Goal: Task Accomplishment & Management: Manage account settings

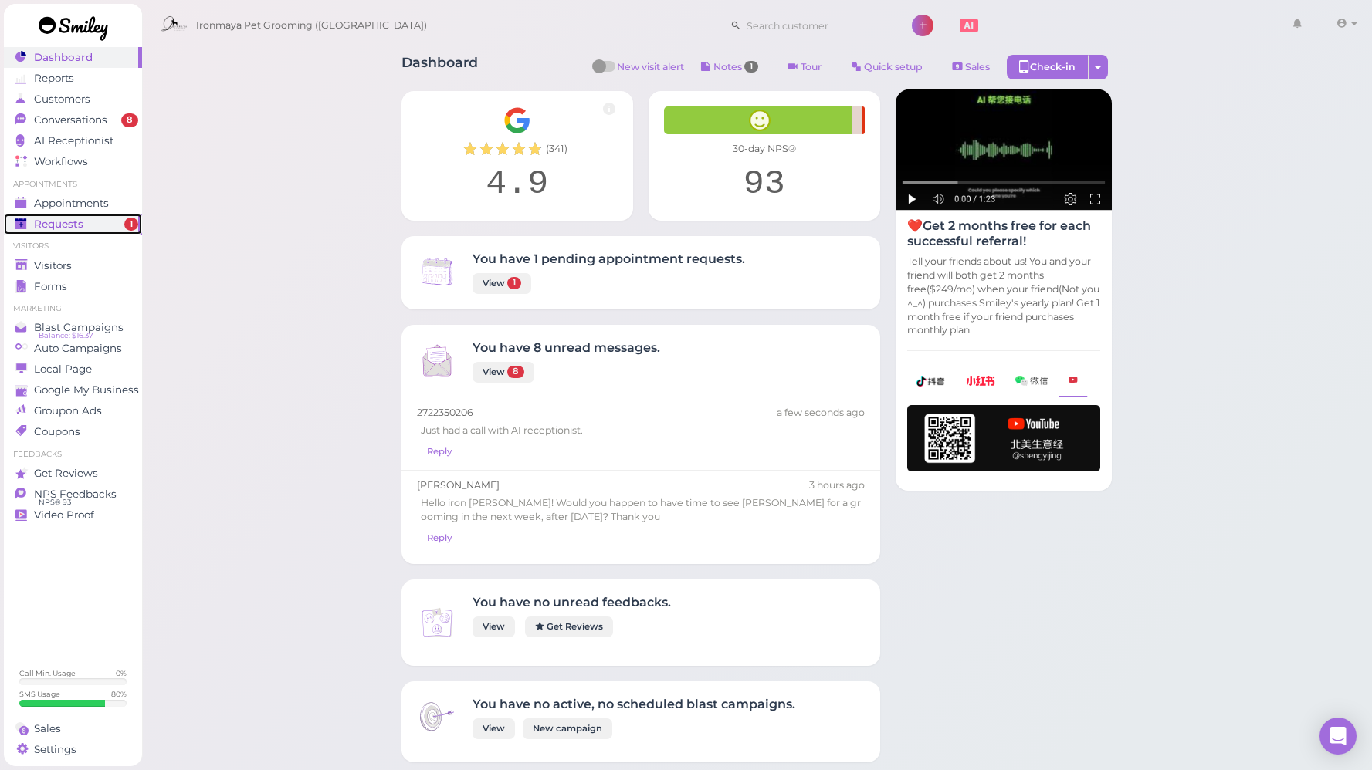
click at [73, 223] on span "Requests" at bounding box center [58, 224] width 49 height 13
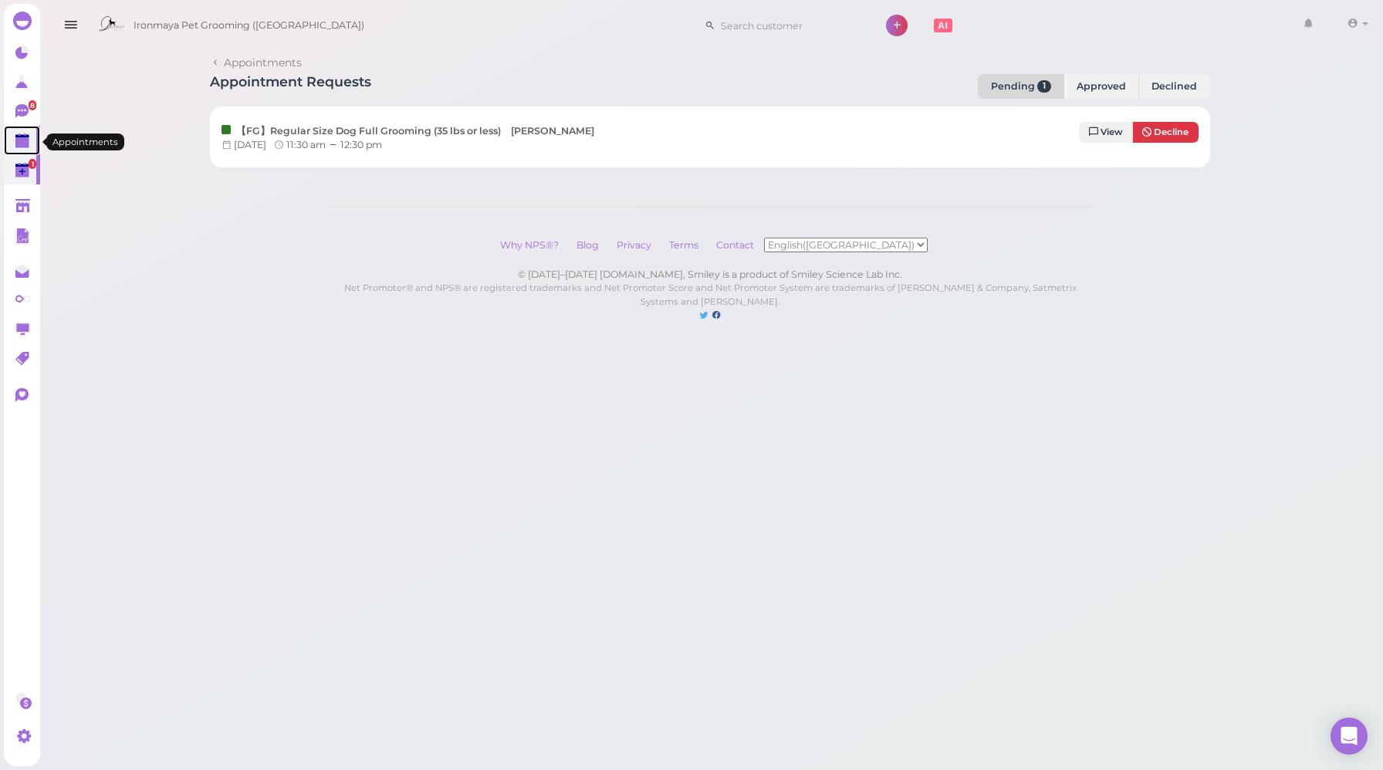
click at [20, 142] on polygon at bounding box center [22, 142] width 14 height 11
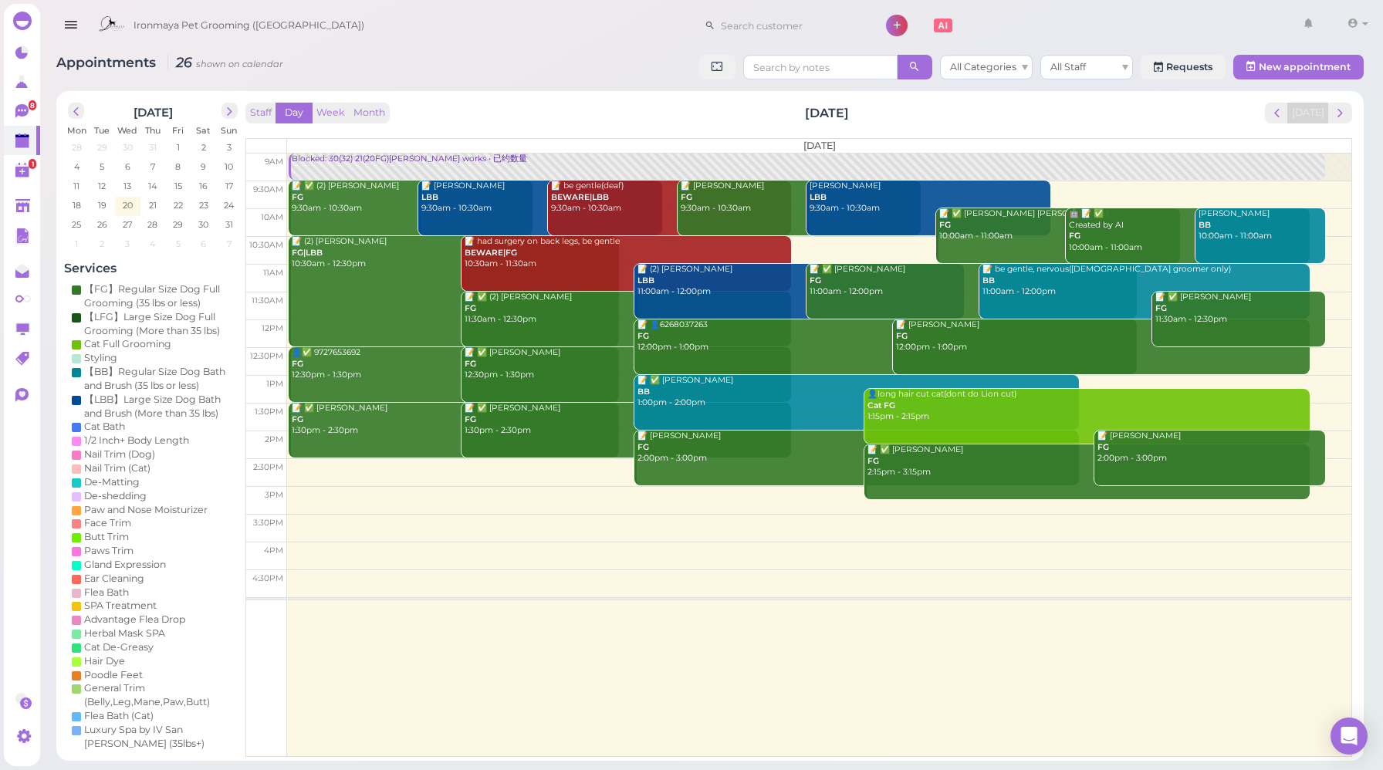
click at [471, 126] on div "Staff Day Week Month [DATE] [DATE] [DATE] 9am 9:30am 10am 10:30am 11am 11:30am …" at bounding box center [799, 430] width 1107 height 655
click at [325, 105] on button "Week" at bounding box center [331, 113] width 38 height 21
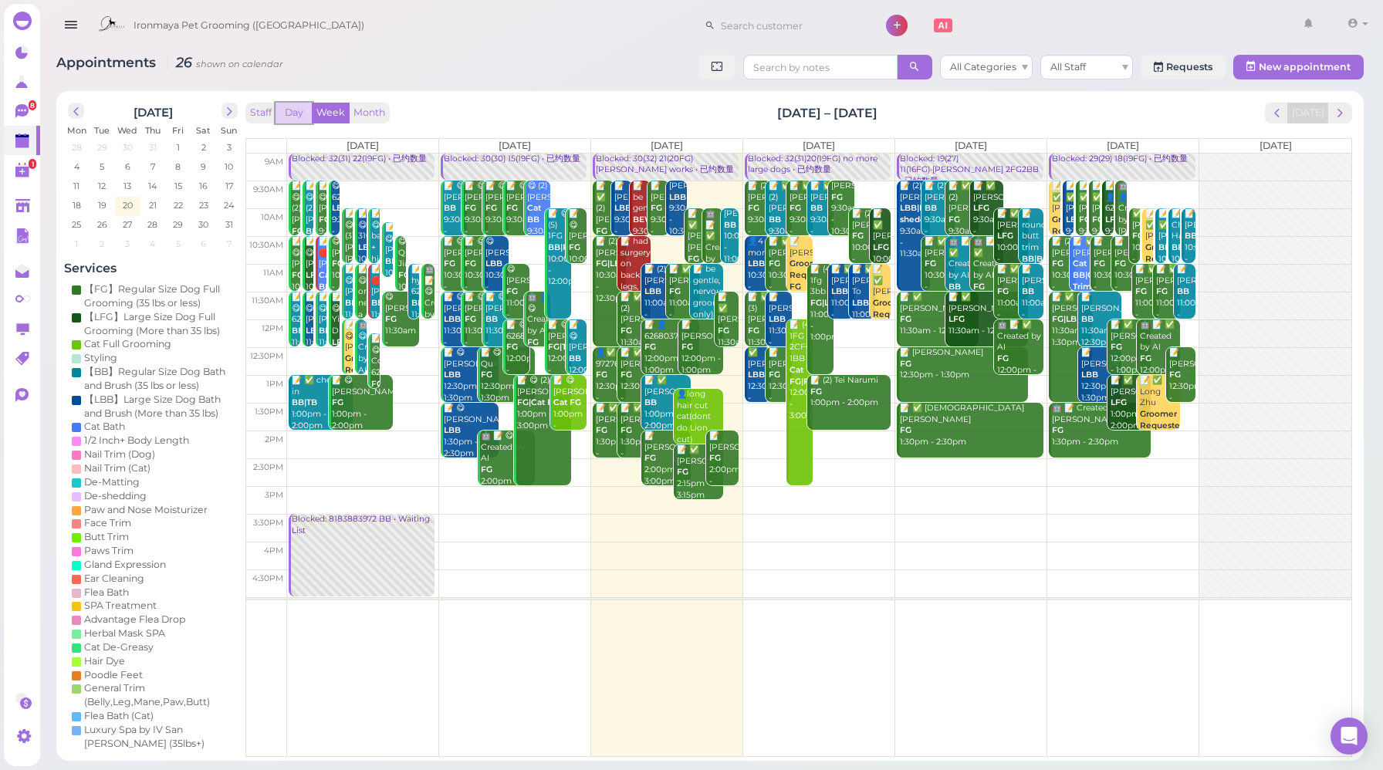
click at [289, 117] on button "Day" at bounding box center [294, 113] width 37 height 21
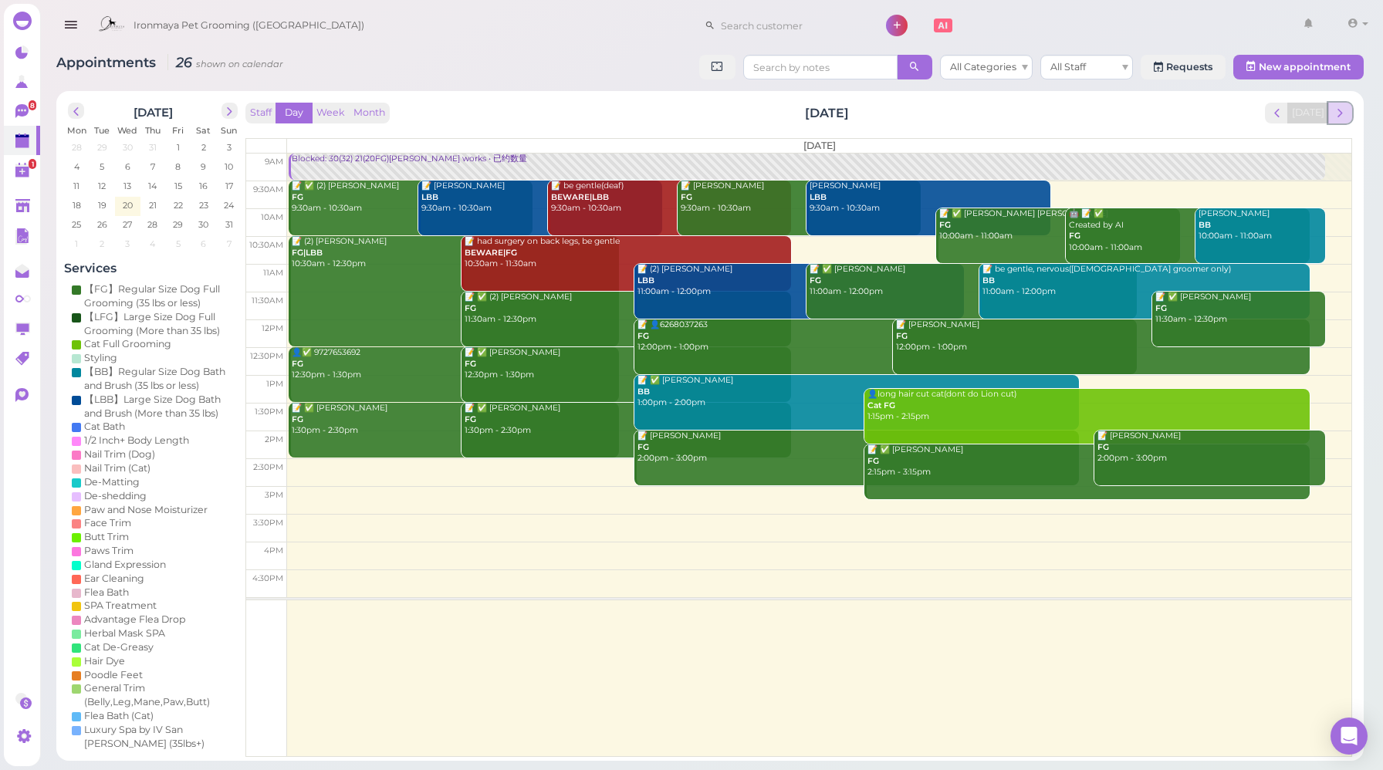
click at [1340, 113] on span "next" at bounding box center [1340, 113] width 15 height 15
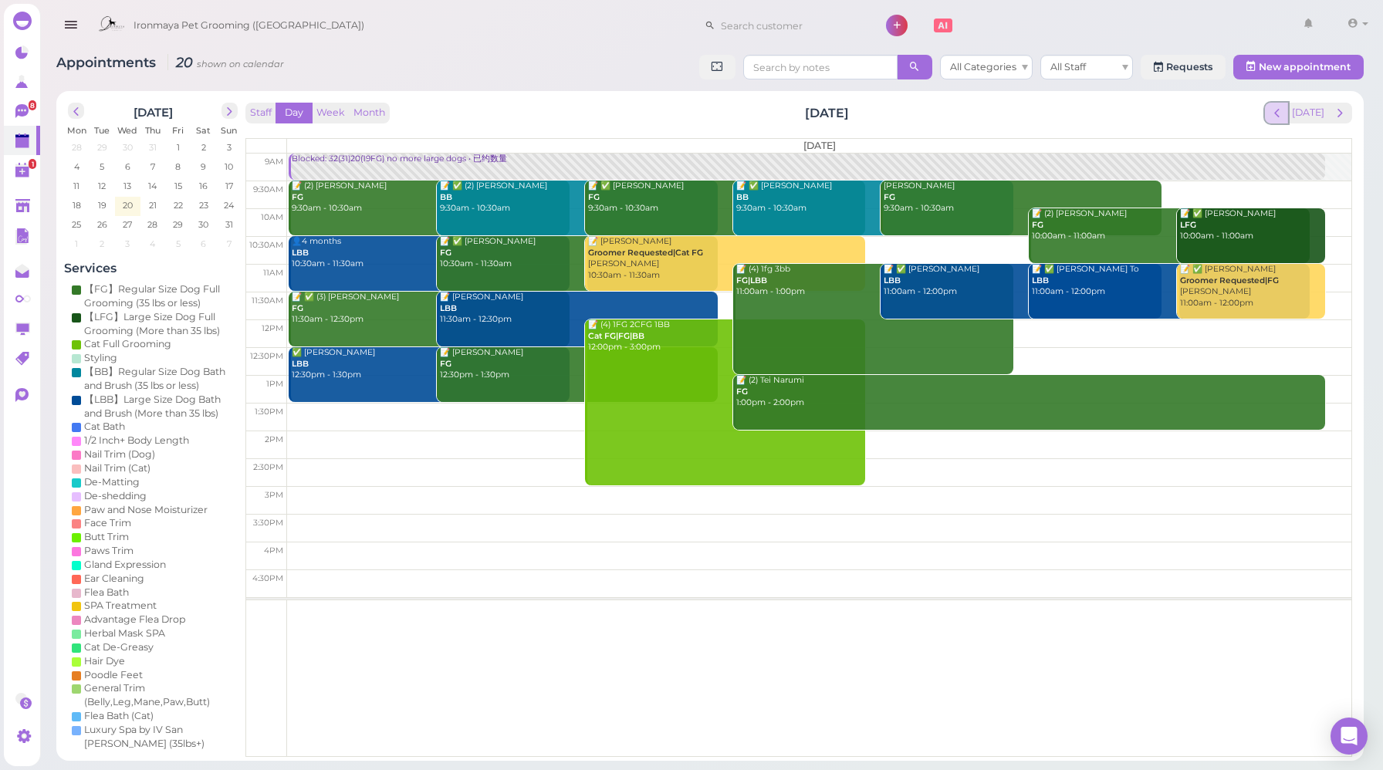
click at [1282, 115] on span "prev" at bounding box center [1277, 113] width 15 height 15
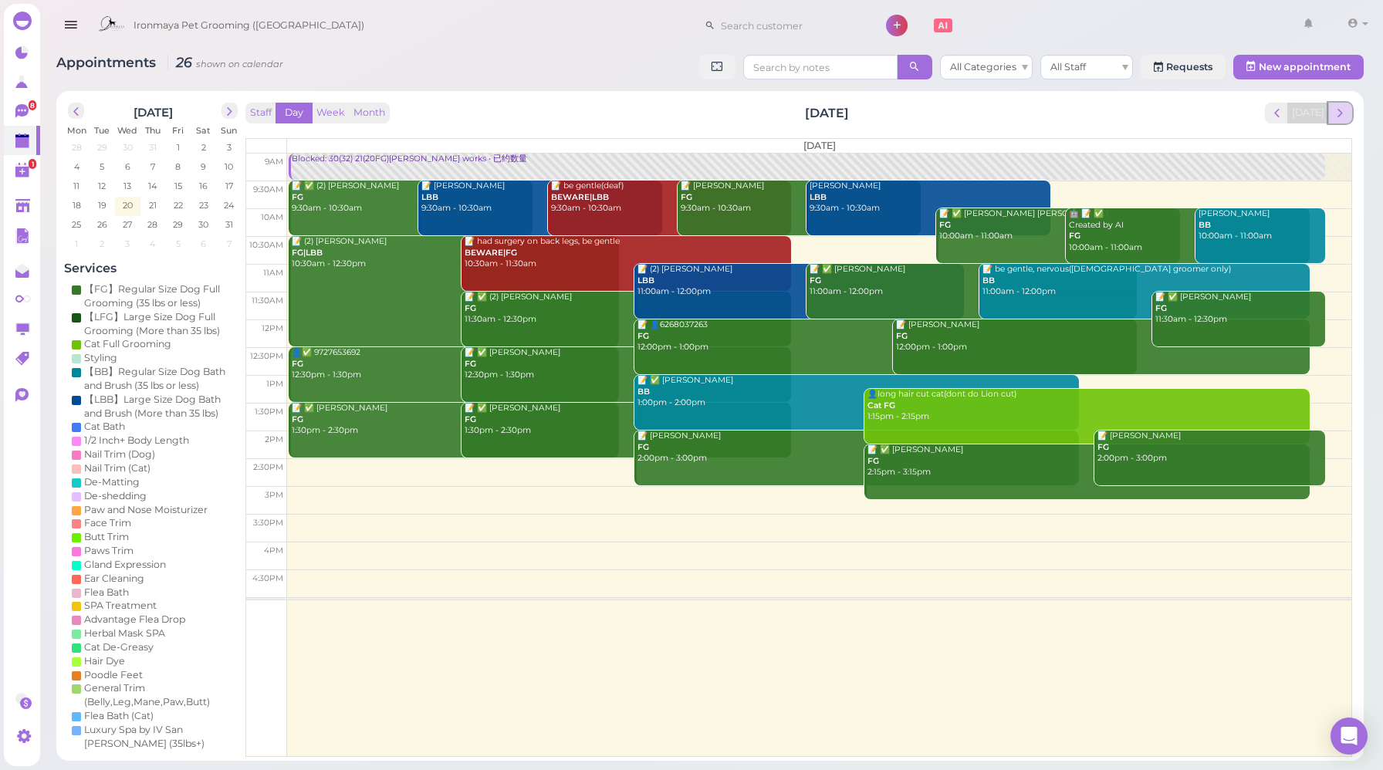
click at [1338, 121] on button "next" at bounding box center [1341, 113] width 24 height 21
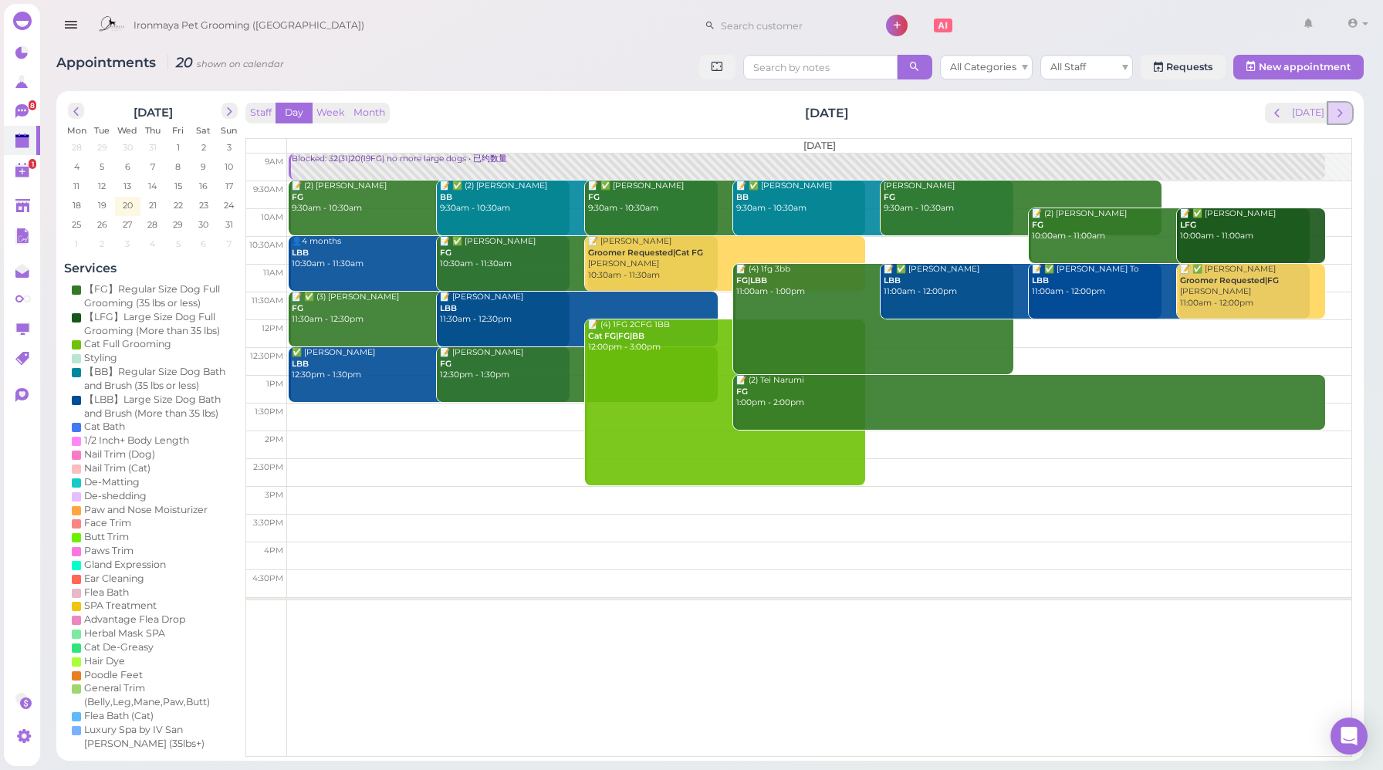
click at [1340, 116] on span "next" at bounding box center [1340, 113] width 15 height 15
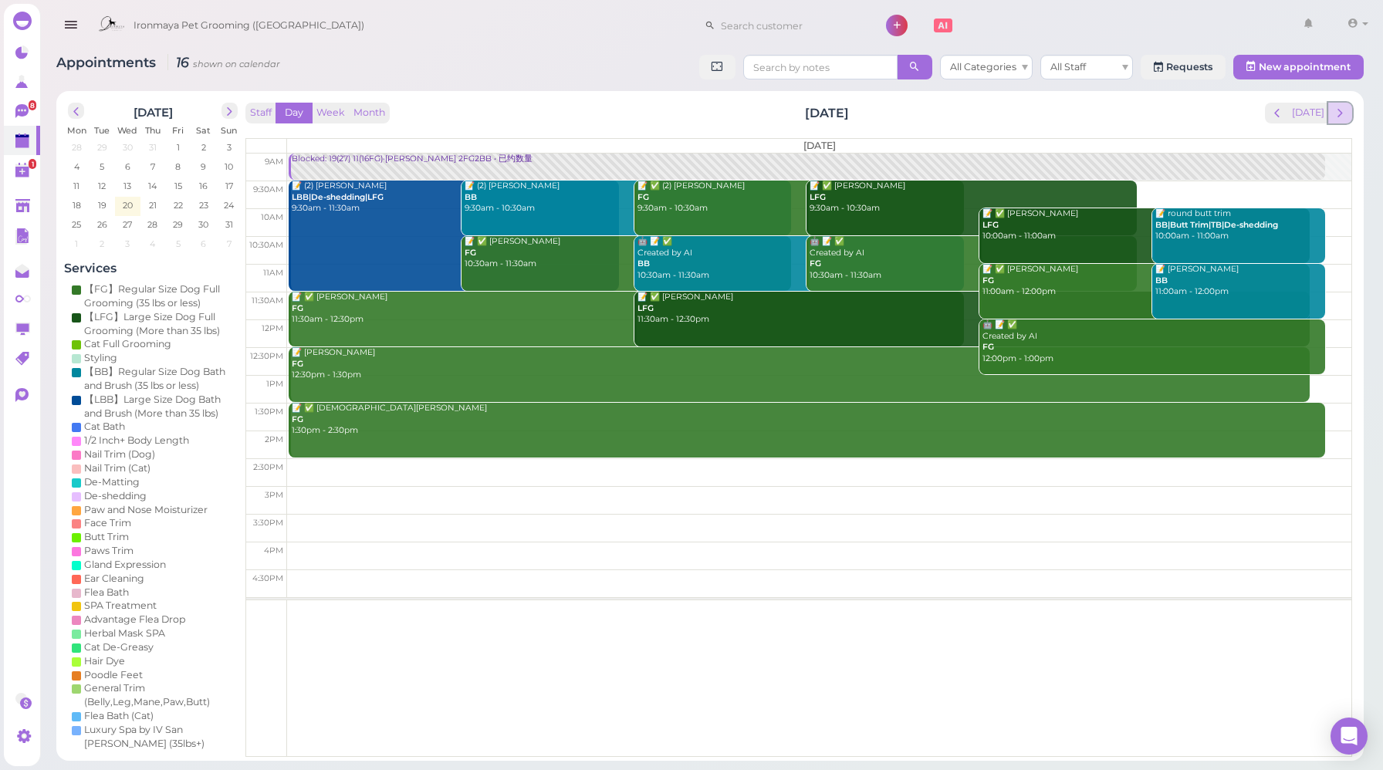
click at [1347, 112] on span "next" at bounding box center [1340, 113] width 15 height 15
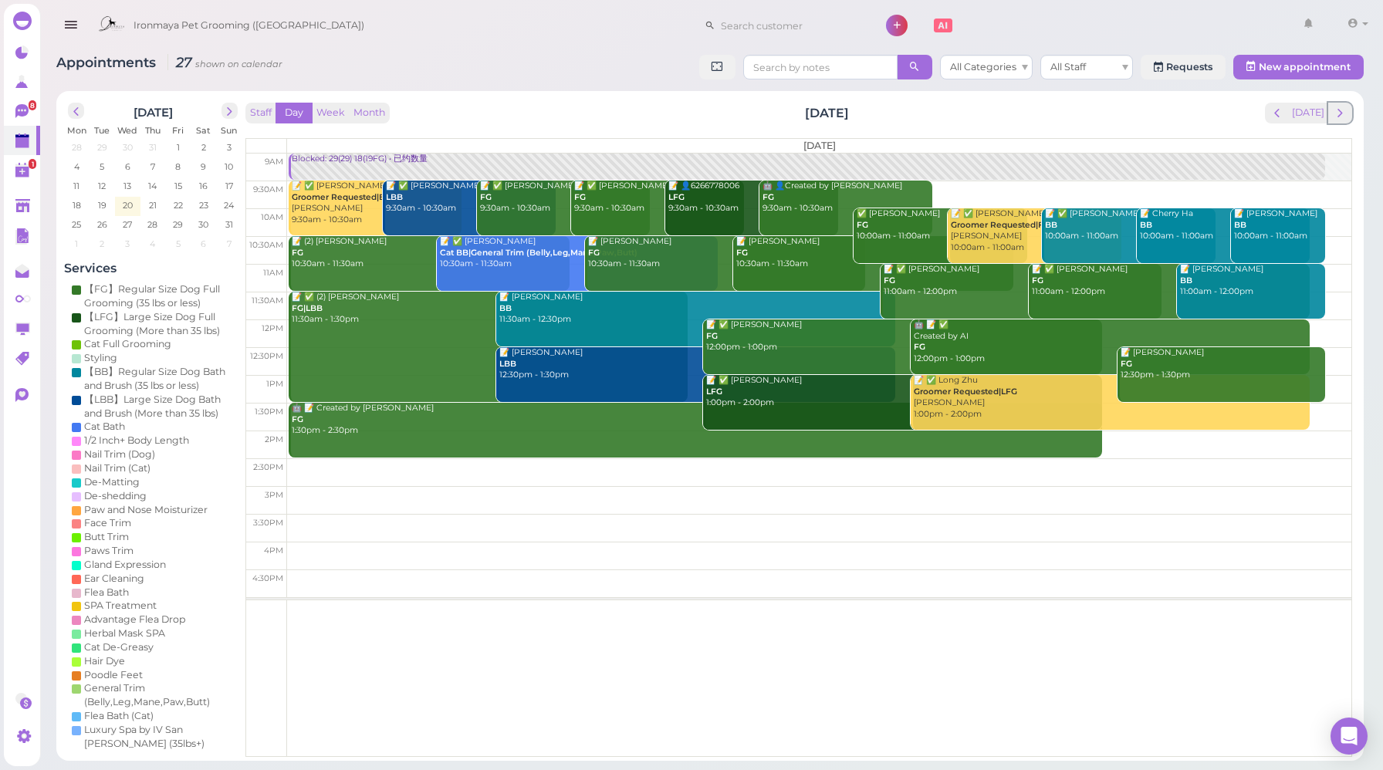
click at [1347, 112] on span "next" at bounding box center [1340, 113] width 15 height 15
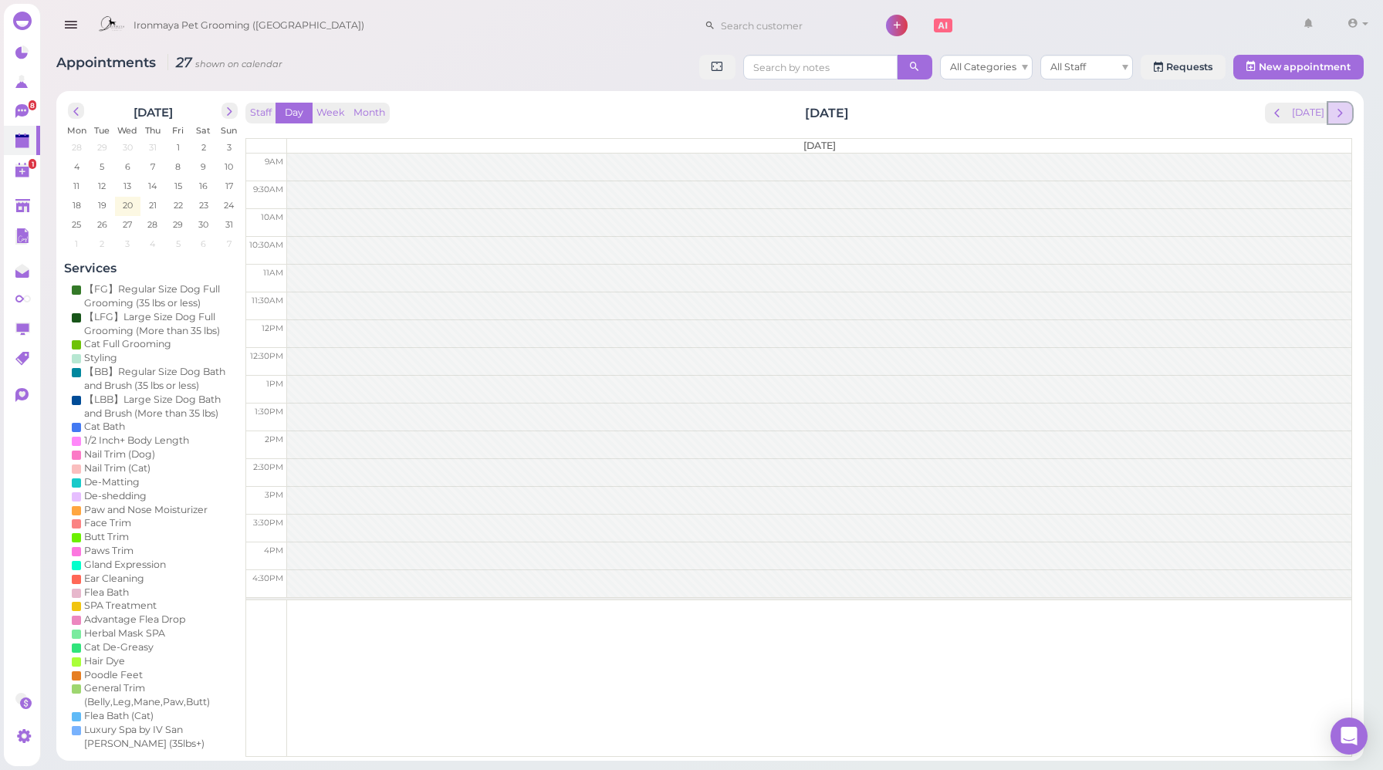
click at [1347, 112] on span "next" at bounding box center [1340, 113] width 15 height 15
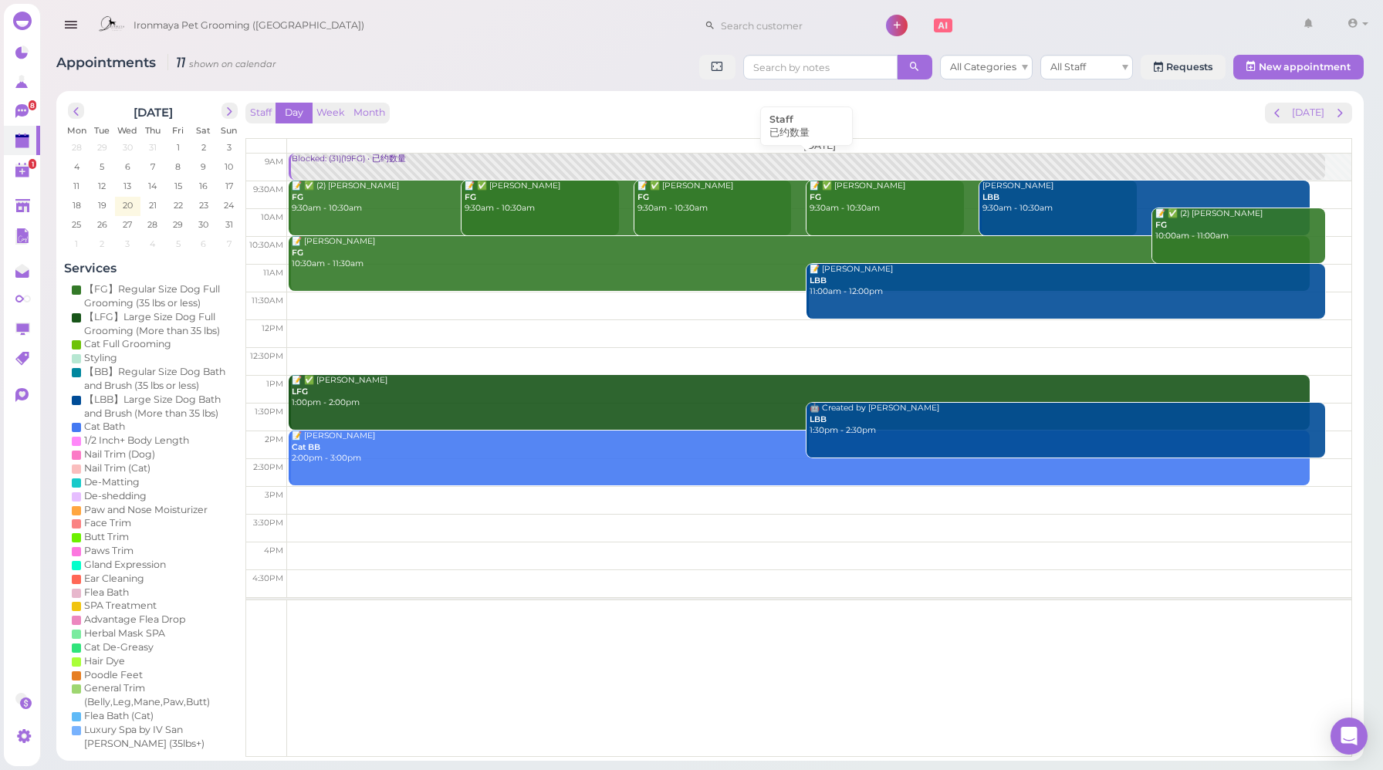
click at [451, 163] on div "Blocked: (31)(19FG) • 已约数量" at bounding box center [808, 160] width 1034 height 12
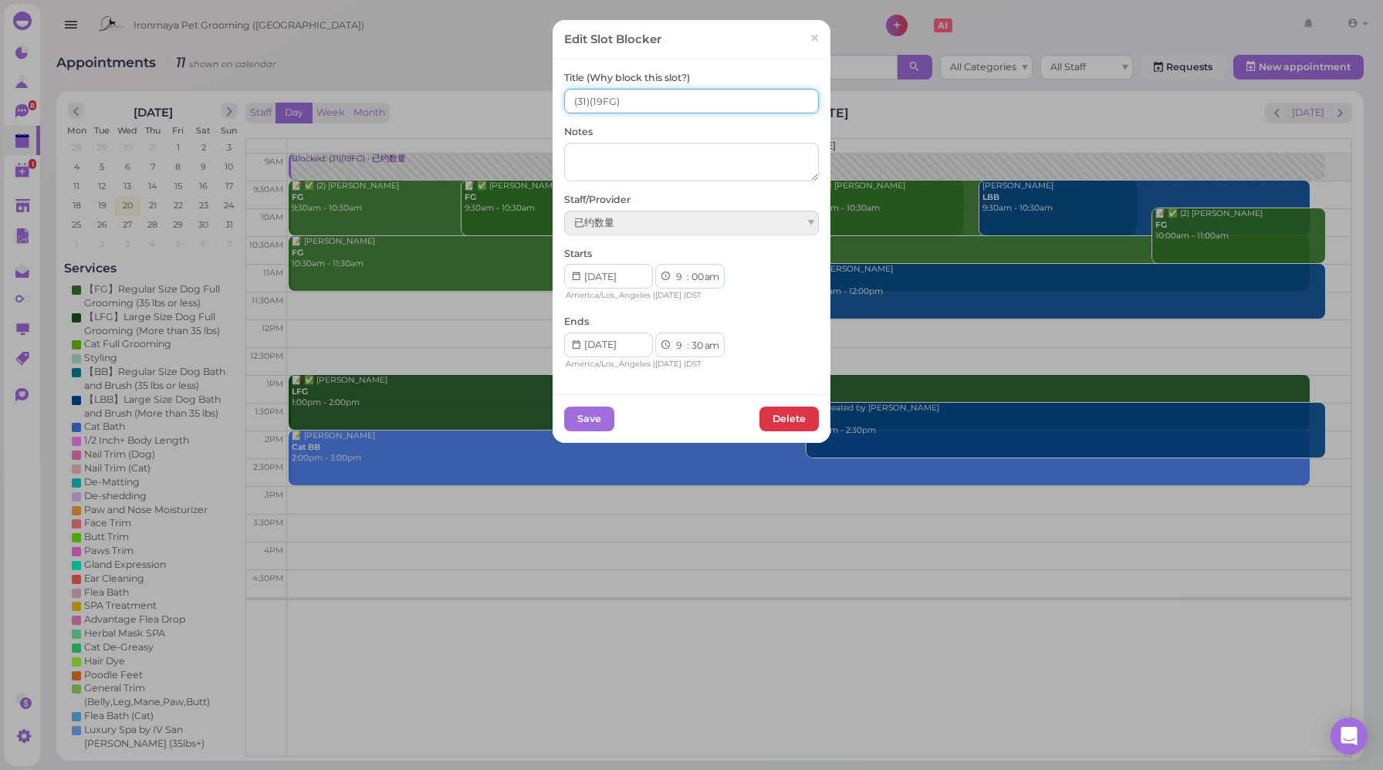
click at [568, 100] on input "(31)(19FG)" at bounding box center [691, 101] width 255 height 25
click at [593, 100] on input "13(31)(19FG)" at bounding box center [691, 101] width 255 height 25
type input "13(31) (19FG)"
click at [588, 425] on button "Save" at bounding box center [589, 419] width 50 height 25
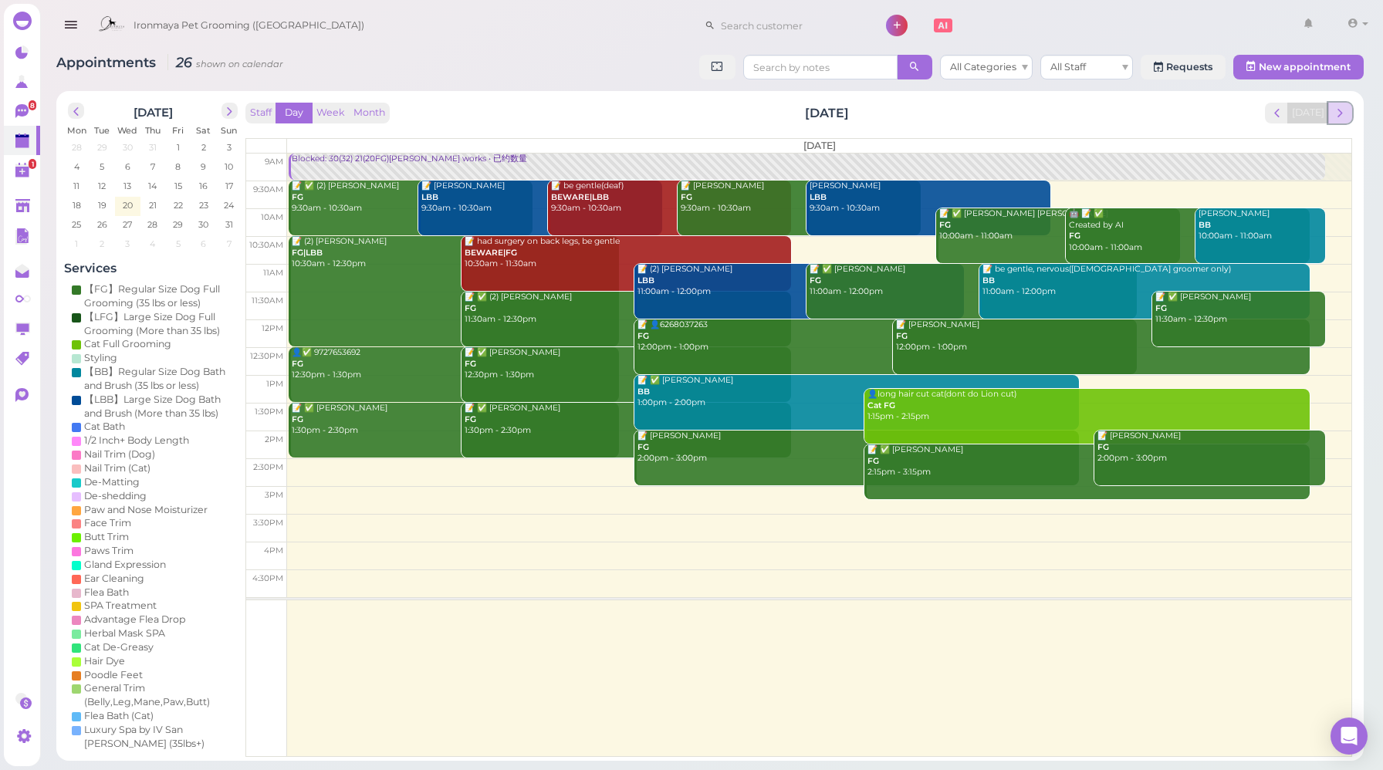
click at [1339, 117] on span "next" at bounding box center [1340, 113] width 15 height 15
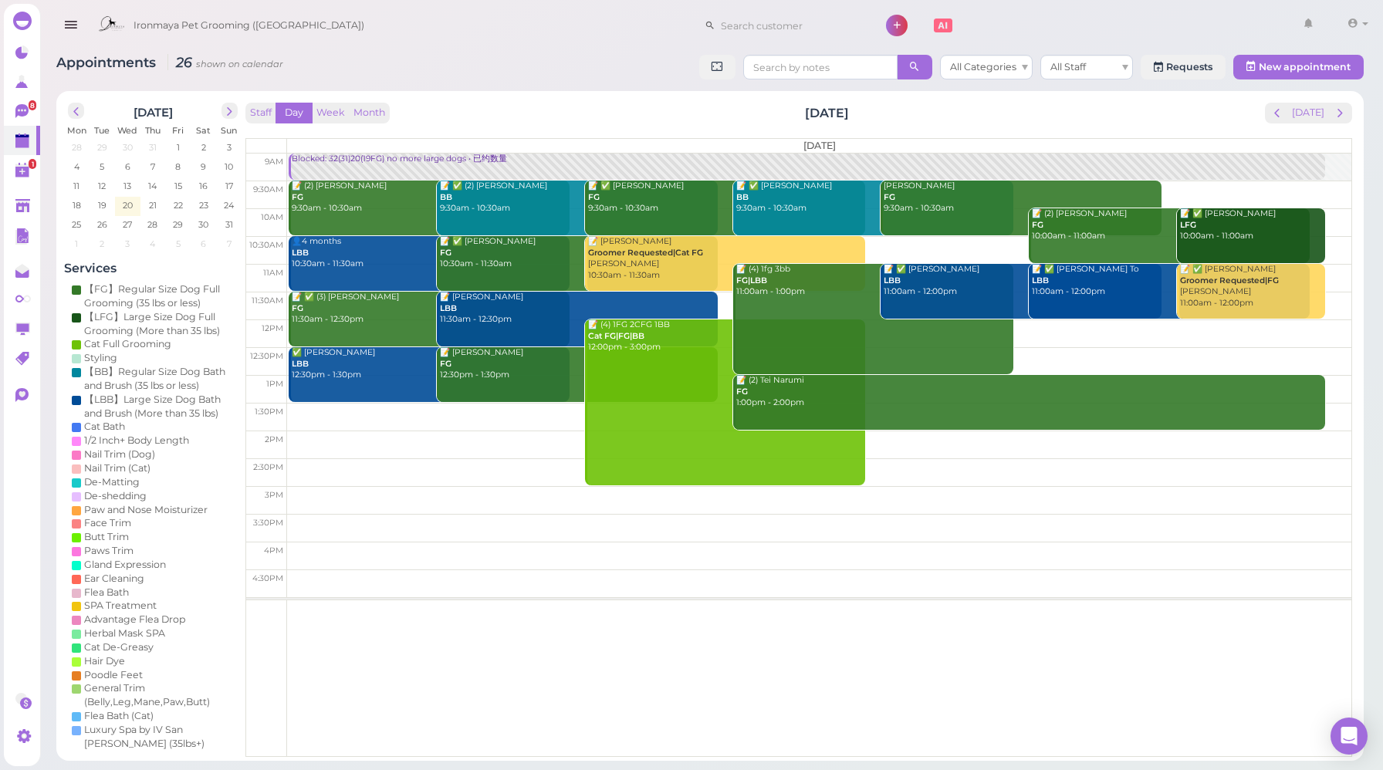
click at [1339, 117] on span "next" at bounding box center [1340, 113] width 15 height 15
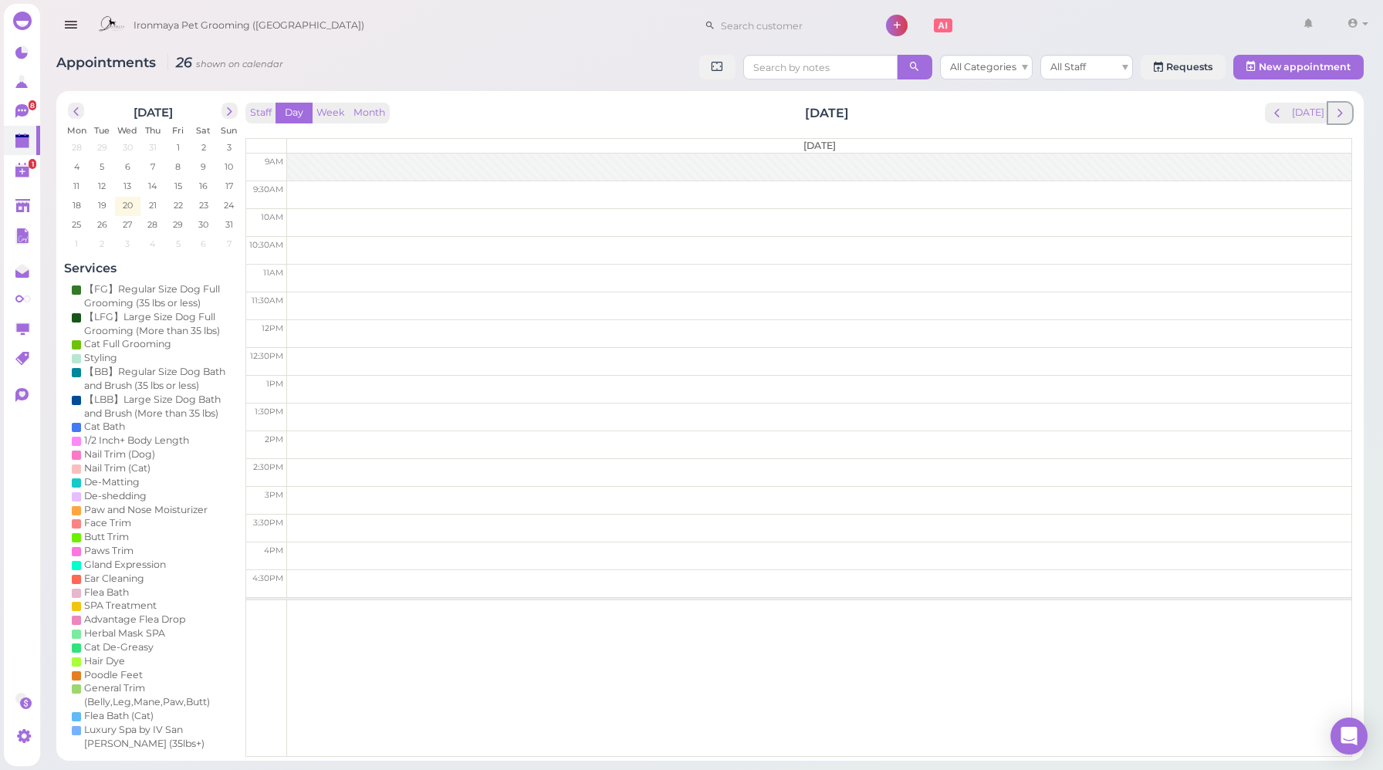
click at [1339, 117] on span "next" at bounding box center [1340, 113] width 15 height 15
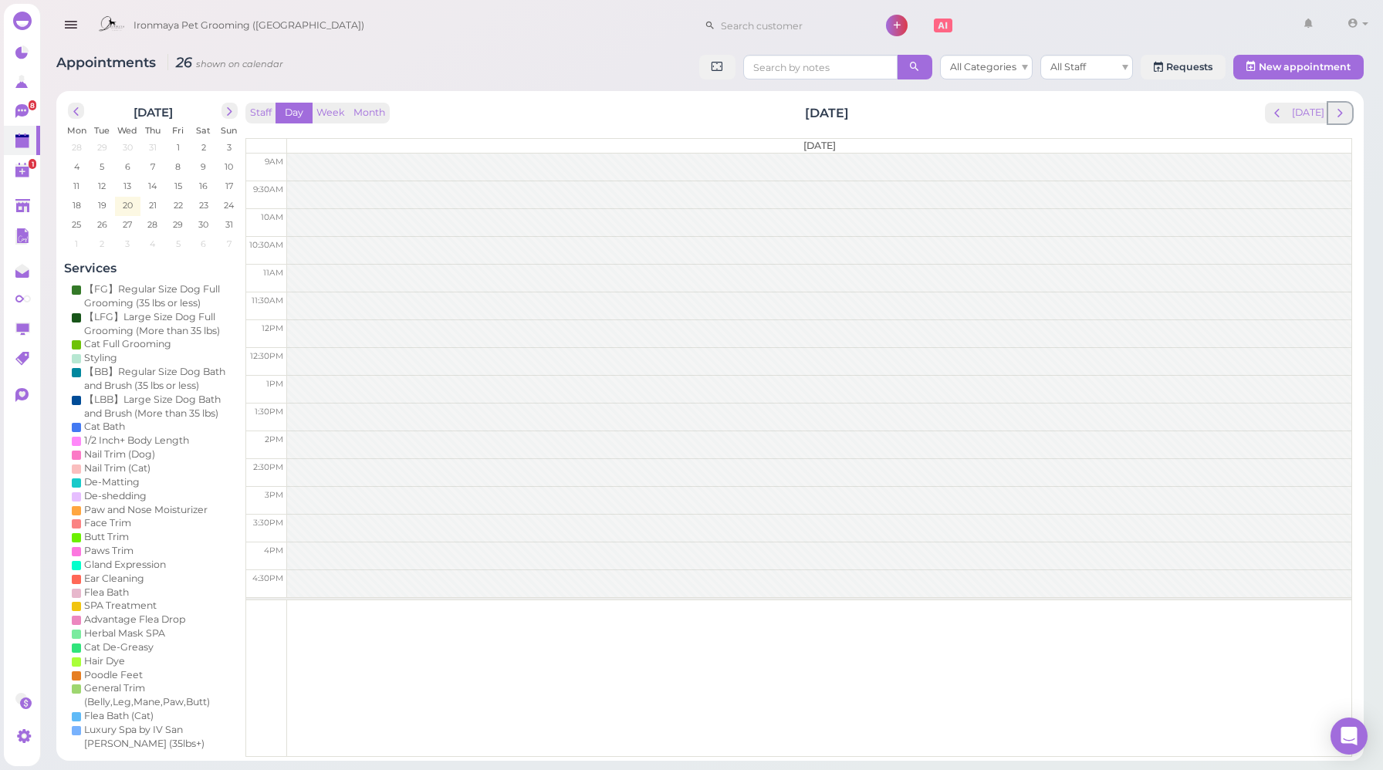
click at [1339, 117] on span "next" at bounding box center [1340, 113] width 15 height 15
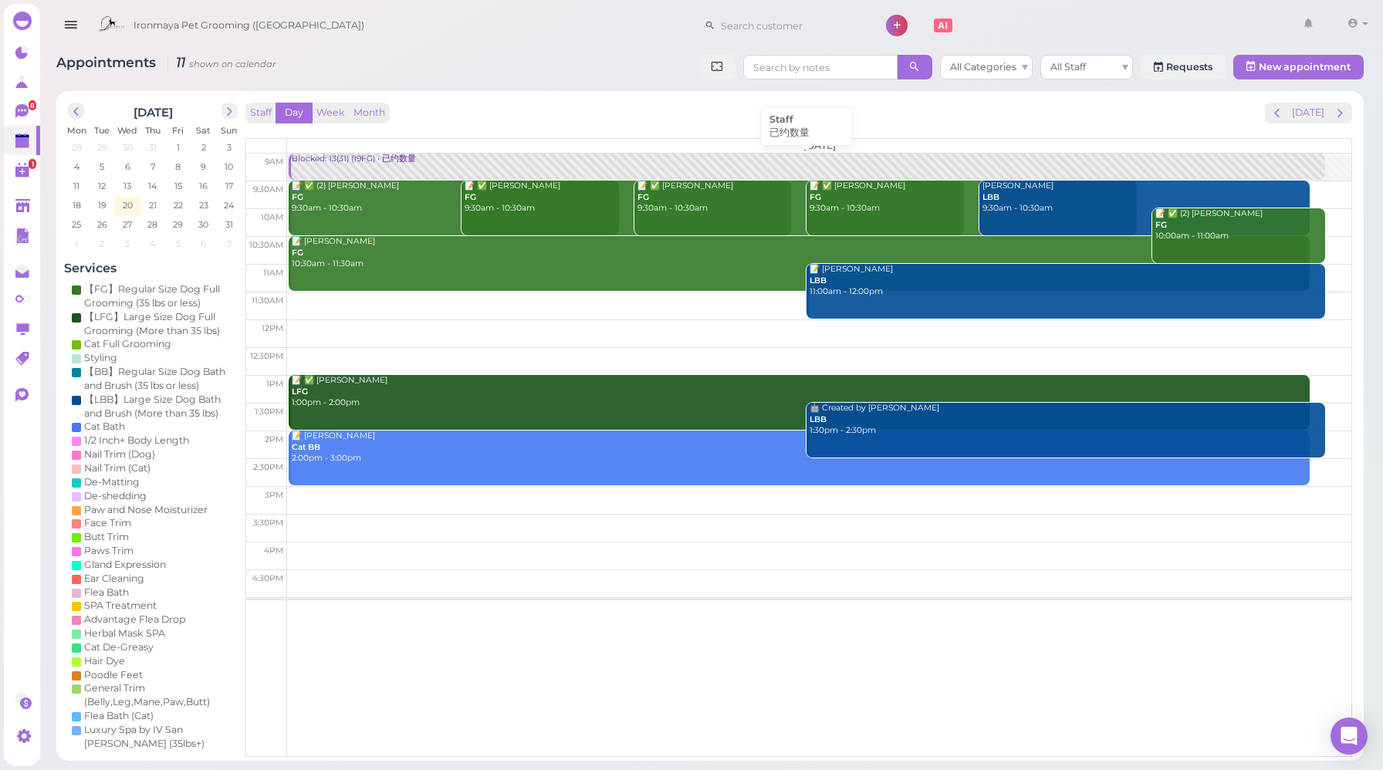
click at [378, 169] on link "Blocked: 13(31) (19FG) • 已约数量" at bounding box center [807, 167] width 1036 height 27
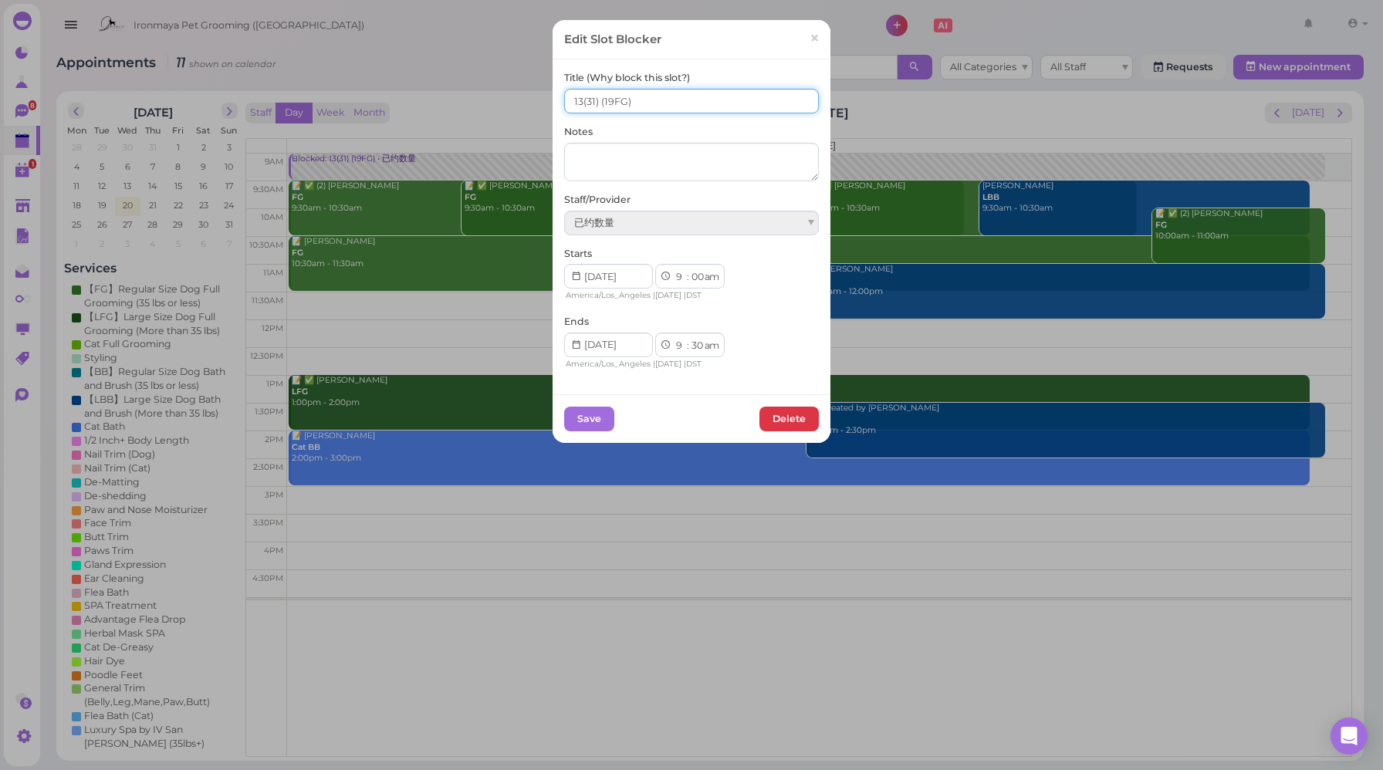
click at [595, 97] on input "13(31) (19FG)" at bounding box center [691, 101] width 255 height 25
type input "13(31) 9(19FG)"
click at [588, 420] on button "Save" at bounding box center [589, 419] width 50 height 25
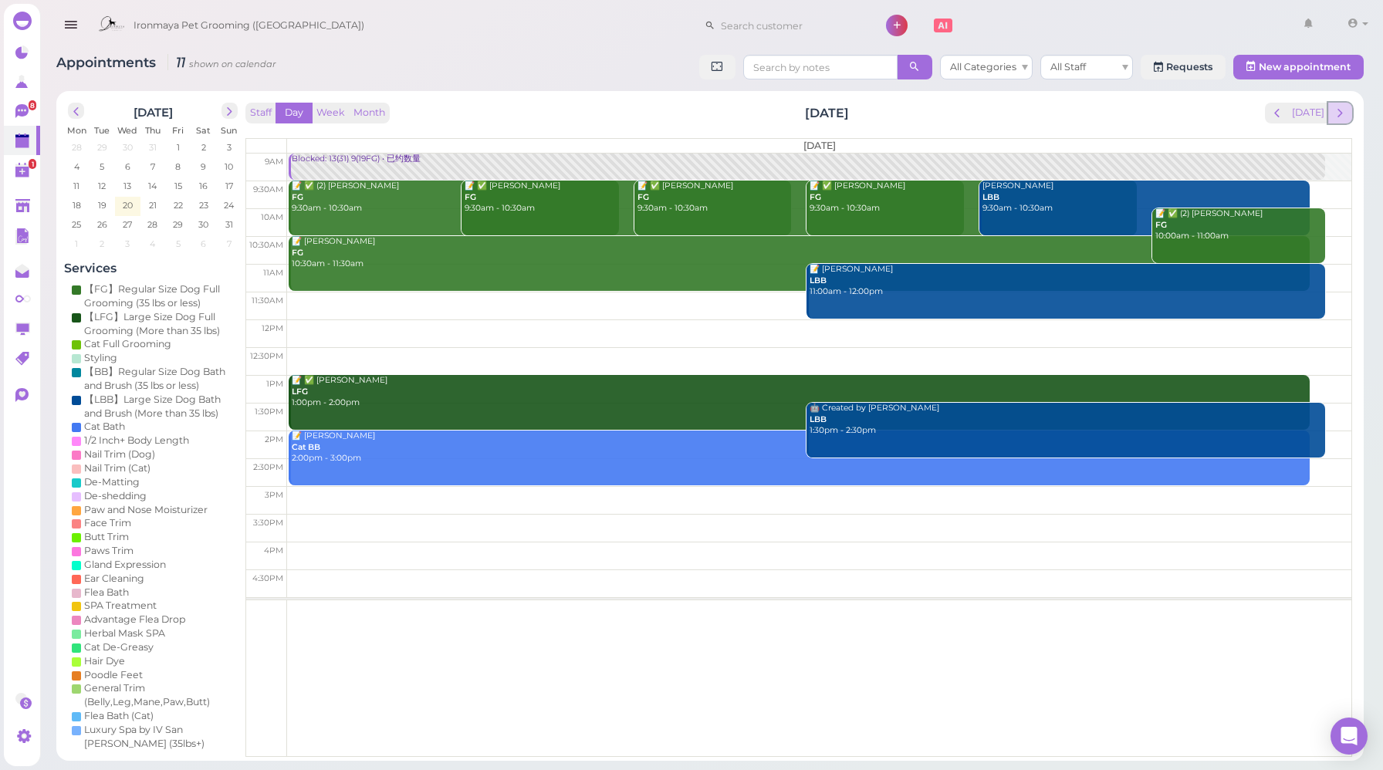
click at [1342, 112] on span "next" at bounding box center [1340, 113] width 15 height 15
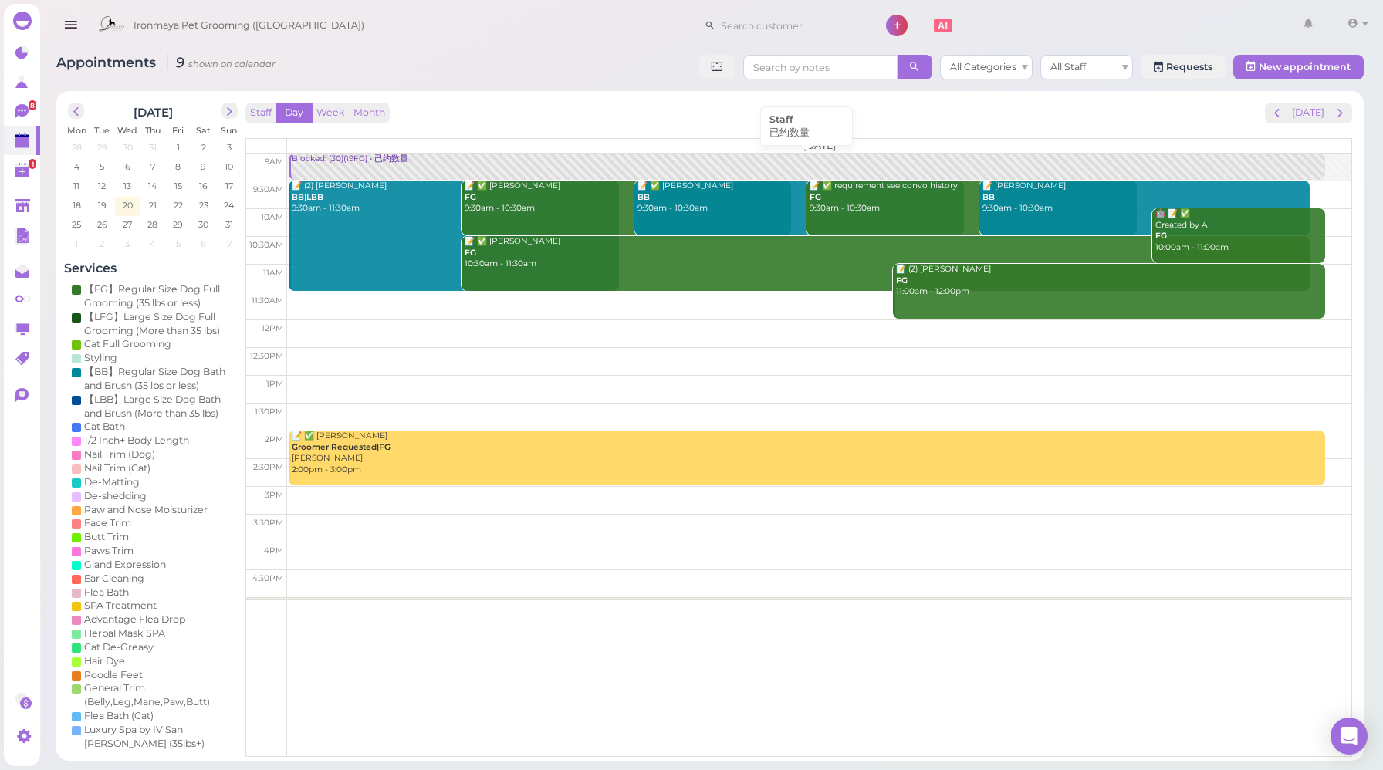
click at [396, 157] on div "Blocked: (30)(19FG) • 已约数量" at bounding box center [808, 160] width 1034 height 12
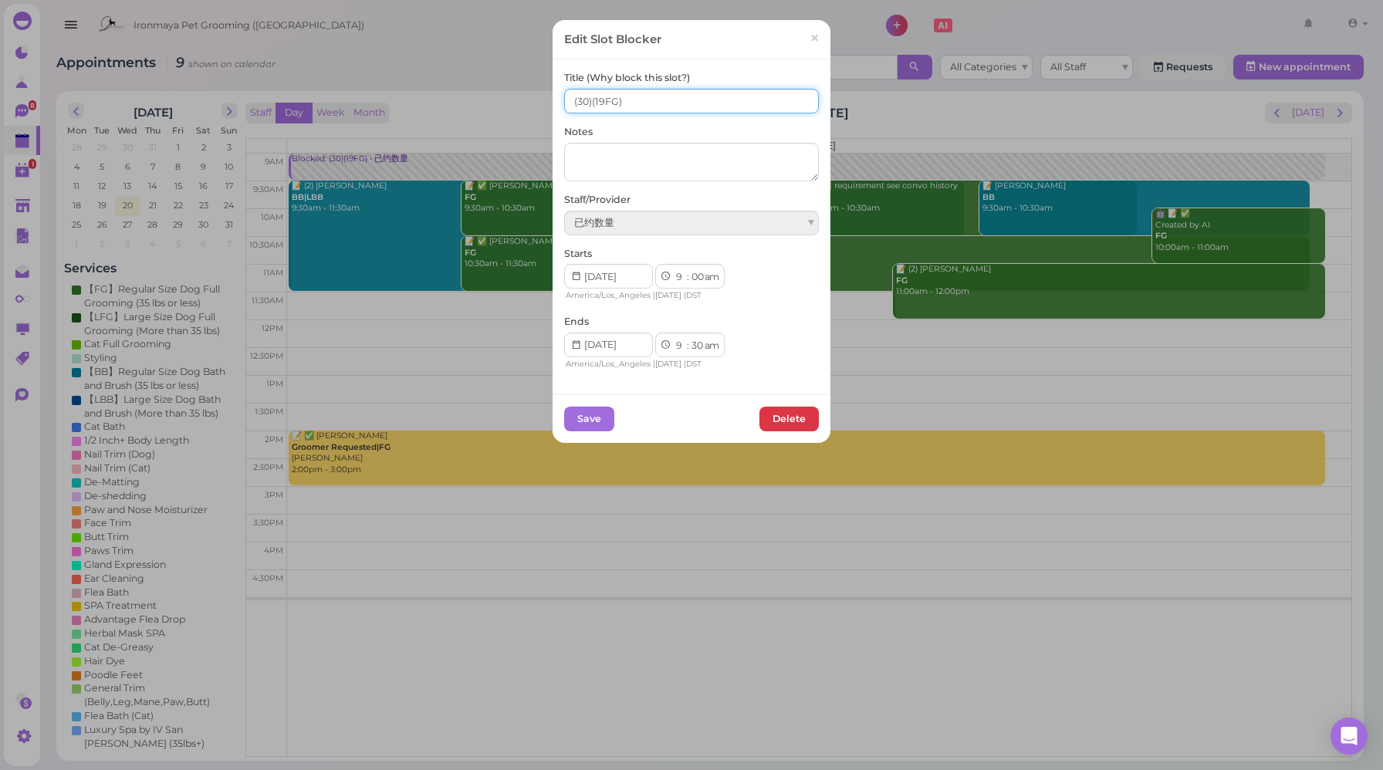
click at [567, 100] on input "(30)(19FG)" at bounding box center [691, 101] width 255 height 25
click at [594, 99] on input "11(30)(19FG)" at bounding box center [691, 101] width 255 height 25
type input "11(30) (19FG)"
click at [590, 419] on button "Save" at bounding box center [589, 419] width 50 height 25
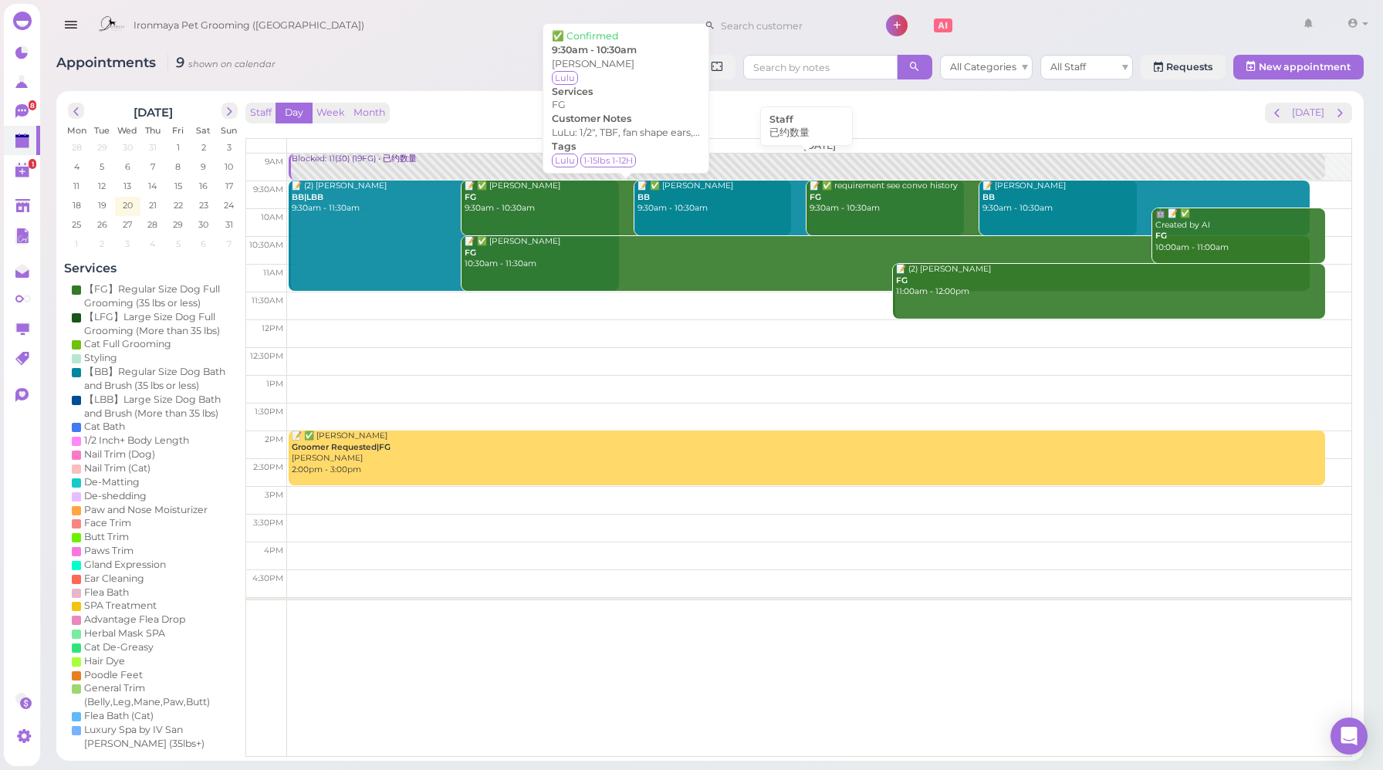
click at [378, 168] on link "Blocked: 11(30) (19FG) • 已约数量" at bounding box center [807, 167] width 1036 height 27
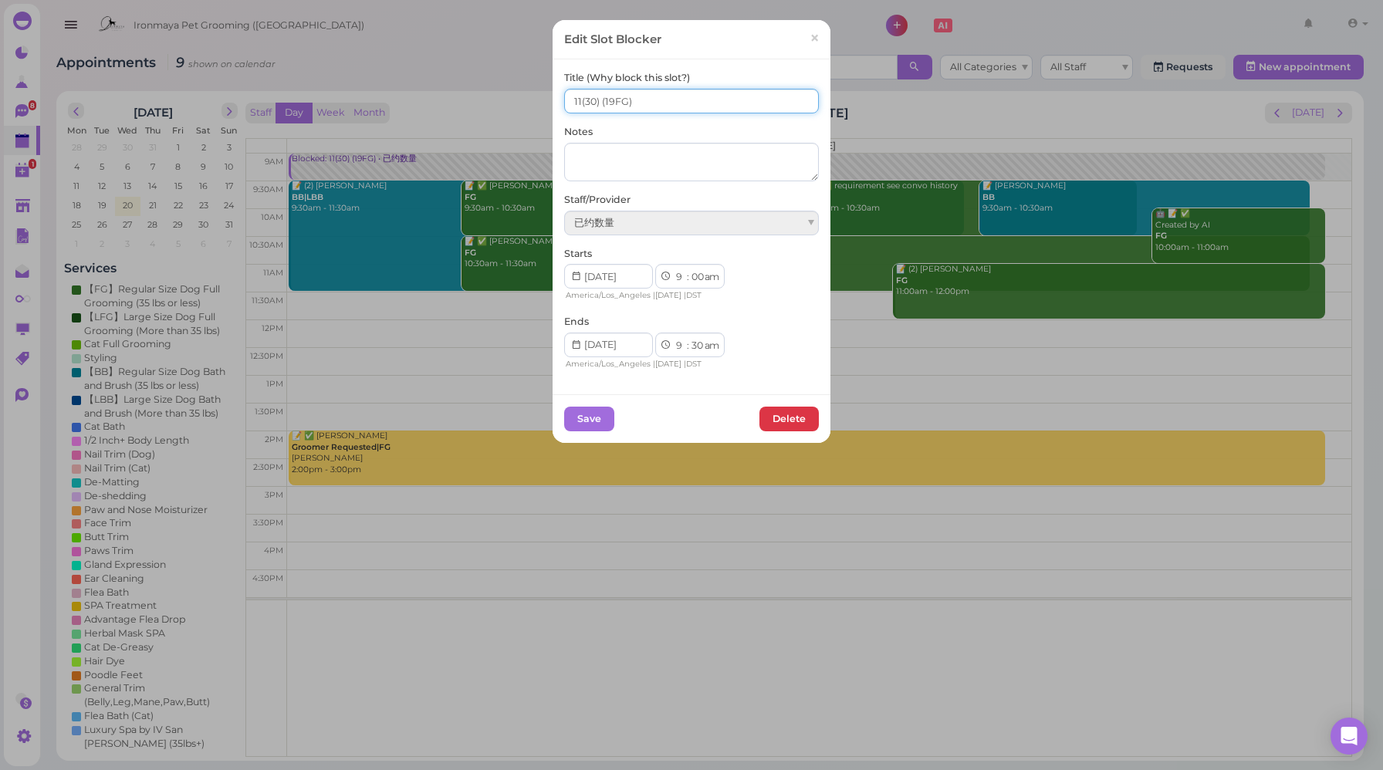
click at [596, 97] on input "11(30) (19FG)" at bounding box center [691, 101] width 255 height 25
type input "11(30) 7(19FG)"
click at [592, 414] on button "Save" at bounding box center [589, 419] width 50 height 25
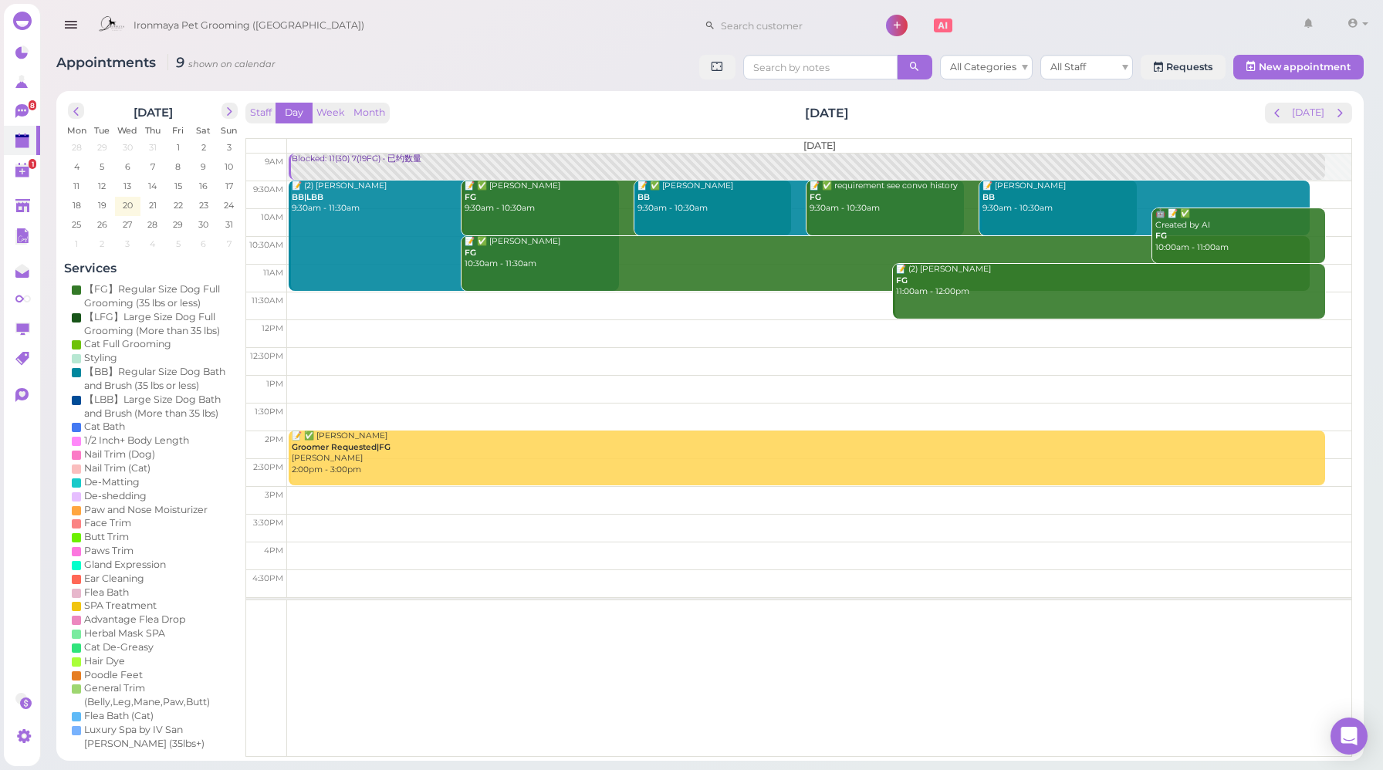
click at [382, 164] on div "Blocked: 11(30) 7(19FG) • 已约数量" at bounding box center [808, 160] width 1034 height 12
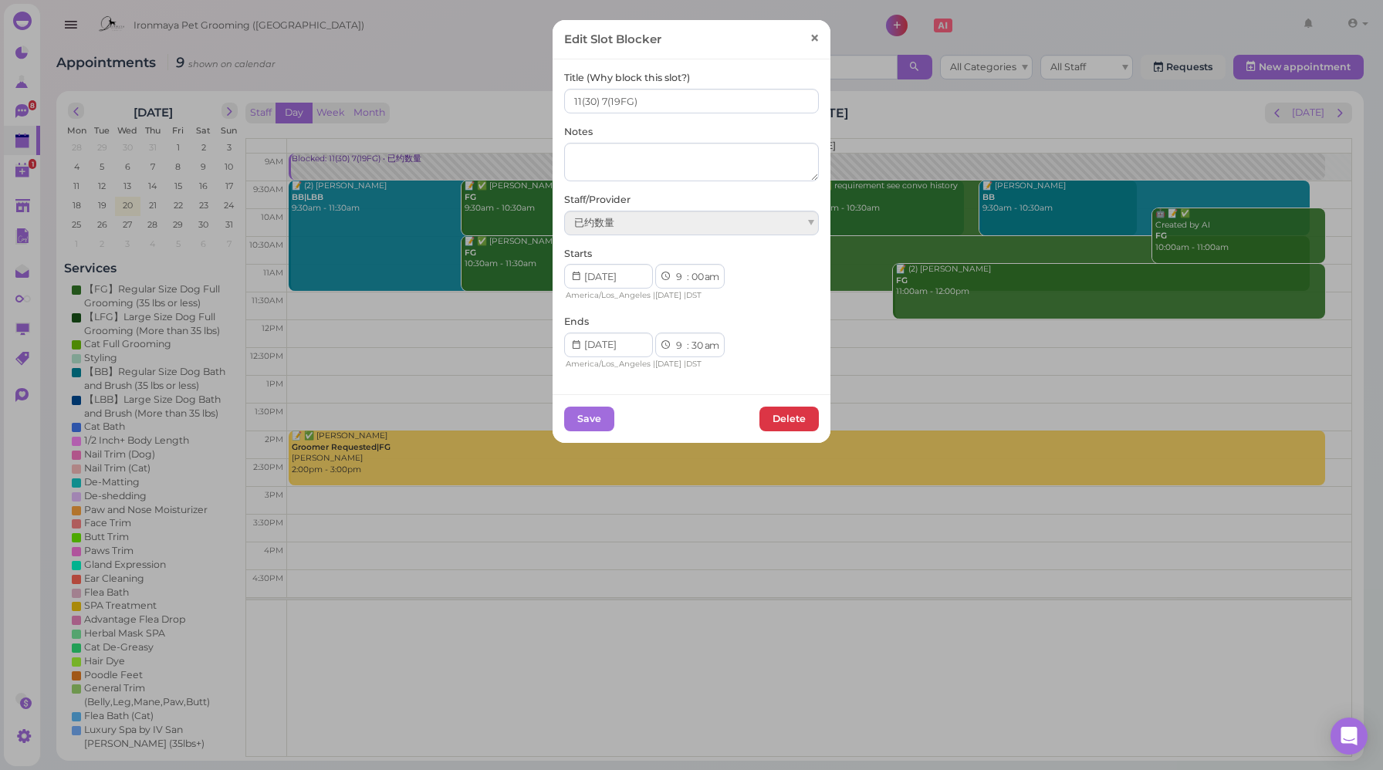
click at [810, 35] on span "×" at bounding box center [815, 39] width 10 height 22
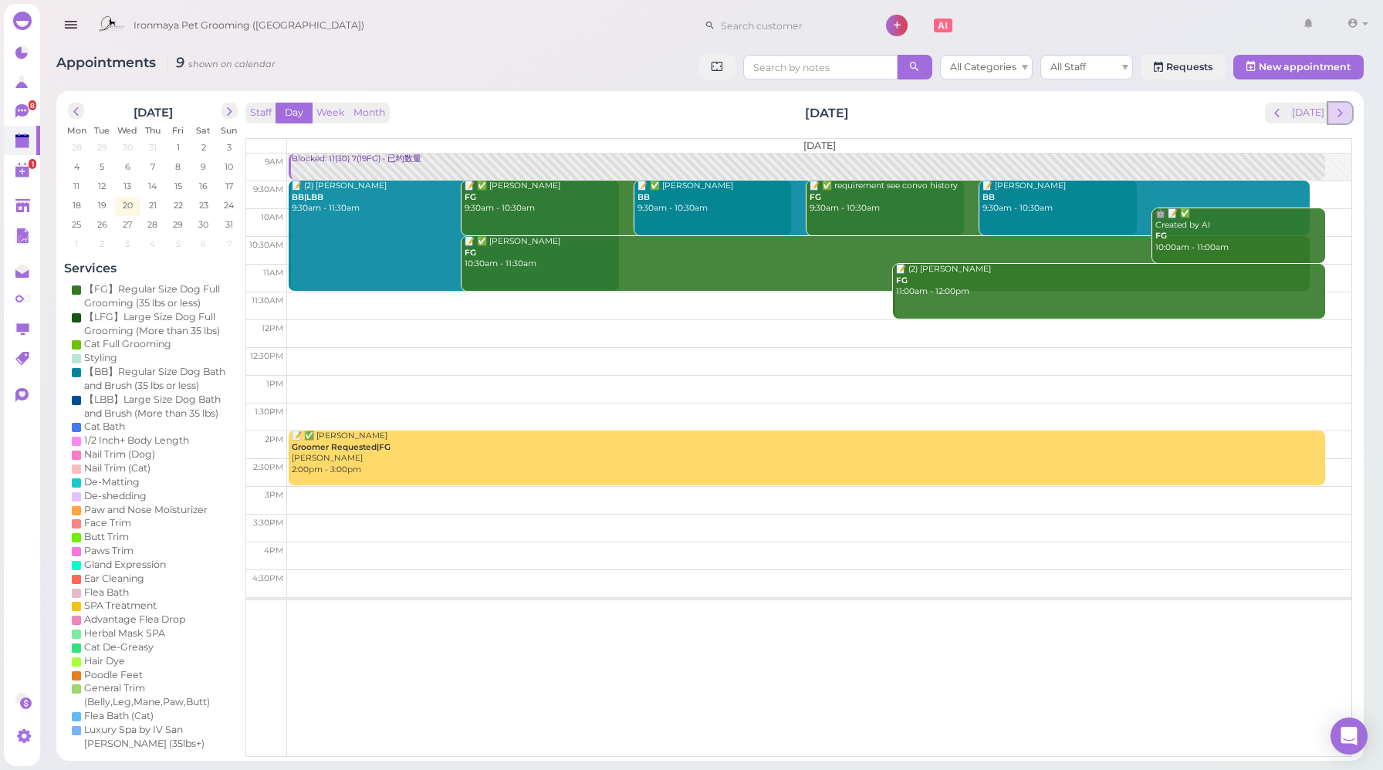
click at [1347, 116] on span "next" at bounding box center [1340, 113] width 15 height 15
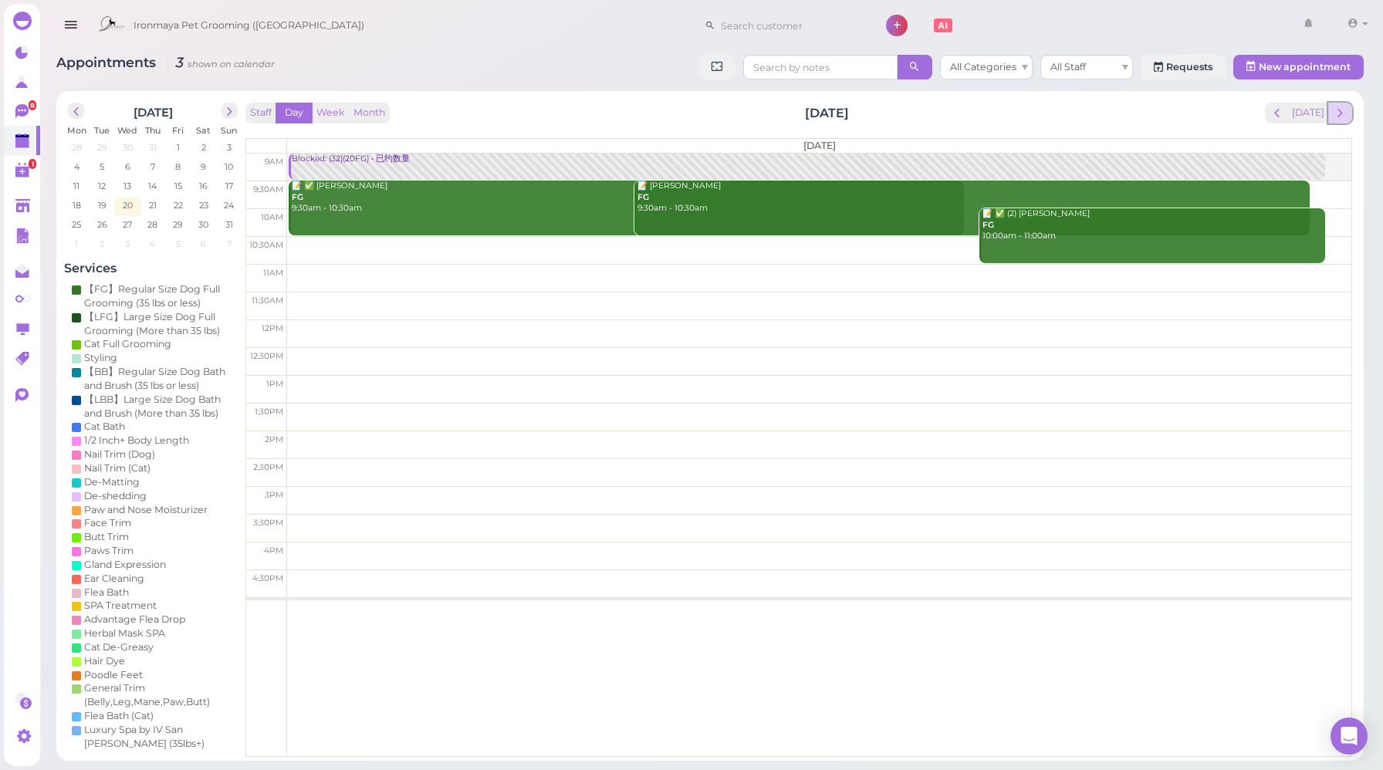
click at [1341, 120] on span "next" at bounding box center [1340, 113] width 15 height 15
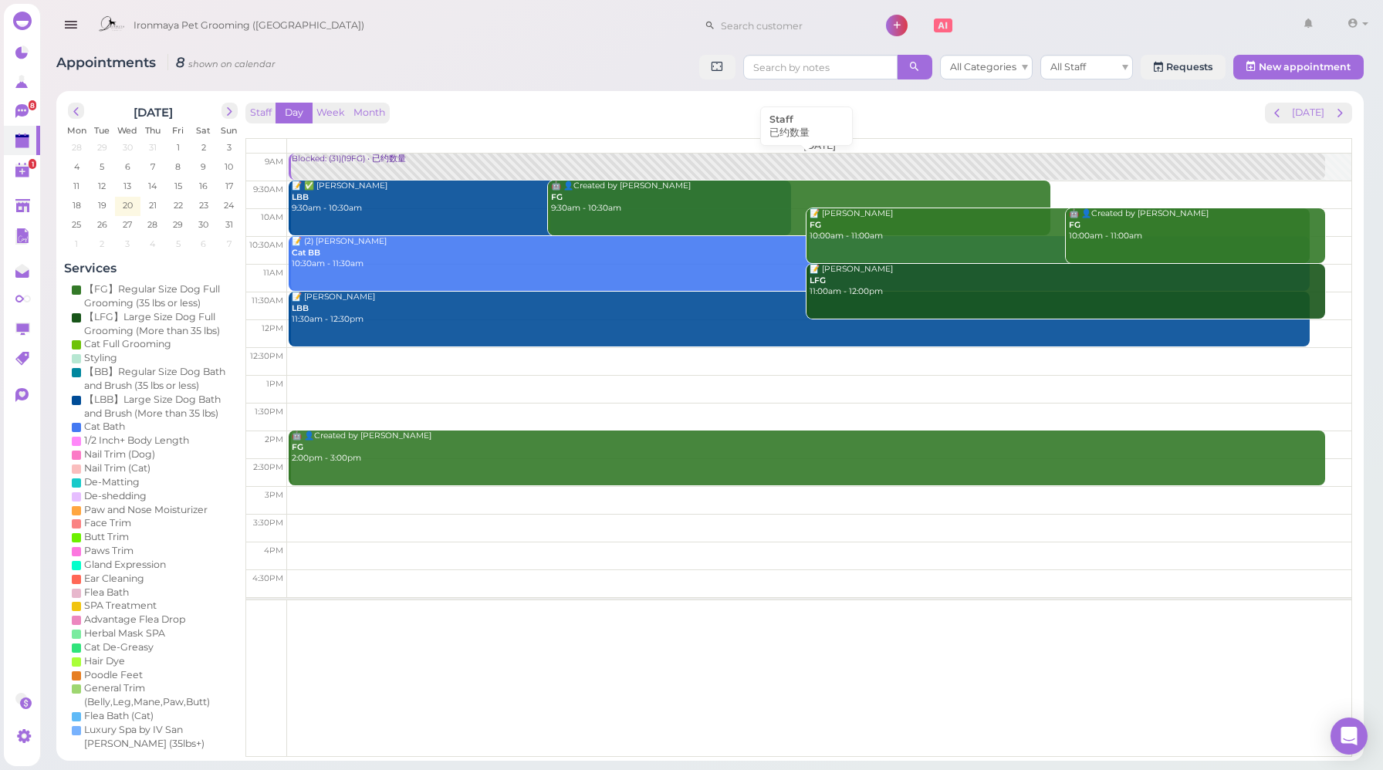
click at [376, 167] on link "Blocked: (31)(19FG) • 已约数量" at bounding box center [807, 167] width 1036 height 27
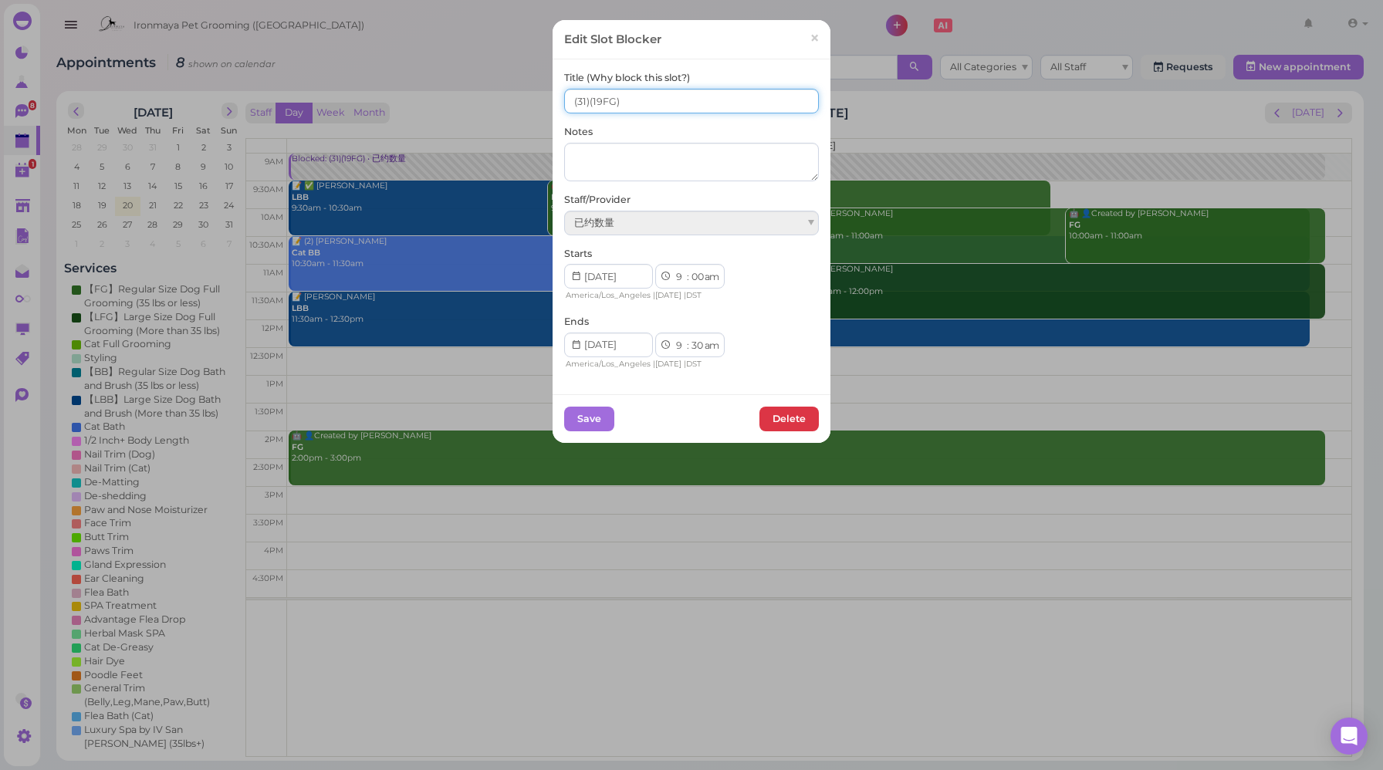
click at [564, 101] on input "(31)(19FG)" at bounding box center [691, 101] width 255 height 25
click at [590, 102] on input "9(31)(19FG)" at bounding box center [691, 101] width 255 height 25
type input "9(31) (19FG)"
click at [591, 426] on button "Save" at bounding box center [589, 419] width 50 height 25
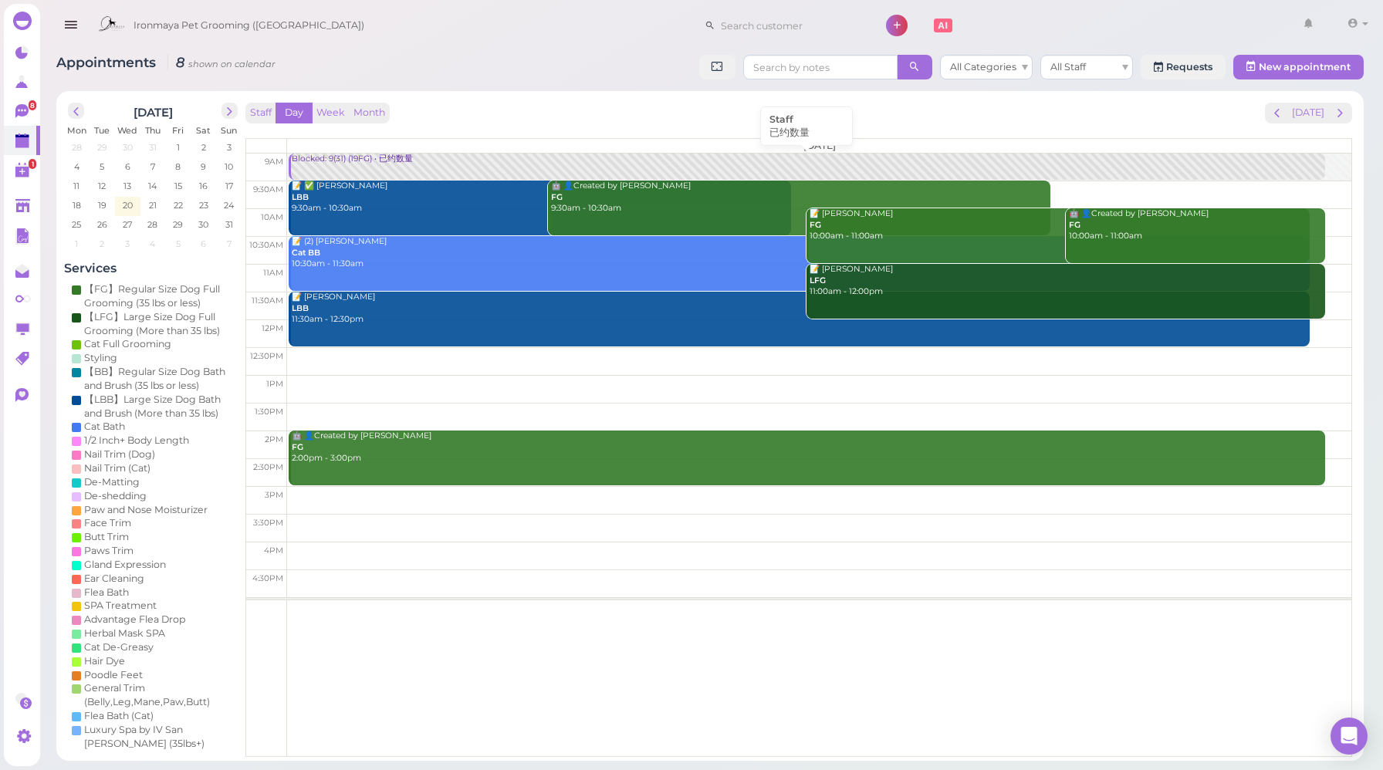
click at [389, 166] on link "Blocked: 9(31) (19FG) • 已约数量" at bounding box center [807, 167] width 1036 height 27
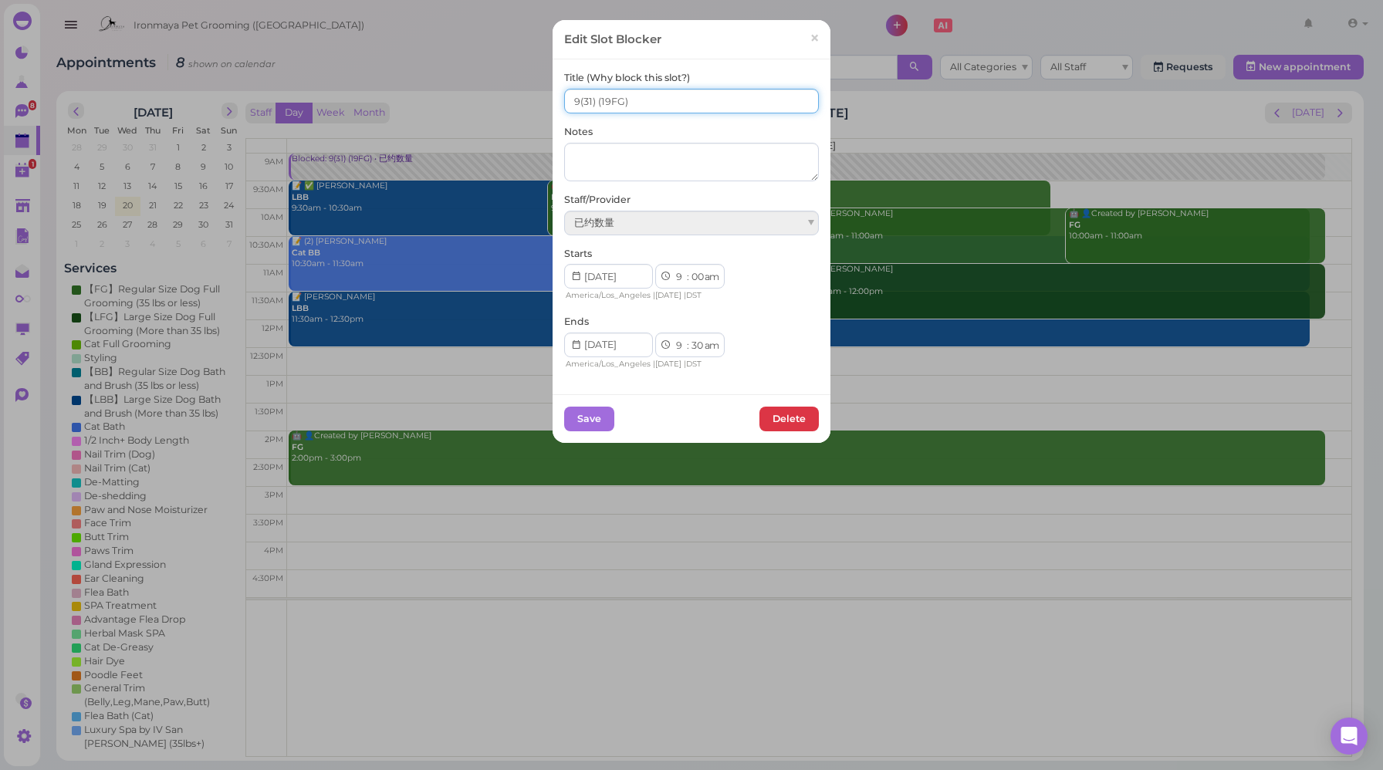
click at [591, 103] on input "9(31) (19FG)" at bounding box center [691, 101] width 255 height 25
type input "9(31) 5(19FG)"
click at [593, 422] on button "Save" at bounding box center [589, 419] width 50 height 25
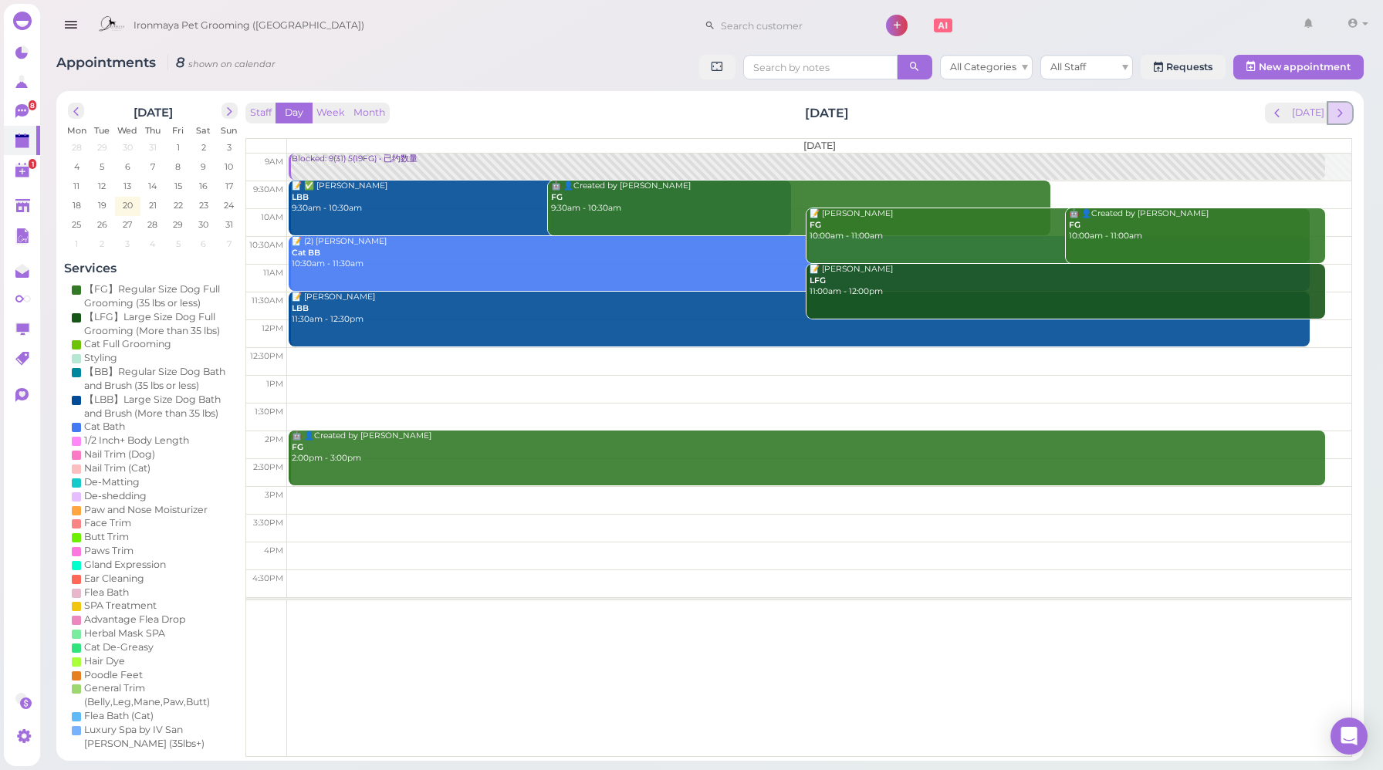
click at [1338, 116] on span "next" at bounding box center [1340, 113] width 15 height 15
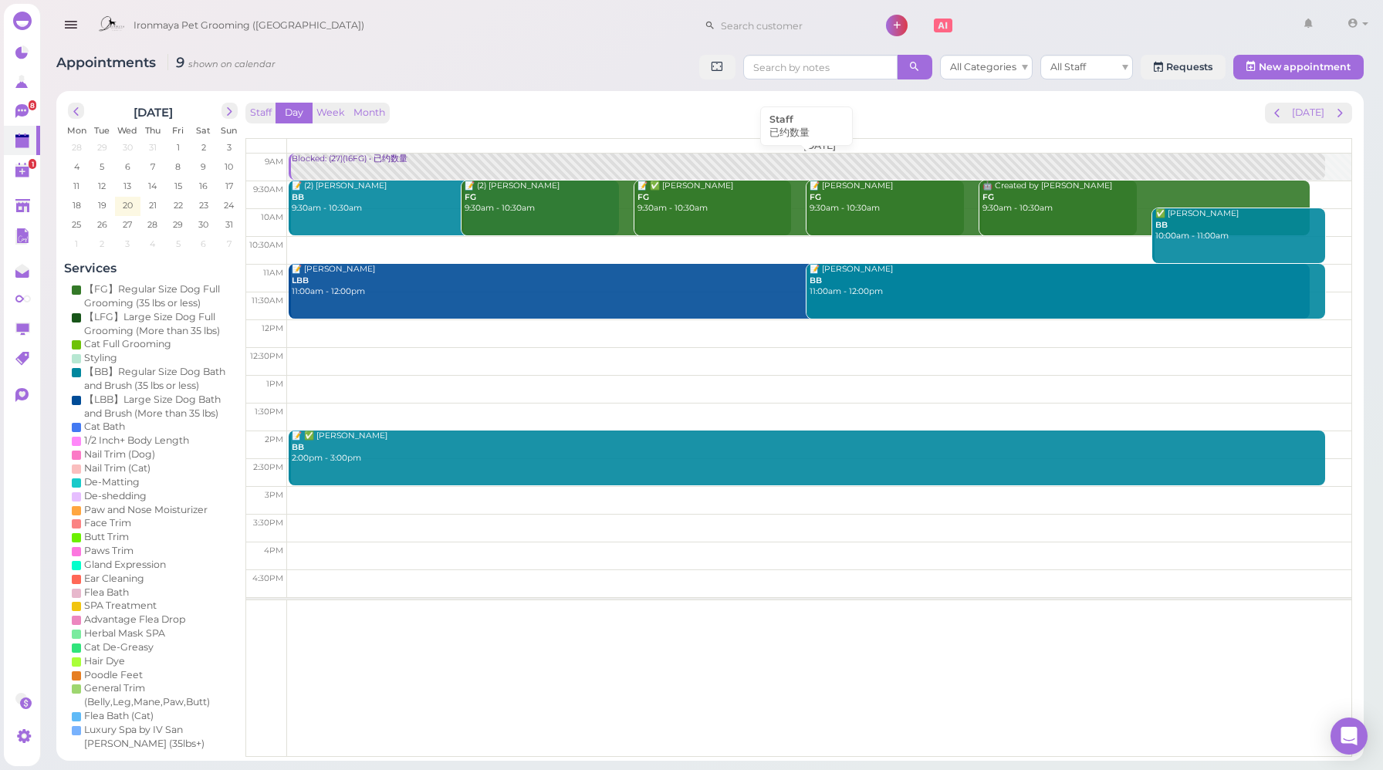
click at [363, 169] on link "Blocked: (27)(16FG) • 已约数量" at bounding box center [807, 167] width 1036 height 27
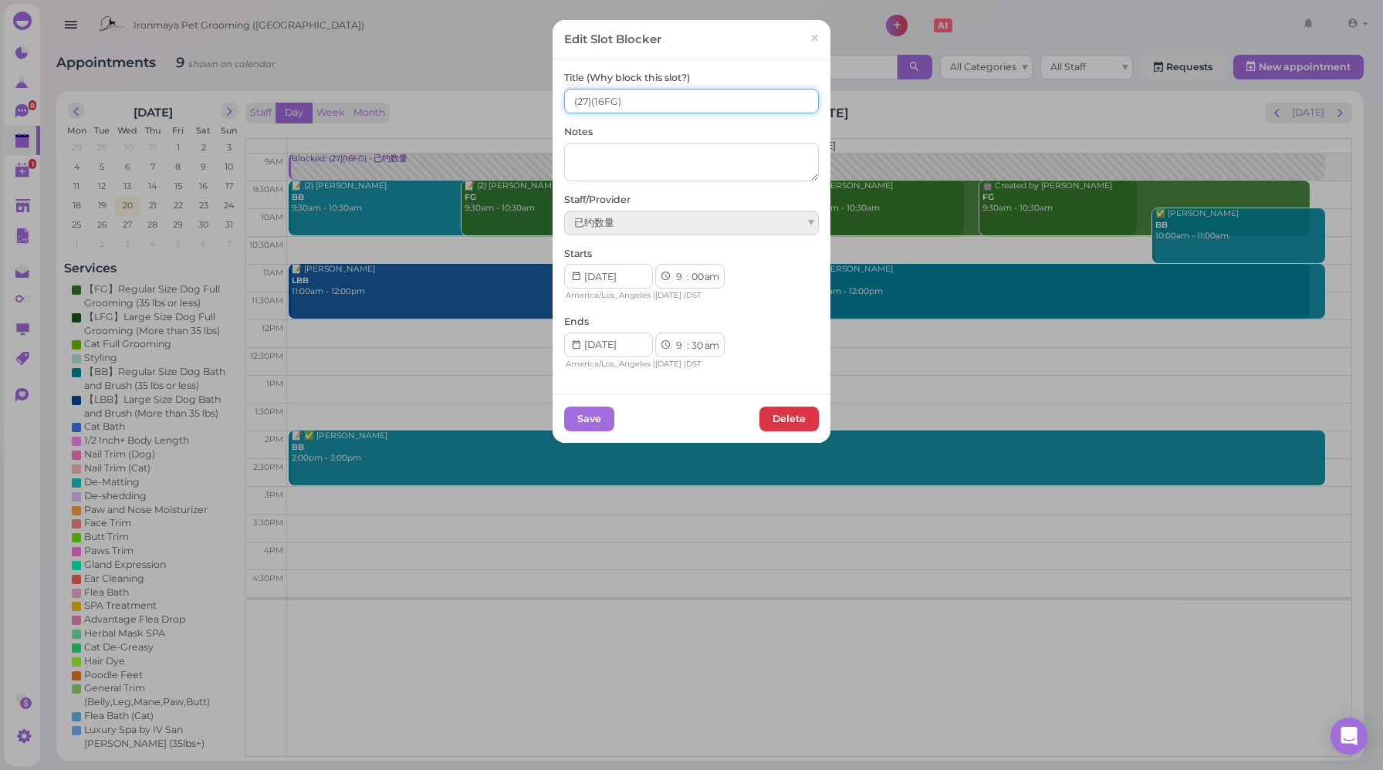
click at [568, 100] on input "(27)(16FG)" at bounding box center [691, 101] width 255 height 25
click at [593, 100] on input "11(27)(16FG)" at bounding box center [691, 101] width 255 height 25
type input "11(27) (16FG)"
click at [571, 419] on button "Save" at bounding box center [589, 419] width 50 height 25
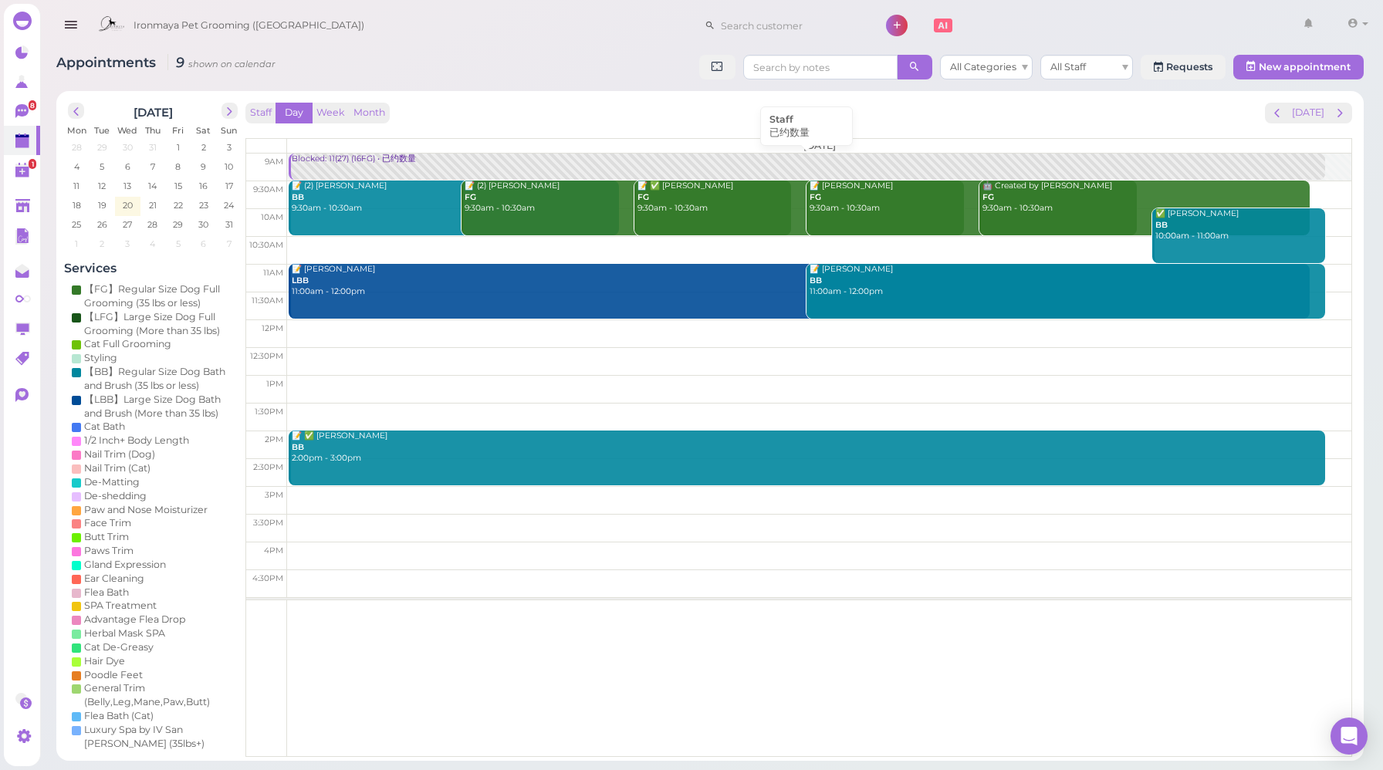
click at [373, 164] on div "Blocked: 11(27) (16FG) • 已约数量" at bounding box center [808, 160] width 1034 height 12
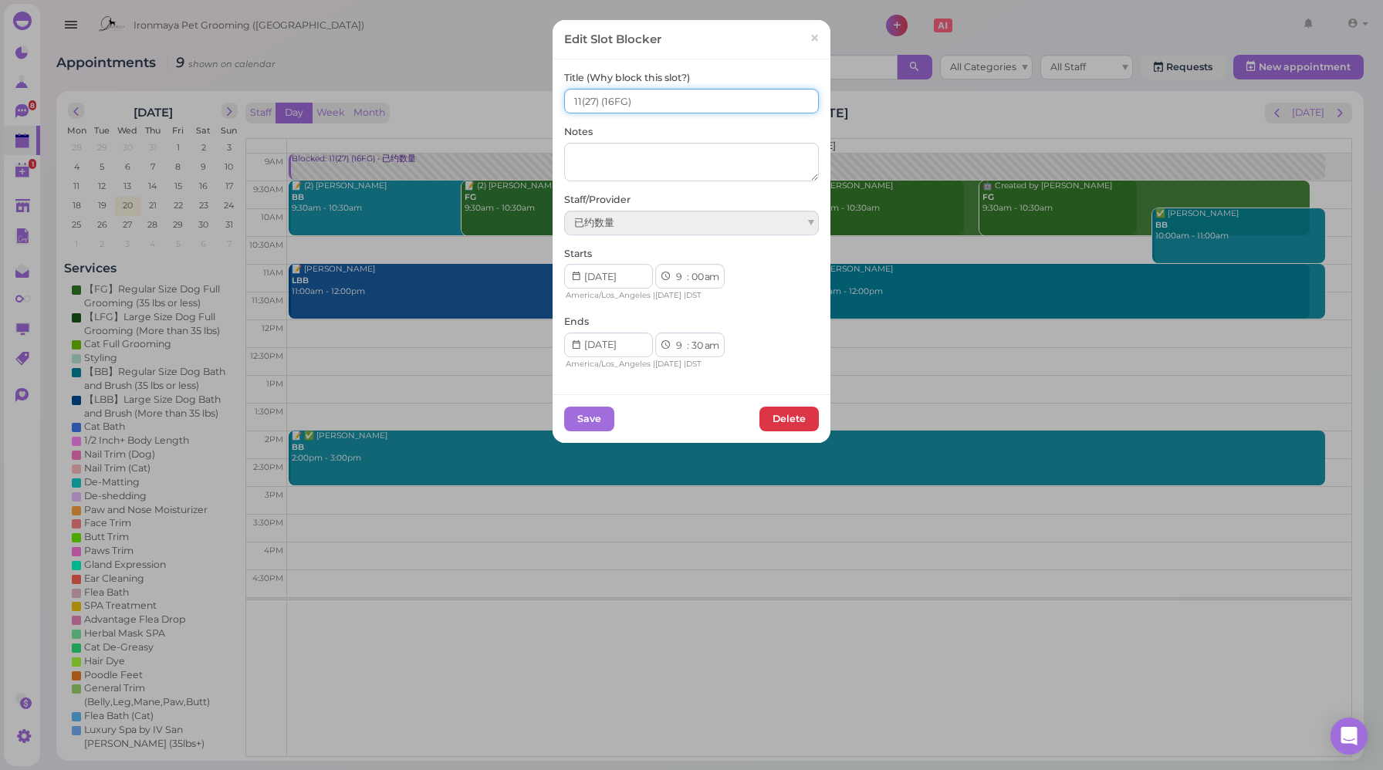
click at [596, 99] on input "11(27) (16FG)" at bounding box center [691, 101] width 255 height 25
type input "11(27) 5(16FG)"
click at [574, 416] on button "Save" at bounding box center [589, 419] width 50 height 25
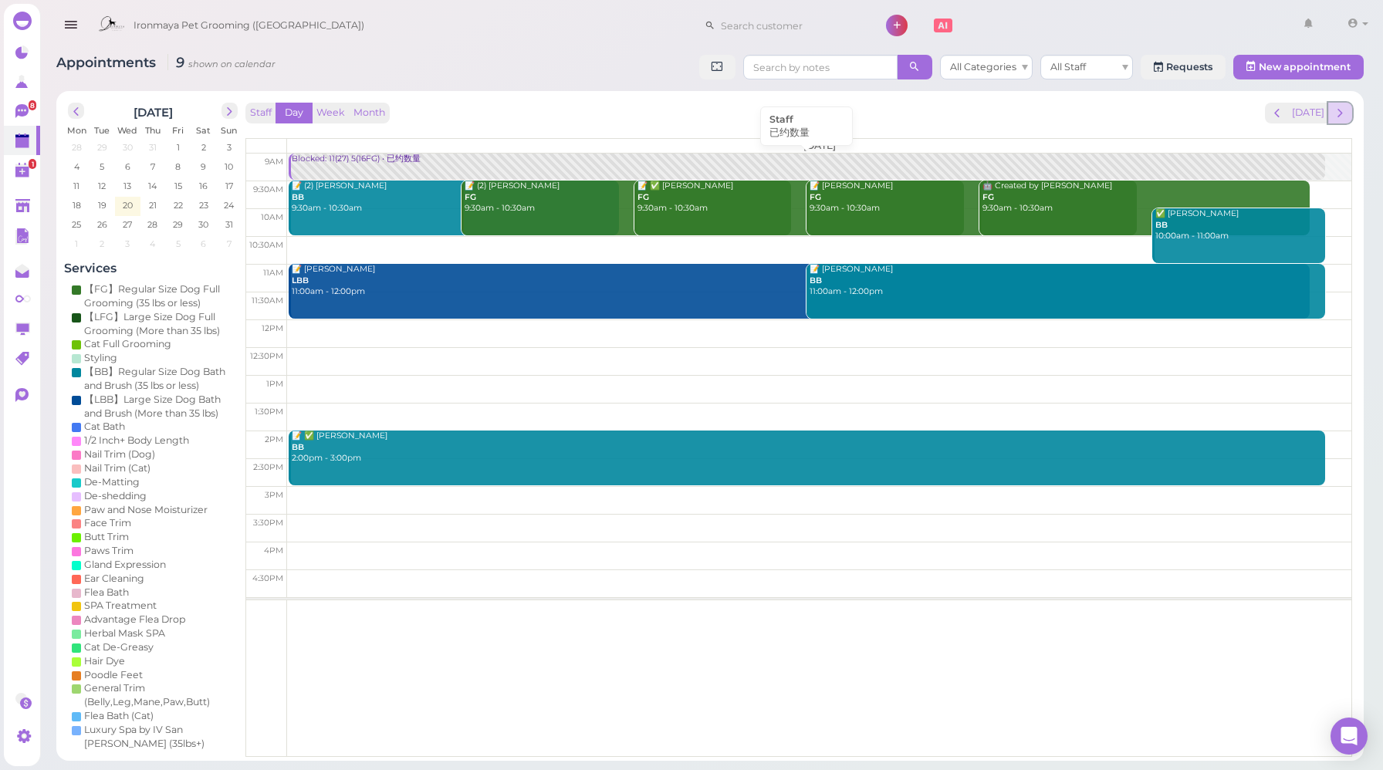
click at [1343, 112] on span "next" at bounding box center [1340, 113] width 15 height 15
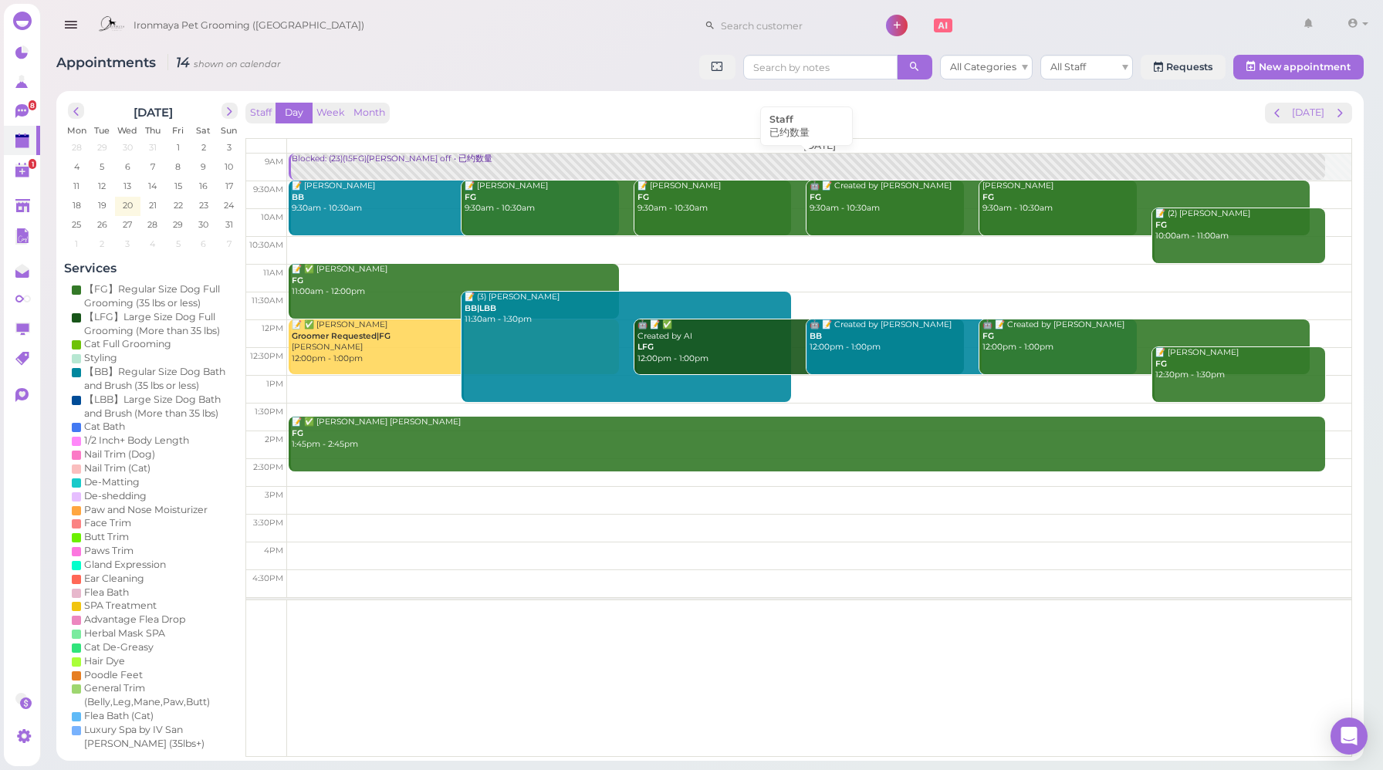
click at [369, 163] on div "Blocked: (23)(15FG)Erin off • 已约数量" at bounding box center [808, 160] width 1034 height 12
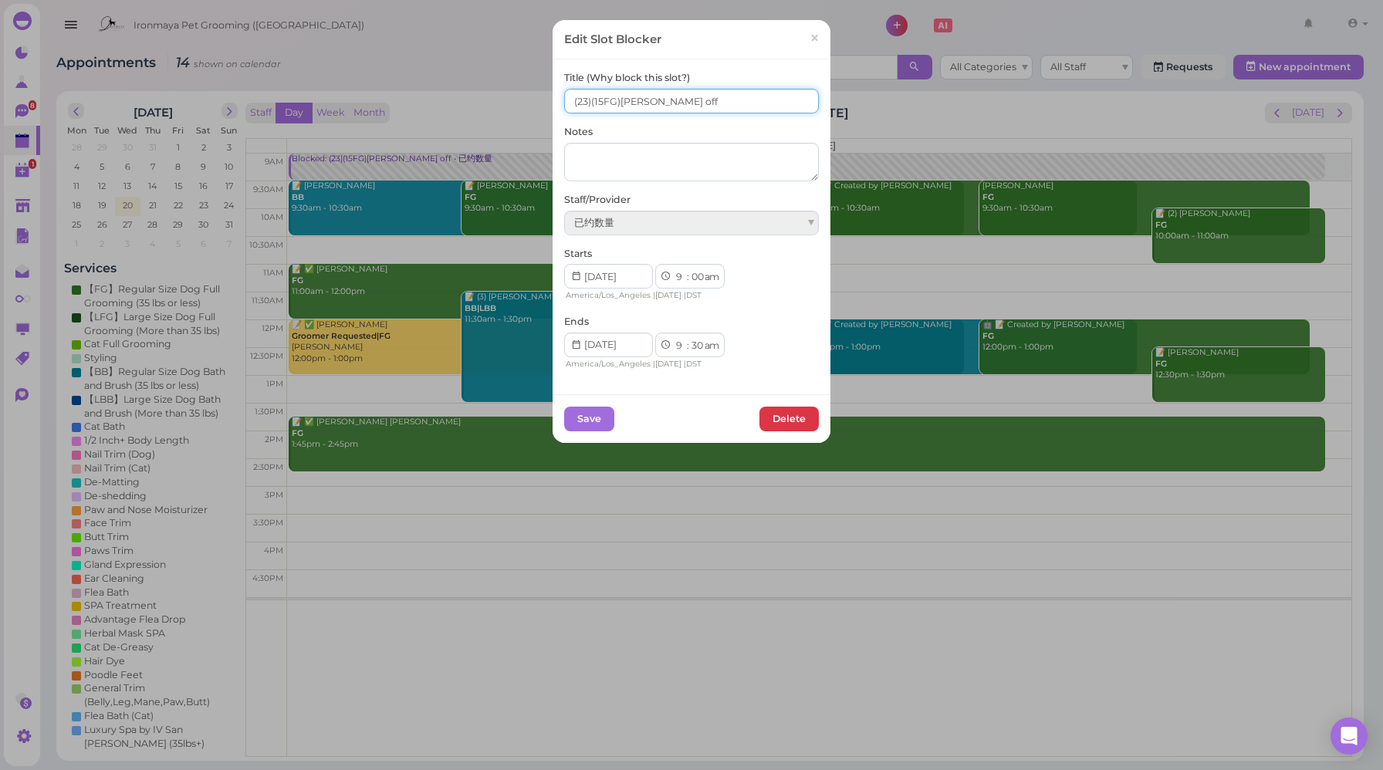
click at [564, 102] on input "(23)(15FG)Erin off" at bounding box center [691, 101] width 255 height 25
click at [594, 100] on input "17(23)(15FG)Erin off" at bounding box center [691, 101] width 255 height 25
type input "17(23) (15FG)Erin off"
click at [580, 418] on button "Save" at bounding box center [589, 419] width 50 height 25
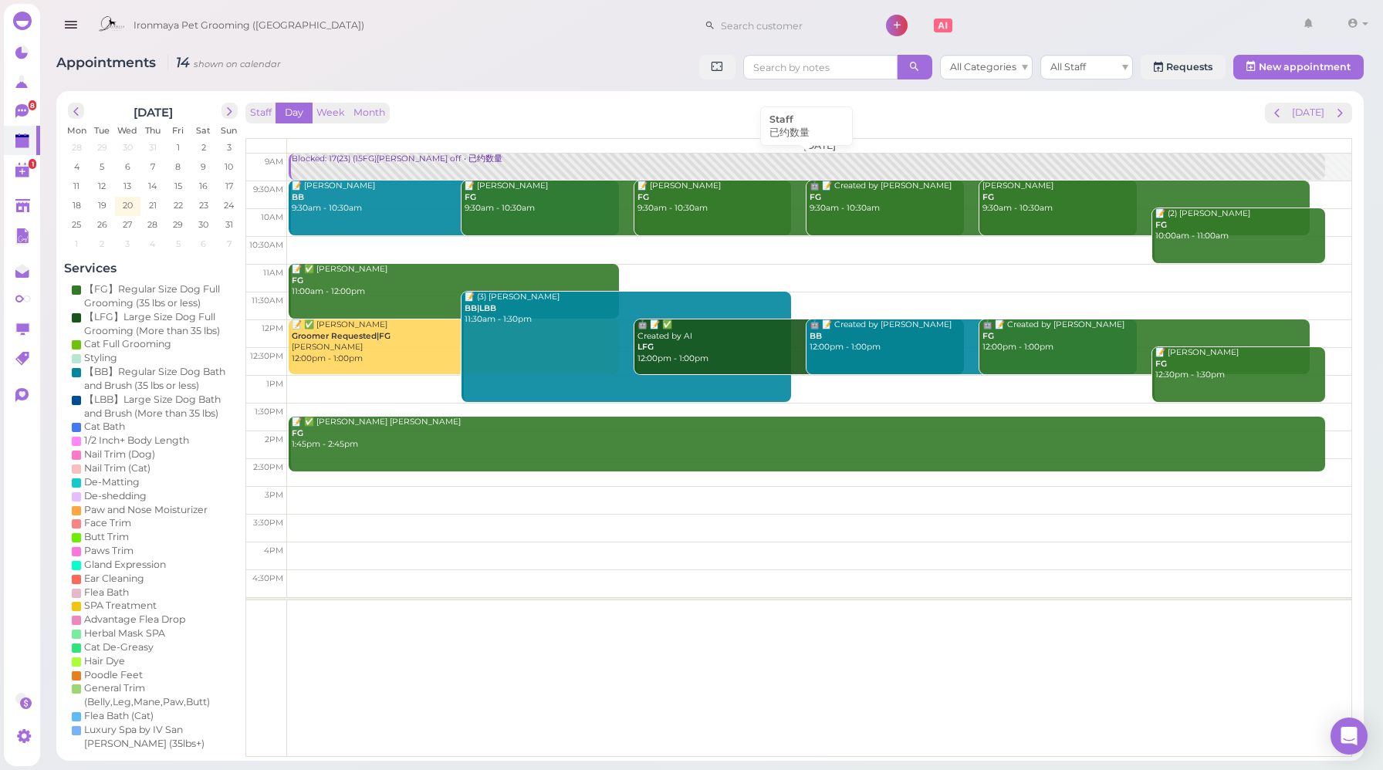
click at [333, 160] on div "Blocked: 17(23) (15FG)Erin off • 已约数量" at bounding box center [808, 160] width 1034 height 12
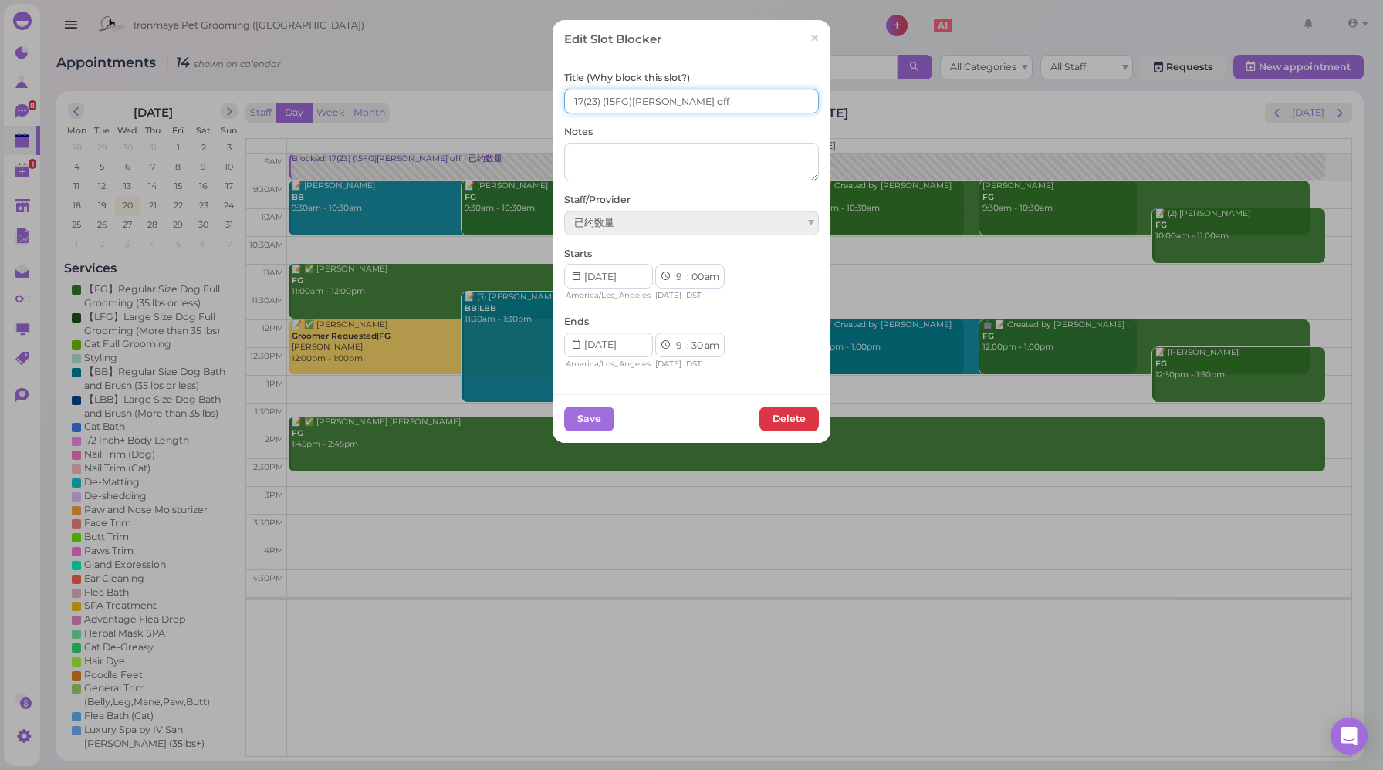
click at [599, 103] on input "17(23) (15FG)Erin off" at bounding box center [691, 101] width 255 height 25
type input "17(23) 12(15FG)Erin off"
click at [583, 422] on button "Save" at bounding box center [589, 419] width 50 height 25
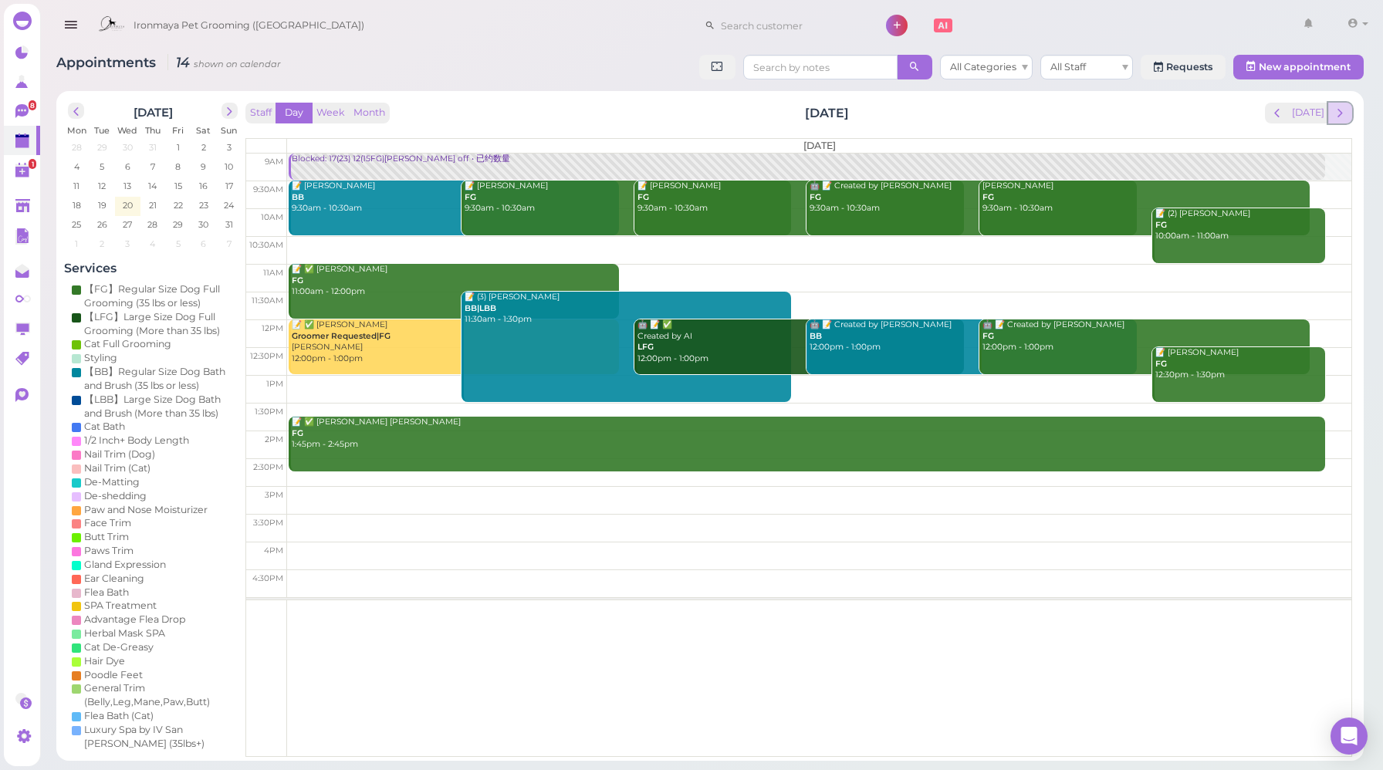
click at [1345, 111] on span "next" at bounding box center [1340, 113] width 15 height 15
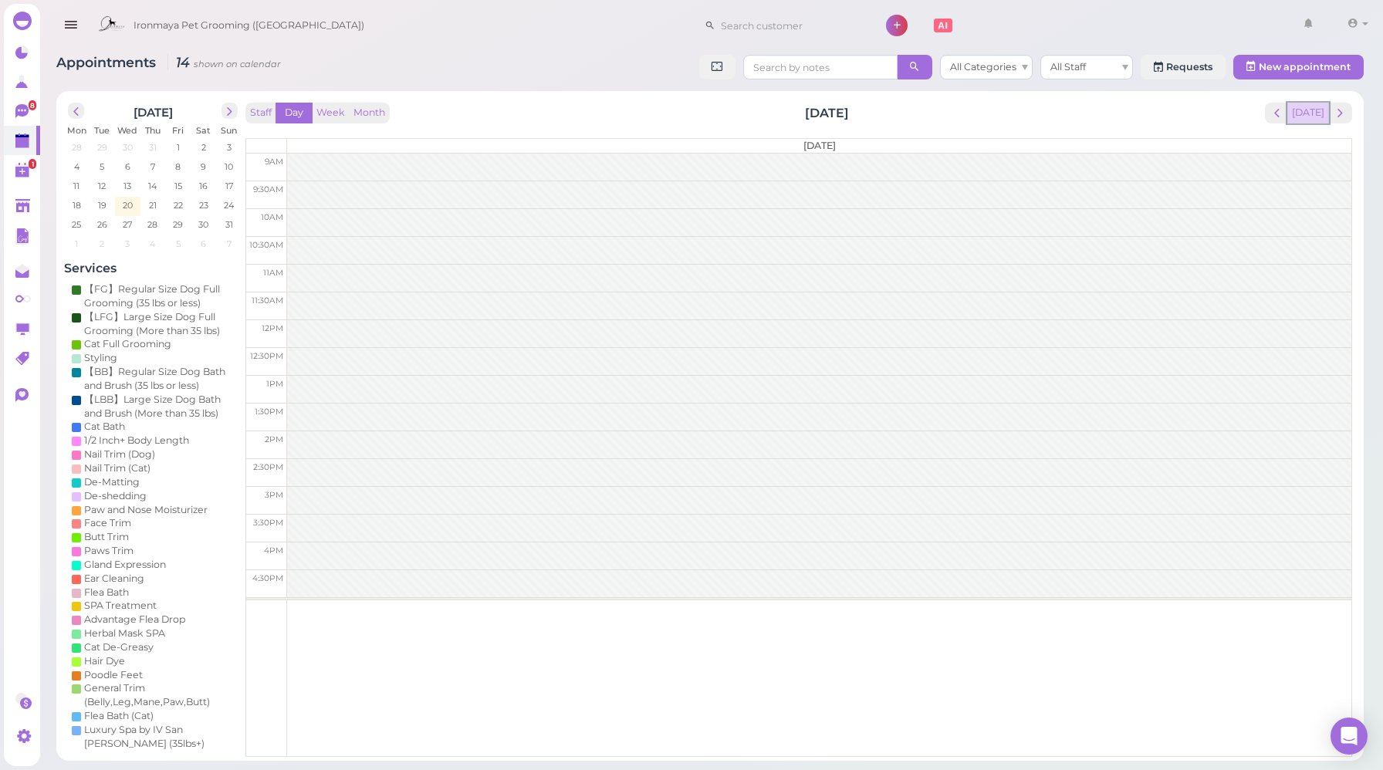
click at [1312, 113] on button "[DATE]" at bounding box center [1309, 113] width 42 height 21
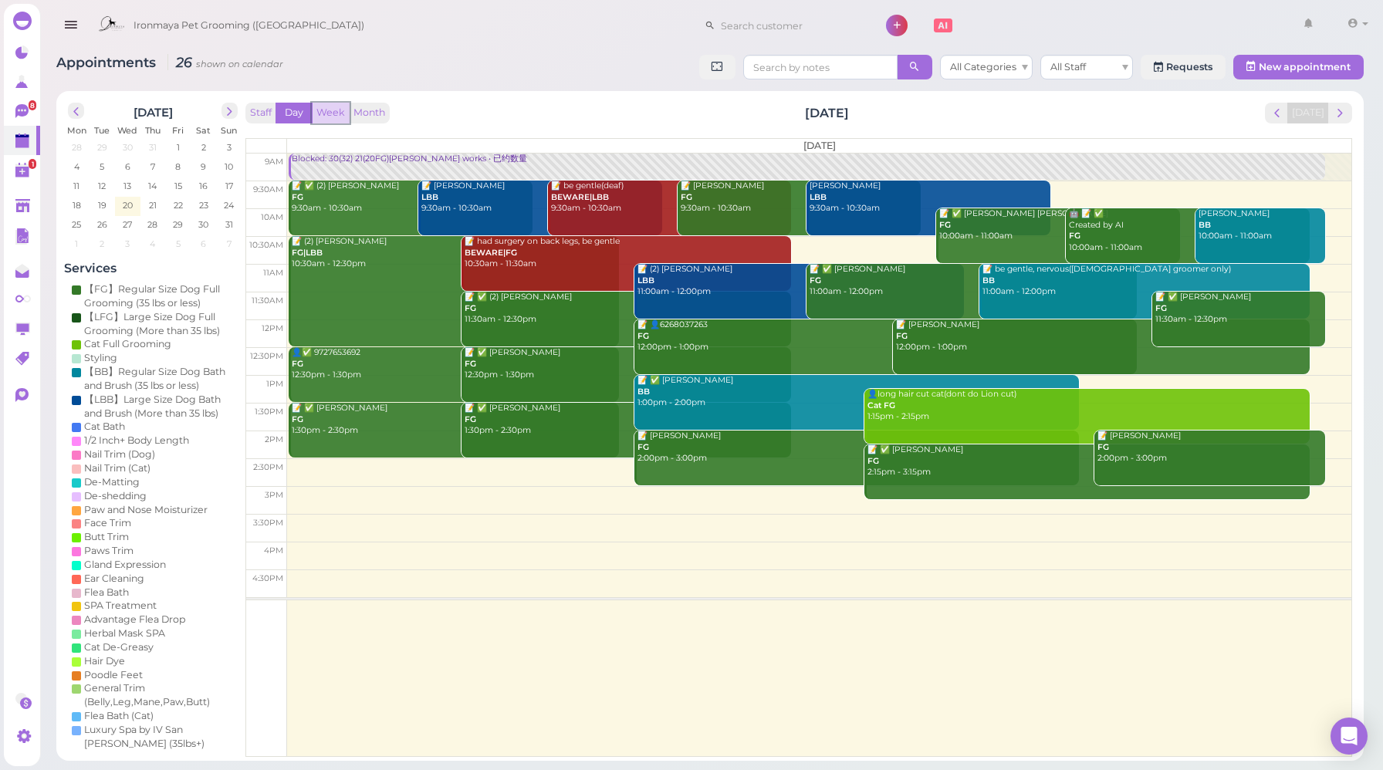
click at [326, 107] on button "Week" at bounding box center [331, 113] width 38 height 21
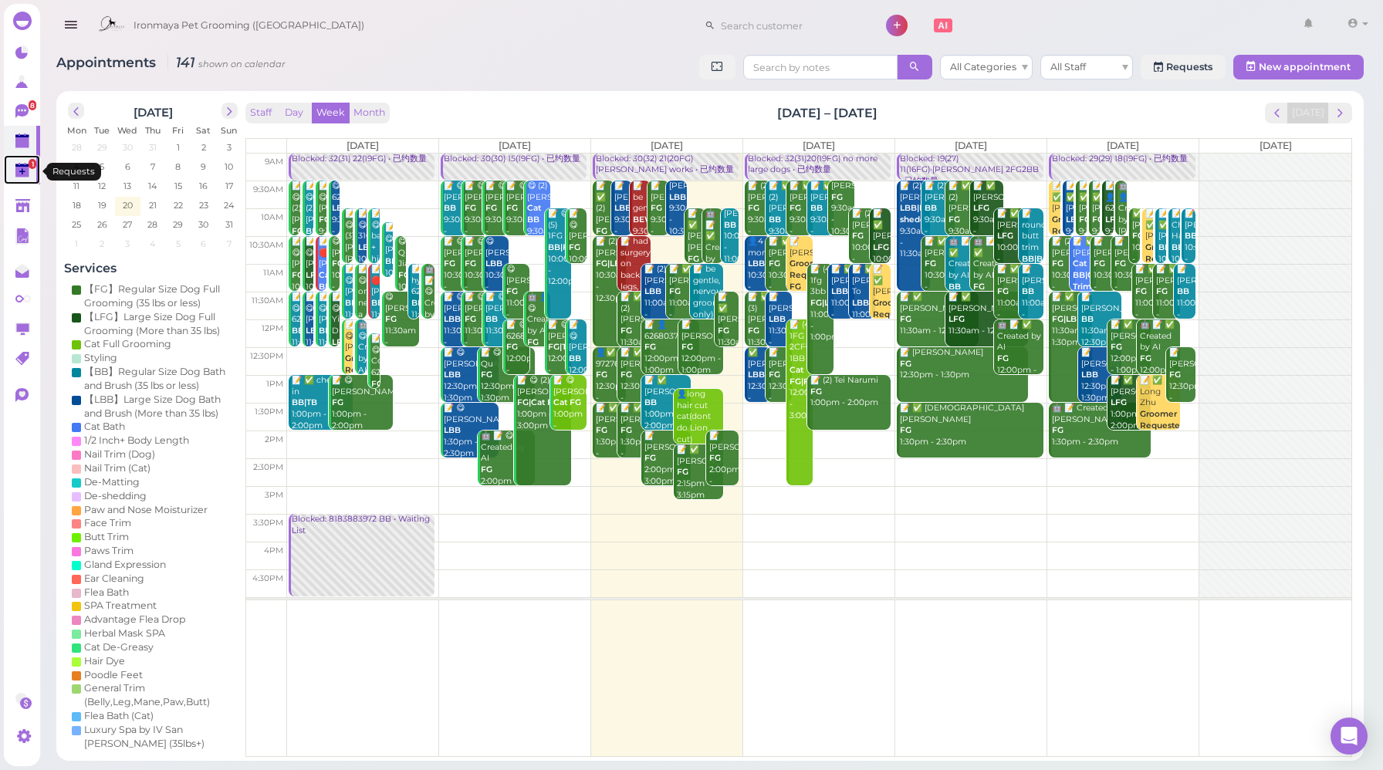
click at [25, 168] on polygon at bounding box center [22, 165] width 14 height 3
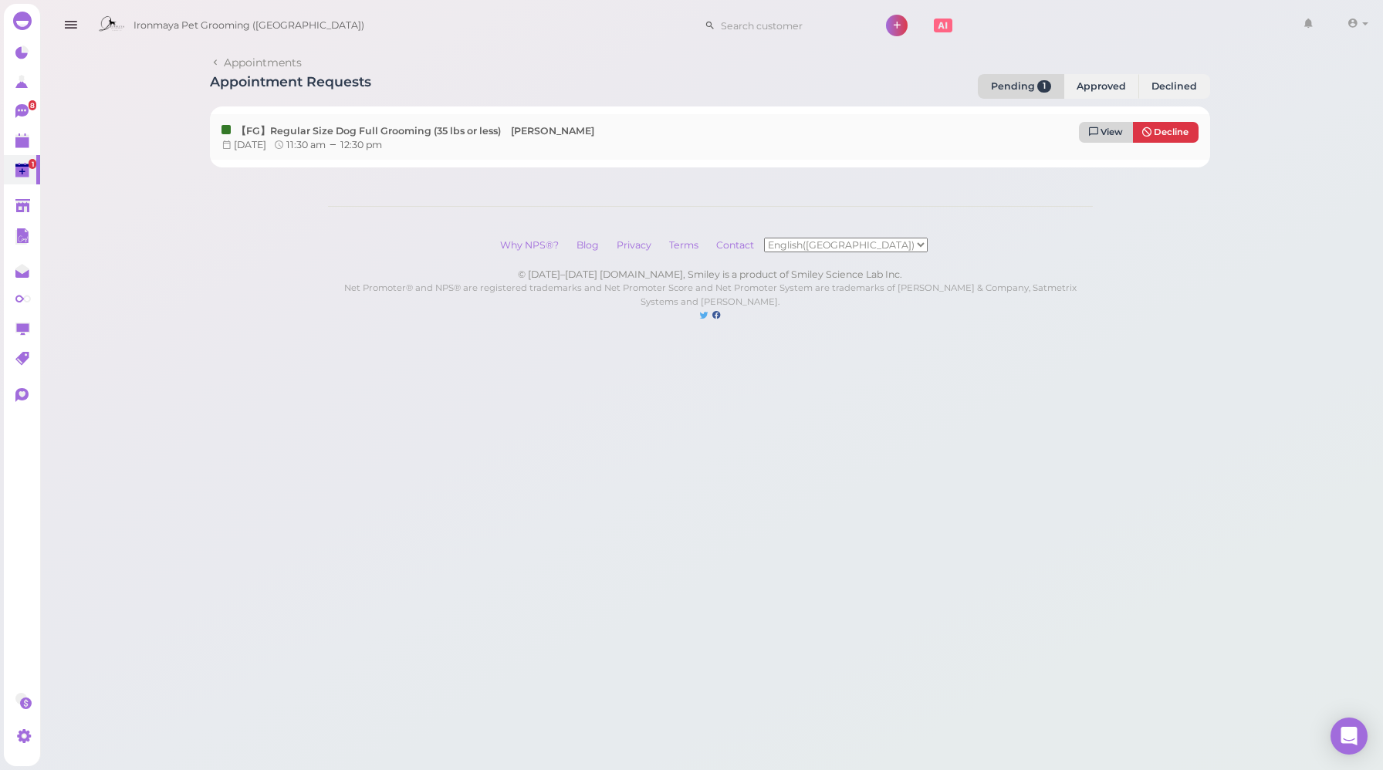
click at [1102, 130] on span "View" at bounding box center [1112, 132] width 22 height 11
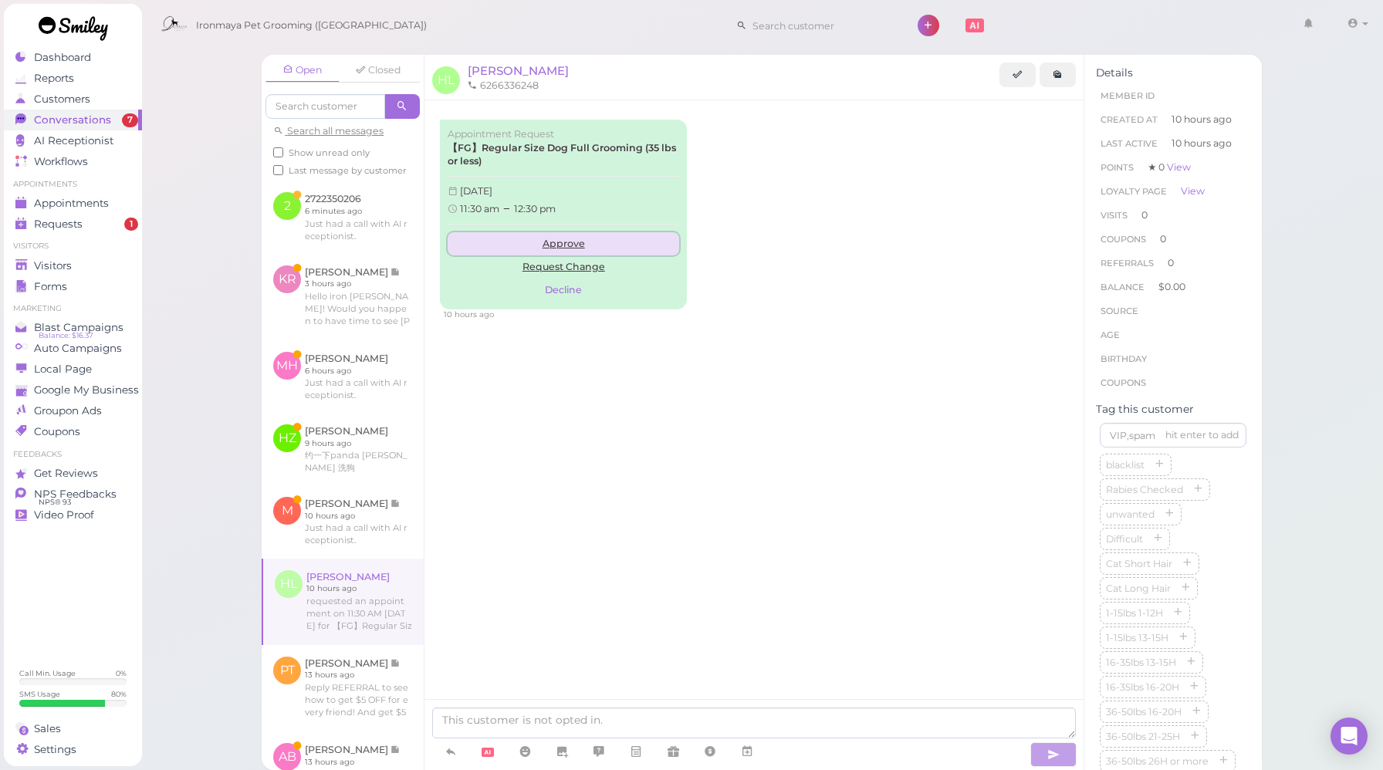
click at [581, 246] on link "Approve" at bounding box center [564, 243] width 232 height 23
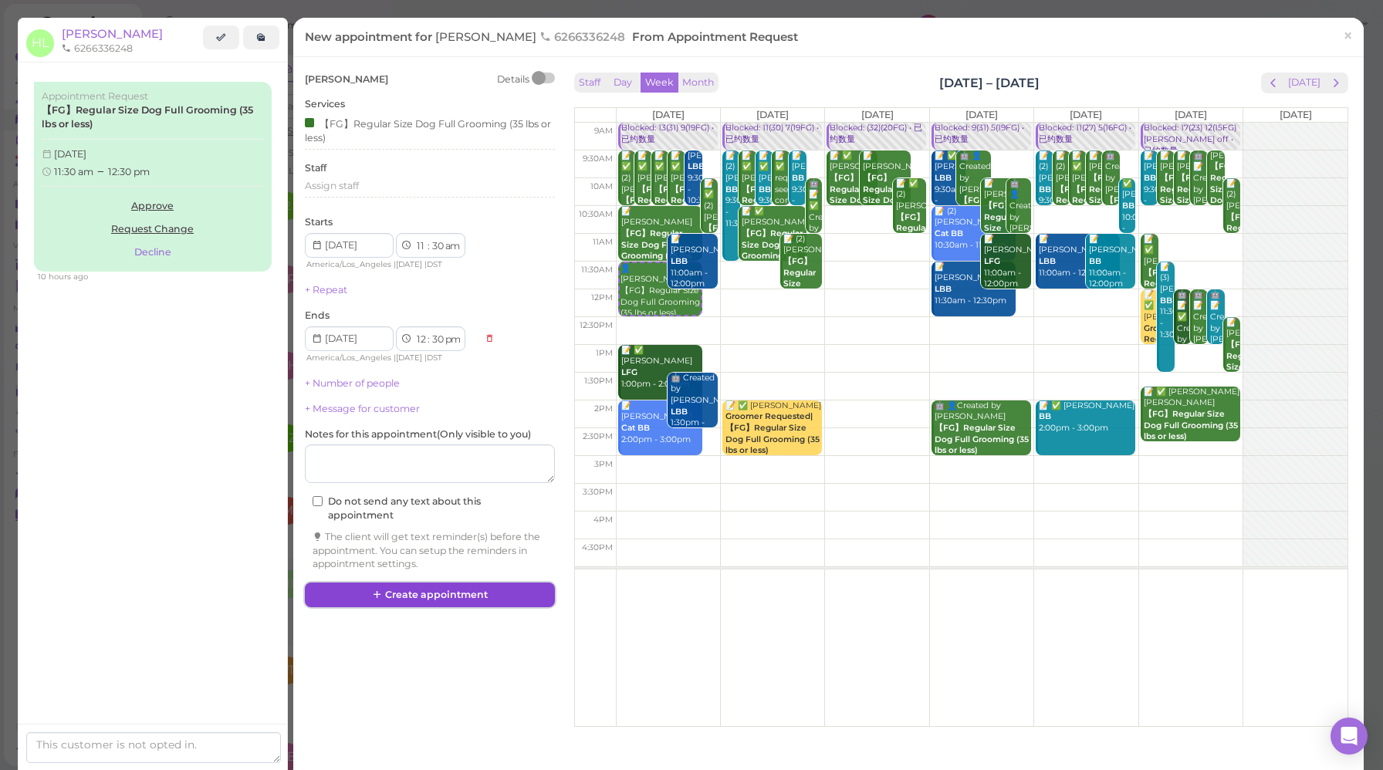
click at [487, 591] on button "Create appointment" at bounding box center [430, 595] width 250 height 25
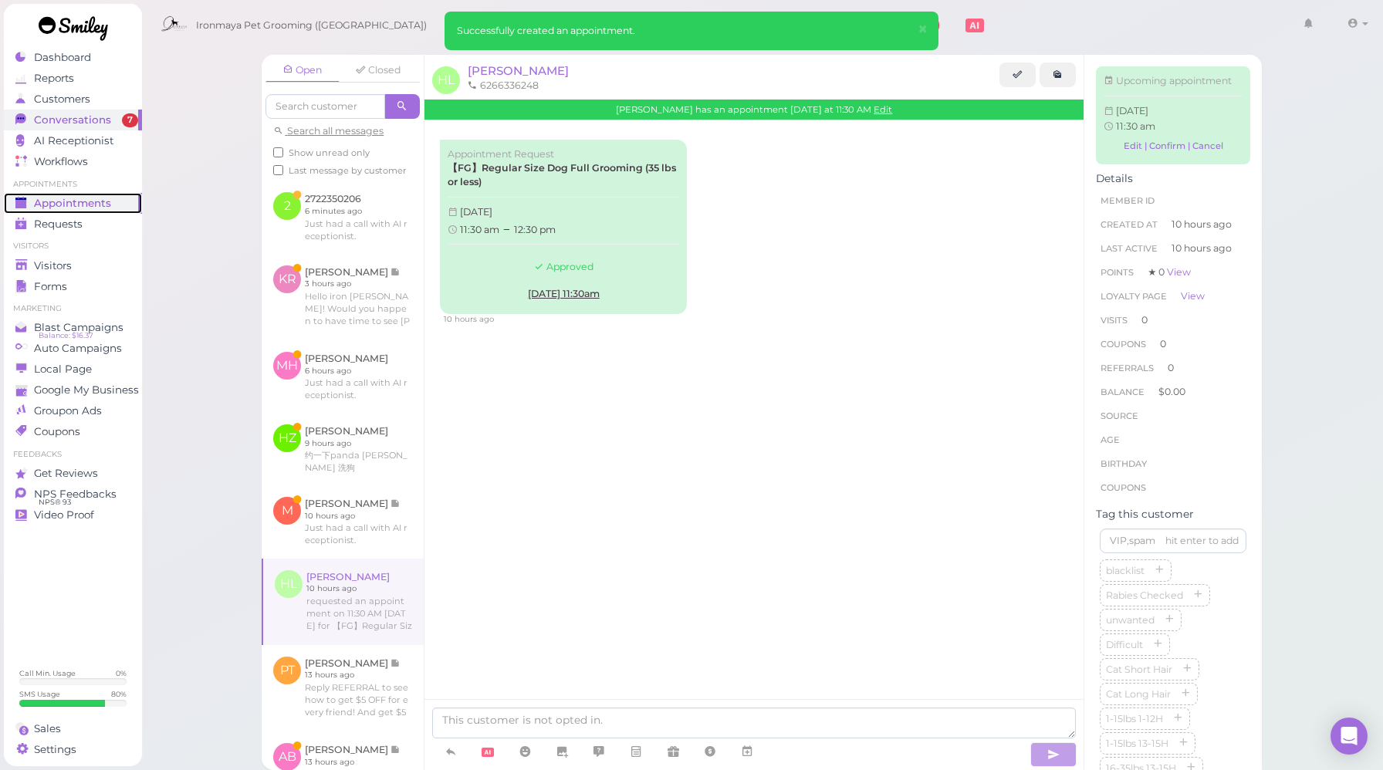
click at [76, 205] on span "Appointments" at bounding box center [72, 203] width 77 height 13
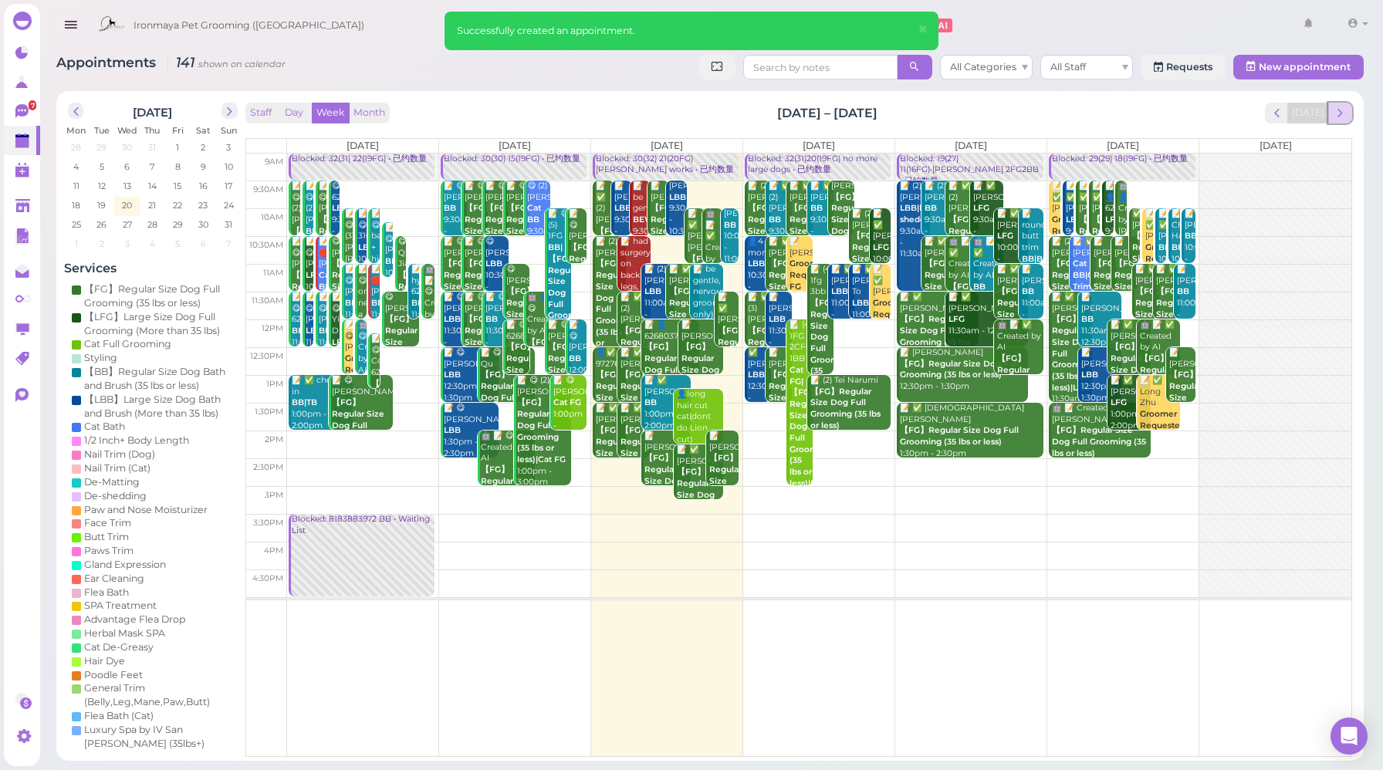
click at [1339, 110] on span "next" at bounding box center [1340, 113] width 15 height 15
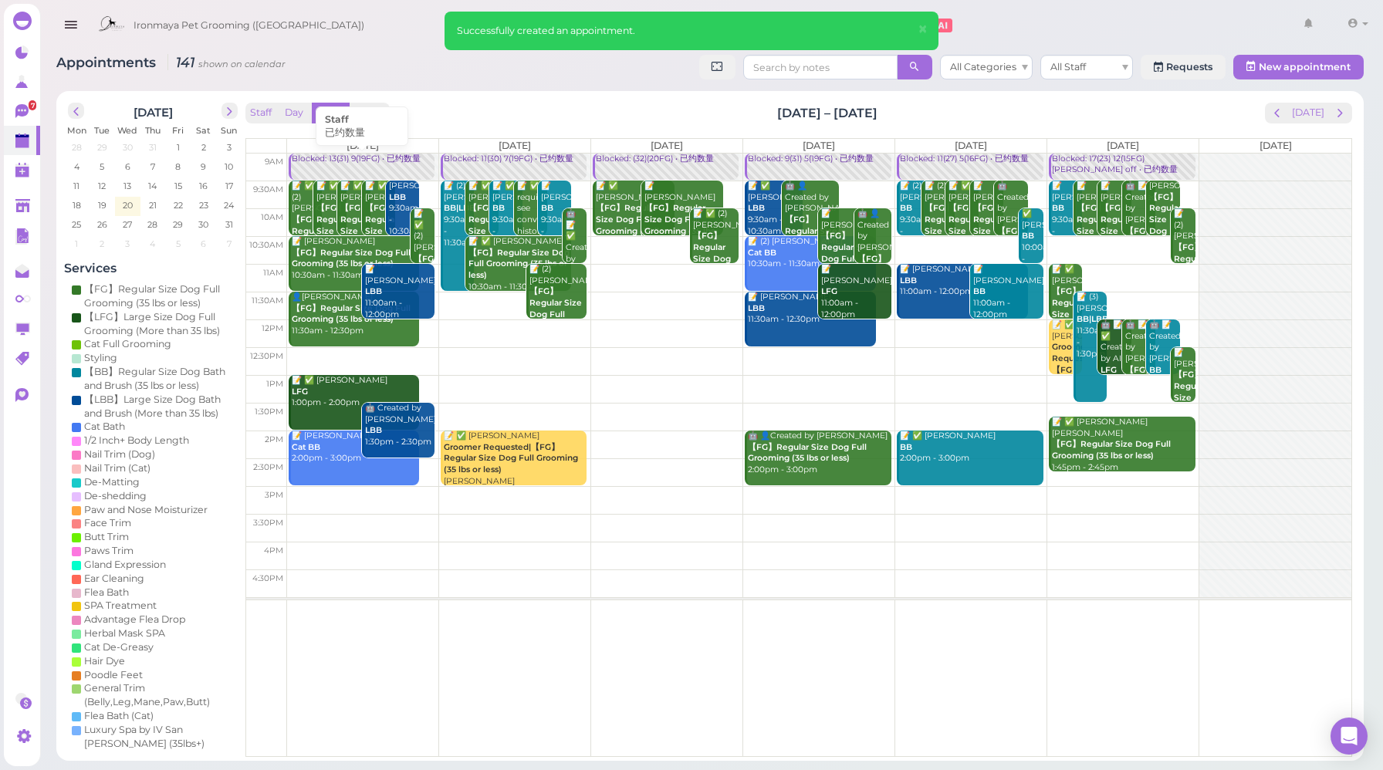
click at [364, 164] on div "Blocked: 13(31) 9(19FG) • 已约数量" at bounding box center [363, 160] width 144 height 12
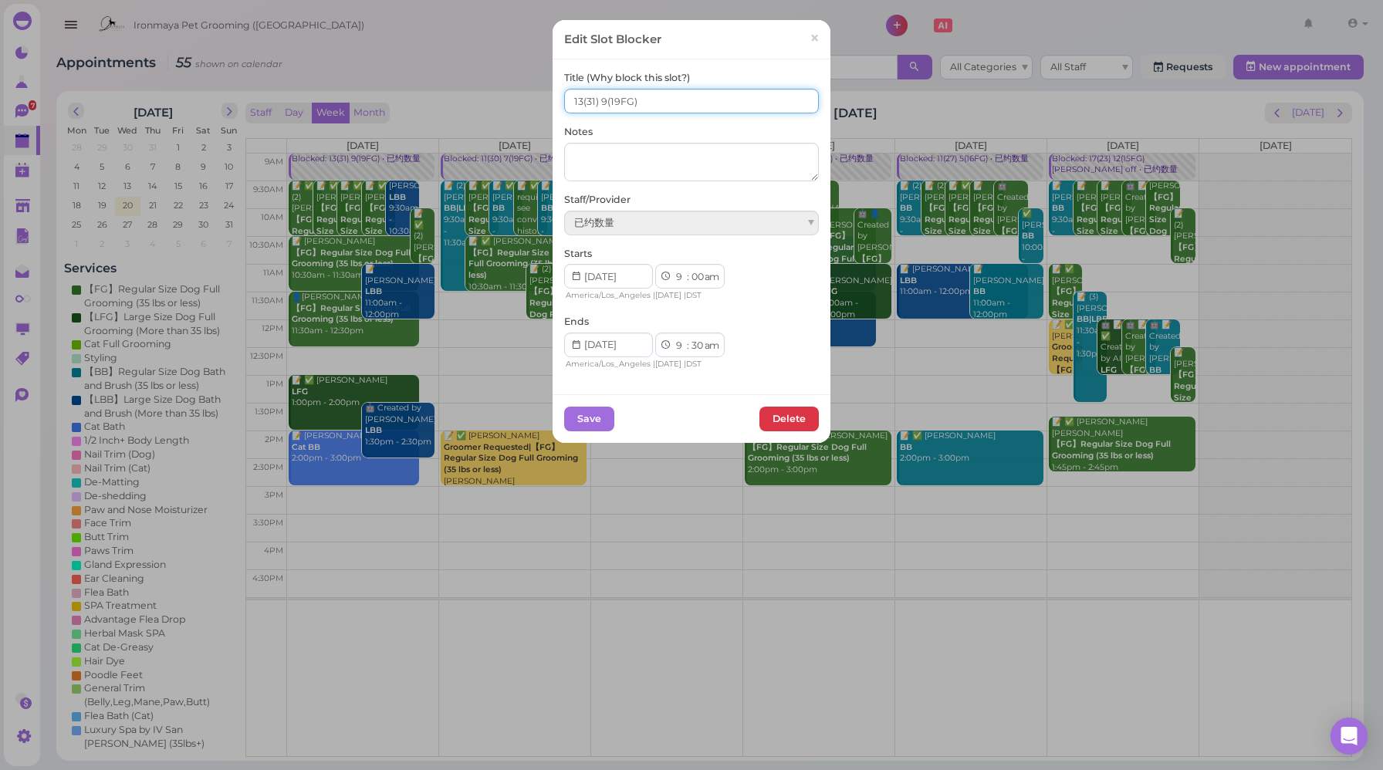
click at [574, 100] on input "13(31) 9(19FG)" at bounding box center [691, 101] width 255 height 25
click at [599, 100] on input "14(31) 9(19FG)" at bounding box center [691, 101] width 255 height 25
type input "14(31) 10(19FG)"
click at [597, 417] on button "Save" at bounding box center [589, 419] width 50 height 25
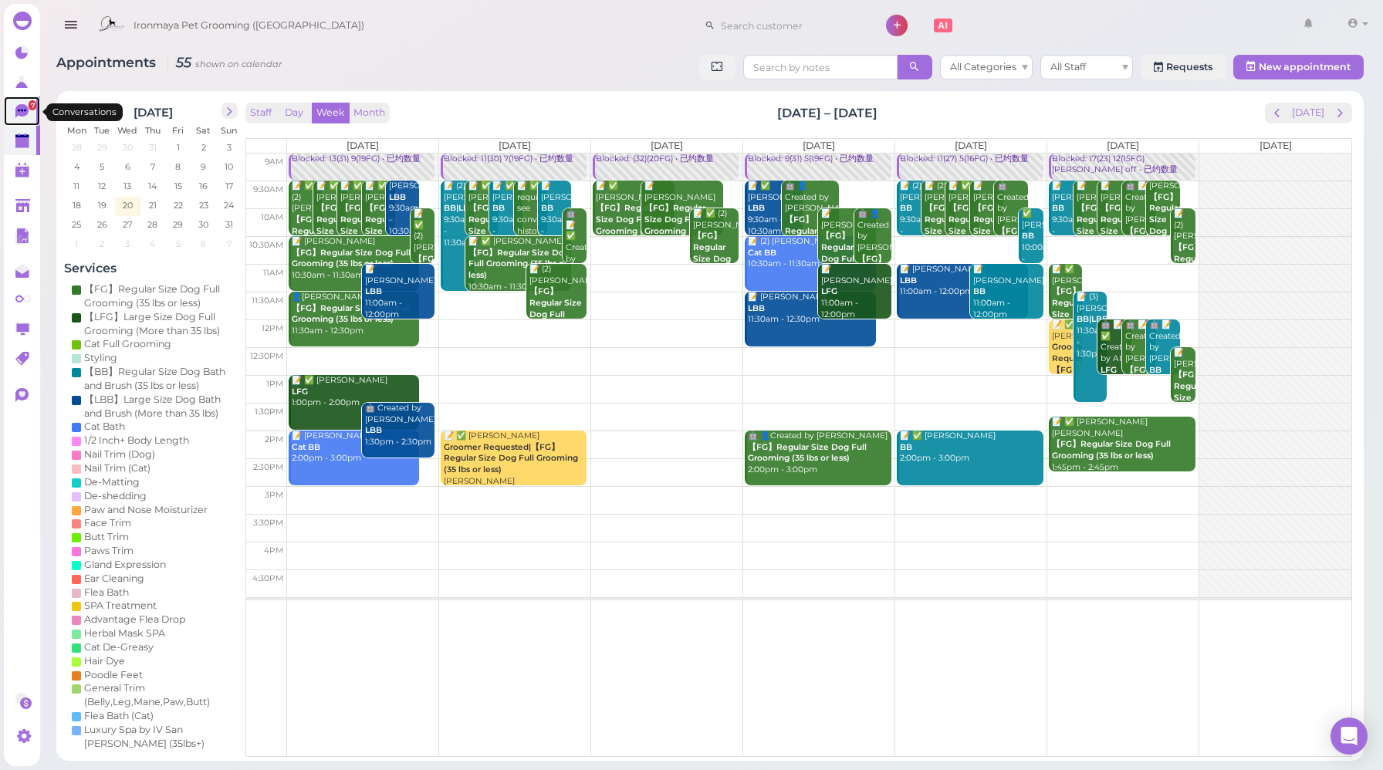
click at [19, 112] on icon at bounding box center [21, 111] width 13 height 14
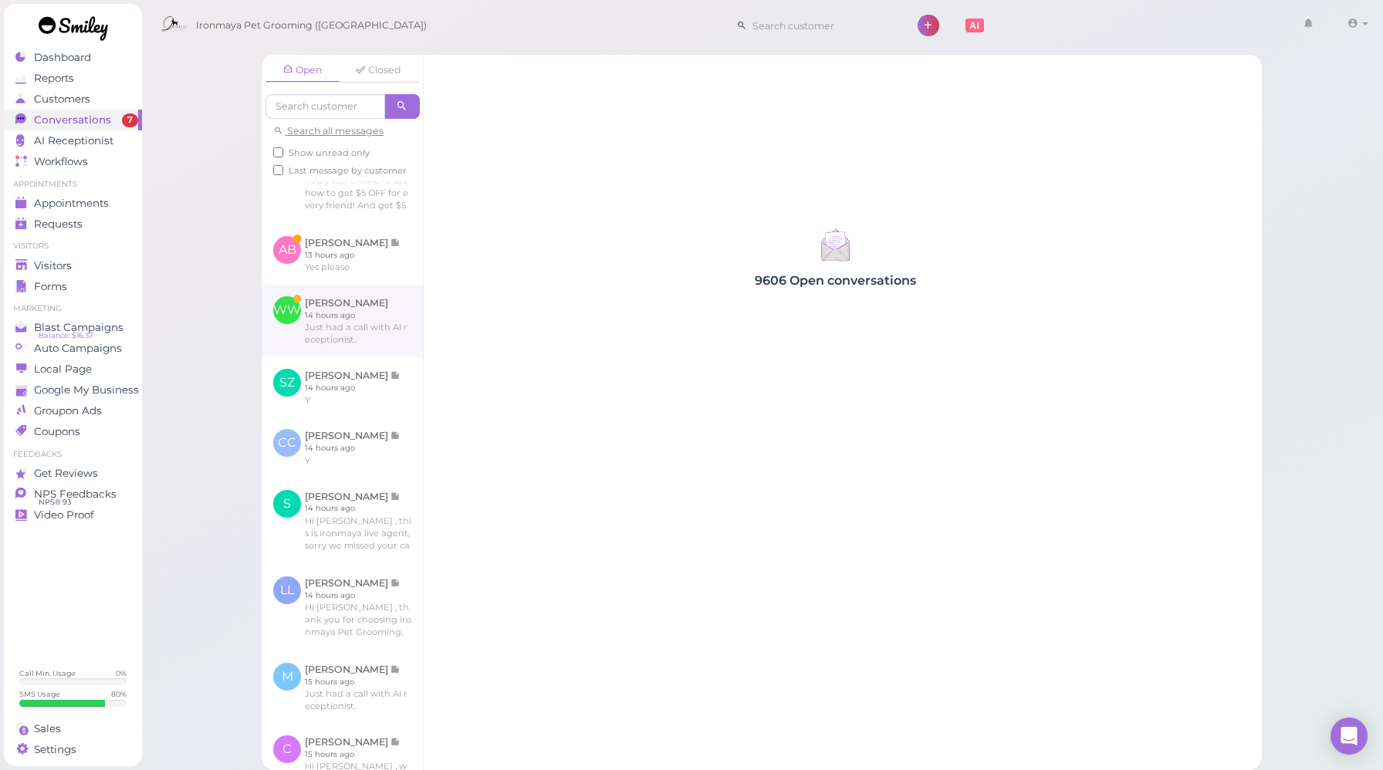
scroll to position [476, 0]
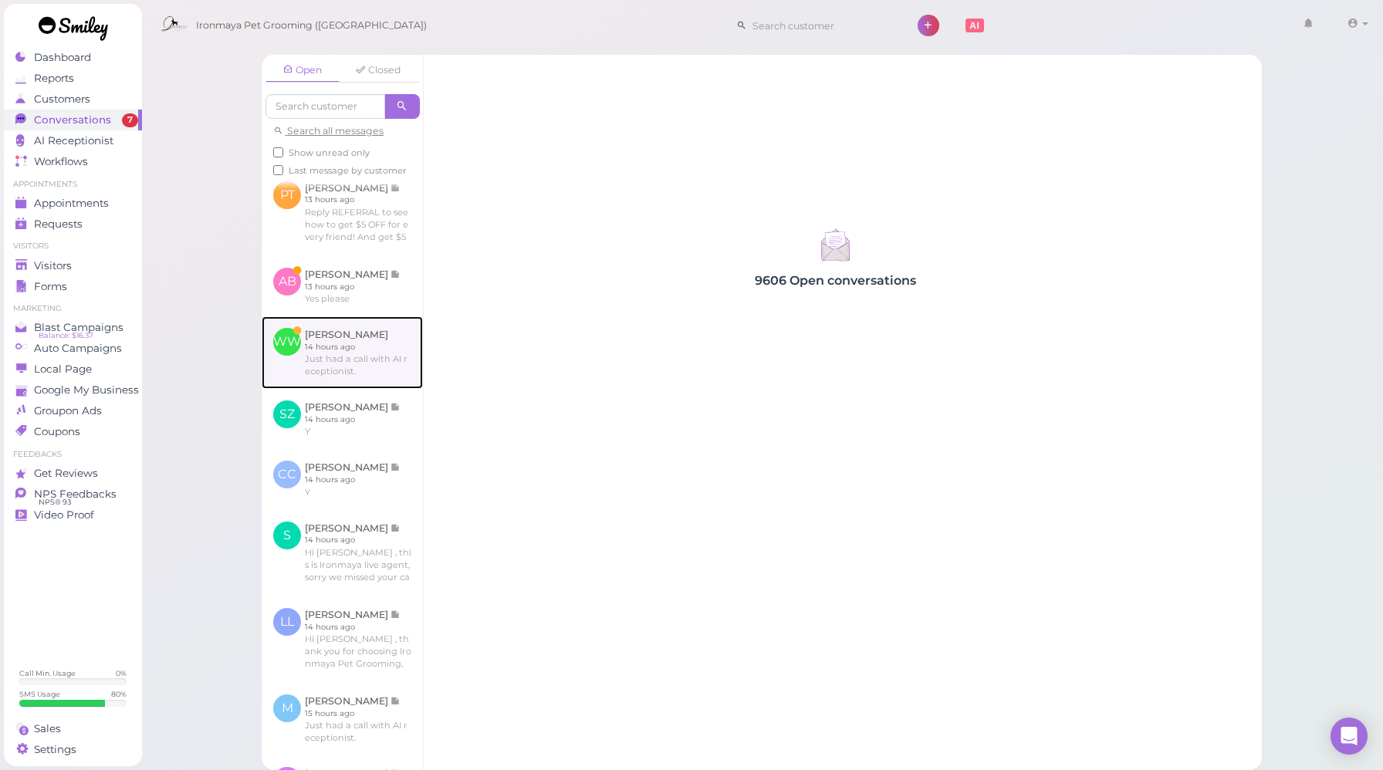
click at [364, 372] on link at bounding box center [342, 353] width 161 height 73
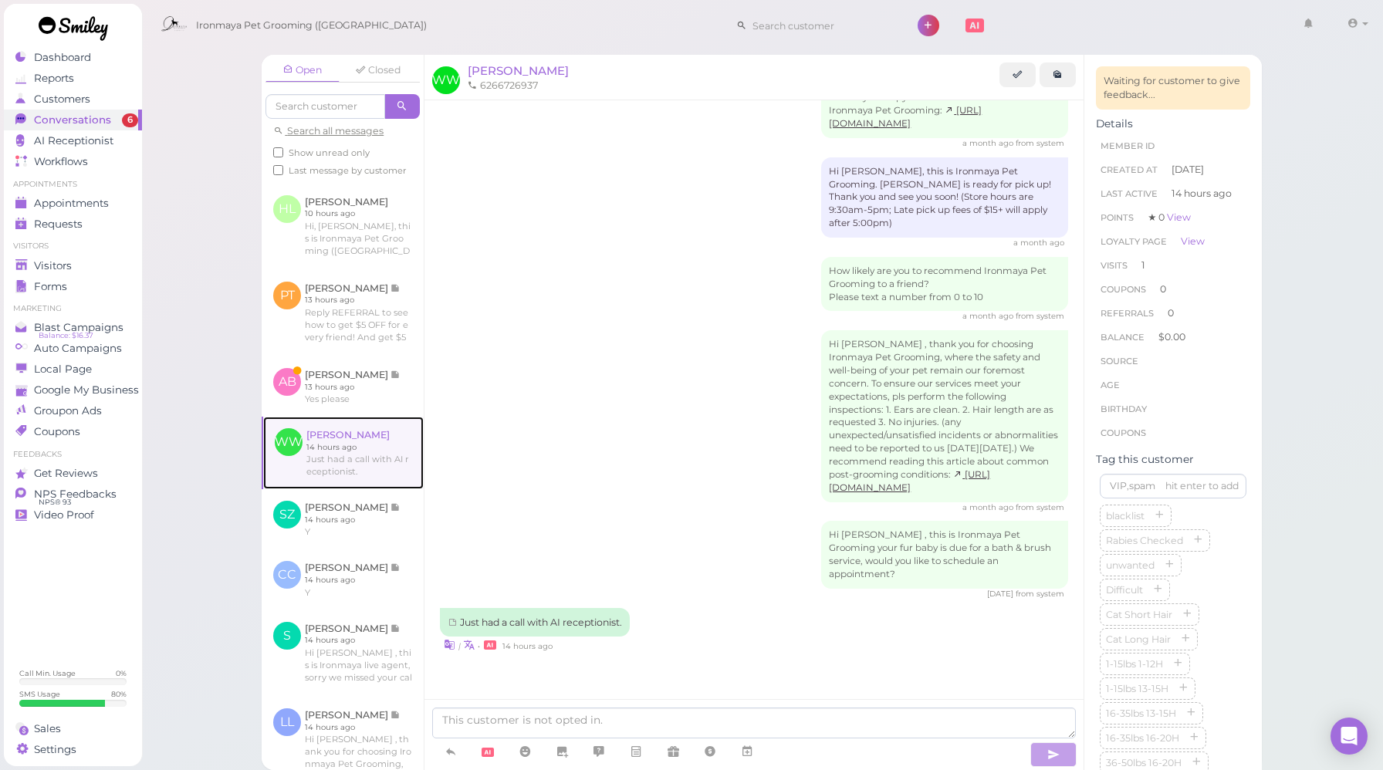
scroll to position [369, 0]
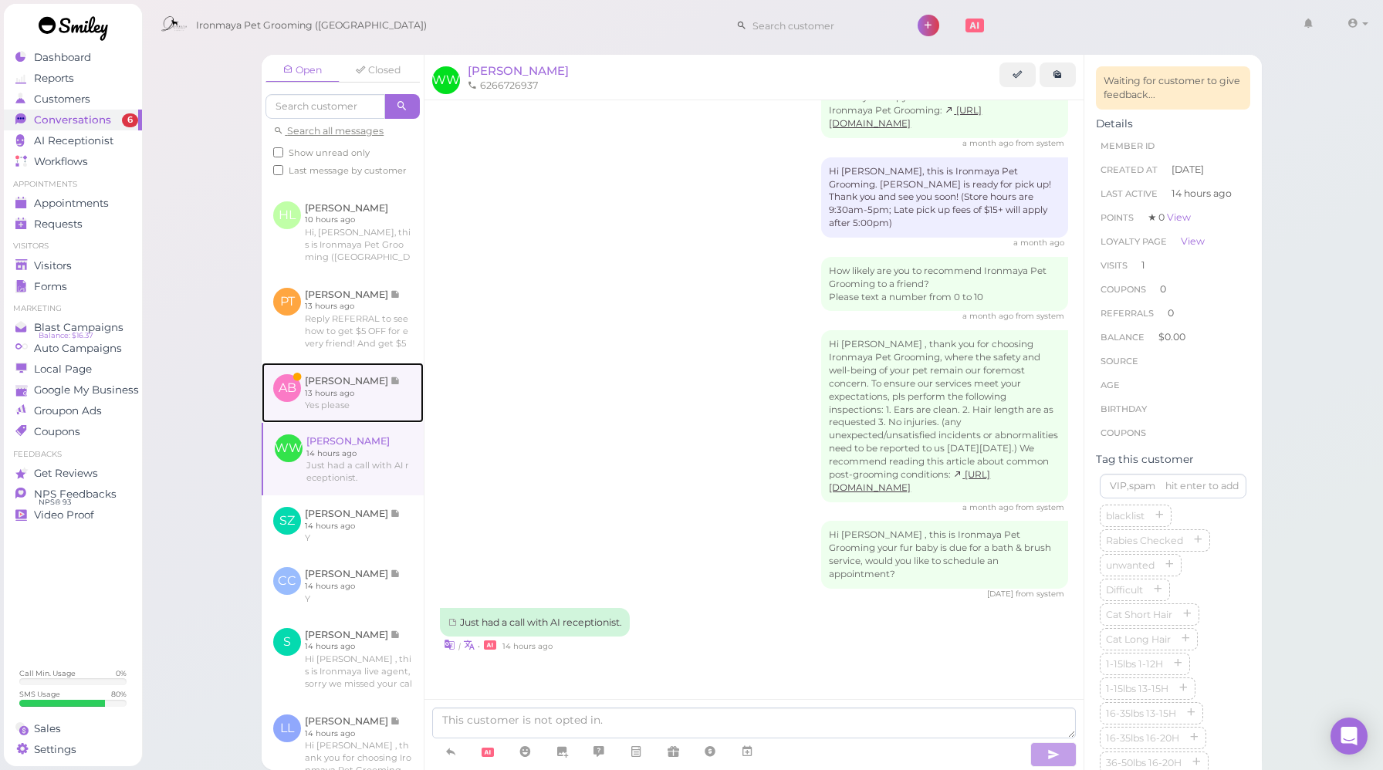
click at [368, 410] on link at bounding box center [343, 393] width 162 height 60
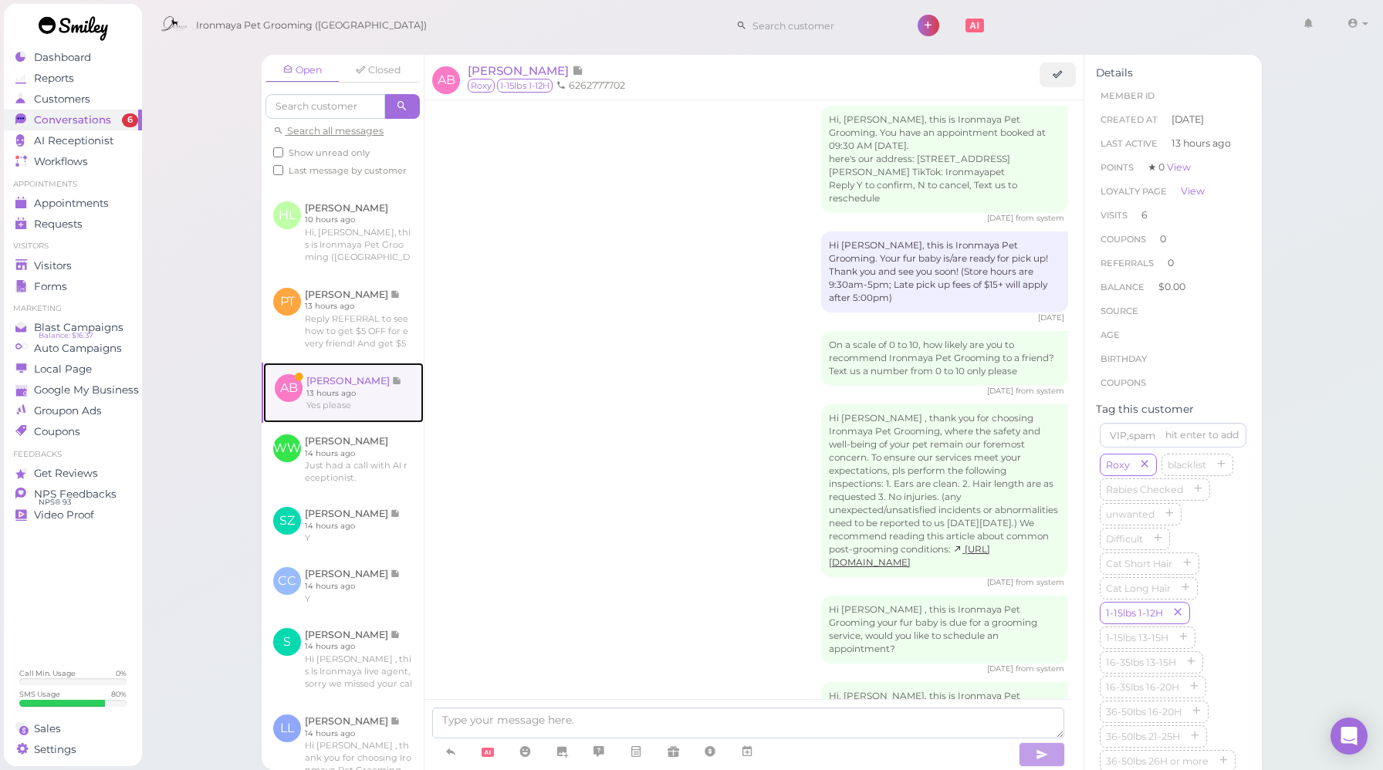
scroll to position [2215, 0]
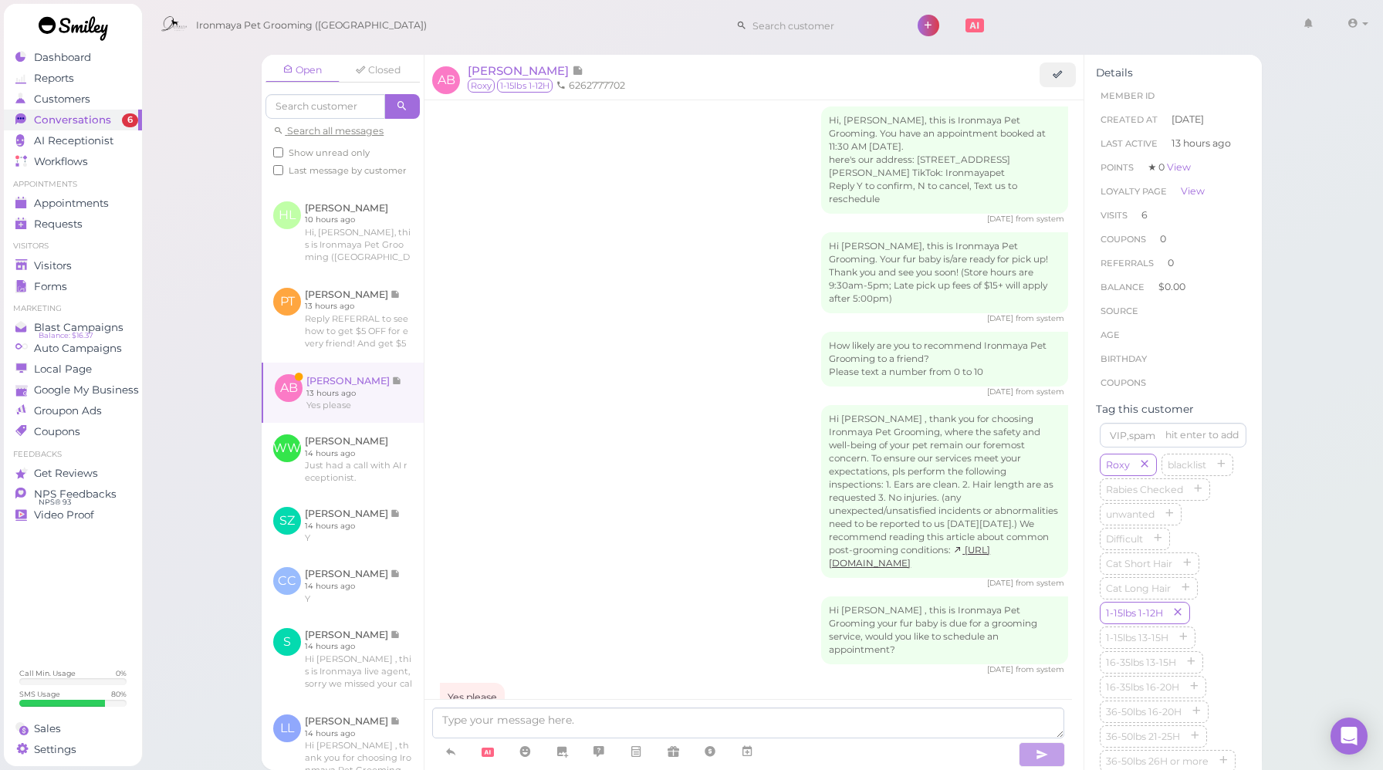
click at [711, 460] on div "Hi Aimee , thank you for choosing Ironmaya Pet Grooming, where the safety and w…" at bounding box center [754, 497] width 628 height 184
click at [533, 76] on span "Aimee Borrayo" at bounding box center [520, 70] width 104 height 15
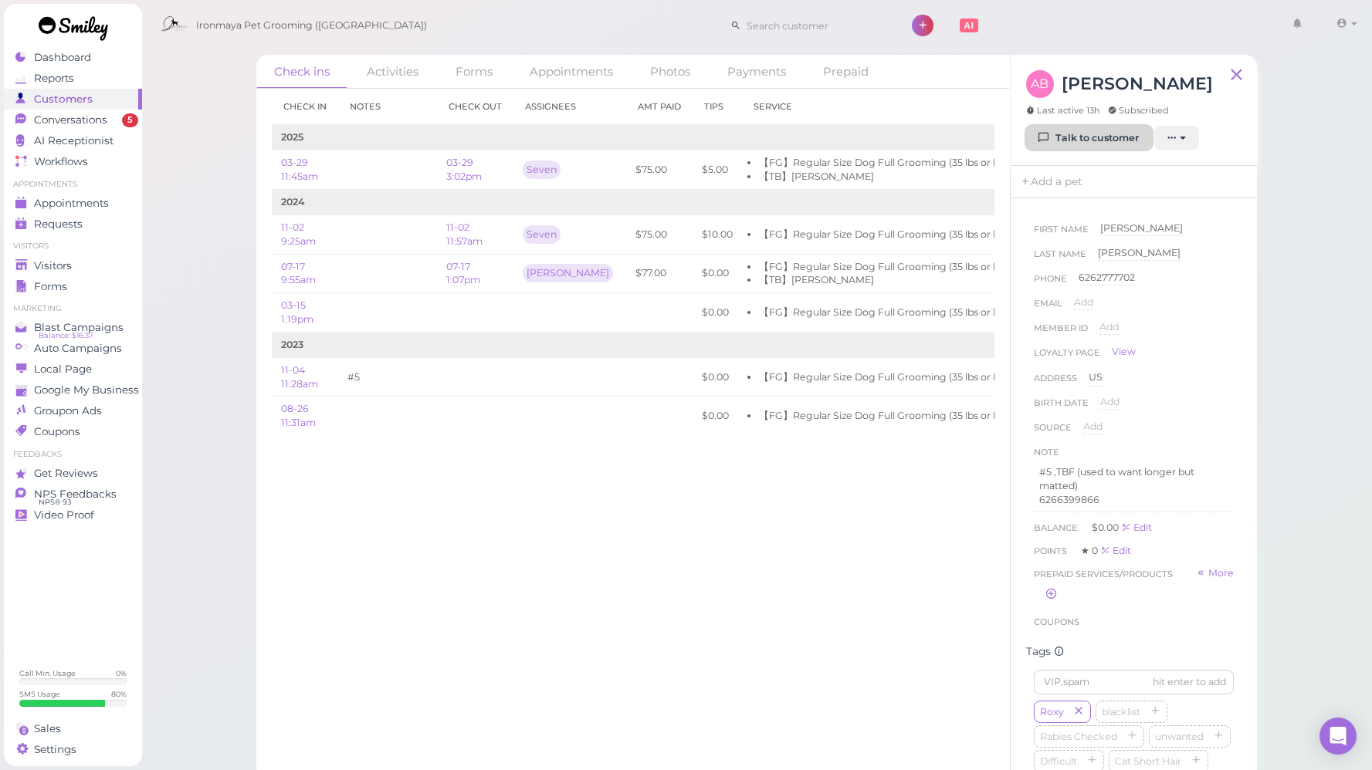
drag, startPoint x: 1093, startPoint y: 137, endPoint x: 1088, endPoint y: 144, distance: 8.2
click at [1093, 137] on link "Talk to customer" at bounding box center [1089, 138] width 126 height 25
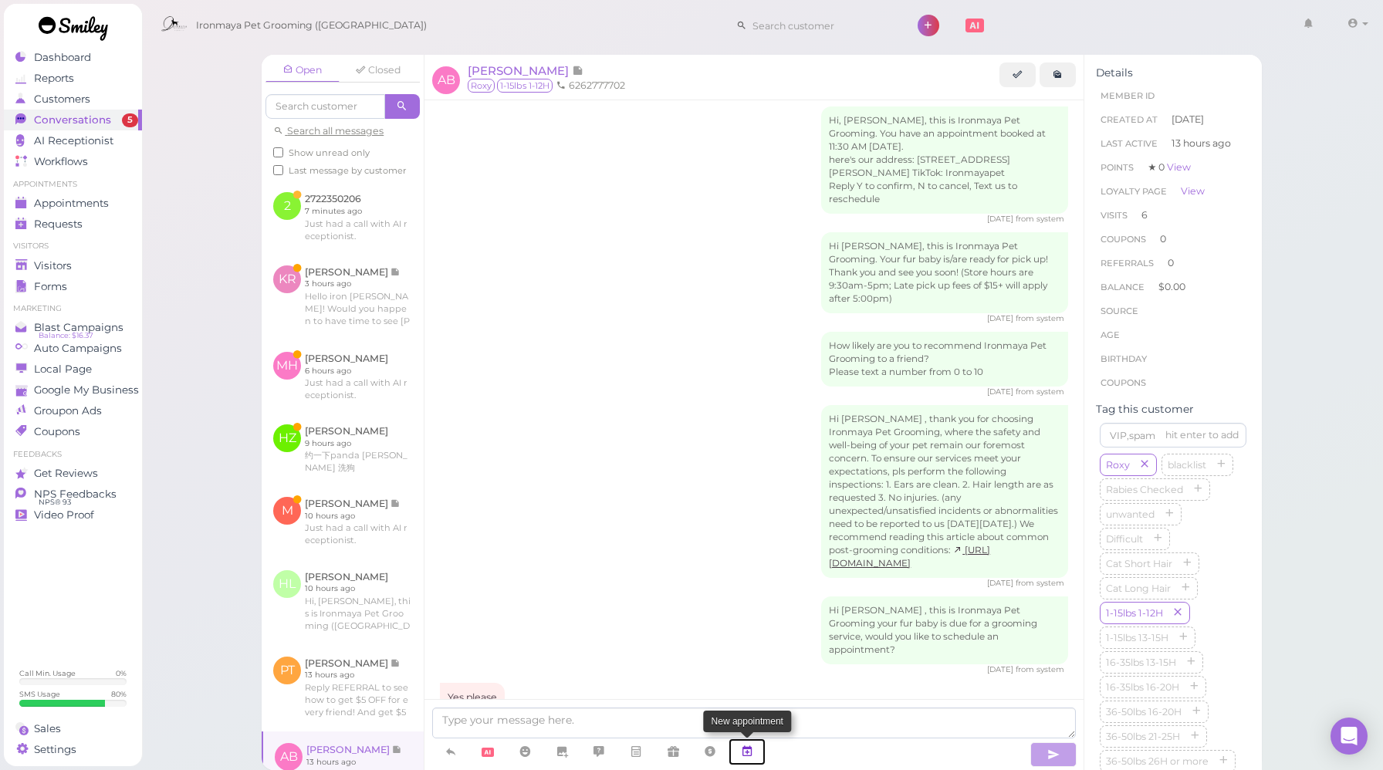
click at [750, 753] on icon at bounding box center [747, 751] width 12 height 15
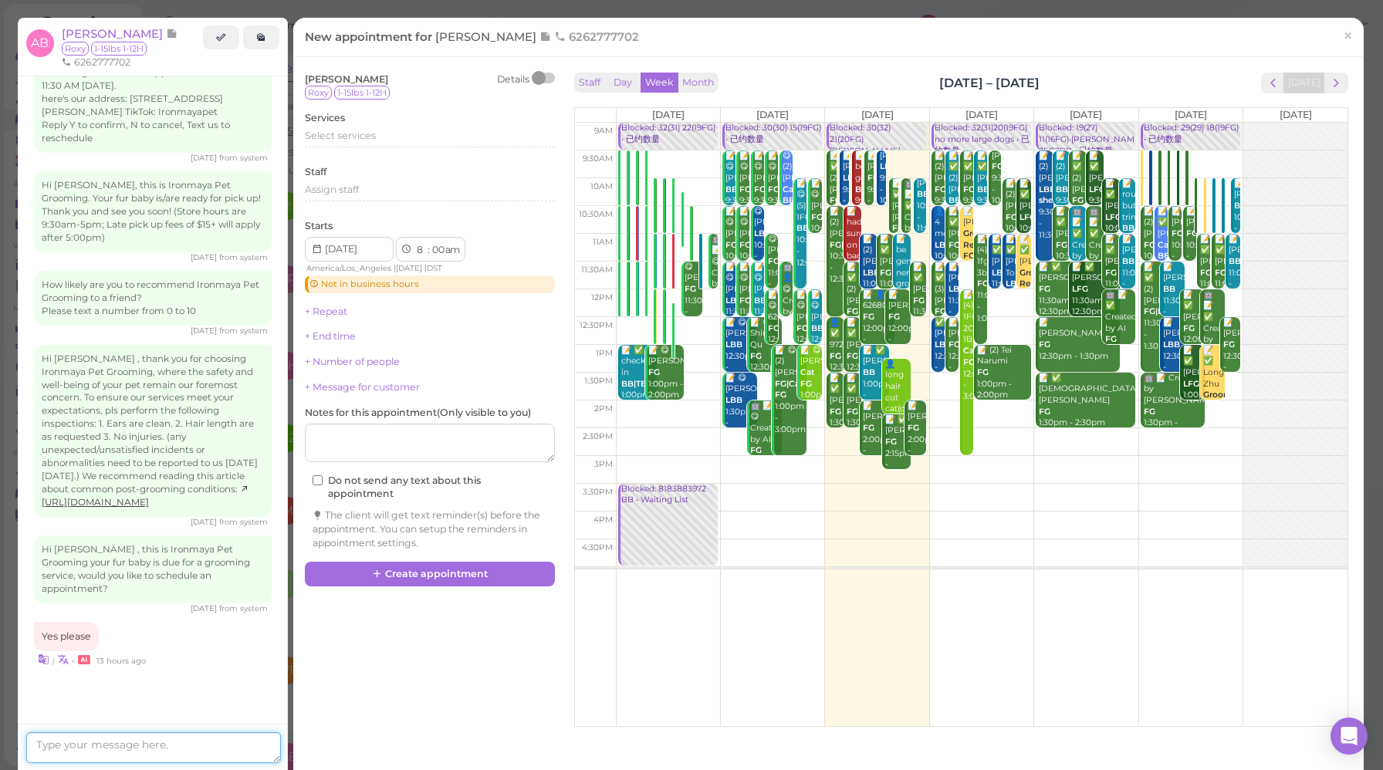
click at [161, 747] on textarea at bounding box center [153, 748] width 255 height 31
click at [194, 742] on textarea at bounding box center [153, 748] width 255 height 31
type textarea "How about this Saturday or Friday?"
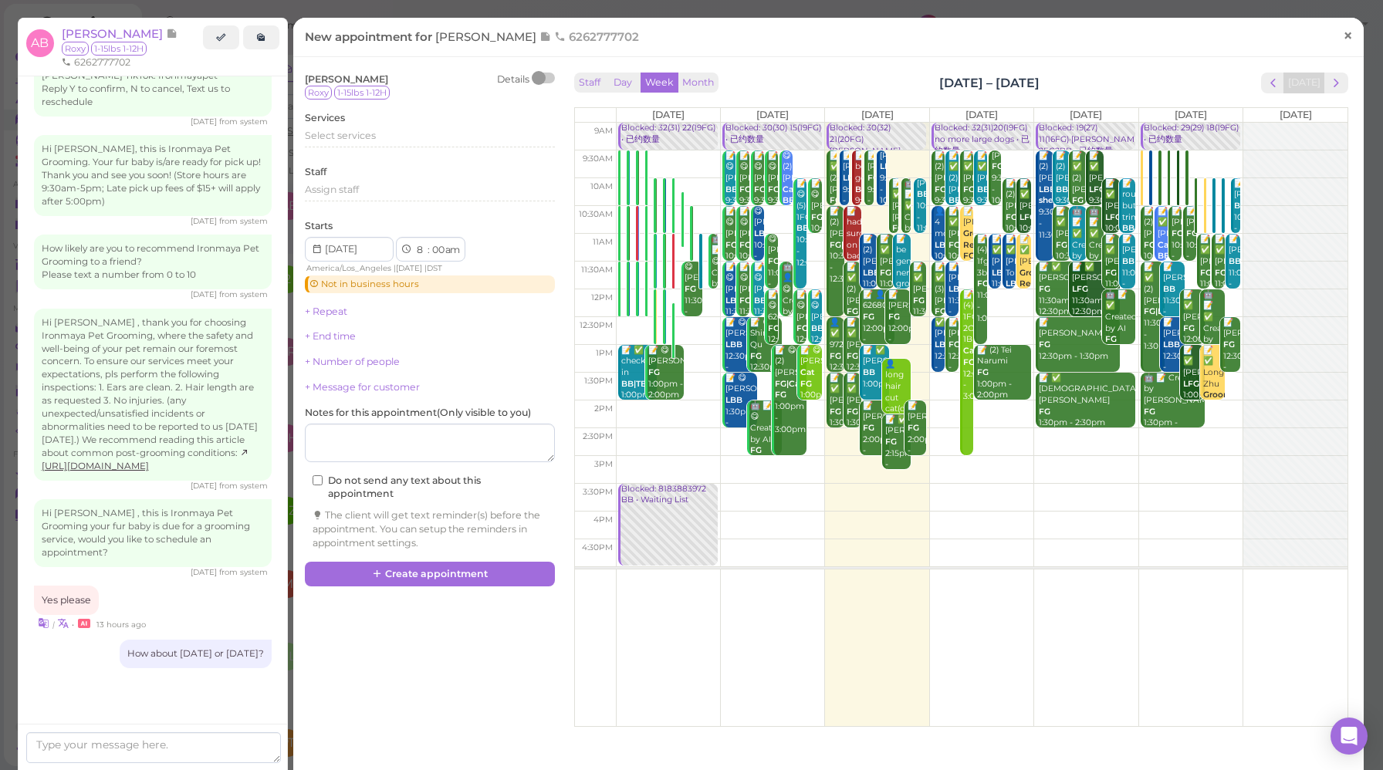
click at [1343, 35] on span "×" at bounding box center [1348, 36] width 10 height 22
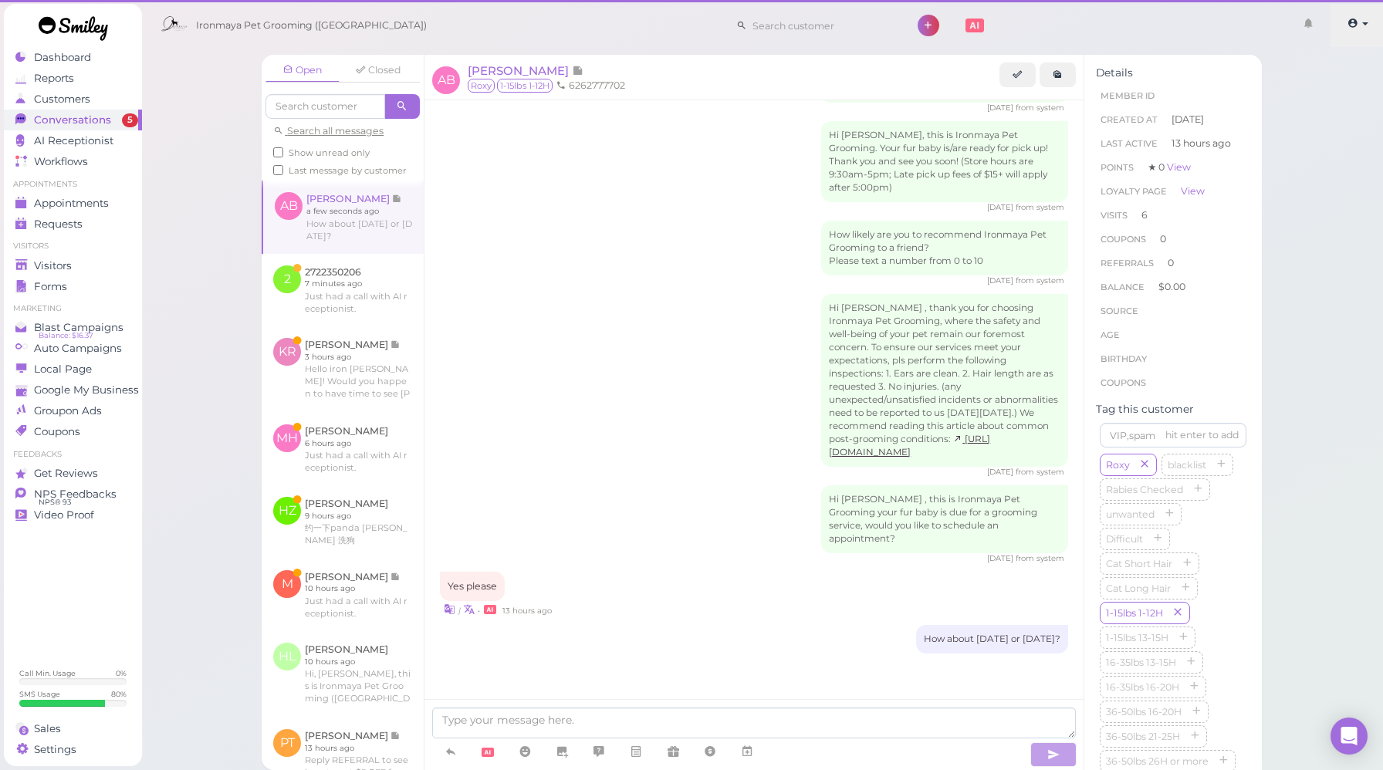
scroll to position [2251, 0]
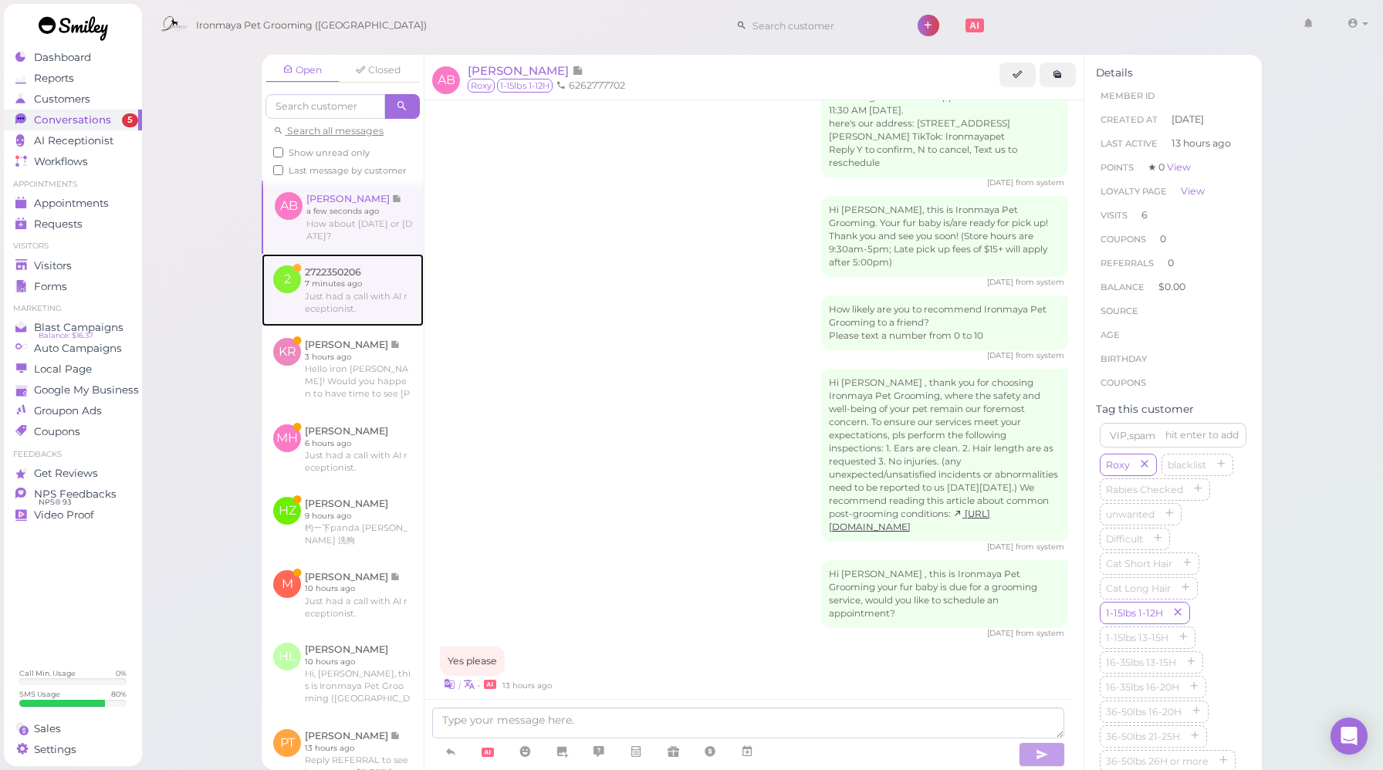
click at [337, 317] on link at bounding box center [343, 290] width 162 height 73
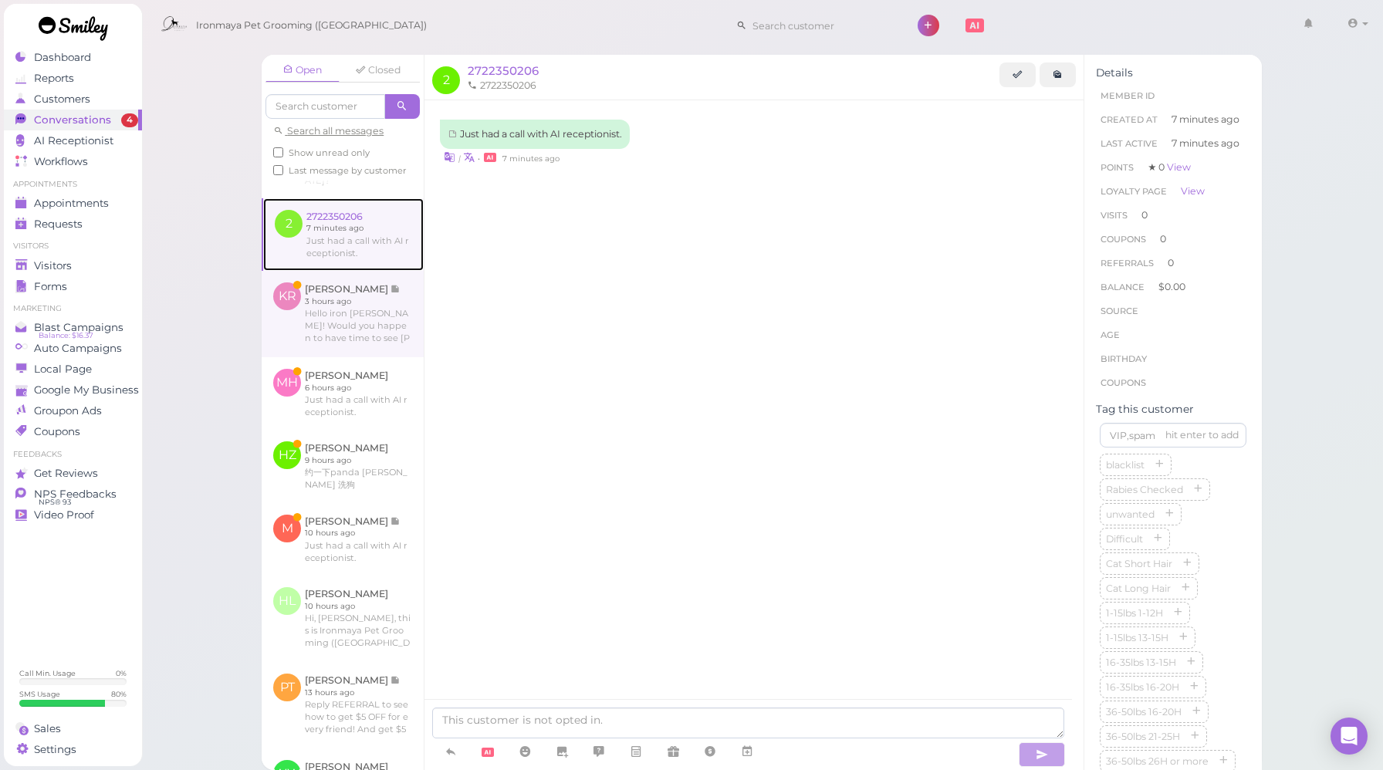
scroll to position [185, 0]
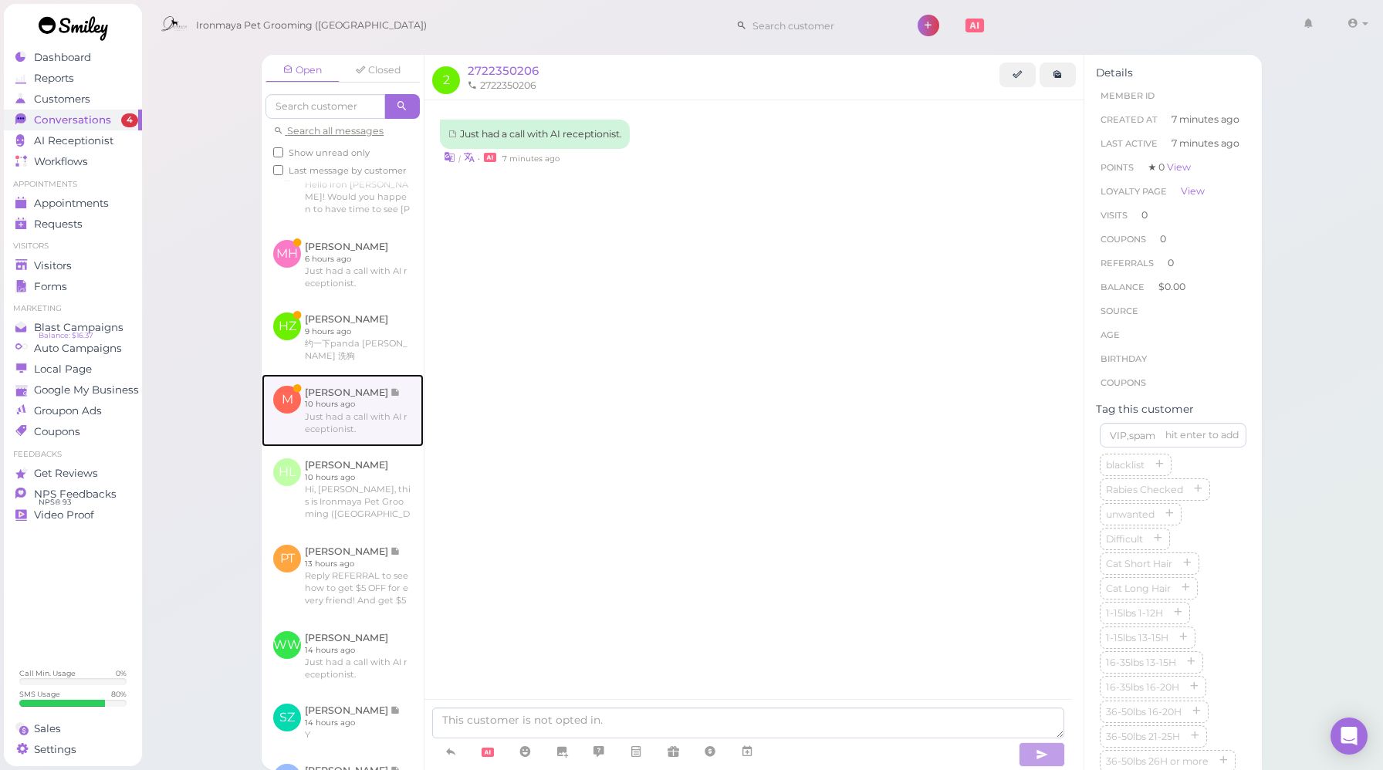
click at [394, 428] on link at bounding box center [343, 410] width 162 height 73
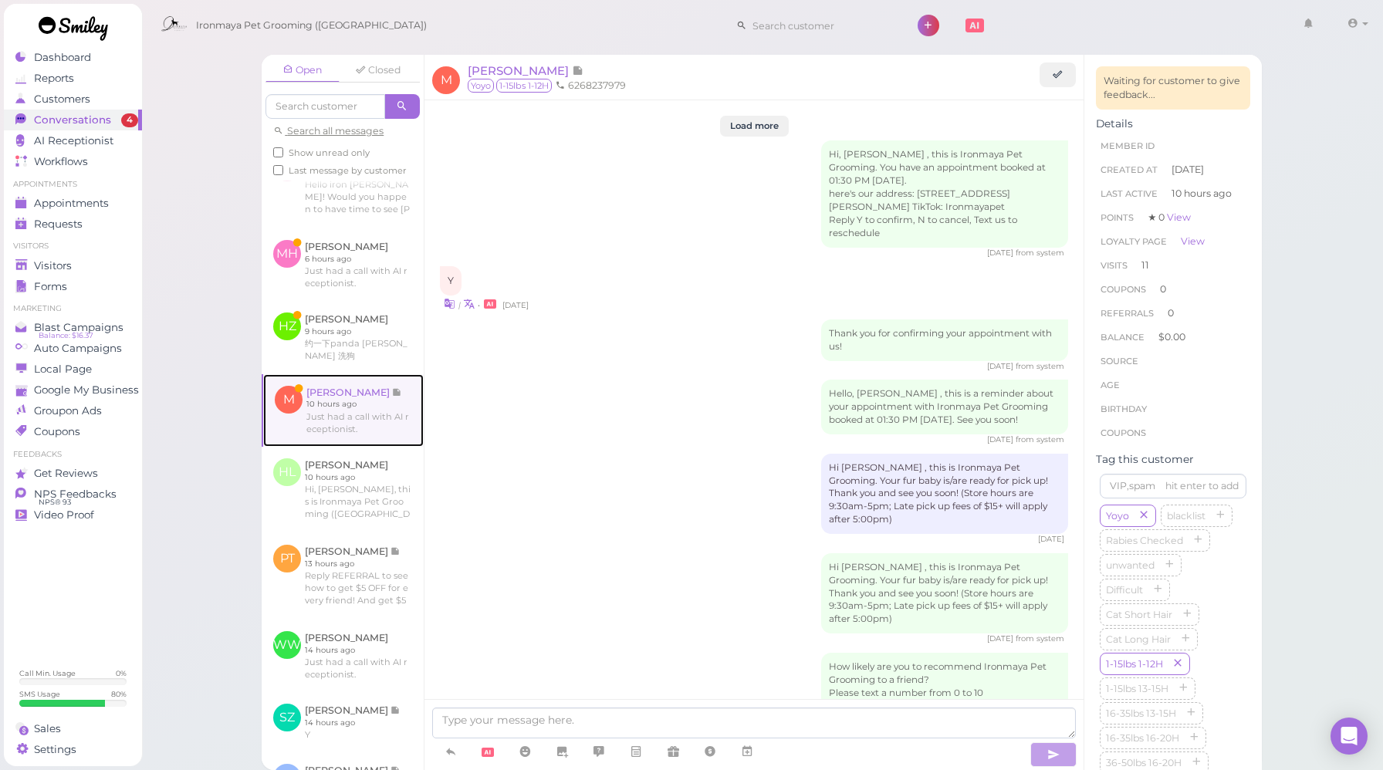
scroll to position [2178, 0]
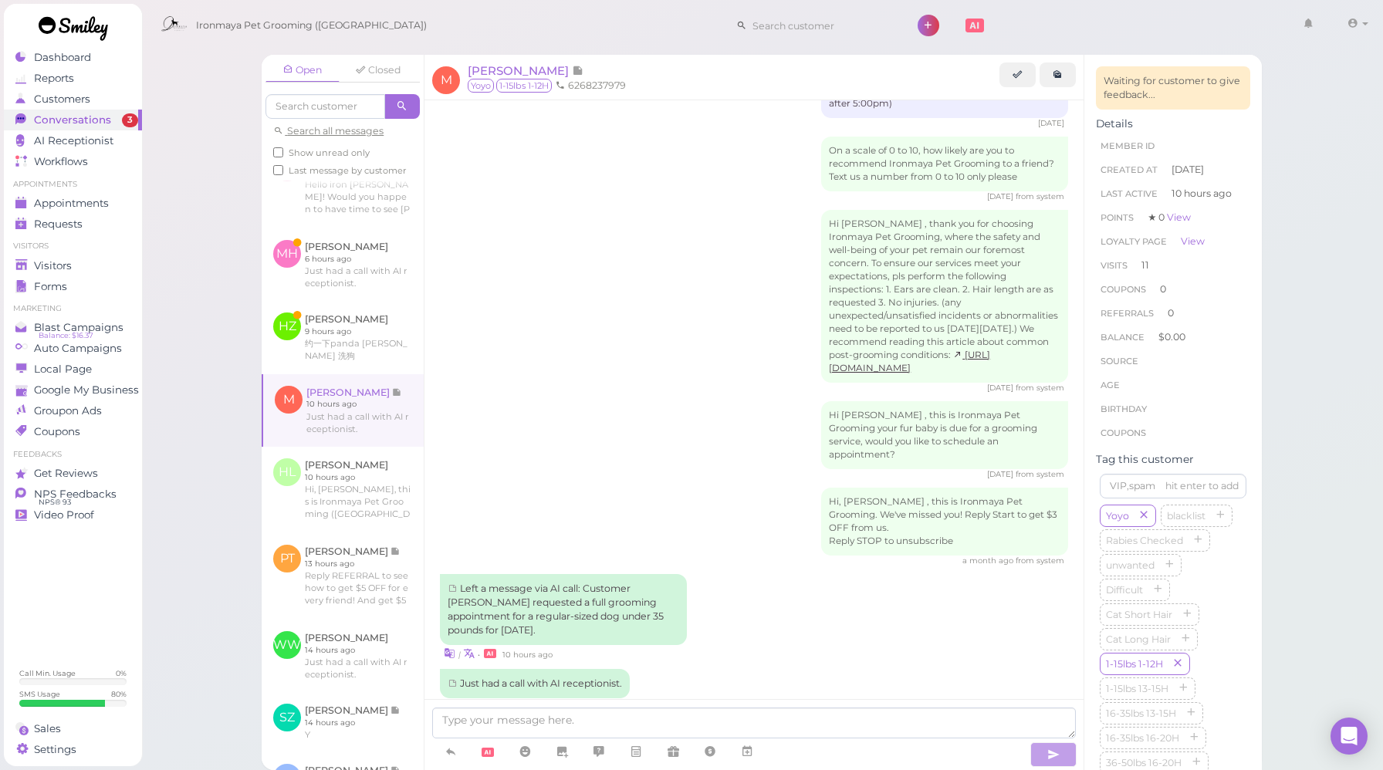
click at [781, 645] on div "| • 10 hours ago" at bounding box center [754, 653] width 628 height 16
click at [489, 723] on textarea at bounding box center [754, 723] width 644 height 31
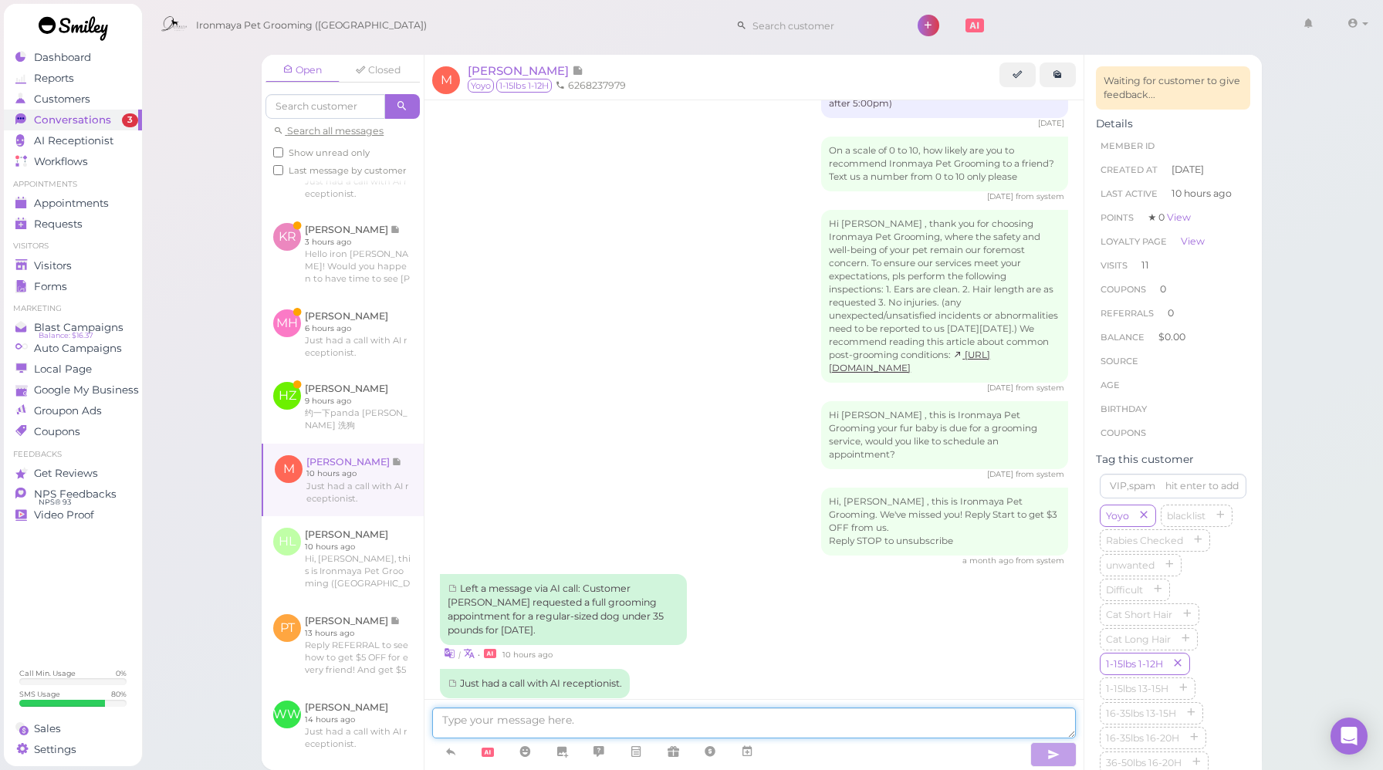
scroll to position [0, 0]
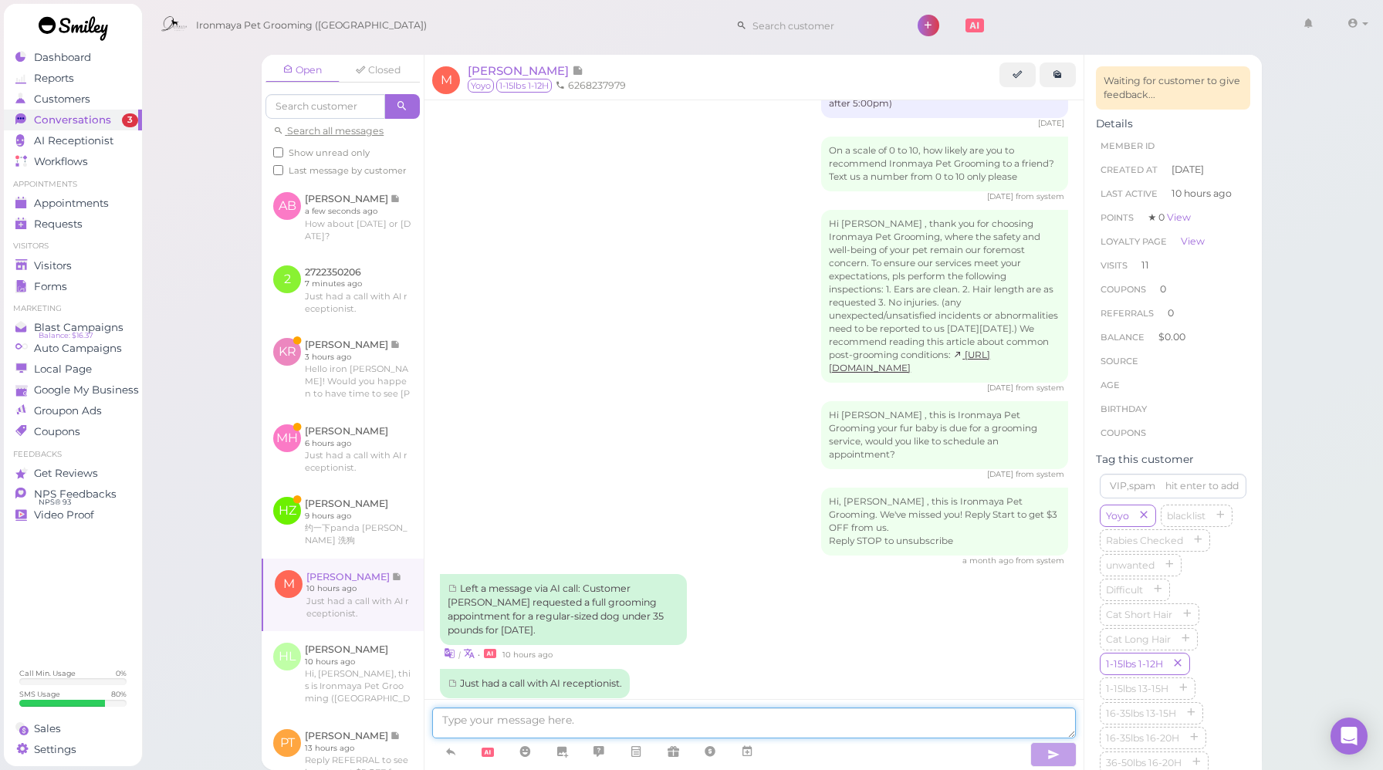
click at [548, 722] on textarea at bounding box center [754, 723] width 644 height 31
type textarea "We are available on Friday, does that work for you?"
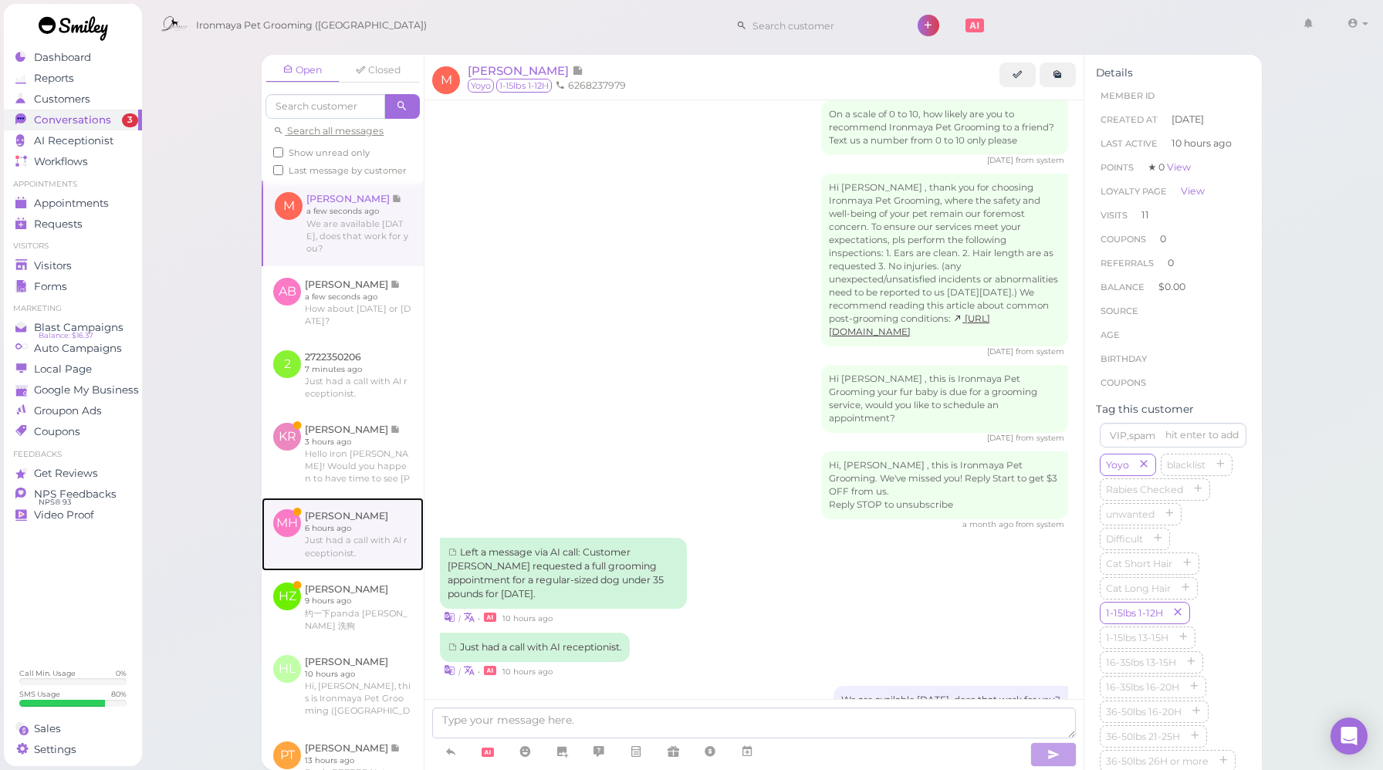
click at [353, 551] on link at bounding box center [343, 534] width 162 height 73
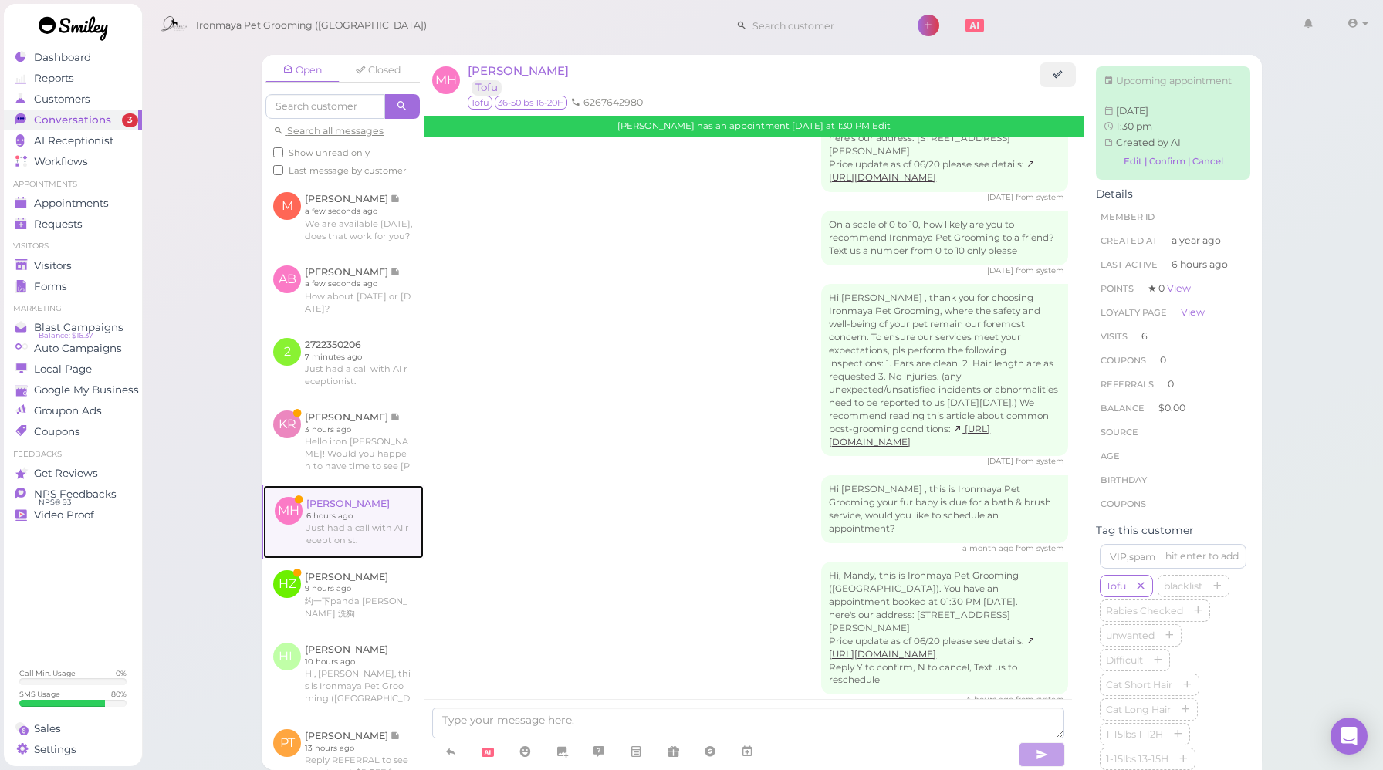
scroll to position [2284, 0]
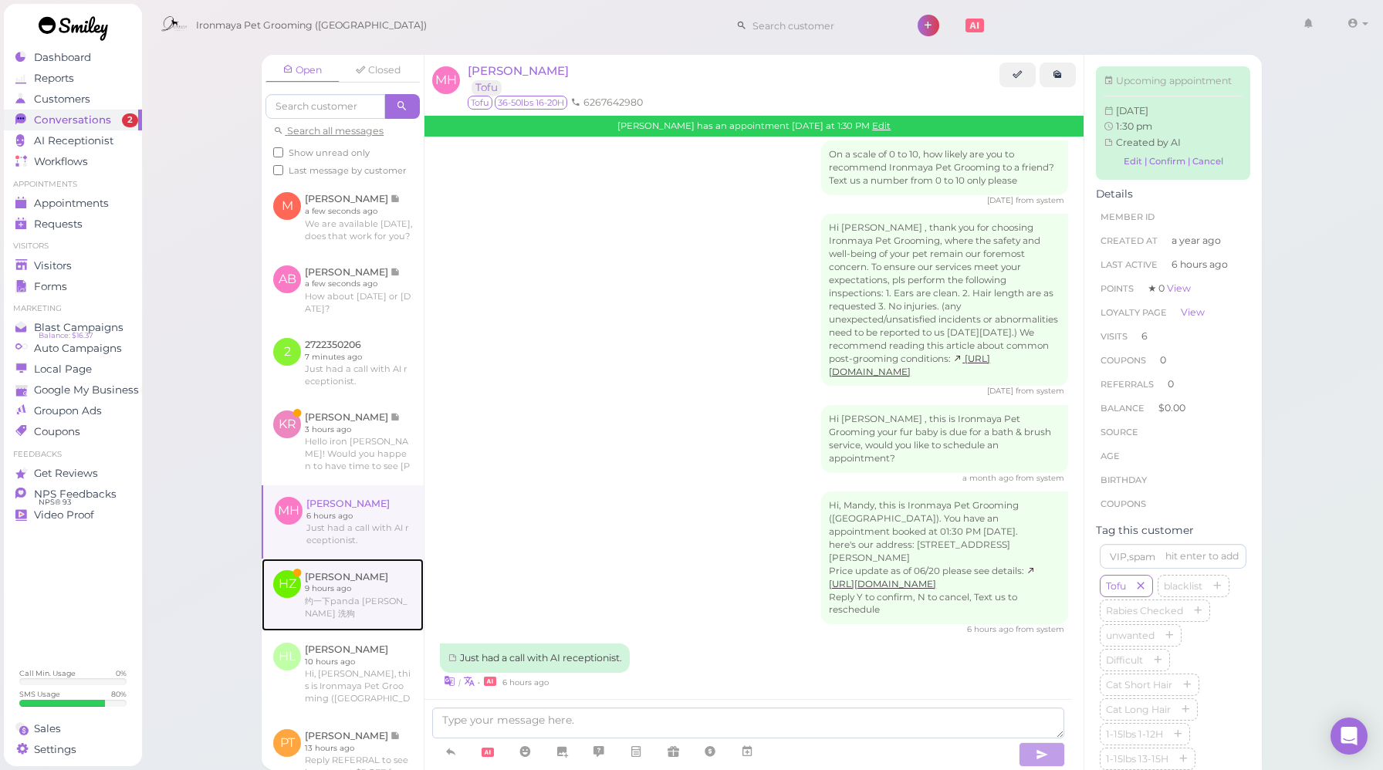
click at [357, 618] on link at bounding box center [343, 595] width 162 height 73
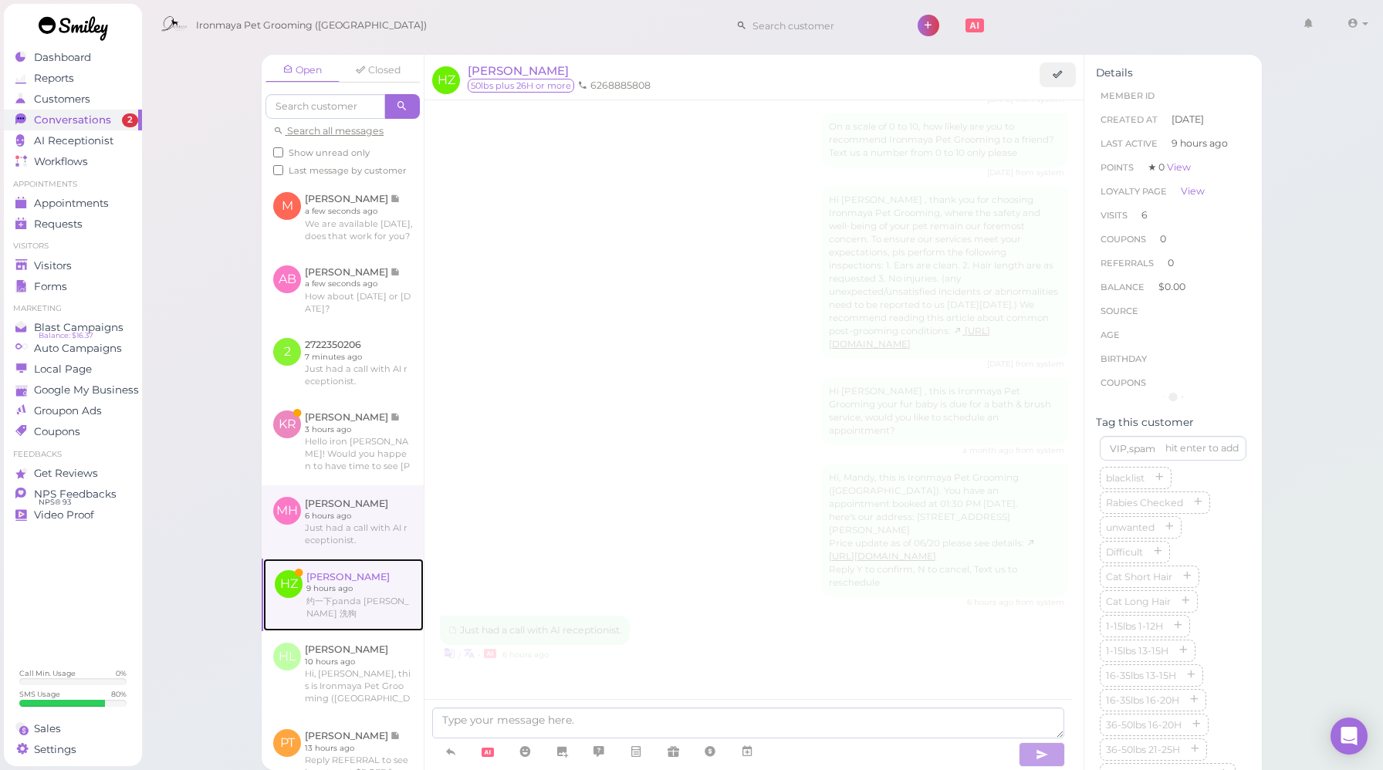
scroll to position [1769, 0]
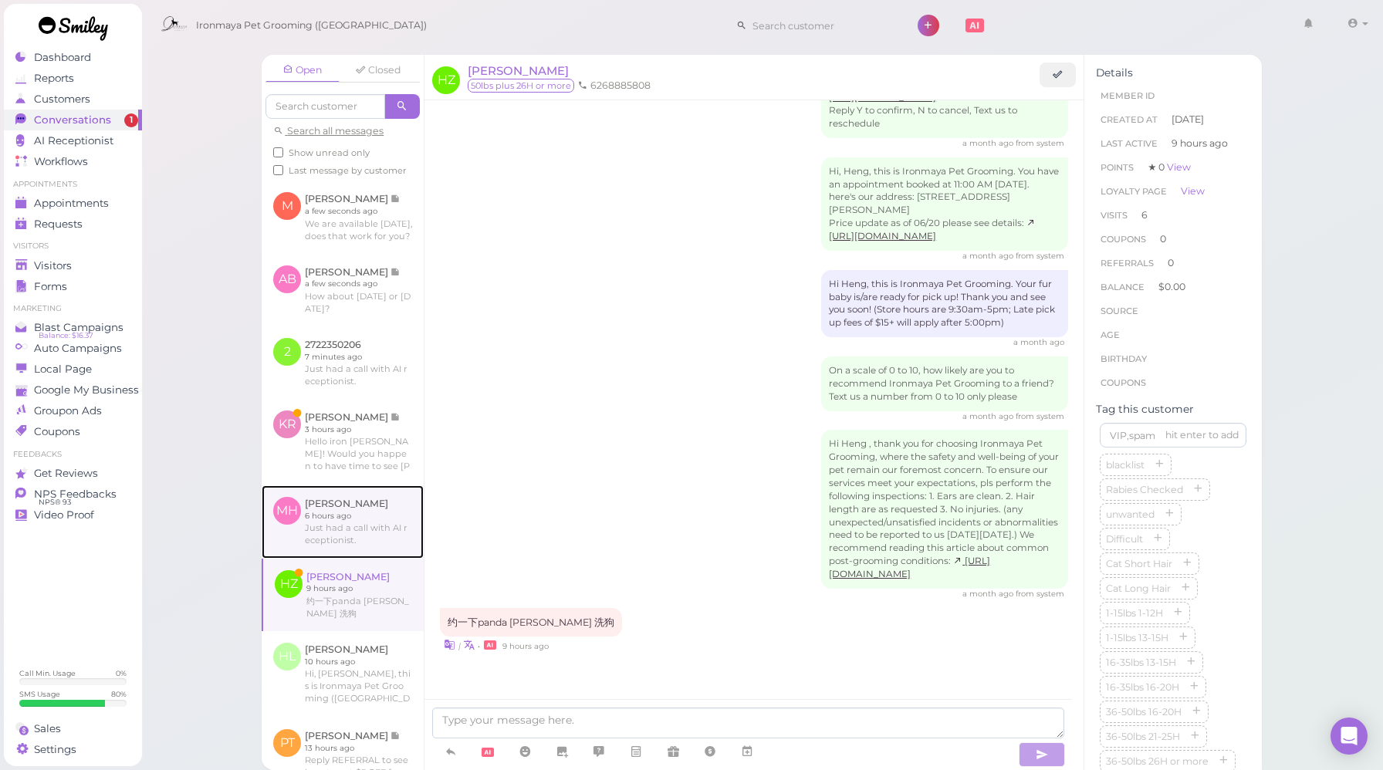
click at [350, 536] on link at bounding box center [343, 522] width 162 height 73
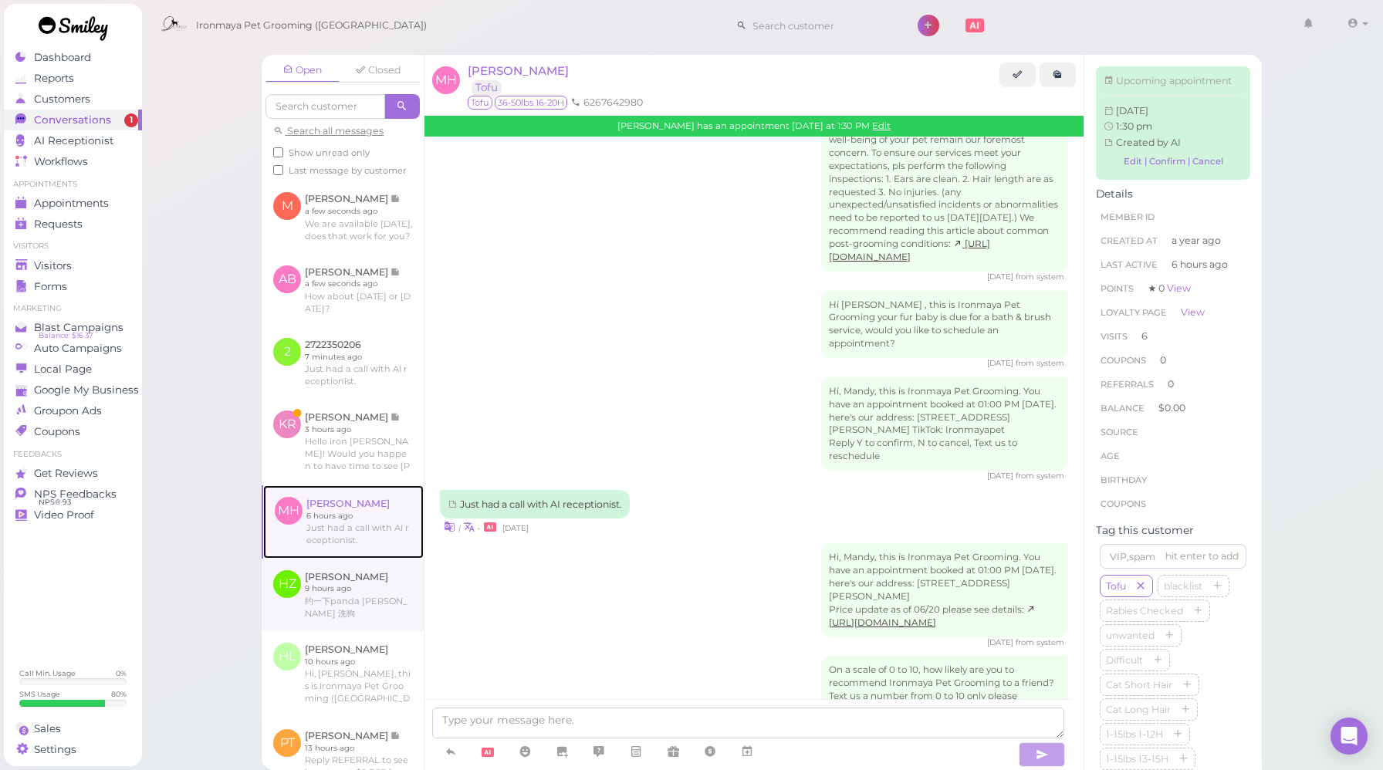
scroll to position [2284, 0]
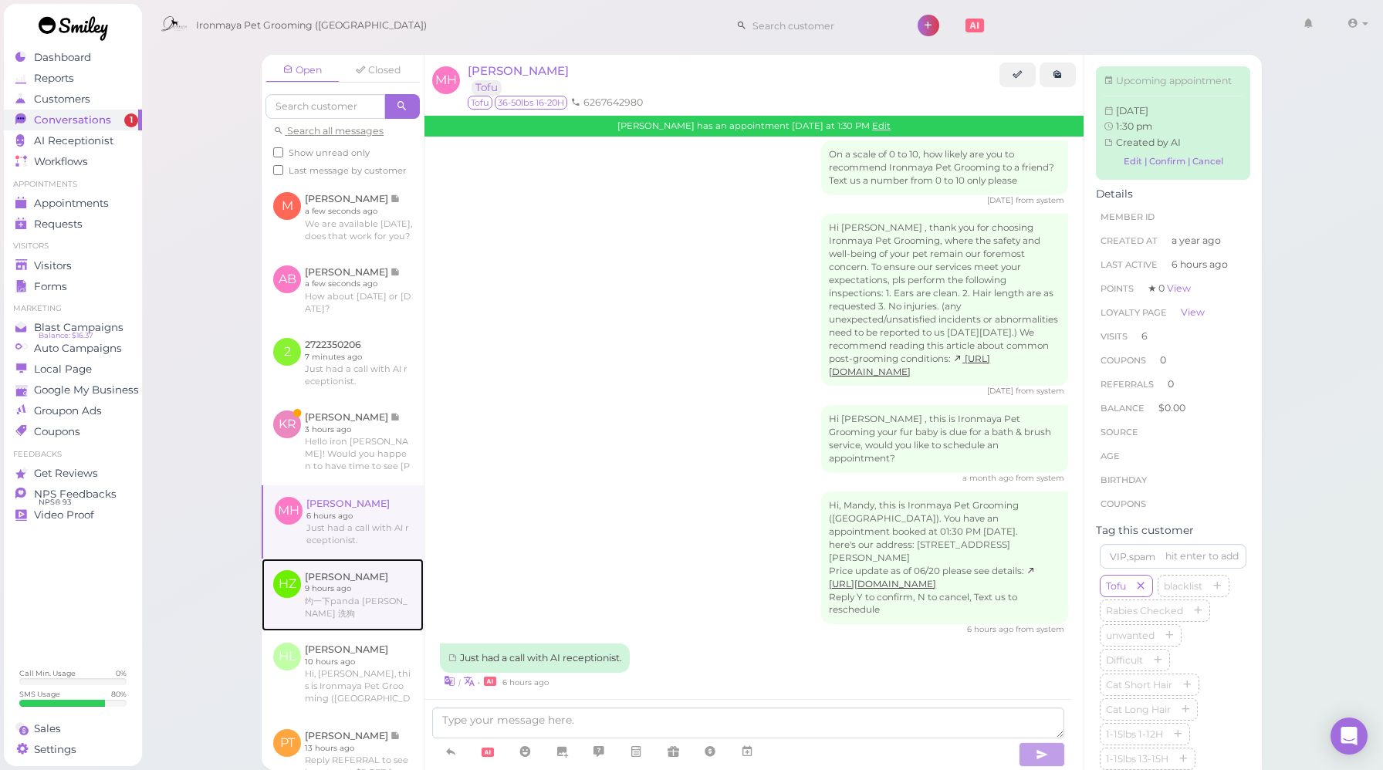
click at [334, 625] on link at bounding box center [343, 595] width 162 height 73
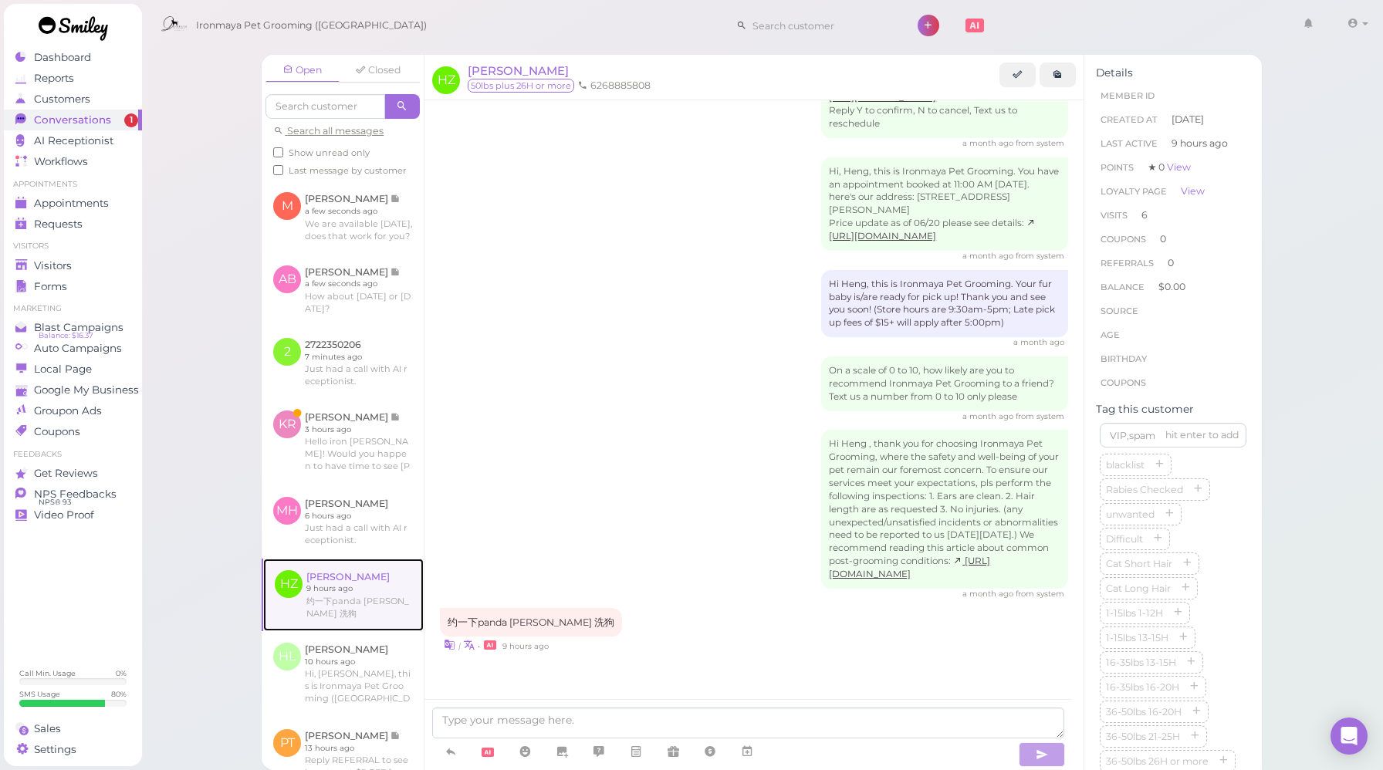
scroll to position [1769, 0]
click at [520, 75] on span "Heng Zhang" at bounding box center [518, 70] width 101 height 15
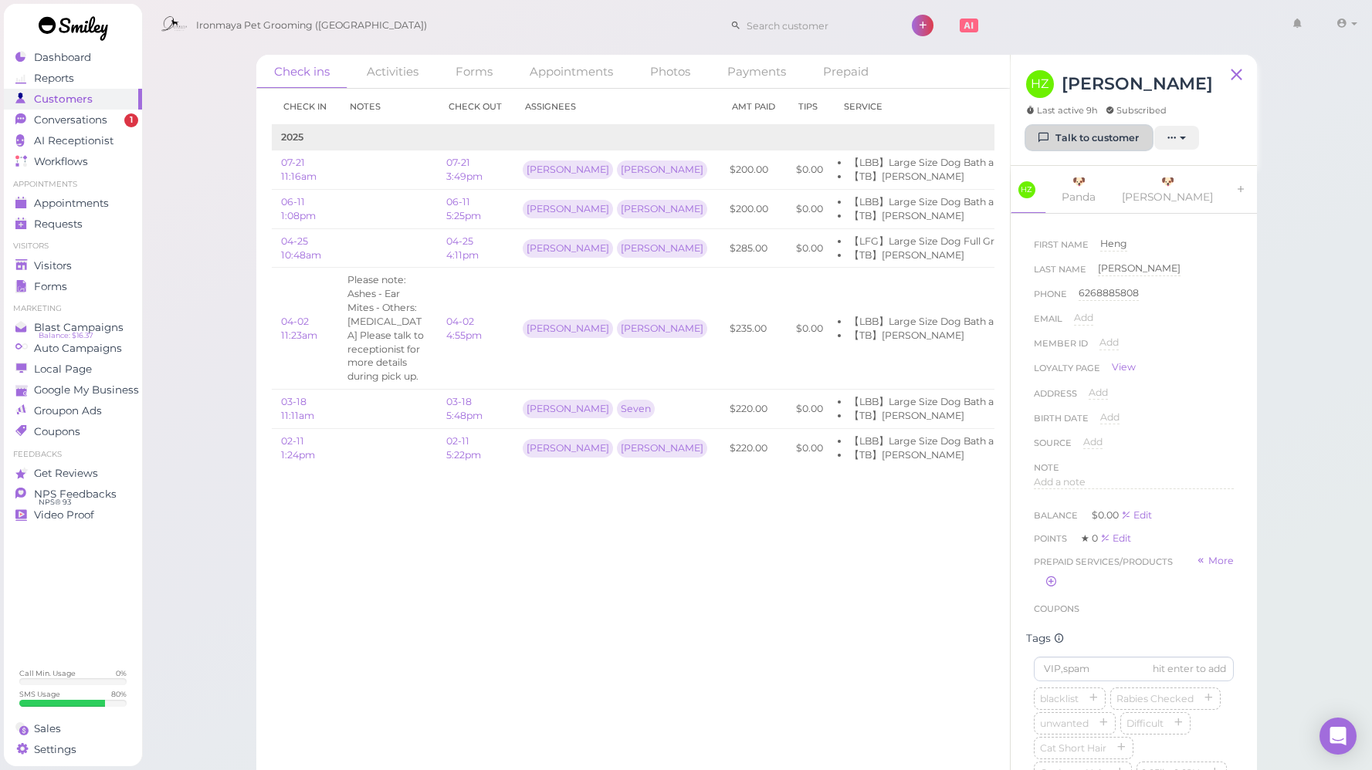
click at [1053, 140] on link "Talk to customer" at bounding box center [1089, 138] width 126 height 25
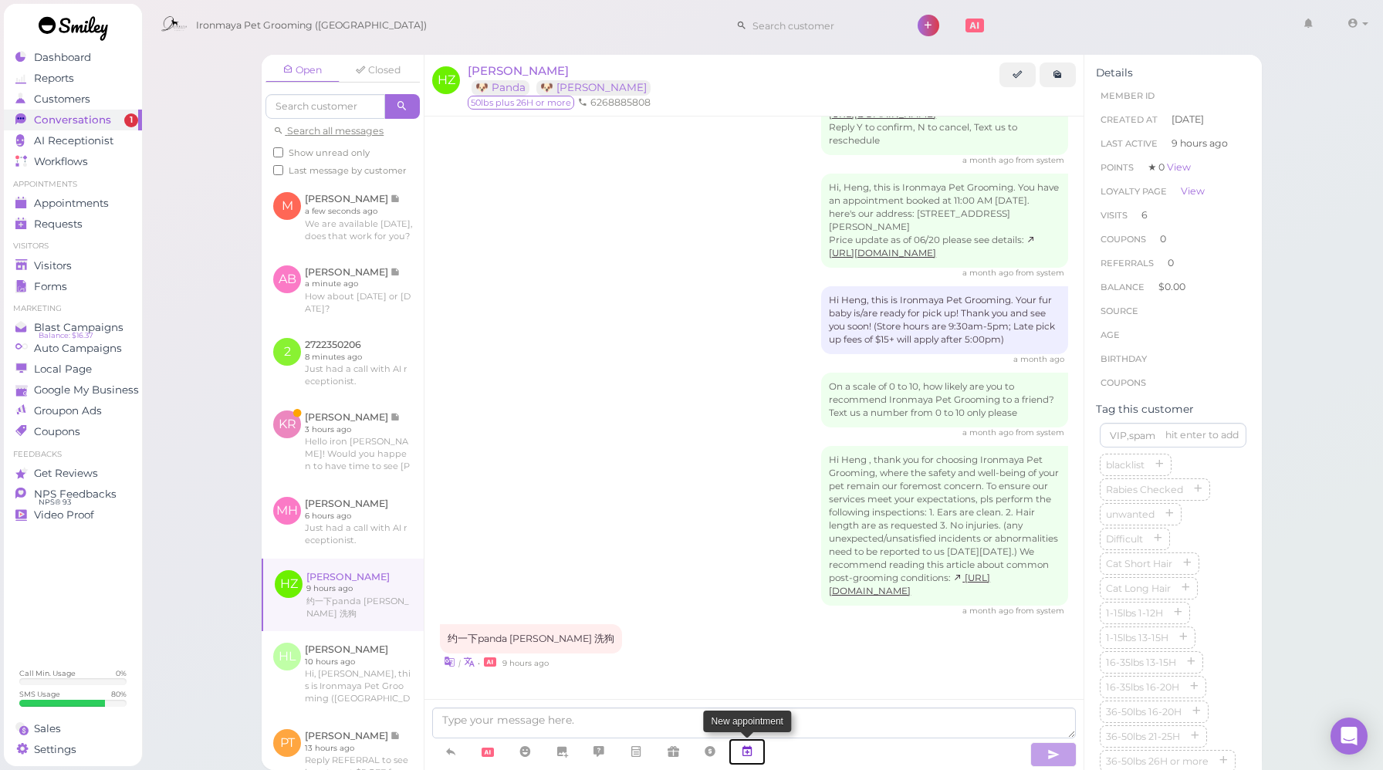
click at [754, 750] on icon at bounding box center [747, 751] width 12 height 15
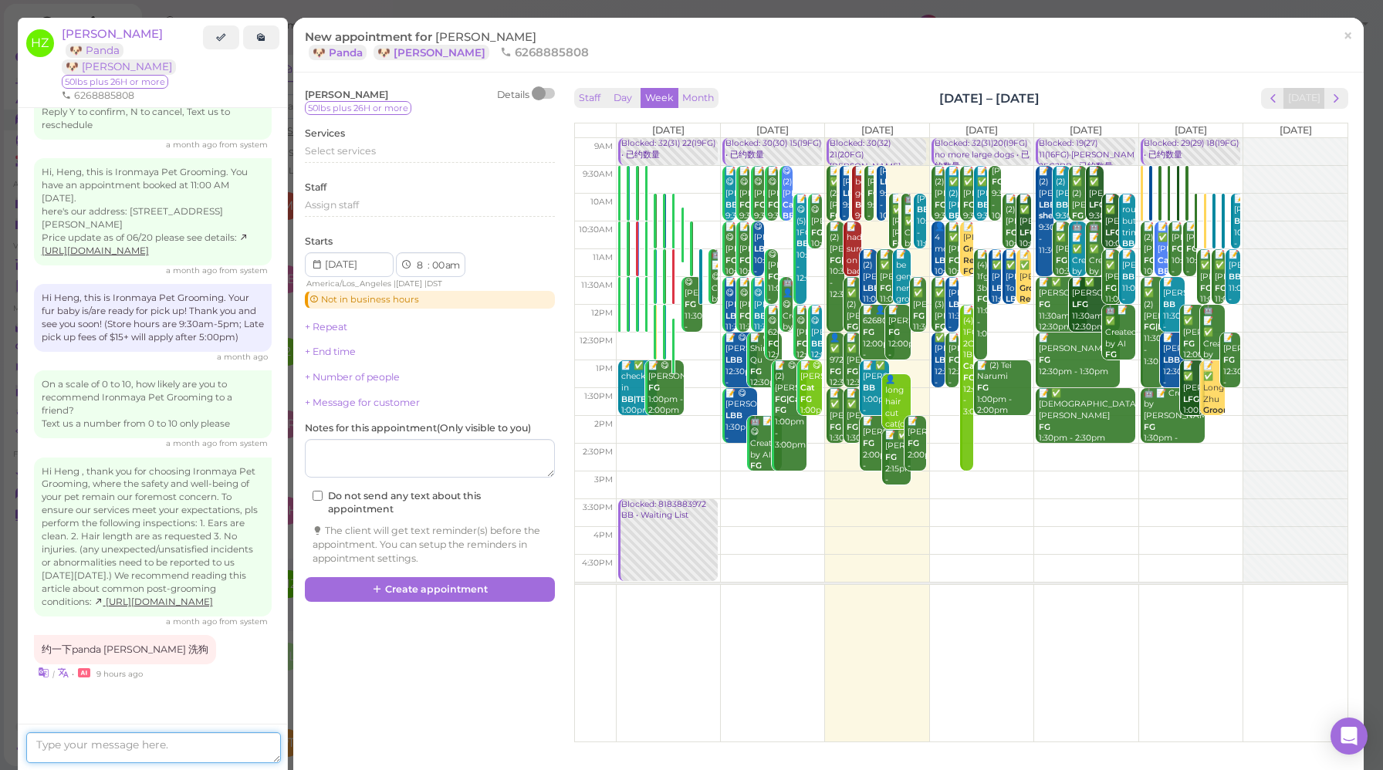
click at [209, 738] on textarea at bounding box center [153, 748] width 255 height 31
type textarea "z"
type textarea "最"
type textarea "本周只有周五有空位，不然只能下周一到六六。"
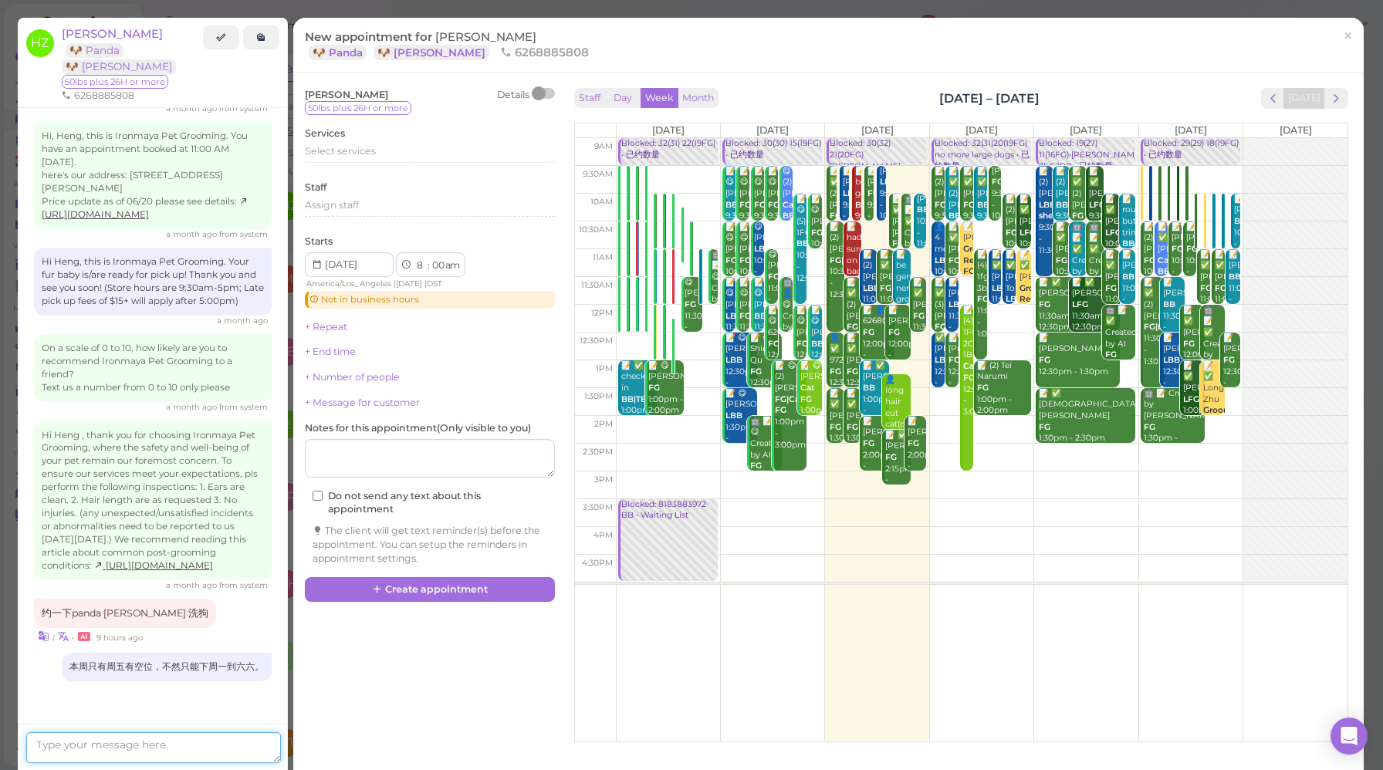
click at [220, 745] on textarea at bounding box center [153, 748] width 255 height 31
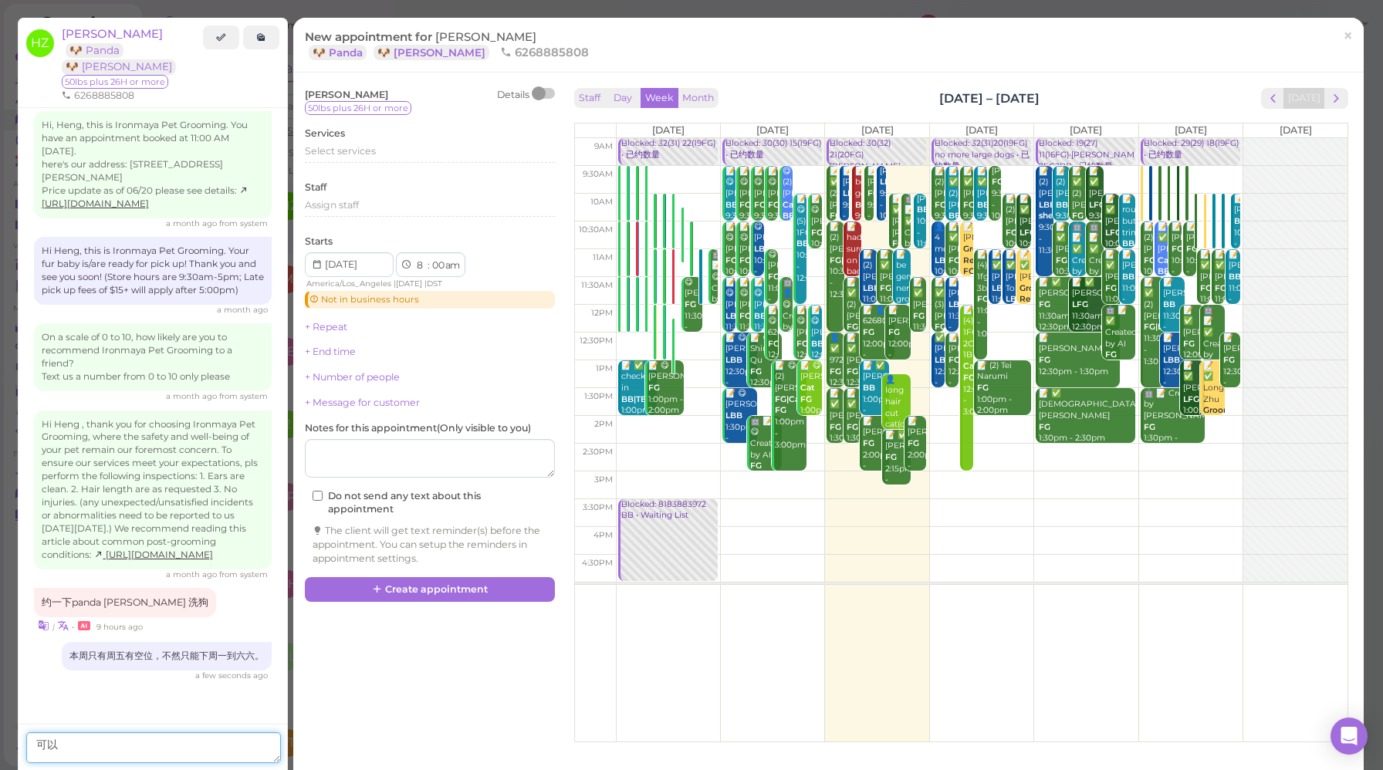
type textarea "可"
type textarea "实"
type textarea "时间可以吗？"
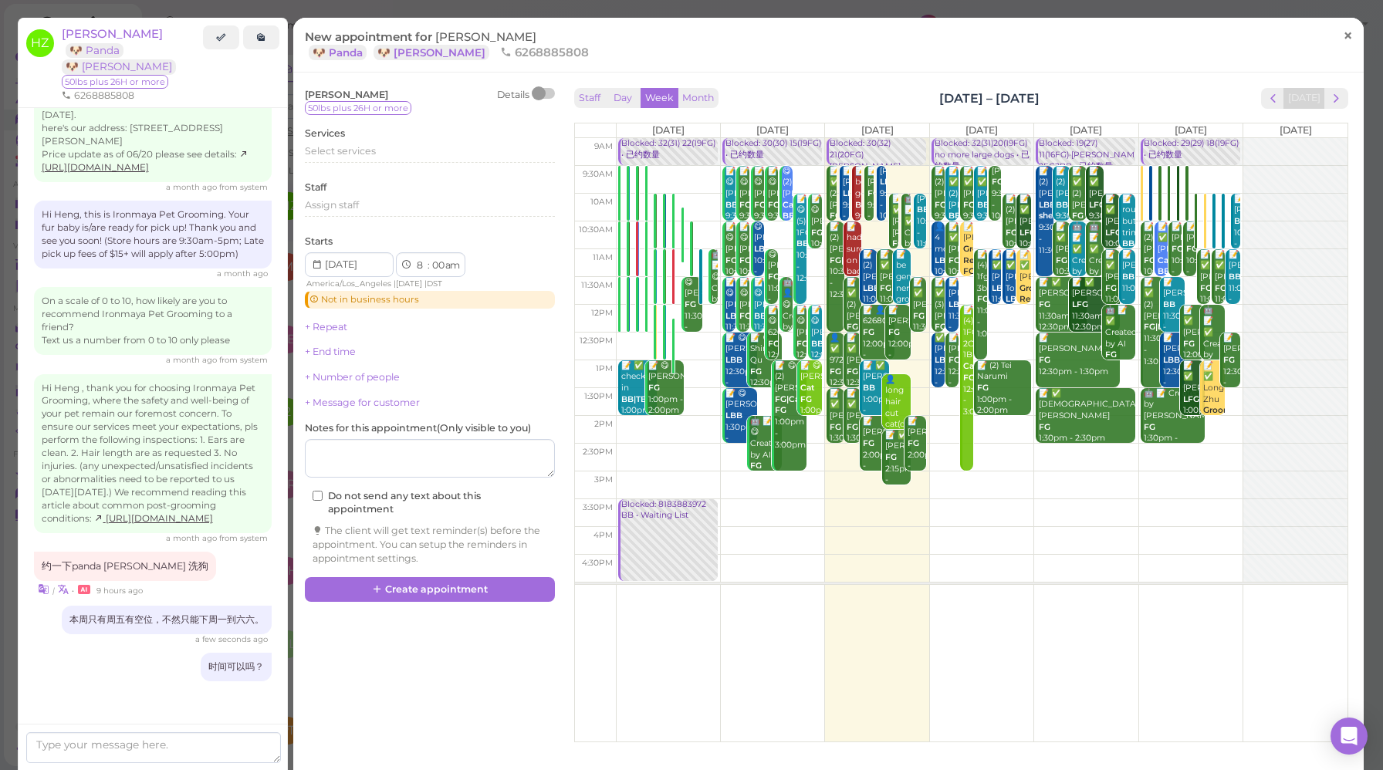
click at [1343, 33] on link "×" at bounding box center [1348, 37] width 29 height 36
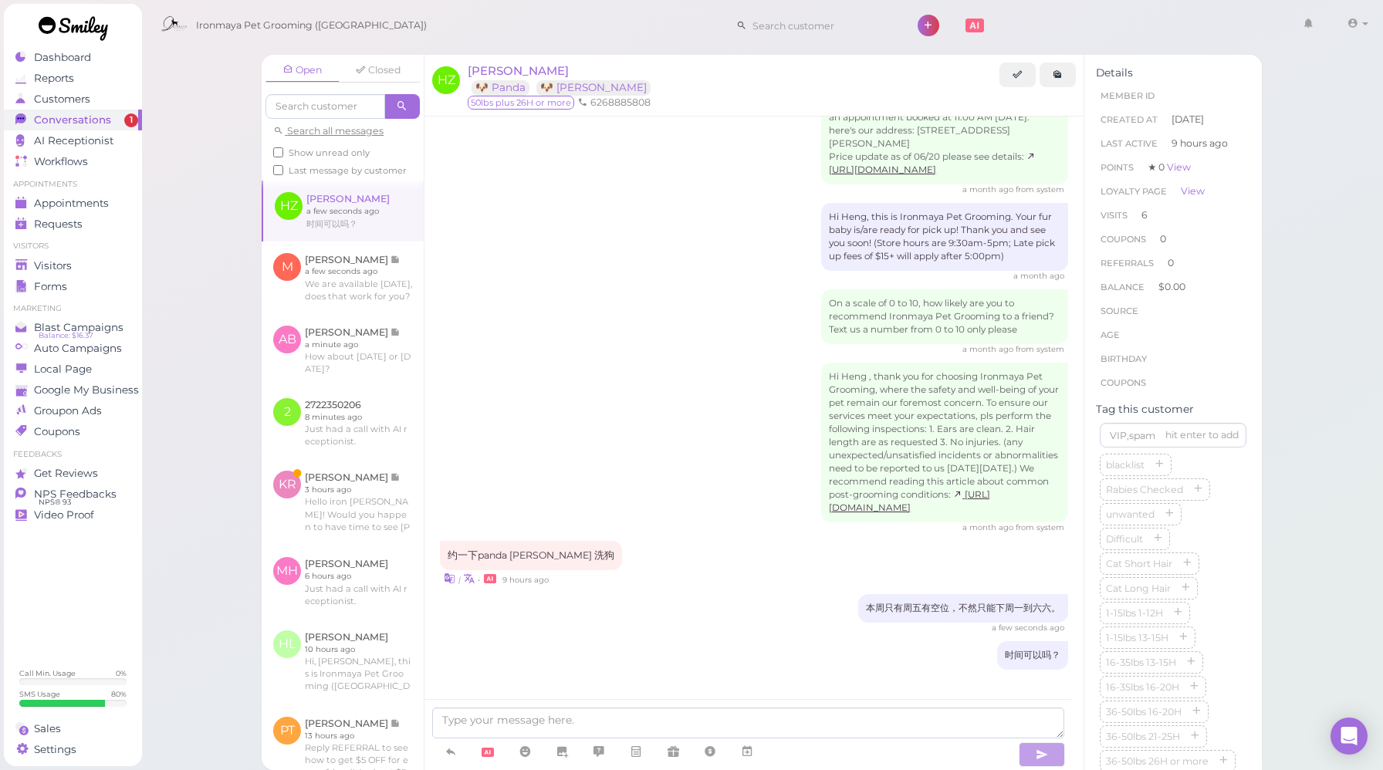
scroll to position [1863, 0]
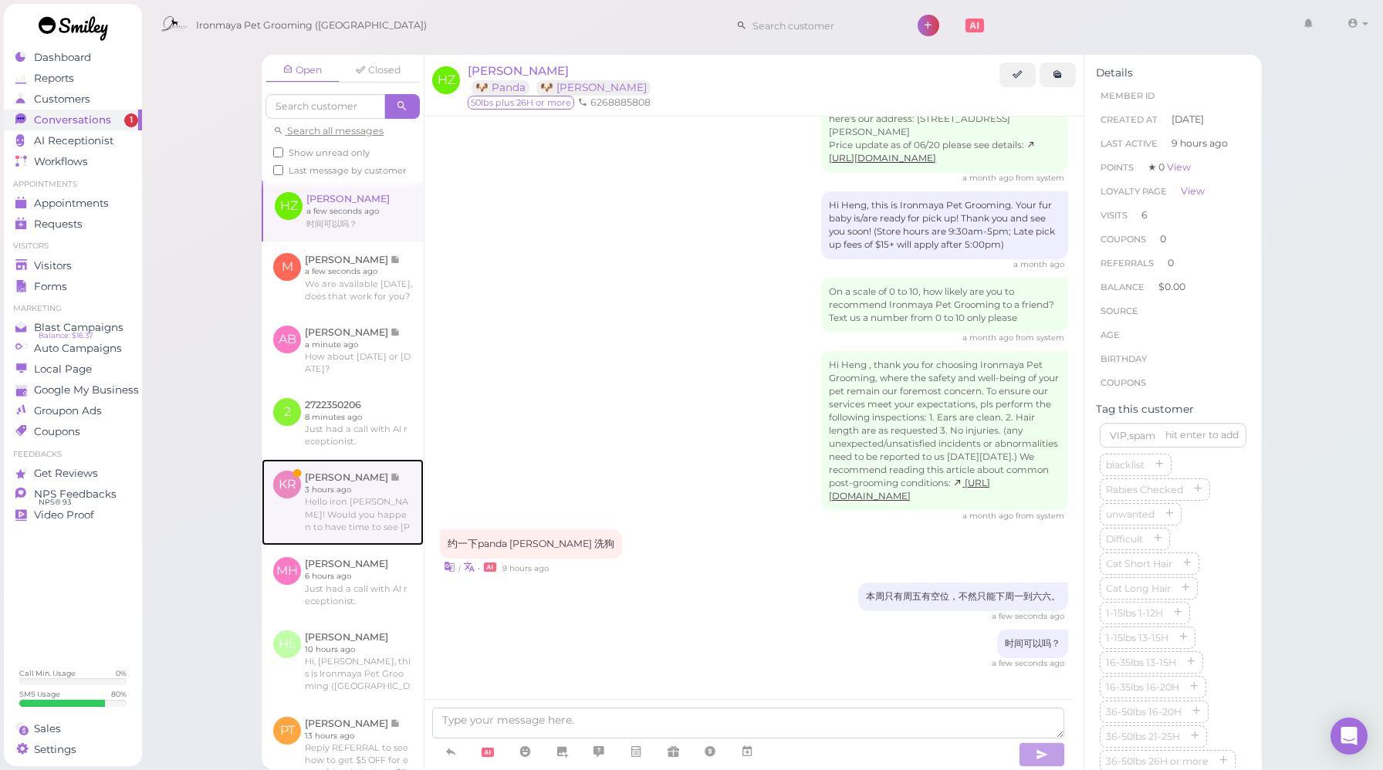
click at [344, 546] on link at bounding box center [343, 502] width 162 height 86
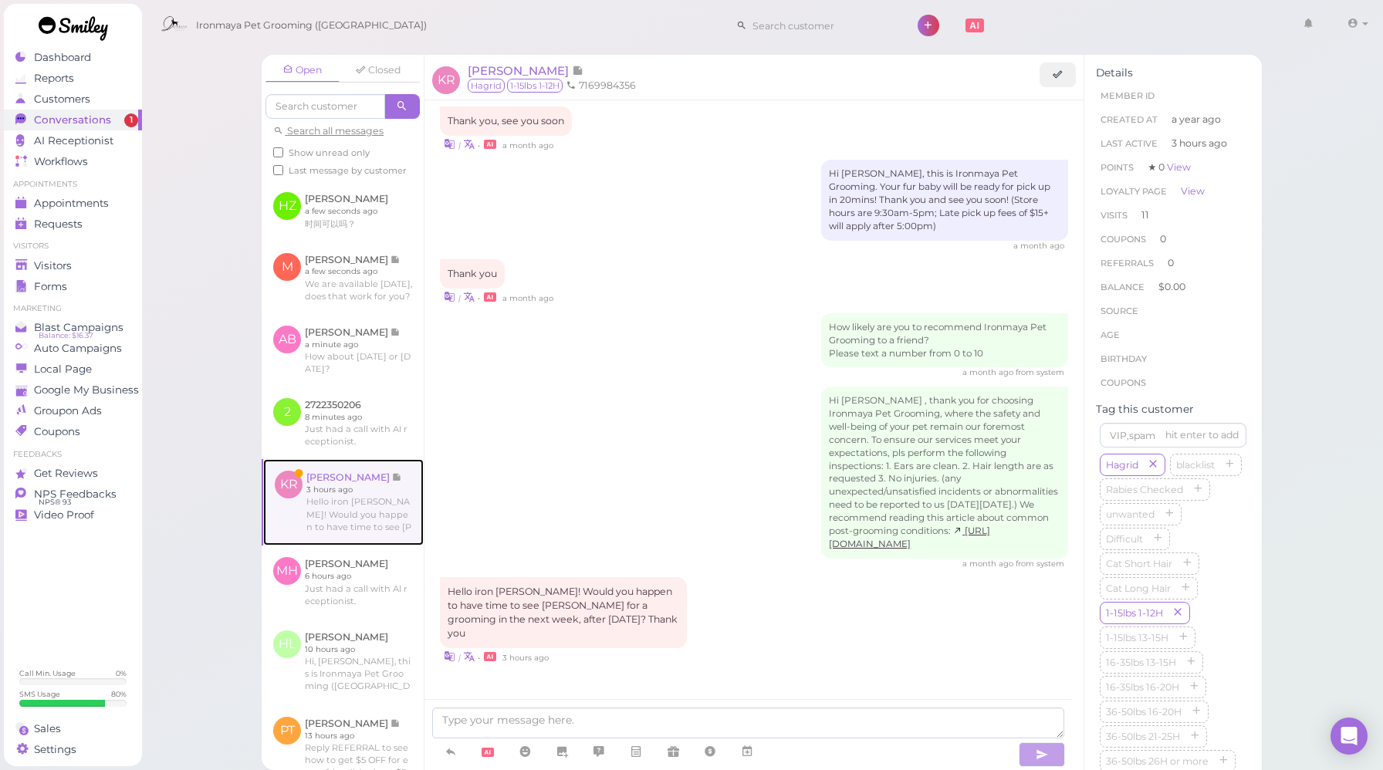
scroll to position [1852, 0]
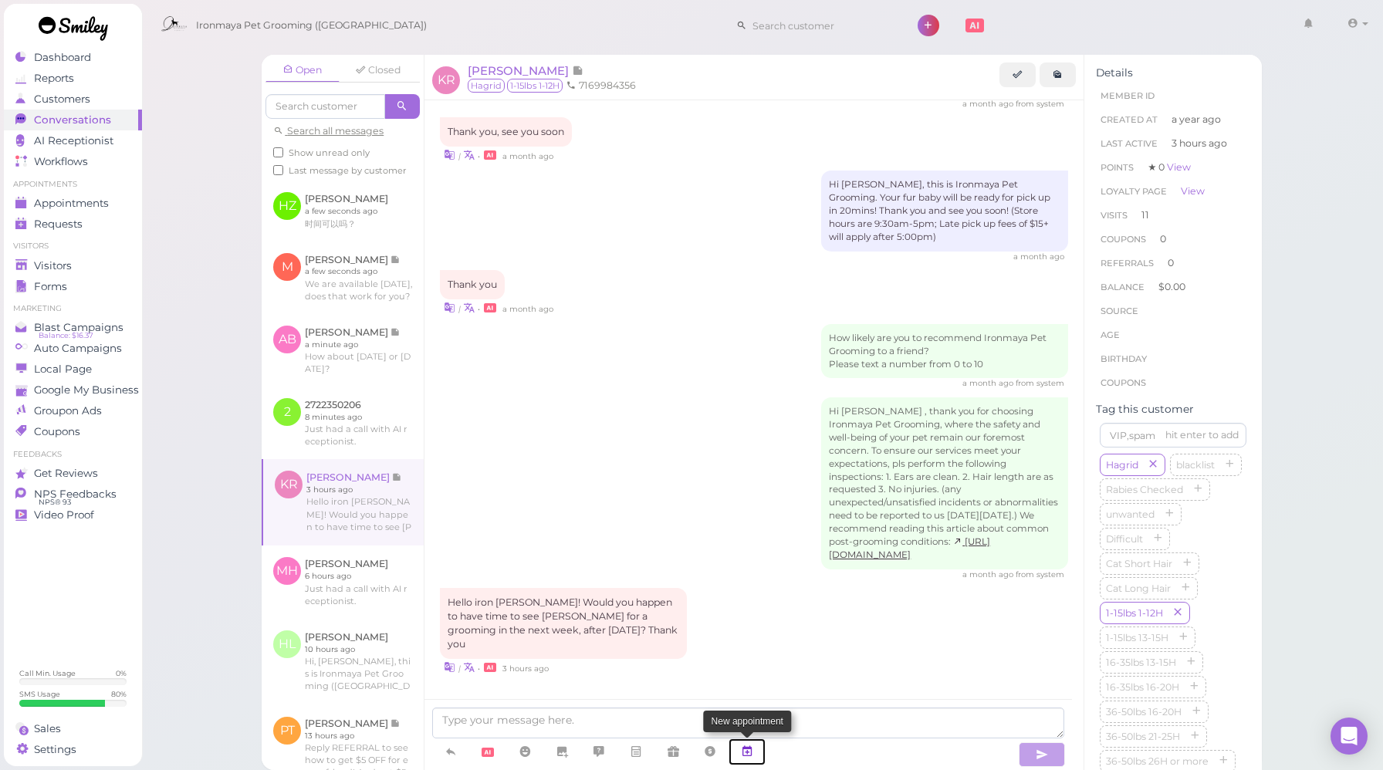
click at [752, 760] on icon at bounding box center [747, 751] width 12 height 15
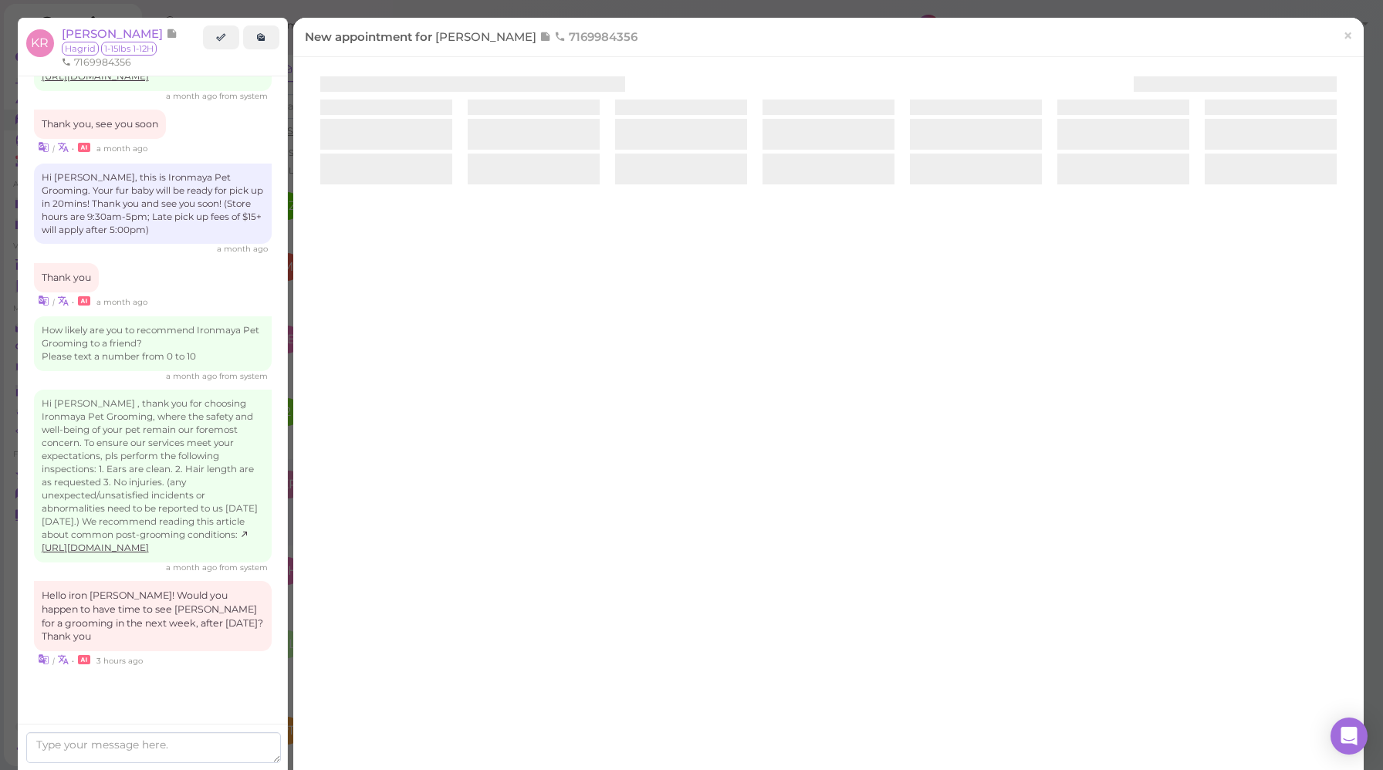
scroll to position [1920, 0]
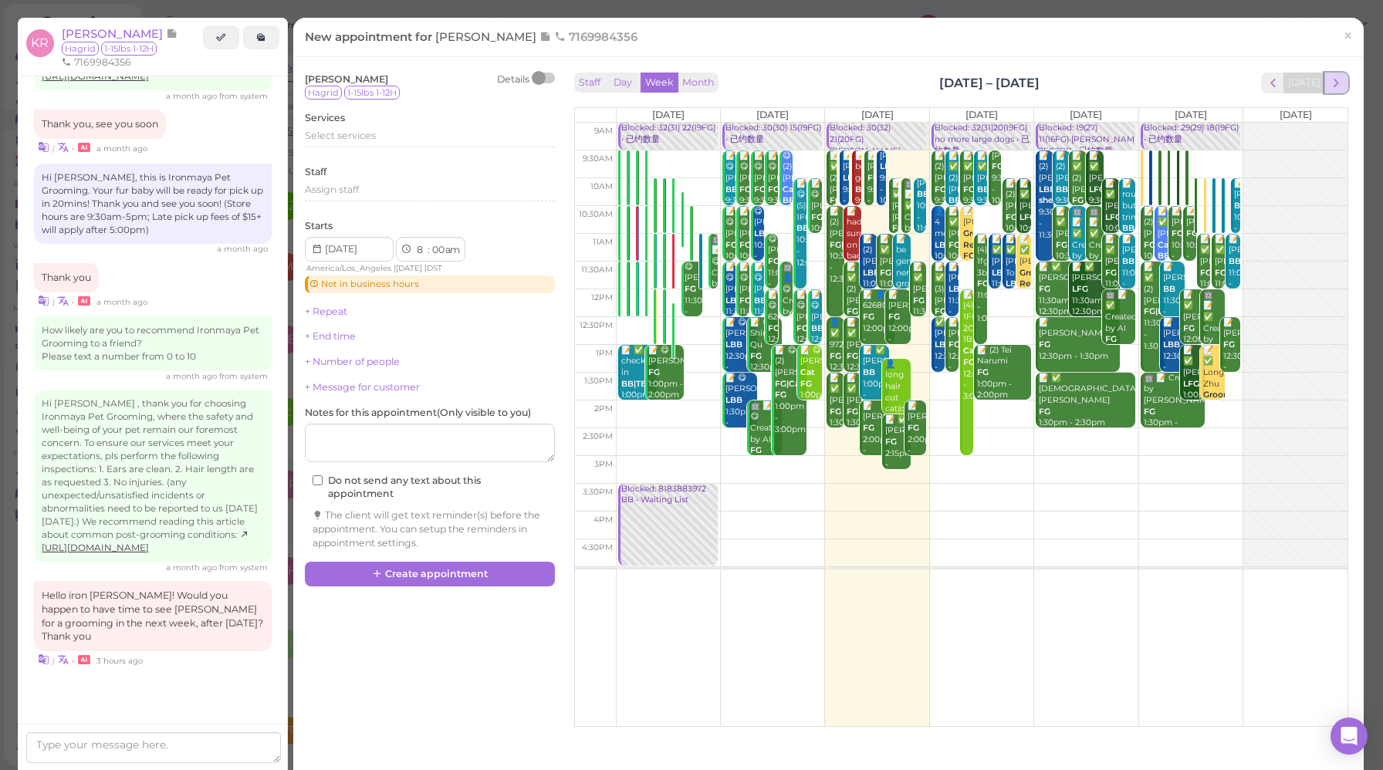
click at [1329, 89] on span "next" at bounding box center [1336, 83] width 15 height 15
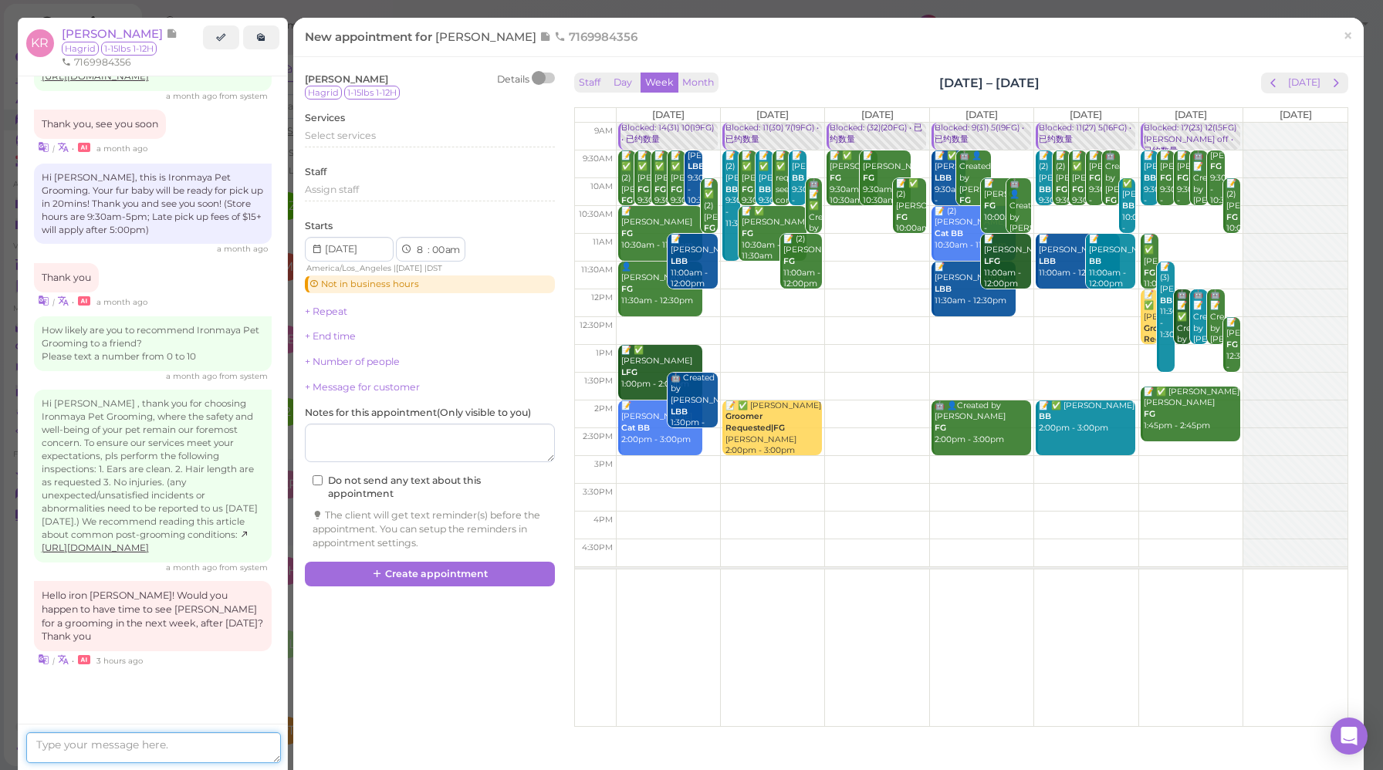
click at [197, 747] on textarea at bounding box center [153, 748] width 255 height 31
drag, startPoint x: 198, startPoint y: 718, endPoint x: 190, endPoint y: 720, distance: 8.1
click at [190, 720] on textarea "We just got the whole week opned up for 8/25 to 8/30， what time wokrs best for …" at bounding box center [153, 735] width 255 height 56
drag, startPoint x: 202, startPoint y: 720, endPoint x: 215, endPoint y: 717, distance: 12.6
click at [215, 717] on textarea "We just got the whole week opned up for 8/25 to 8/30， what time wokrs best for …" at bounding box center [153, 735] width 255 height 56
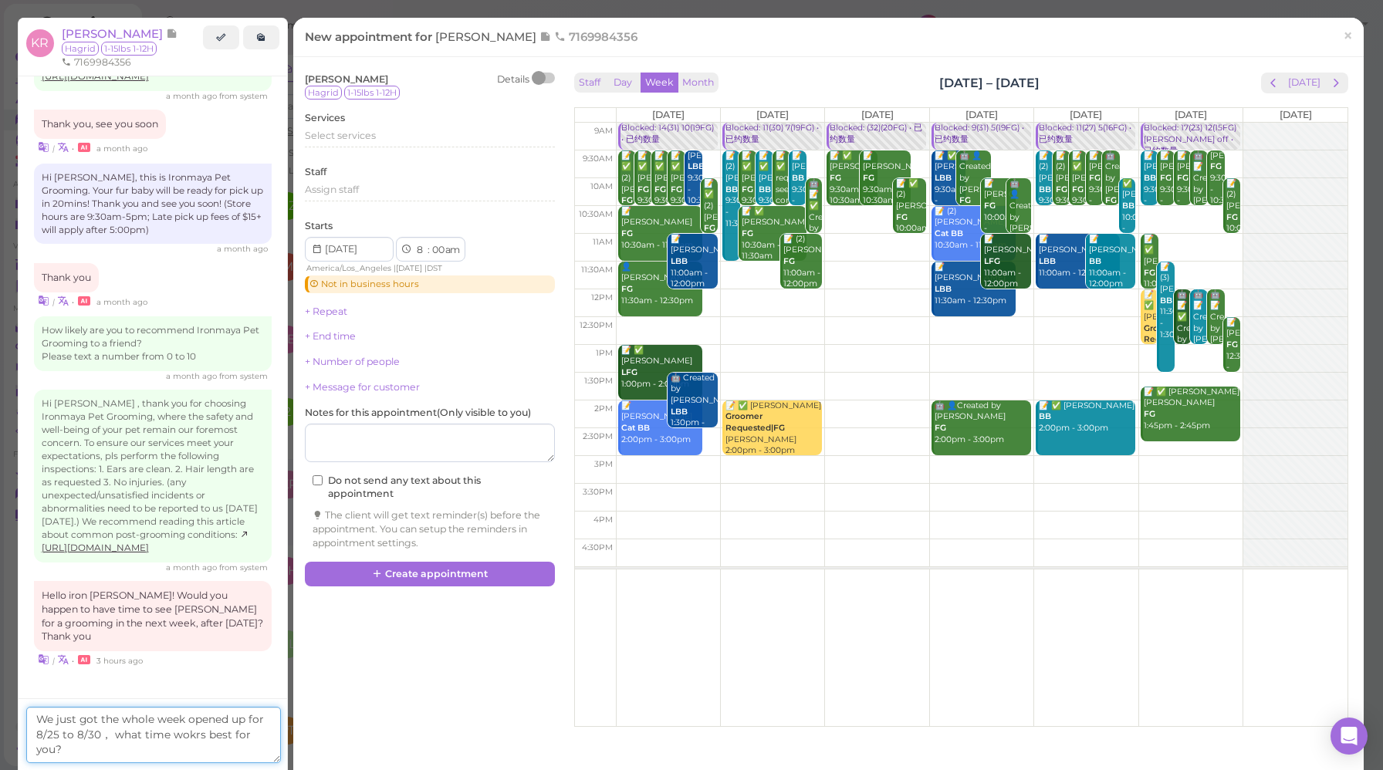
click at [184, 737] on textarea "We just got the whole week opened up for 8/25 to 8/30， what time wokrs best for…" at bounding box center [153, 735] width 255 height 56
click at [198, 735] on textarea "We just got the whole week opened up for 8/25 to 8/30， what time workrs best fo…" at bounding box center [153, 735] width 255 height 56
drag, startPoint x: 112, startPoint y: 740, endPoint x: 100, endPoint y: 743, distance: 12.7
click at [100, 743] on textarea "We just got the whole week opened up for 8/25 to 8/30， what time works best for…" at bounding box center [153, 735] width 255 height 56
type textarea "We just got the whole week opened up for 8/25 to 8/30, what time works best for…"
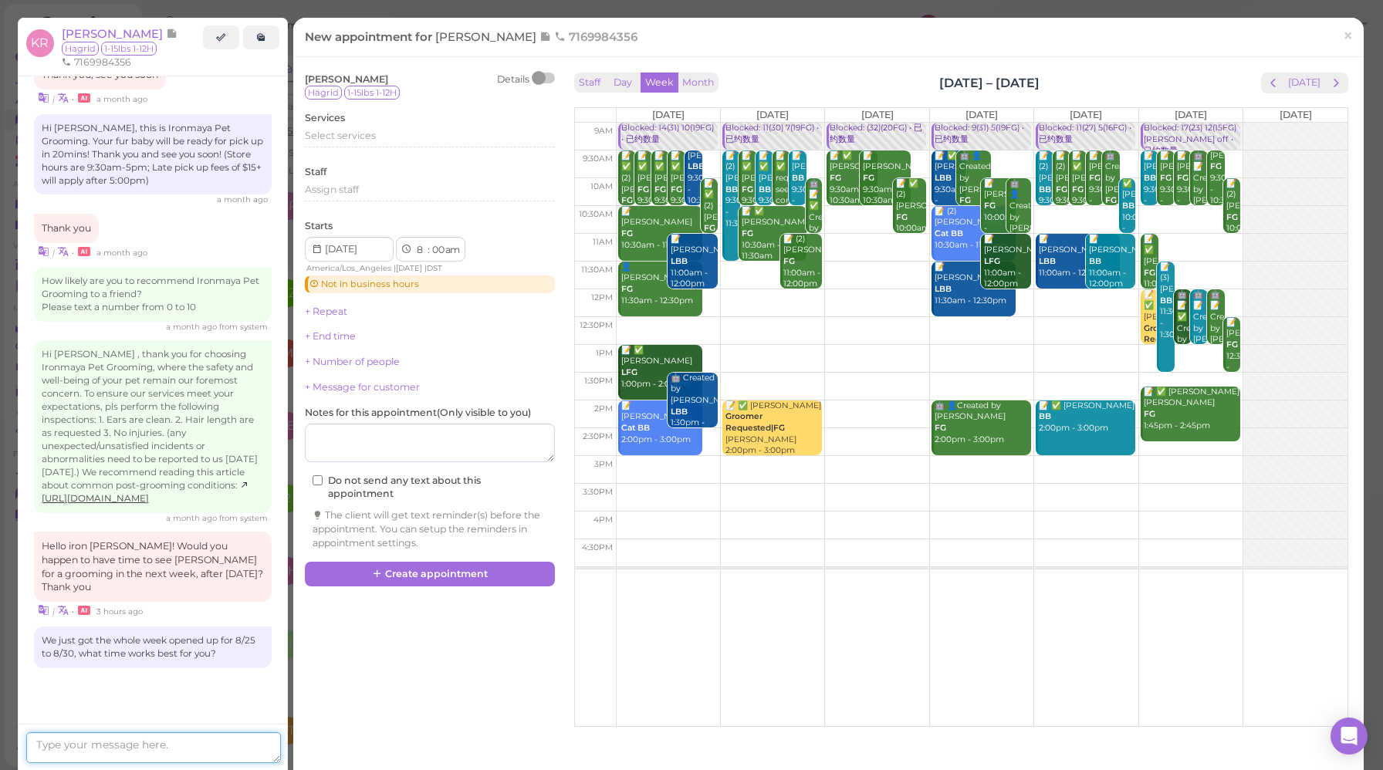
scroll to position [1969, 0]
click at [1343, 46] on span "×" at bounding box center [1348, 36] width 10 height 22
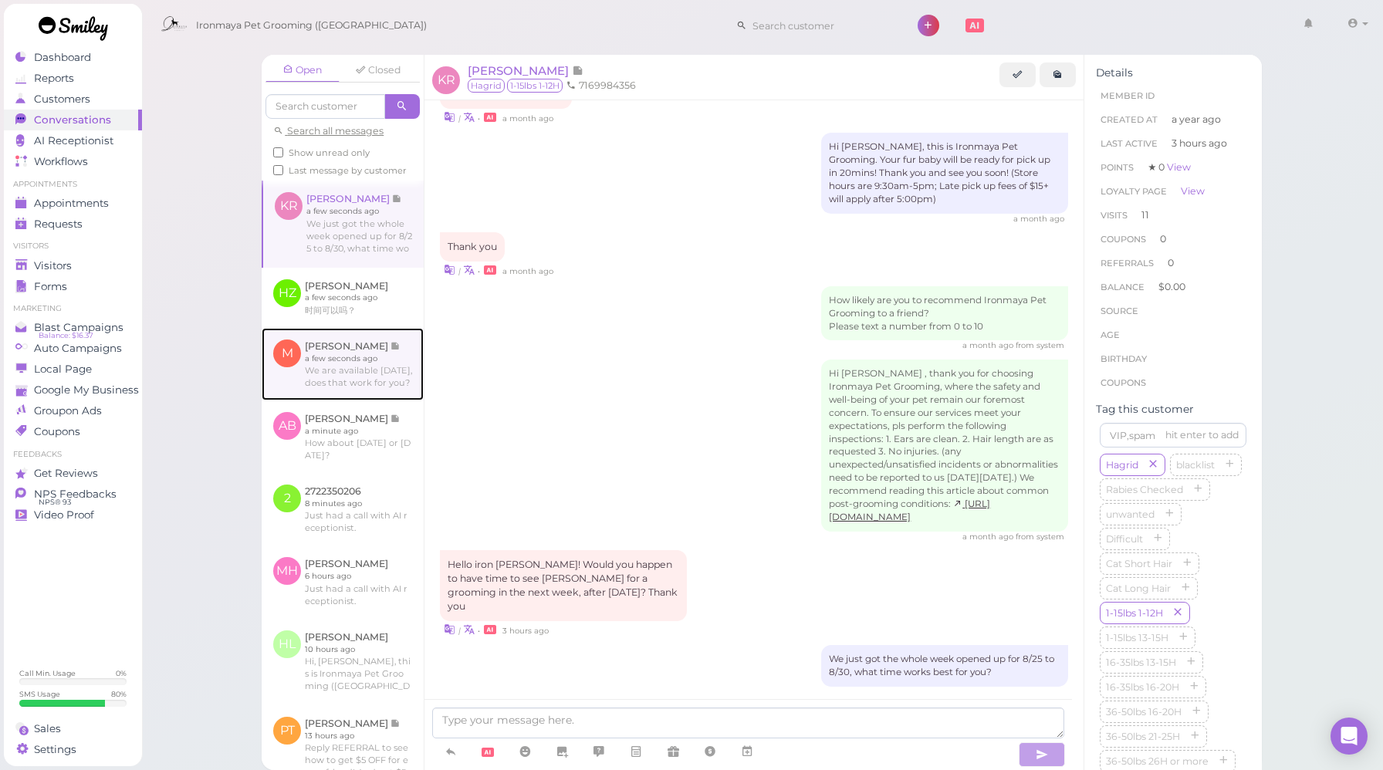
click at [344, 401] on link at bounding box center [343, 364] width 162 height 73
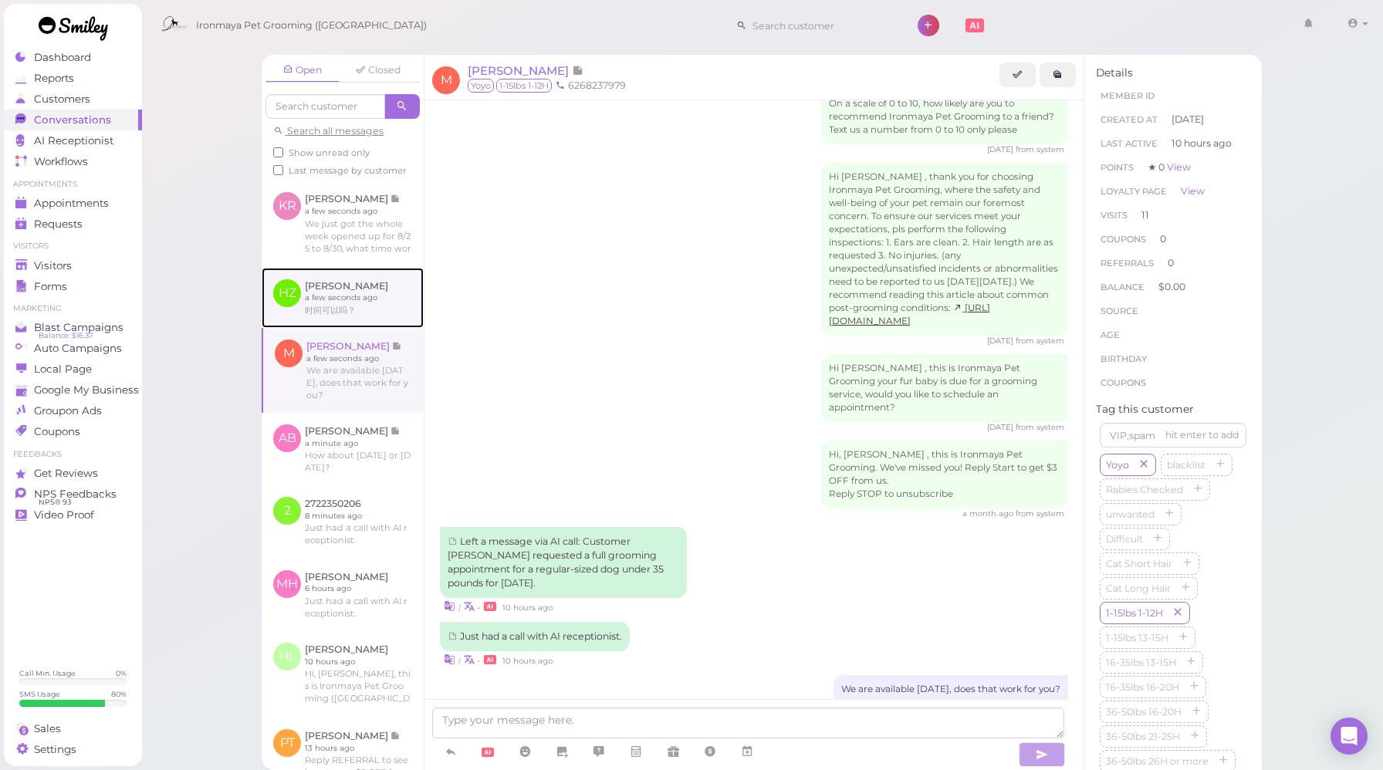
click at [334, 327] on link at bounding box center [343, 298] width 162 height 60
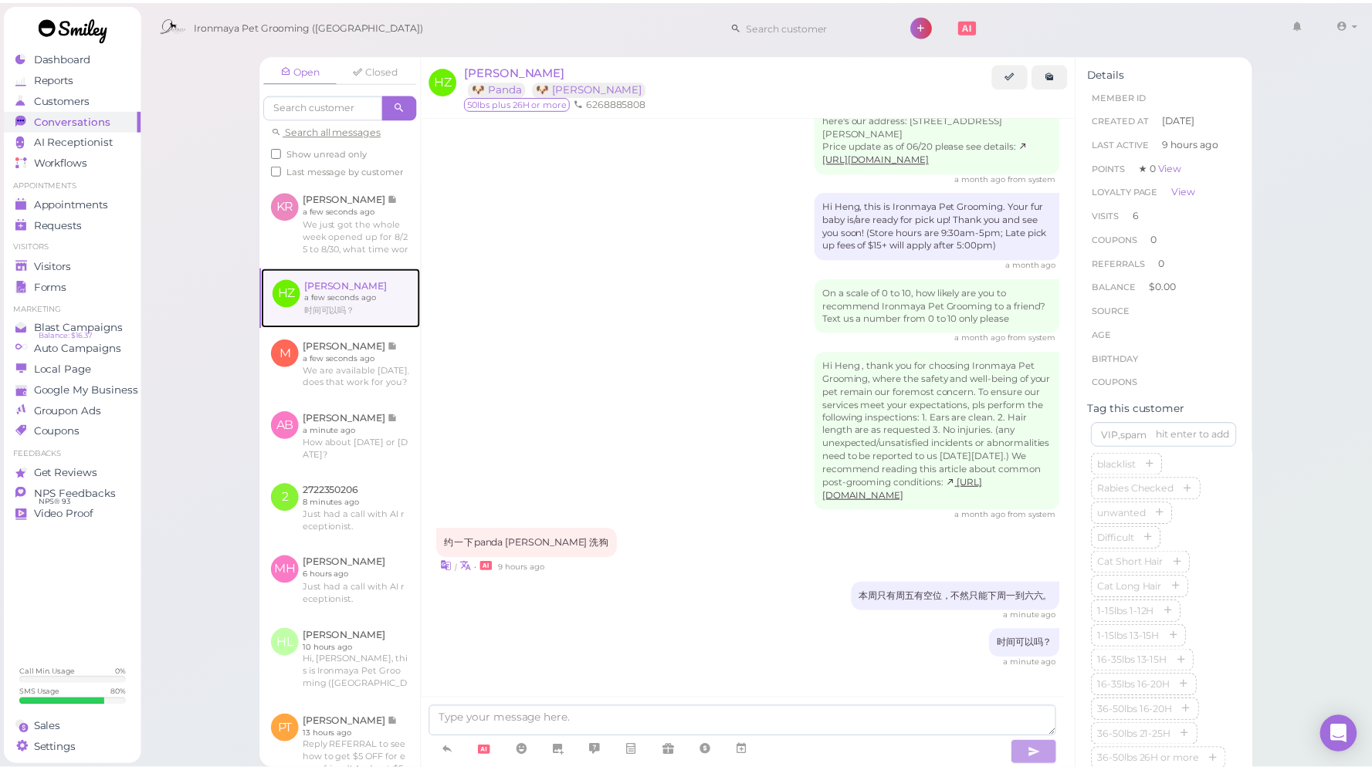
scroll to position [1762, 0]
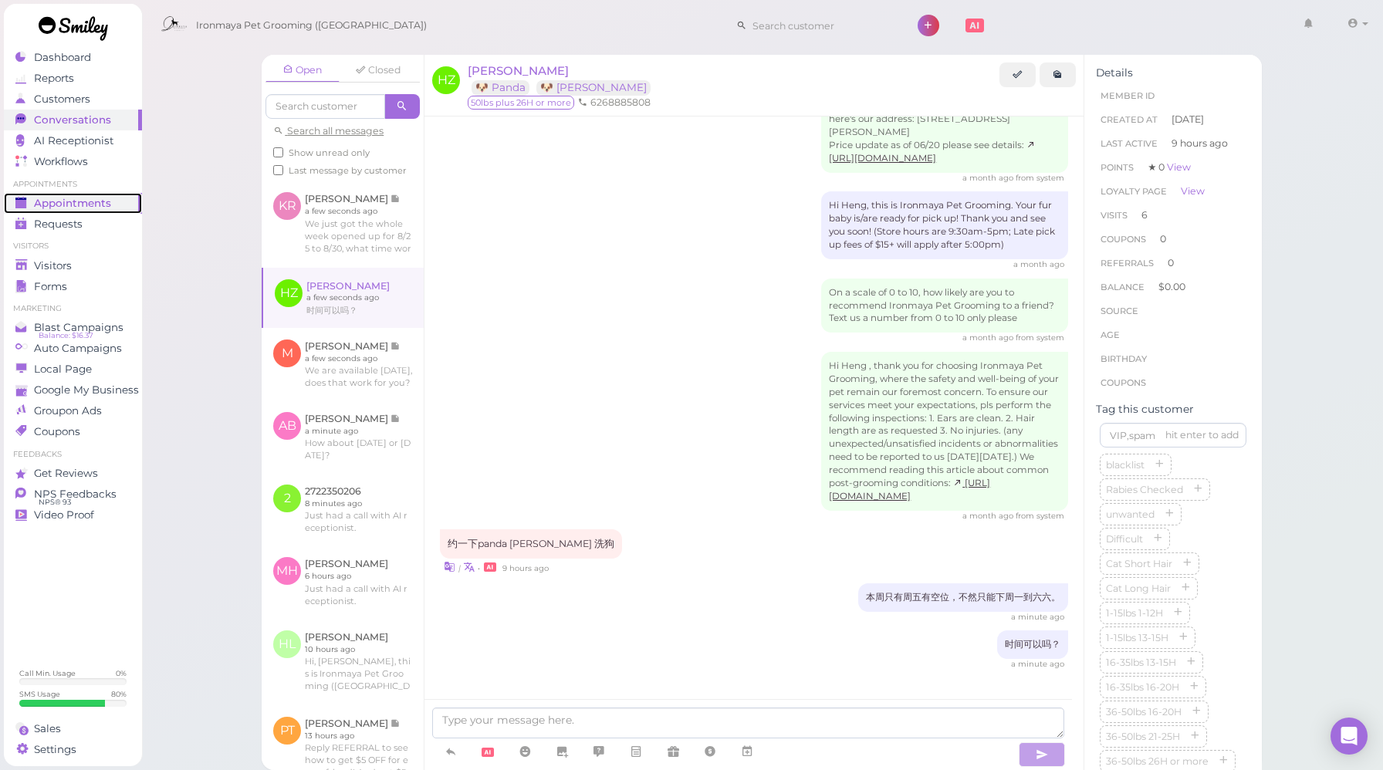
click at [77, 197] on span "Appointments" at bounding box center [72, 203] width 77 height 13
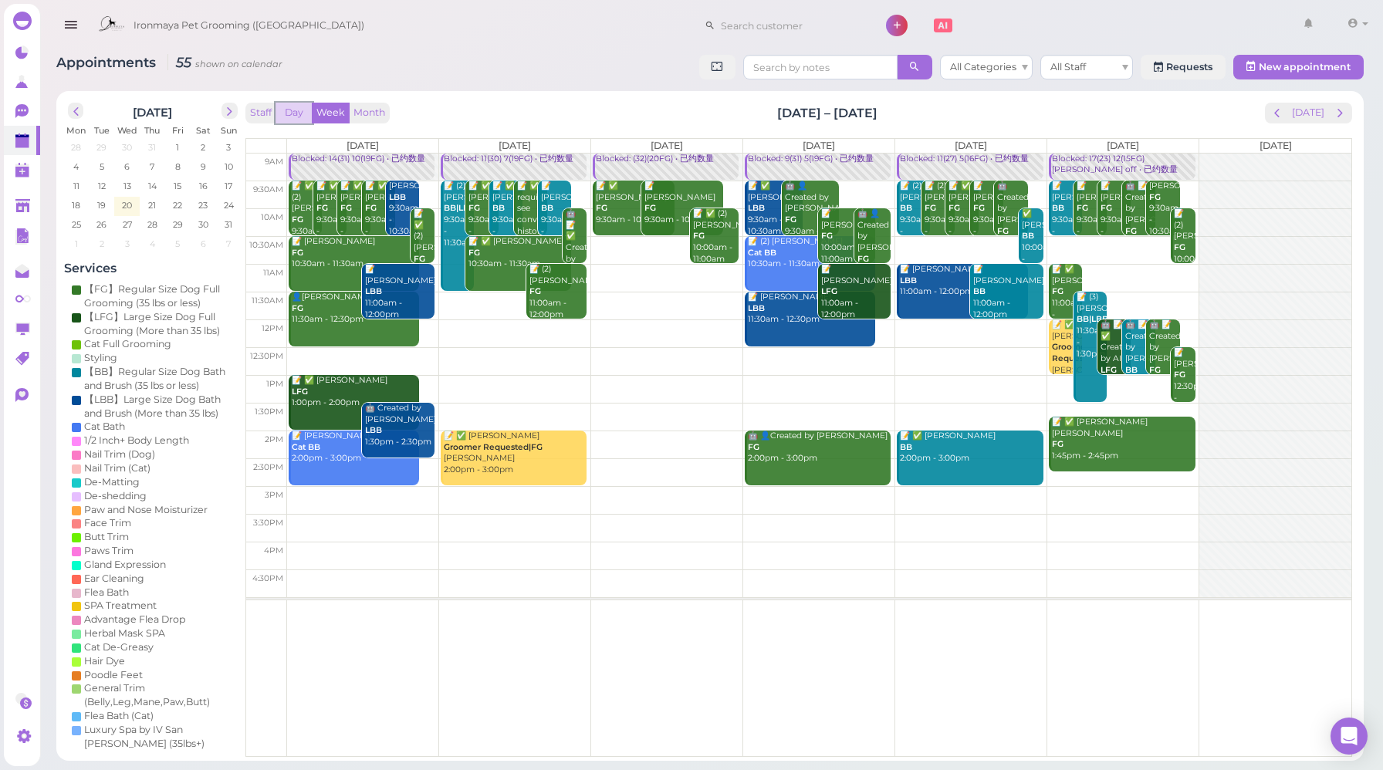
click at [289, 115] on button "Day" at bounding box center [294, 113] width 37 height 21
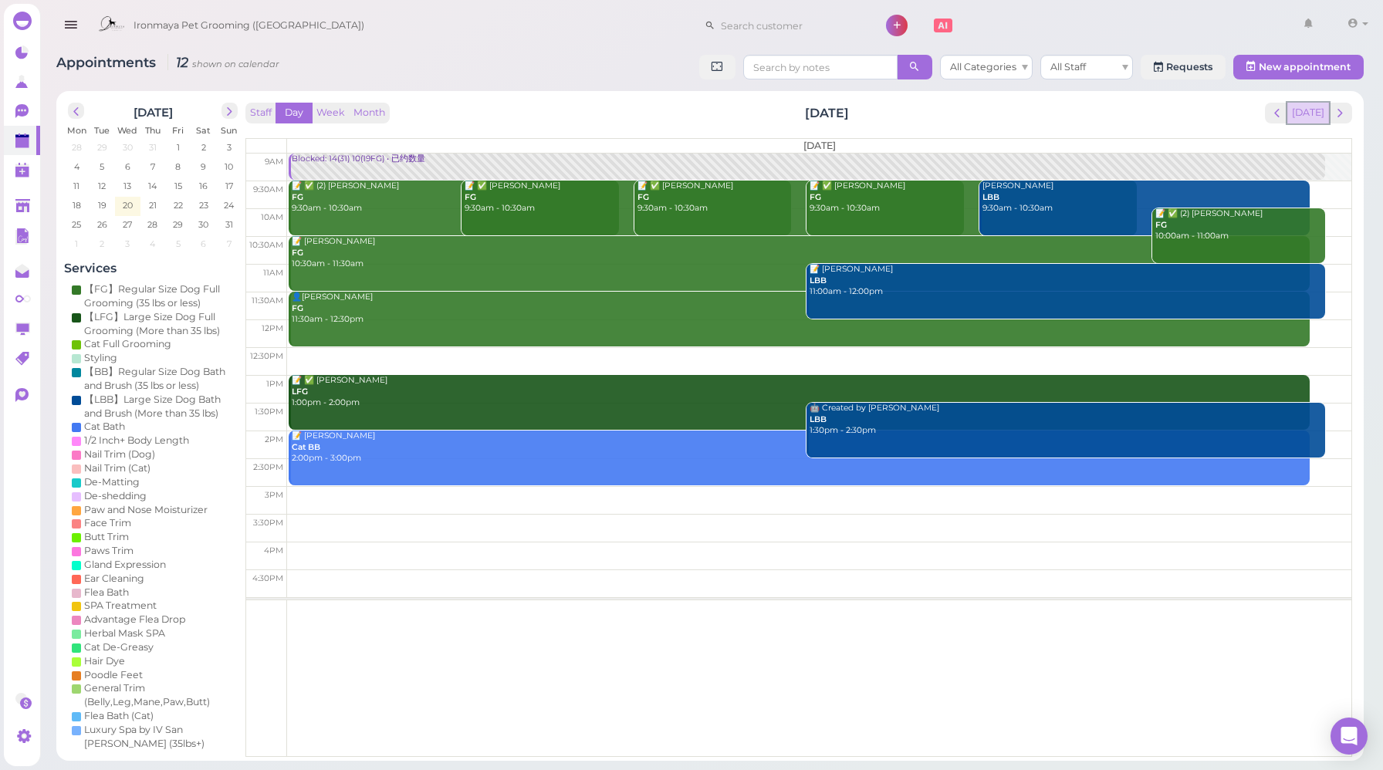
click at [1308, 110] on button "[DATE]" at bounding box center [1309, 113] width 42 height 21
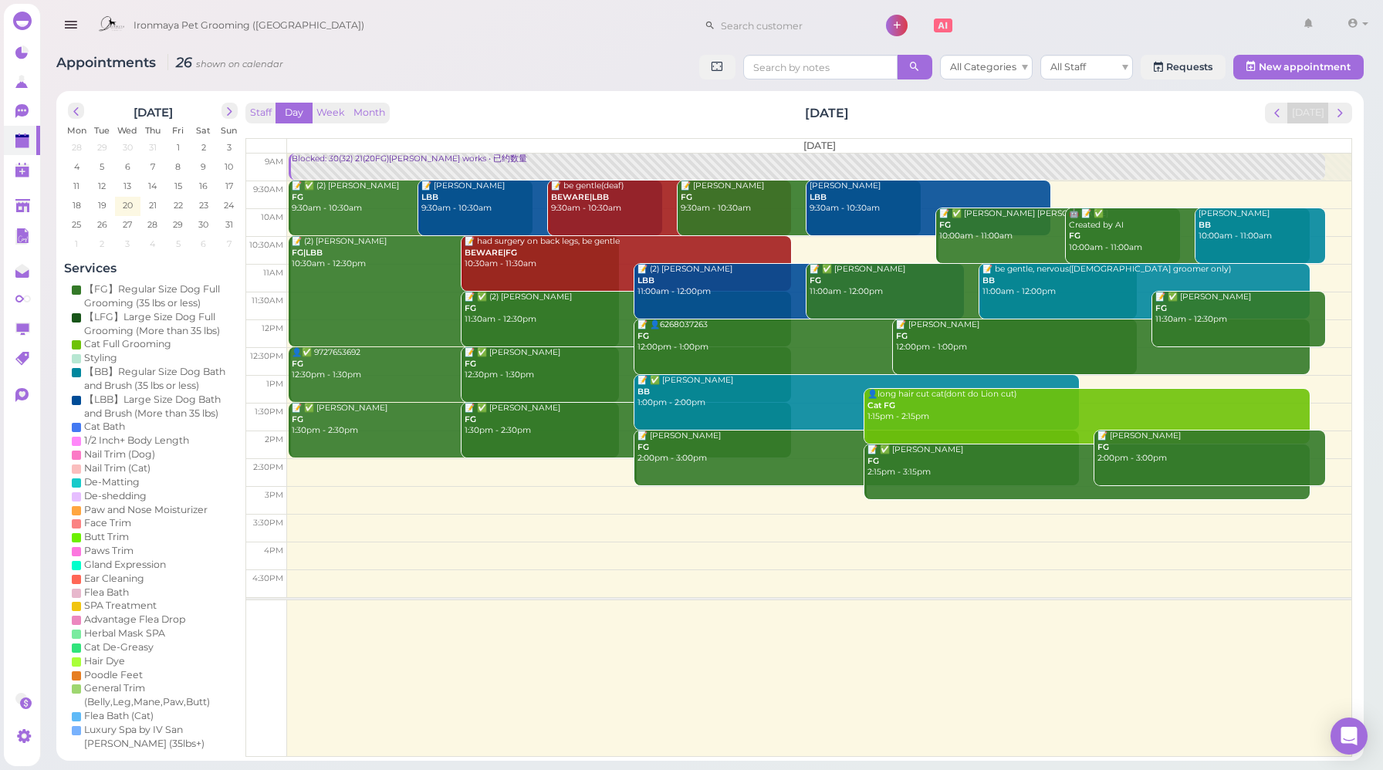
click at [408, 124] on div "Staff Day Week Month [DATE] [DATE] [DATE] 9am 9:30am 10am 10:30am 11am 11:30am …" at bounding box center [799, 430] width 1107 height 655
click at [418, 124] on div "Staff Day Week Month Wednesday, Aug 20 Today" at bounding box center [799, 113] width 1107 height 21
click at [548, 126] on div "Staff Day Week Month [DATE] [DATE] [DATE] 9am 9:30am 10am 10:30am 11am 11:30am …" at bounding box center [799, 430] width 1107 height 655
click at [416, 123] on div "Staff Day Week Month Wednesday, Aug 20 Today" at bounding box center [799, 113] width 1107 height 21
click at [425, 121] on div "Staff Day Week Month Wednesday, Aug 20 Today" at bounding box center [799, 113] width 1107 height 21
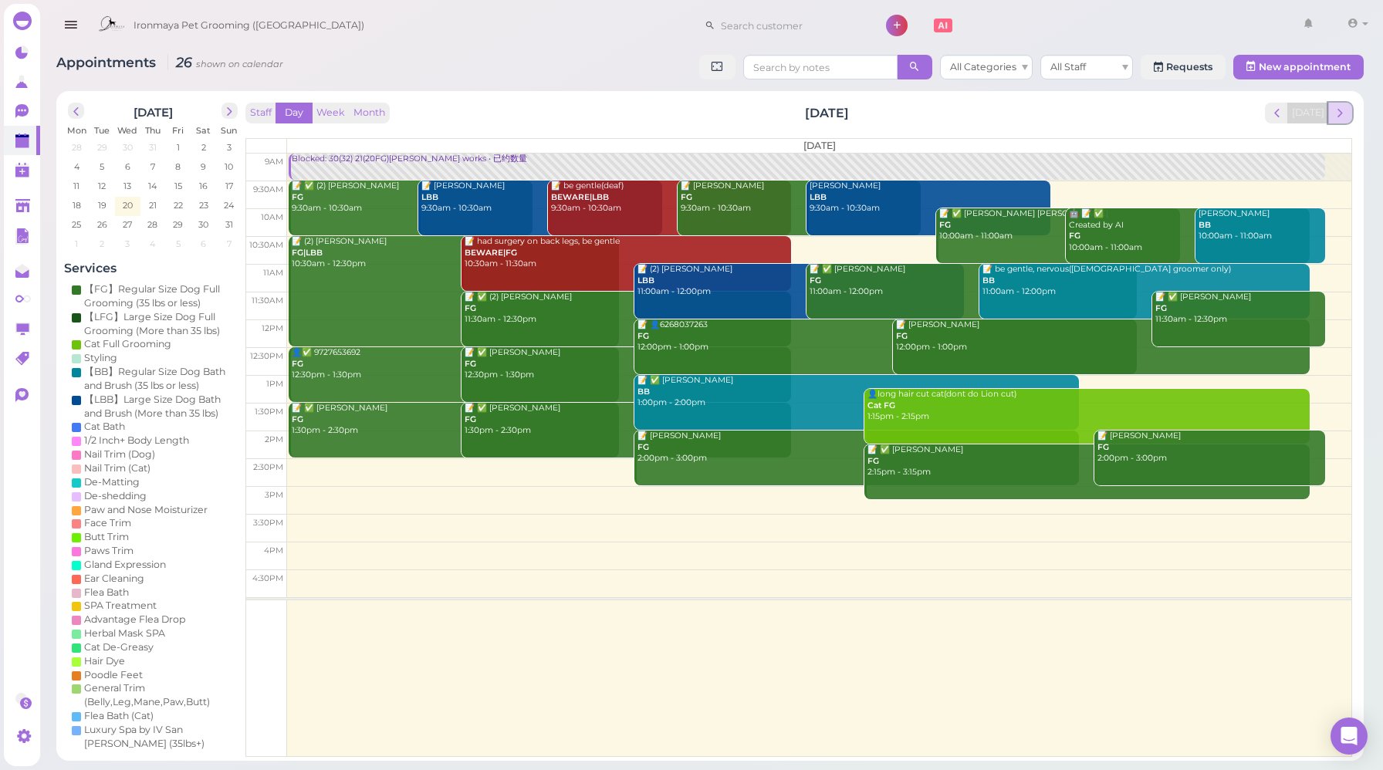
click at [1340, 110] on span "next" at bounding box center [1340, 113] width 15 height 15
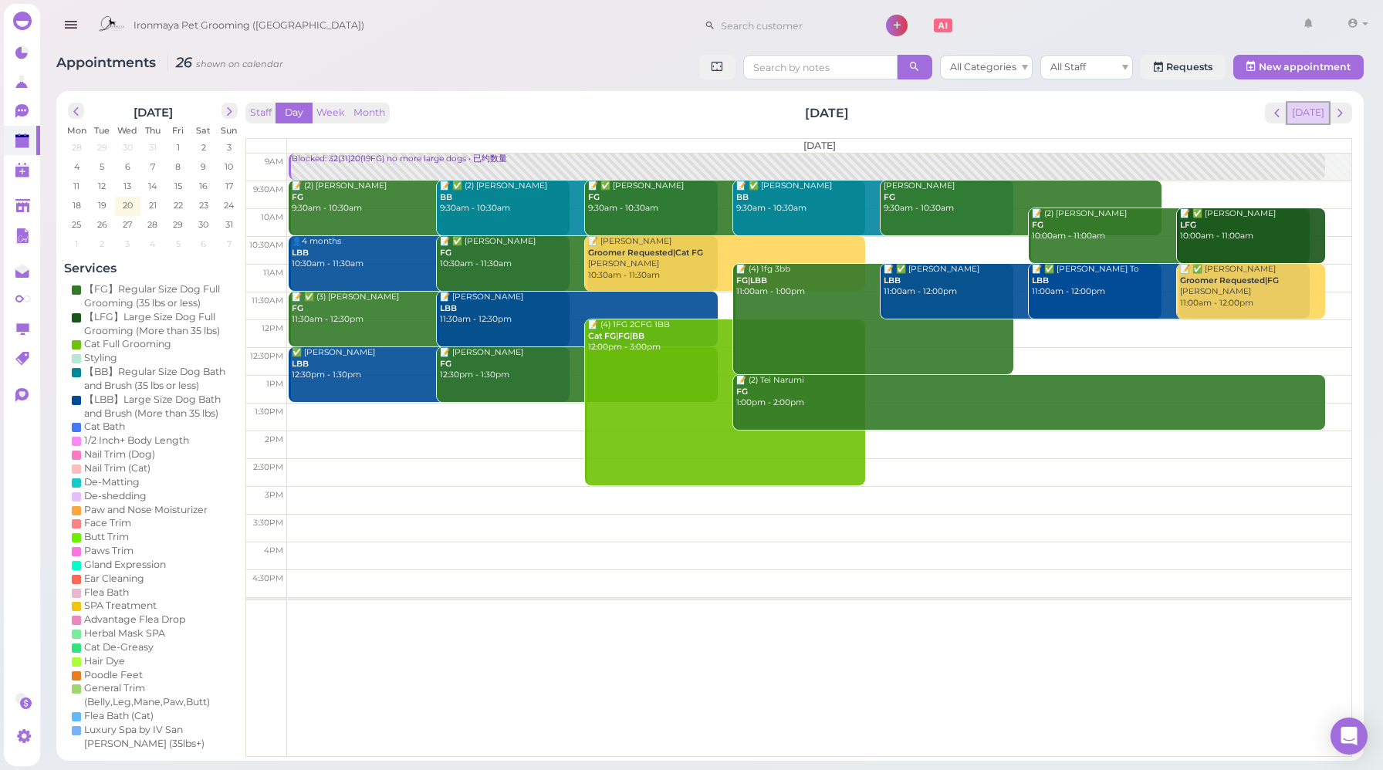
click at [1304, 117] on button "[DATE]" at bounding box center [1309, 113] width 42 height 21
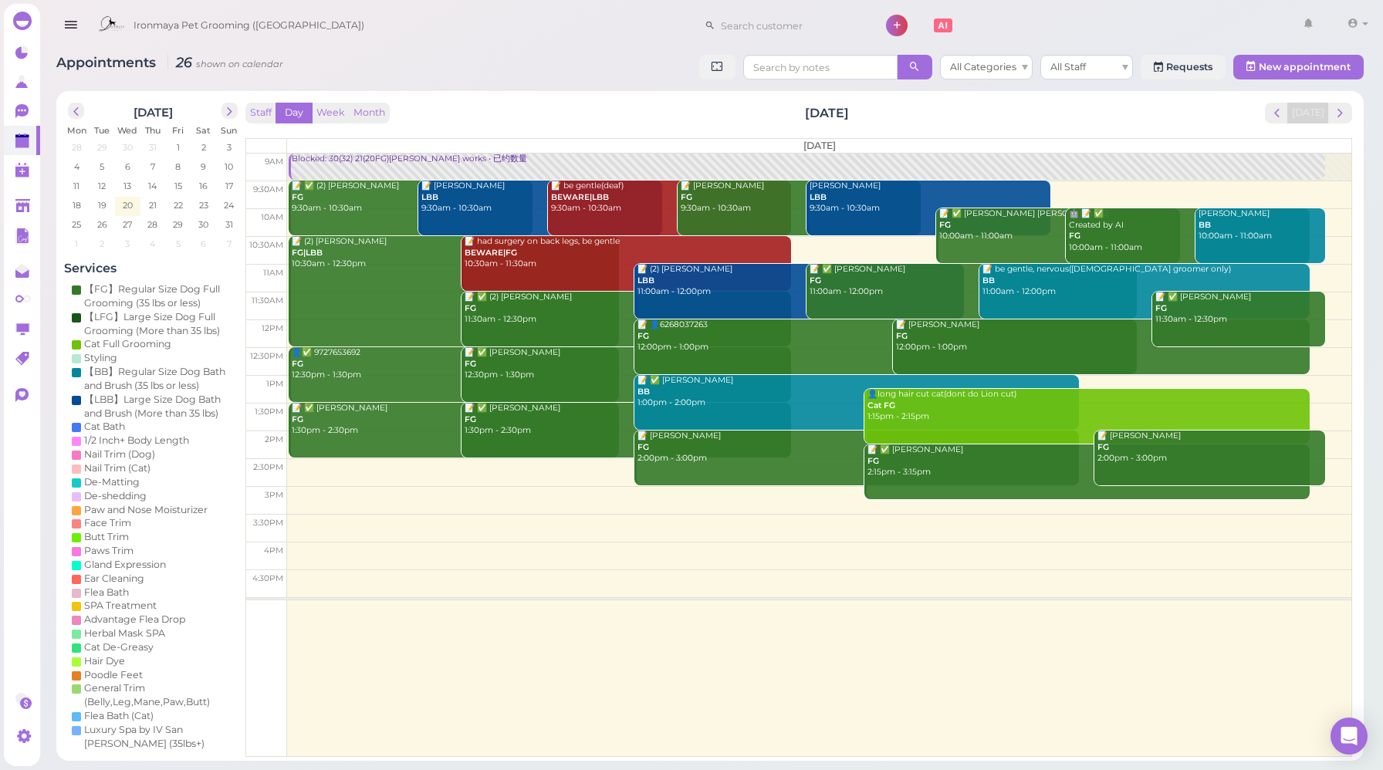
click at [414, 115] on div "Staff Day Week Month Wednesday, Aug 20 Today" at bounding box center [799, 113] width 1107 height 21
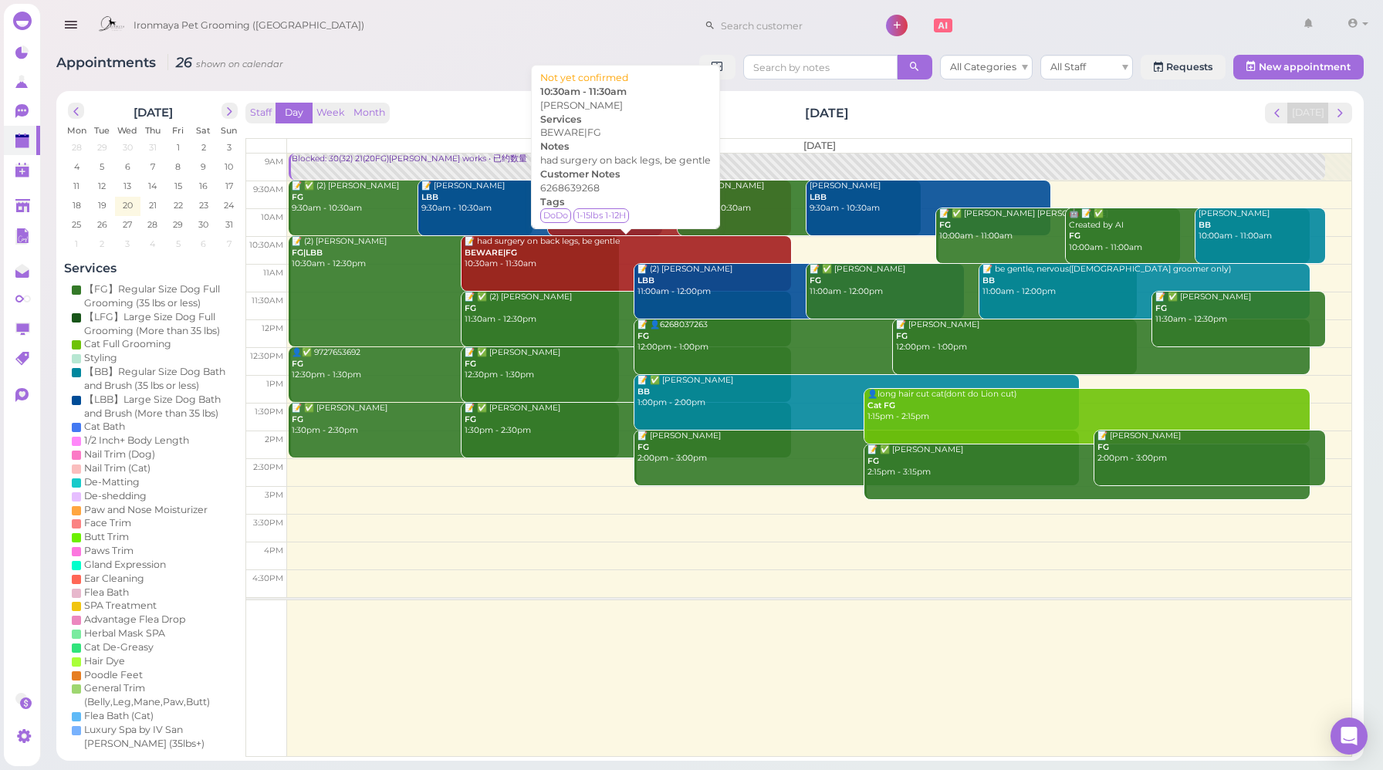
click at [582, 262] on div "📝 had surgery on back legs, be gentle BEWARE|FG 10:30am - 11:30am" at bounding box center [627, 253] width 327 height 34
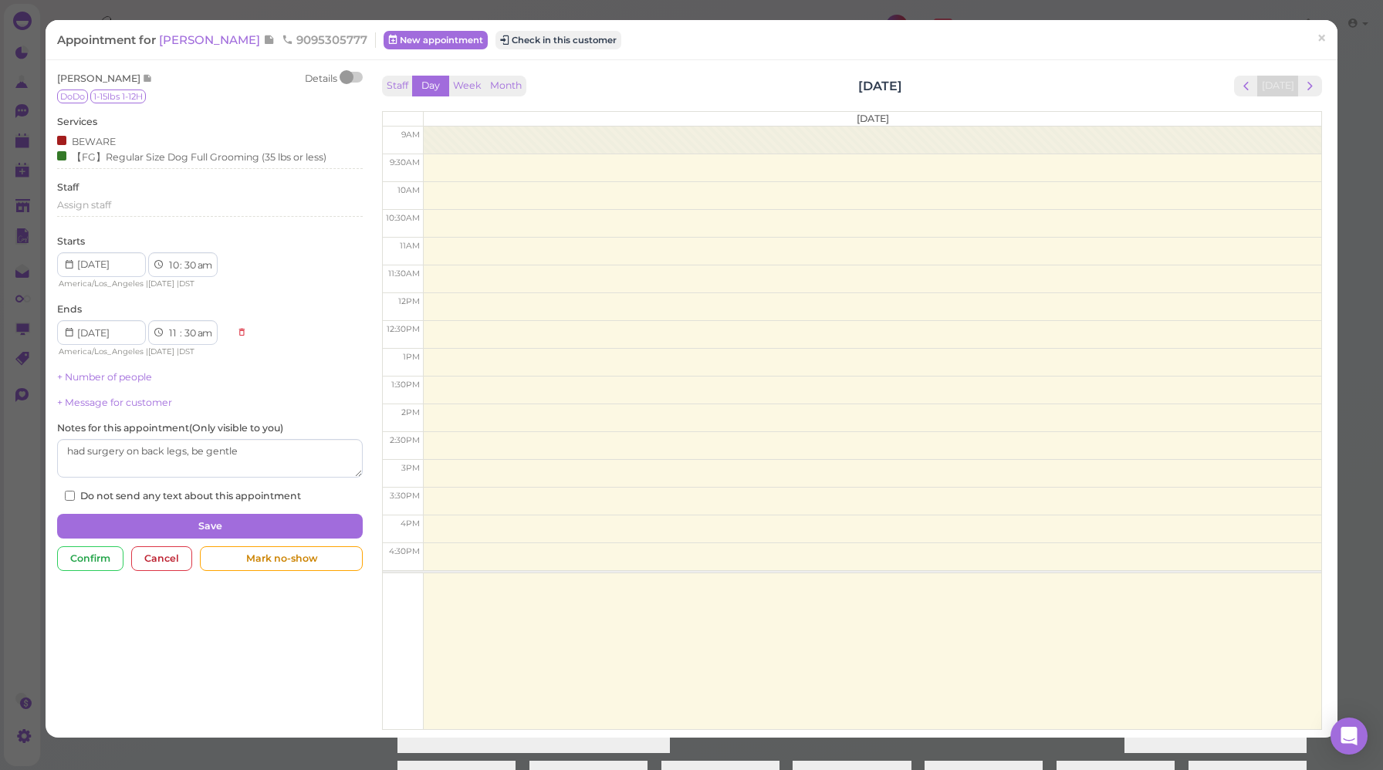
click at [282, 42] on span "9095305777" at bounding box center [325, 39] width 86 height 15
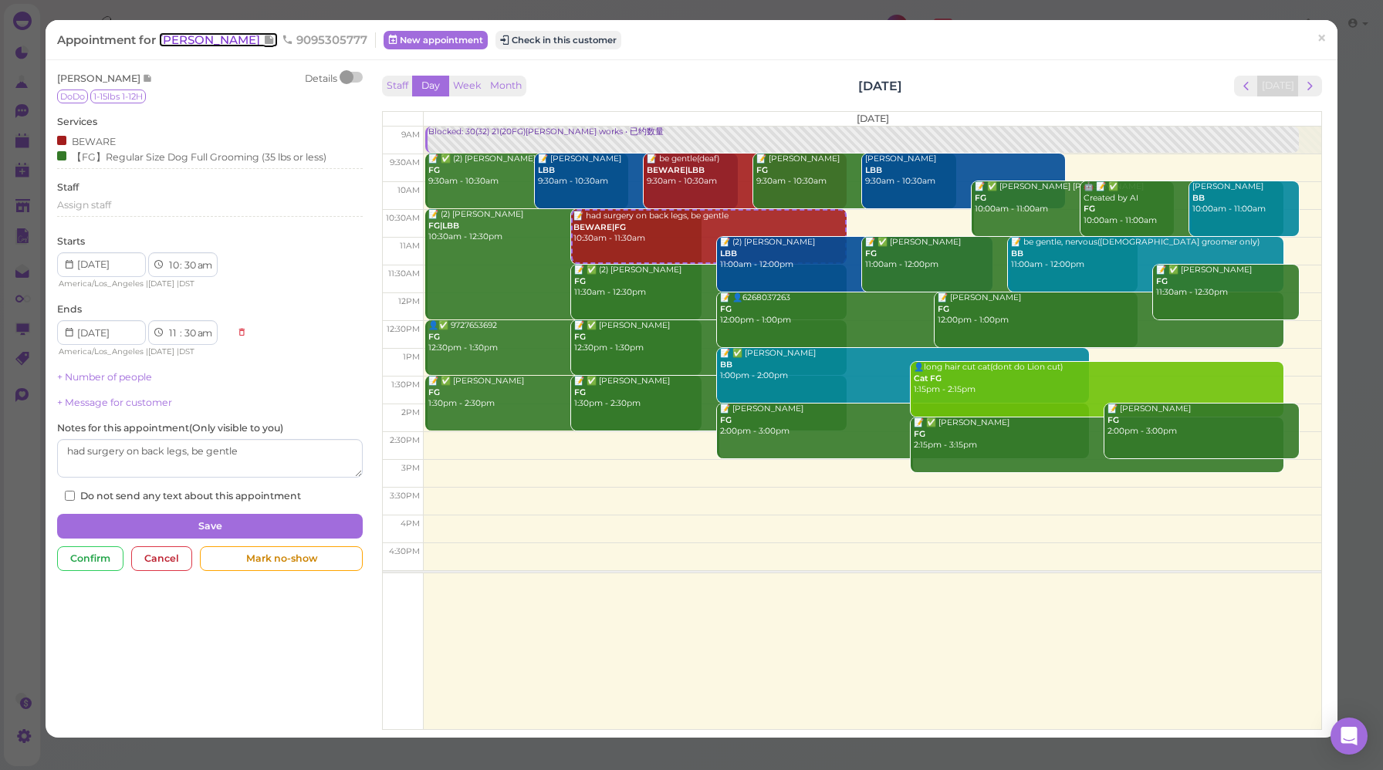
click at [188, 37] on span "[PERSON_NAME]" at bounding box center [211, 39] width 104 height 15
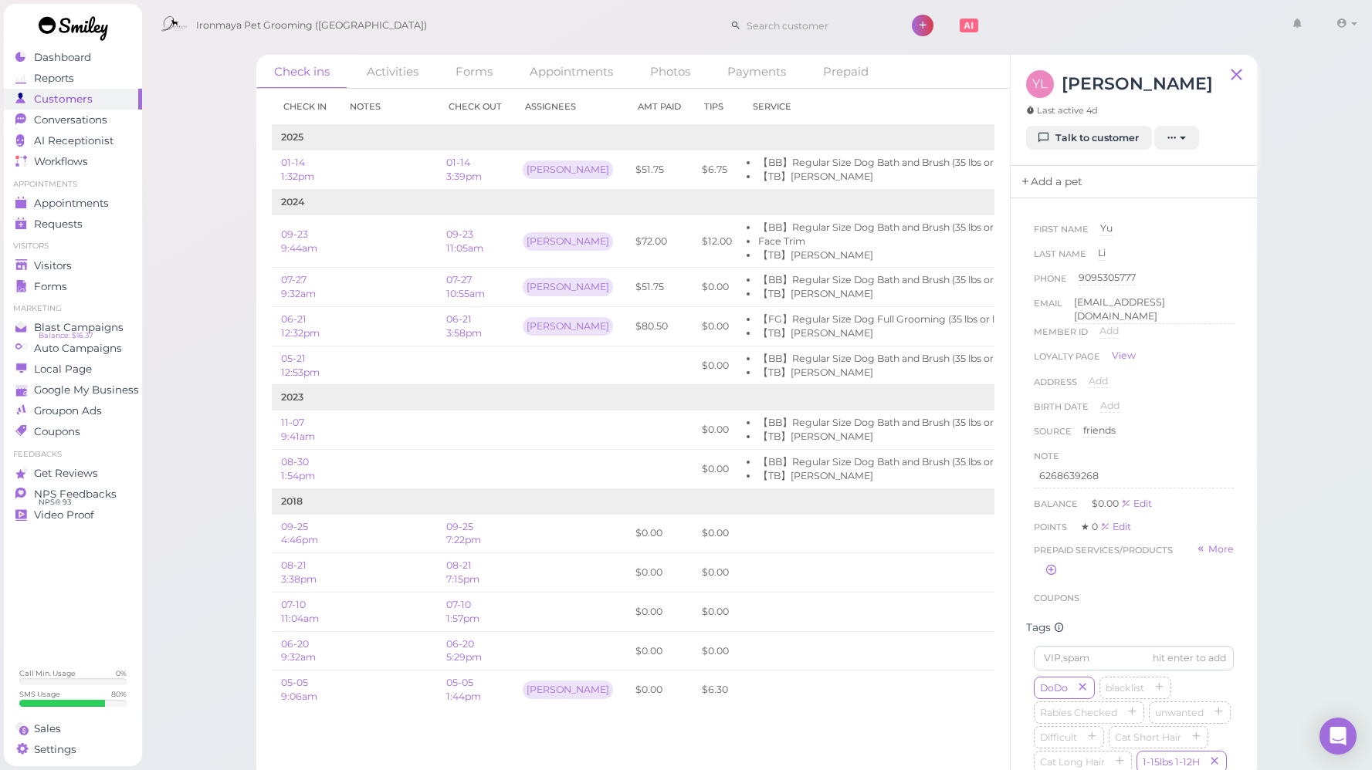
click at [1055, 171] on link "Add a pet" at bounding box center [1051, 182] width 81 height 32
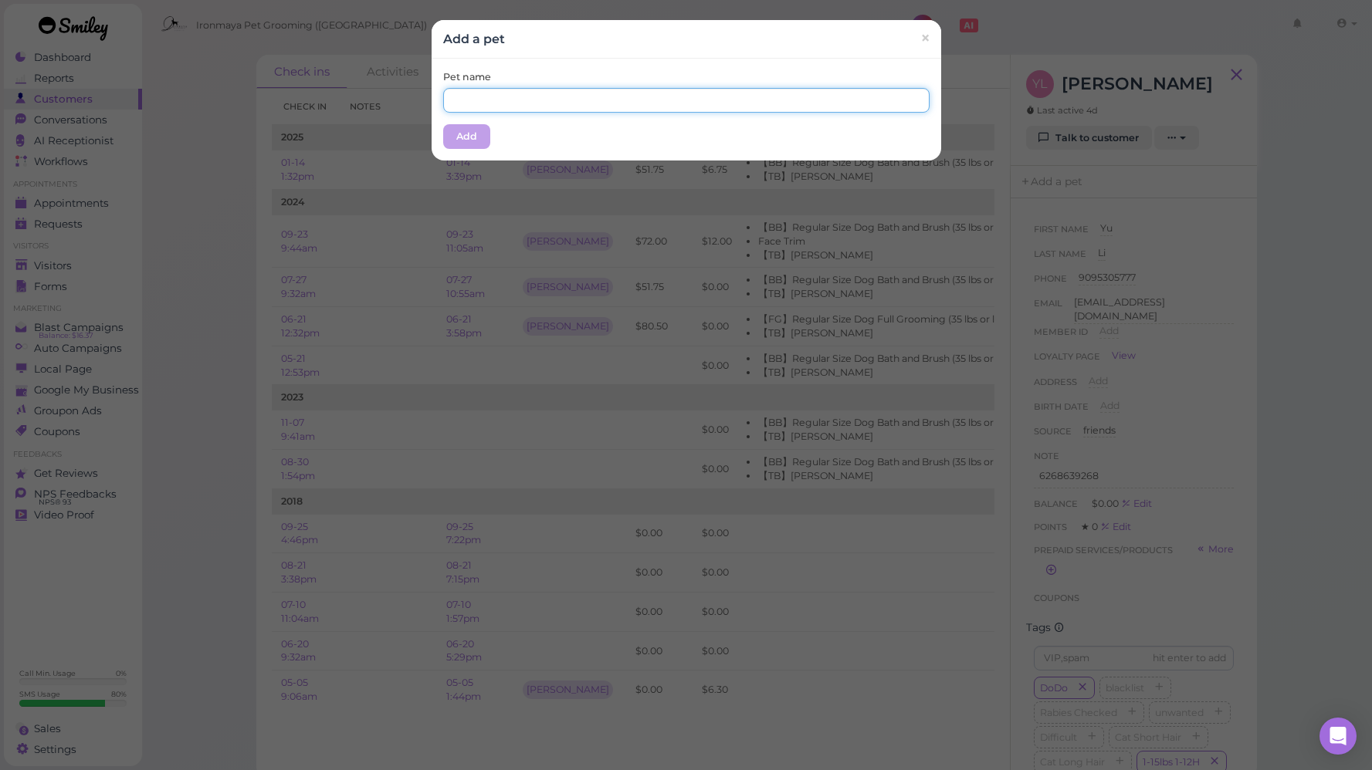
click at [827, 103] on input "text" at bounding box center [686, 100] width 486 height 25
type input "Dodo"
click at [583, 134] on div "Pet name Dodo Add" at bounding box center [687, 110] width 510 height 102
click at [453, 141] on button "Add" at bounding box center [466, 136] width 47 height 25
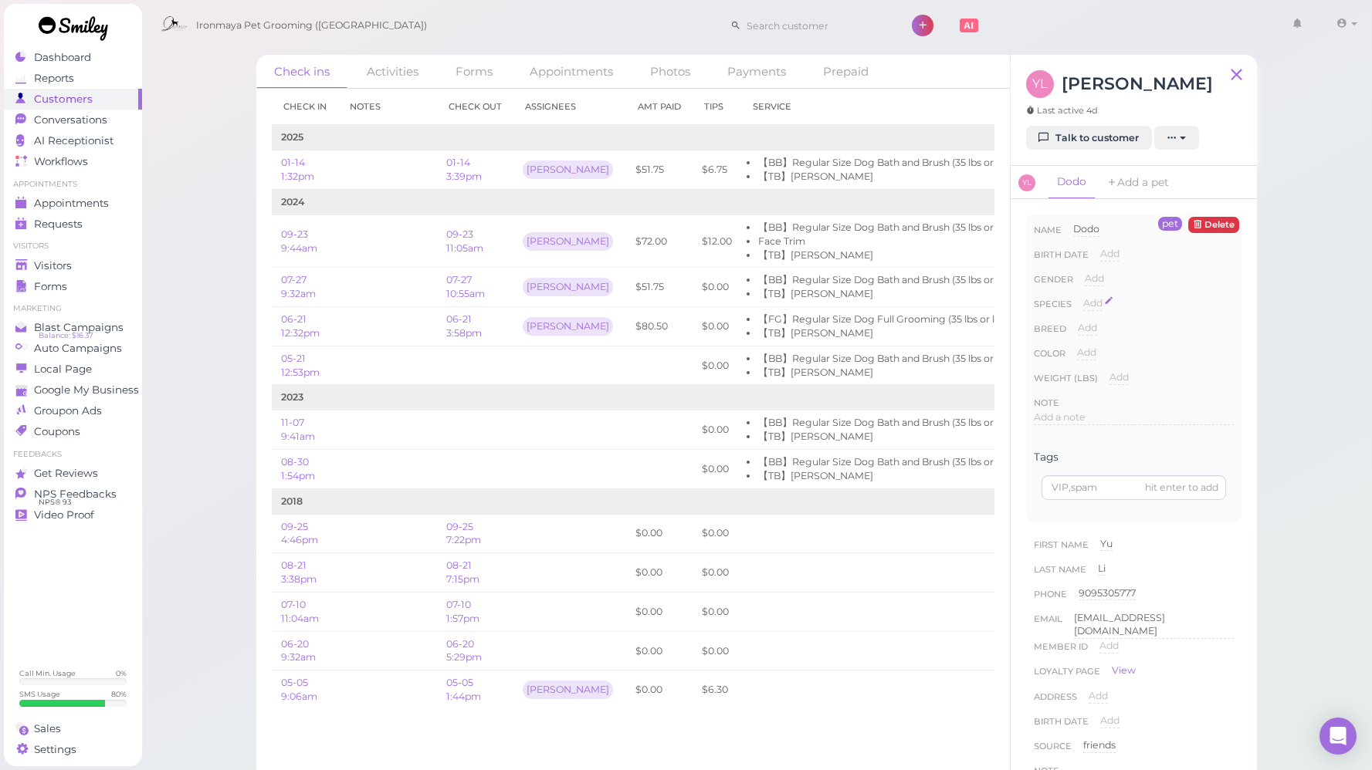
click at [1098, 305] on span "Add" at bounding box center [1092, 303] width 19 height 12
click at [1113, 307] on select "Dog Cat Bird Other" at bounding box center [1158, 307] width 151 height 23
select select "Dog"
click at [1096, 333] on button "Done" at bounding box center [1102, 331] width 34 height 16
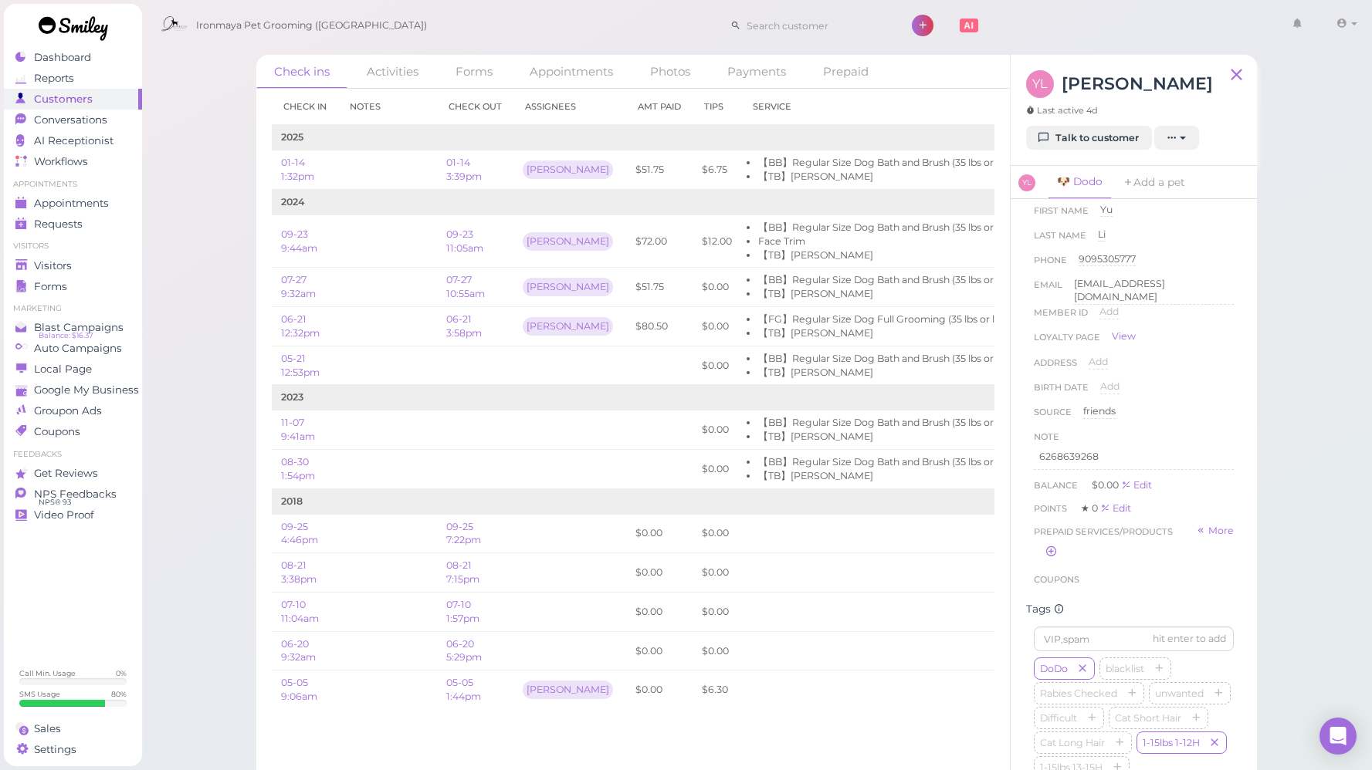
scroll to position [428, 0]
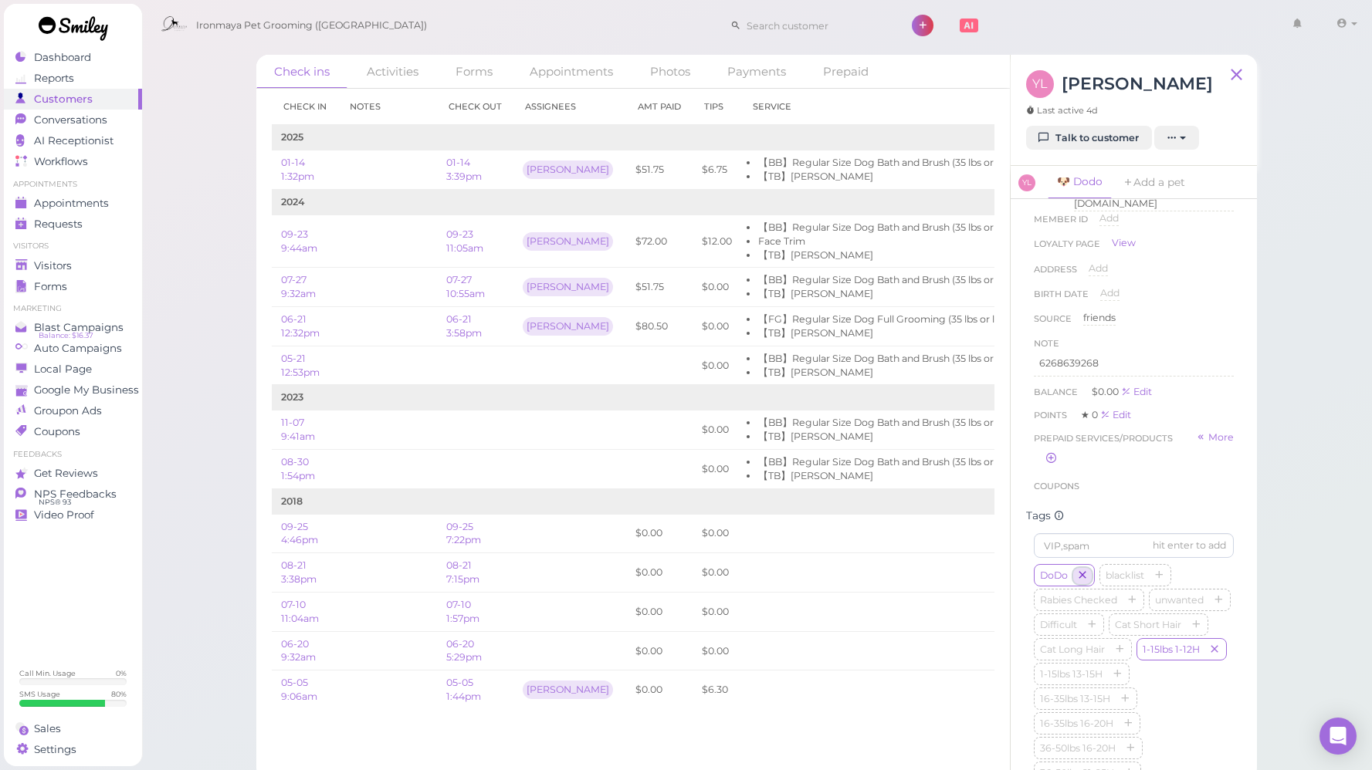
click at [1086, 582] on icon "button" at bounding box center [1082, 576] width 9 height 11
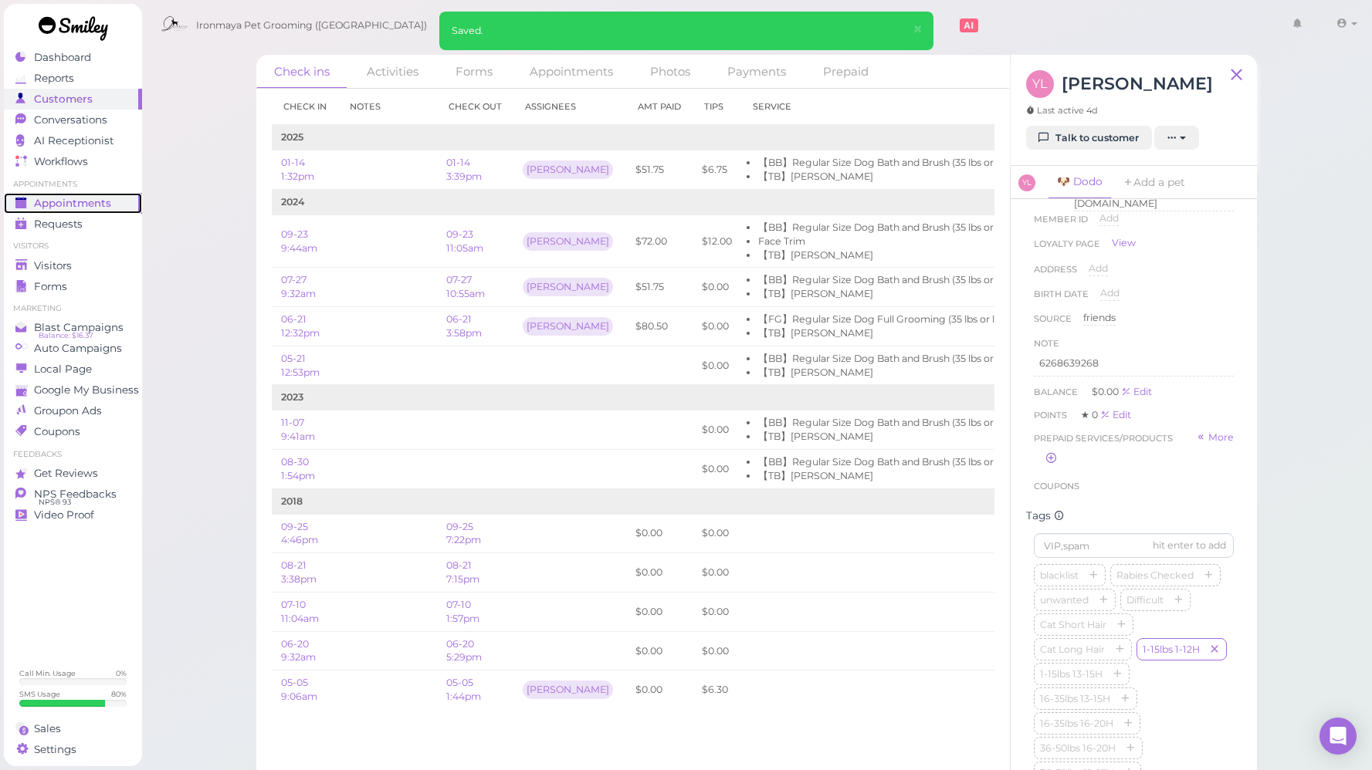
click at [72, 202] on span "Appointments" at bounding box center [72, 203] width 77 height 13
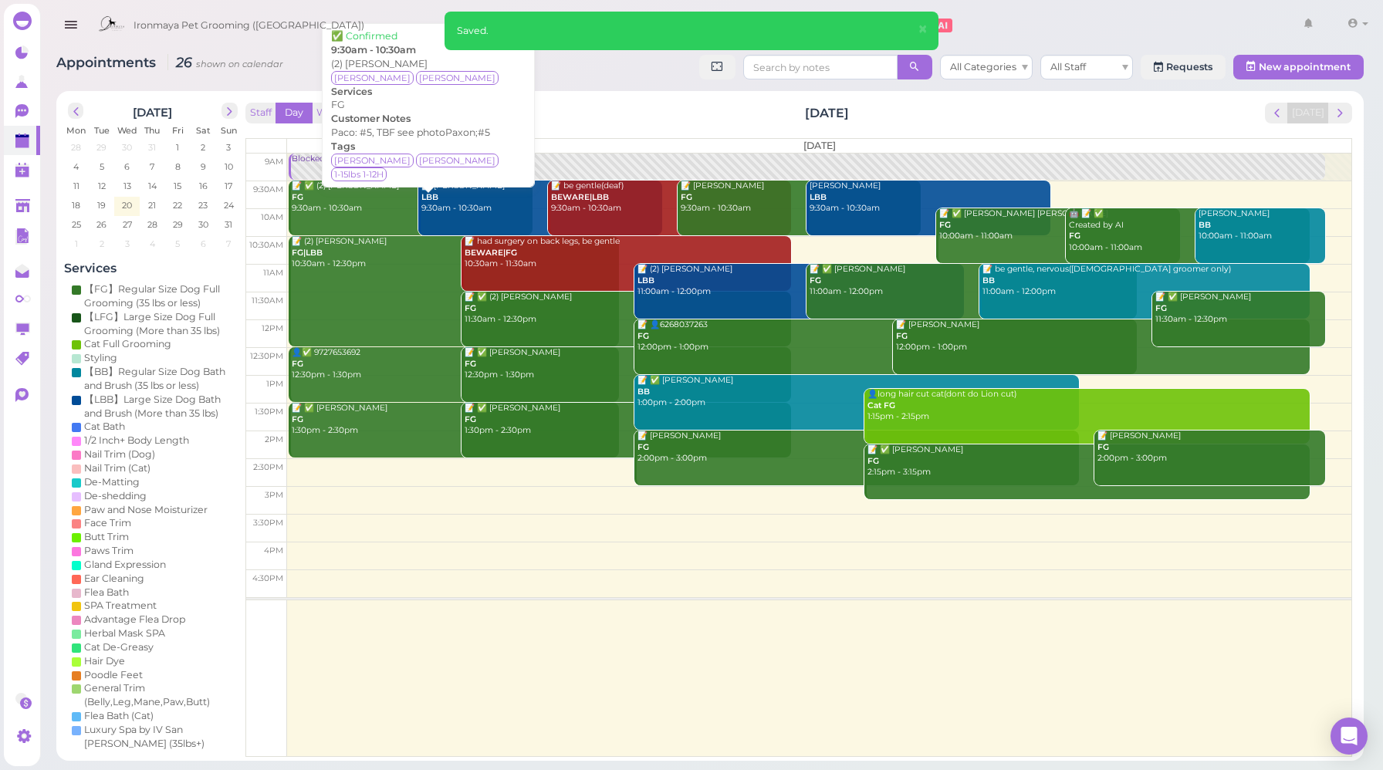
click at [356, 212] on div "📝 ✅ (2) Edgar Lim FG 9:30am - 10:30am" at bounding box center [412, 198] width 242 height 34
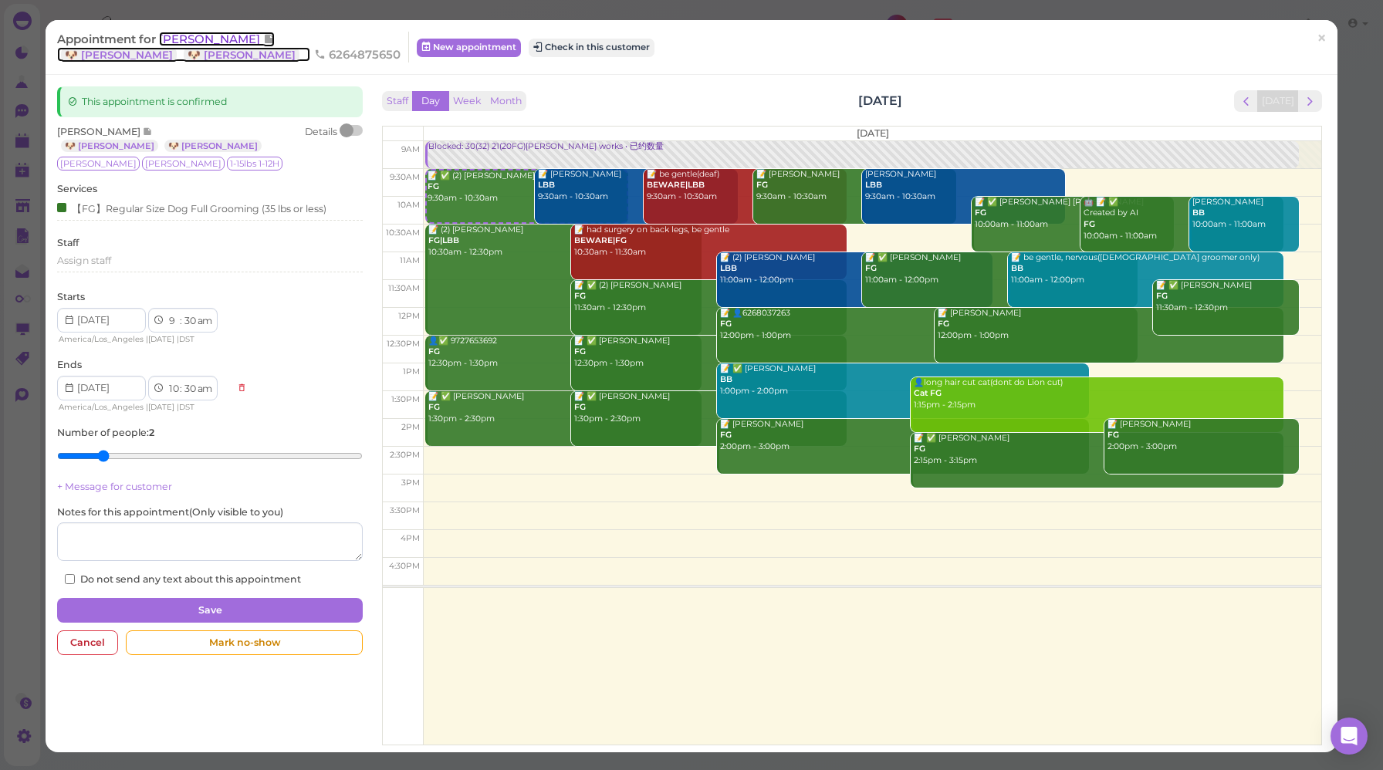
click at [170, 37] on span "Edgar Lim" at bounding box center [211, 39] width 104 height 15
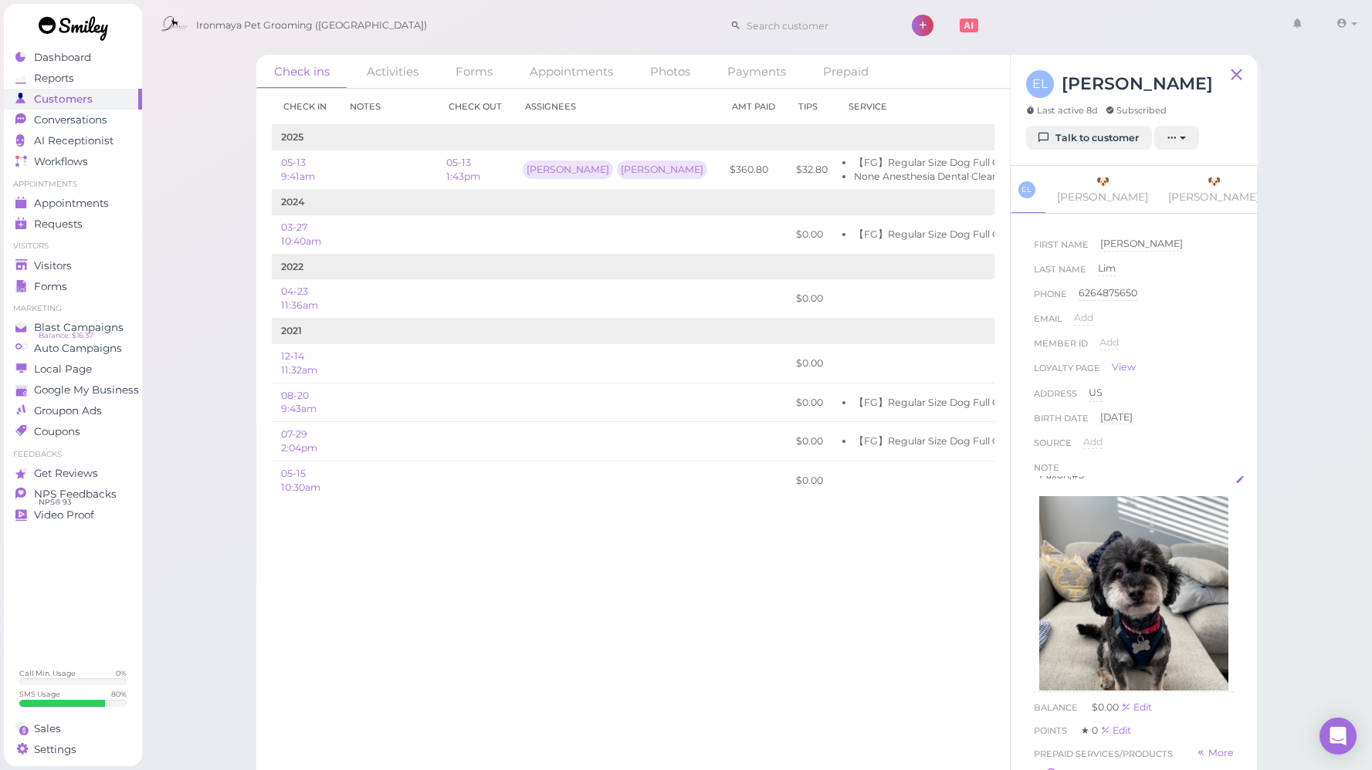
scroll to position [513, 0]
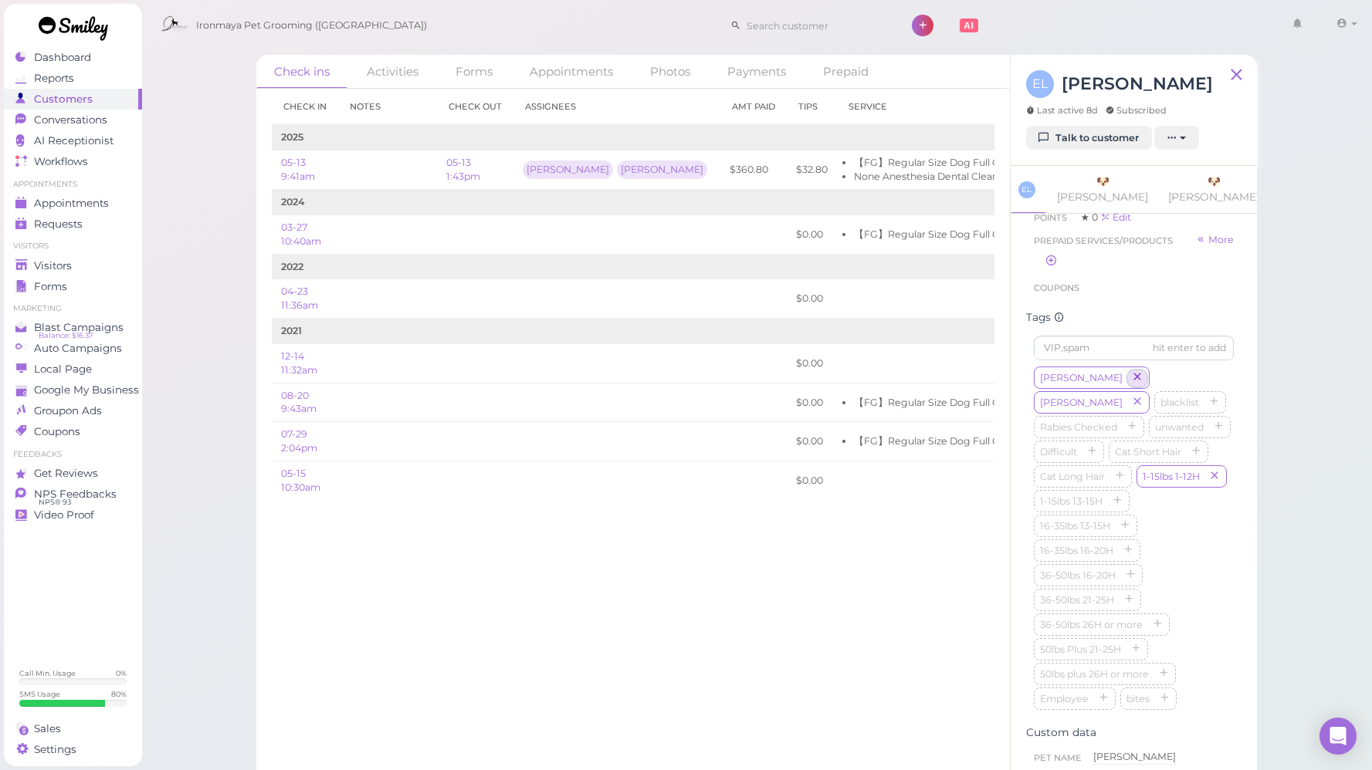
click at [1133, 376] on icon "button" at bounding box center [1137, 378] width 9 height 11
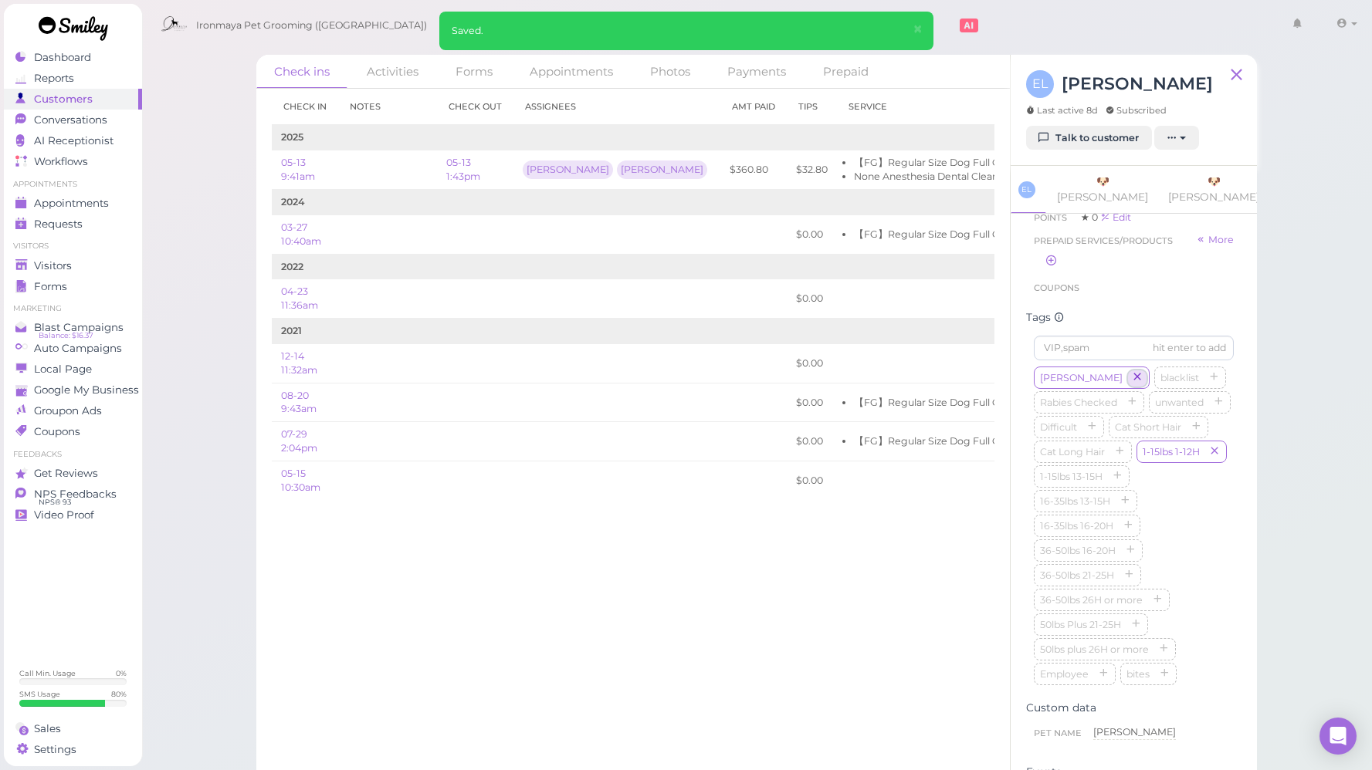
click at [1133, 377] on icon "button" at bounding box center [1137, 378] width 9 height 11
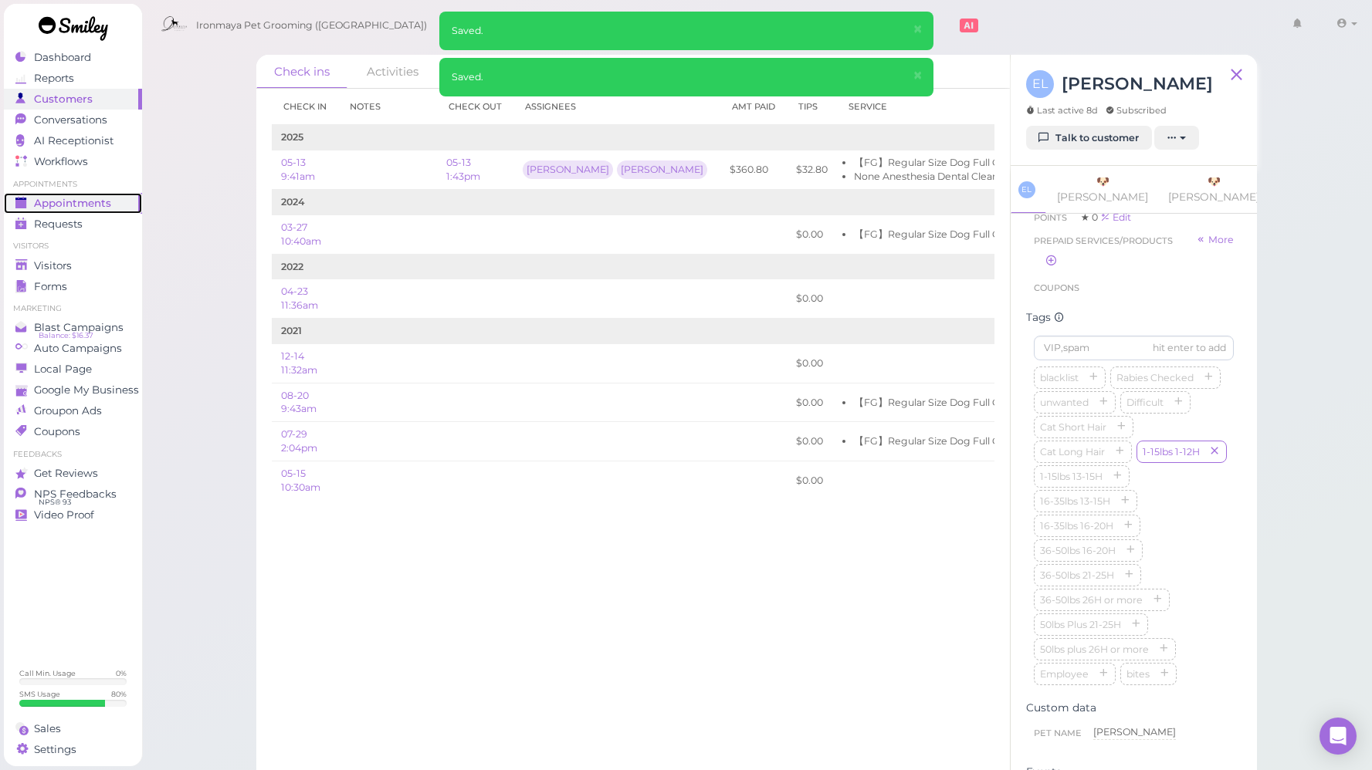
click at [88, 210] on link "Appointments" at bounding box center [73, 203] width 138 height 21
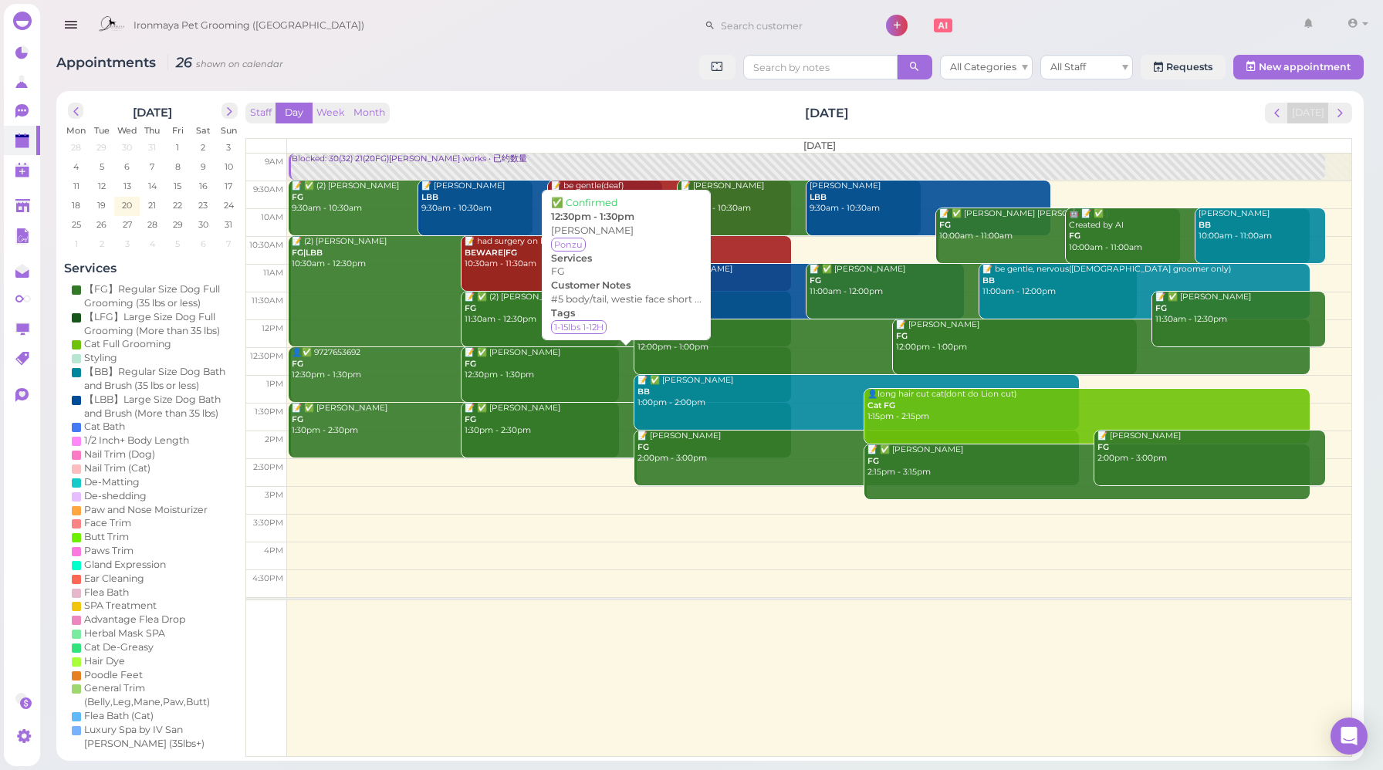
click at [538, 374] on div "📝 ✅ Eunice Hua FG 12:30pm - 1:30pm" at bounding box center [627, 364] width 327 height 34
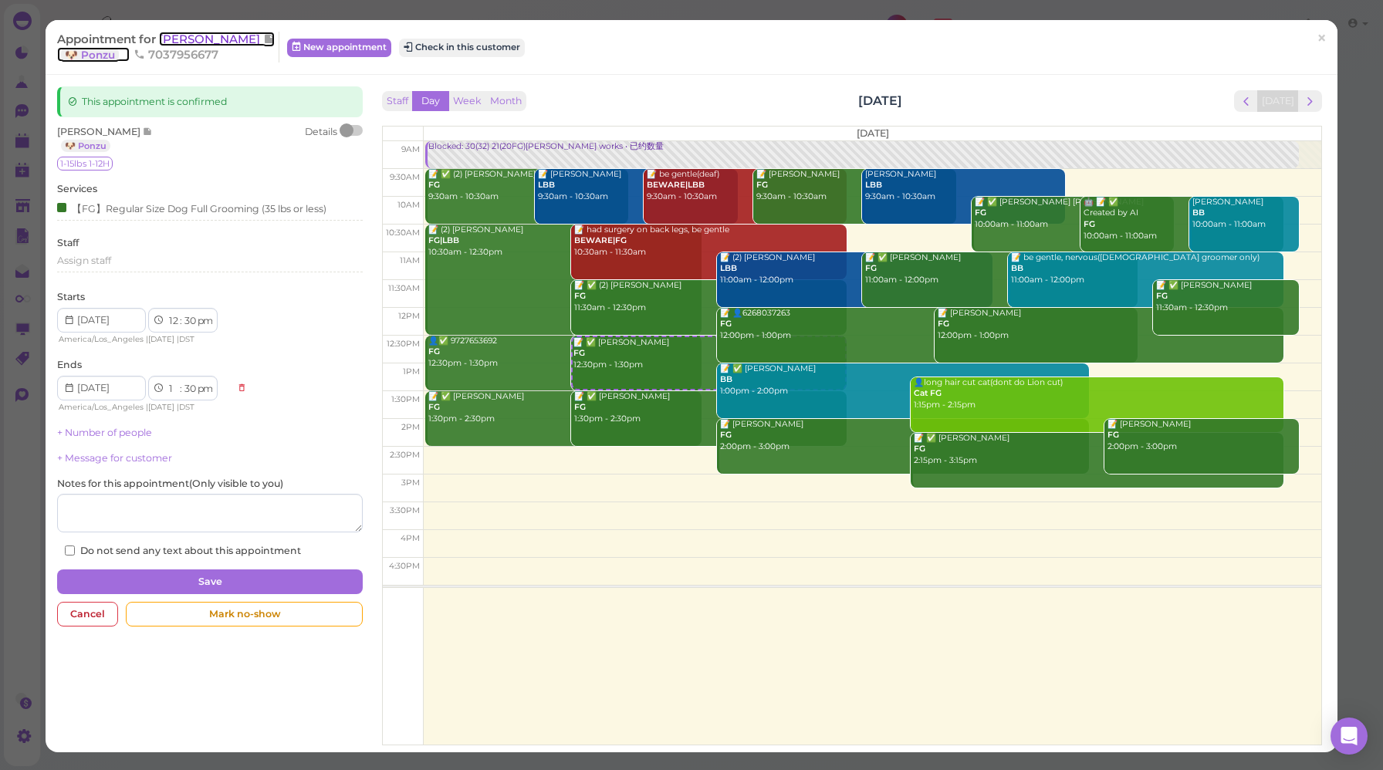
click at [177, 42] on span "[PERSON_NAME]" at bounding box center [211, 39] width 104 height 15
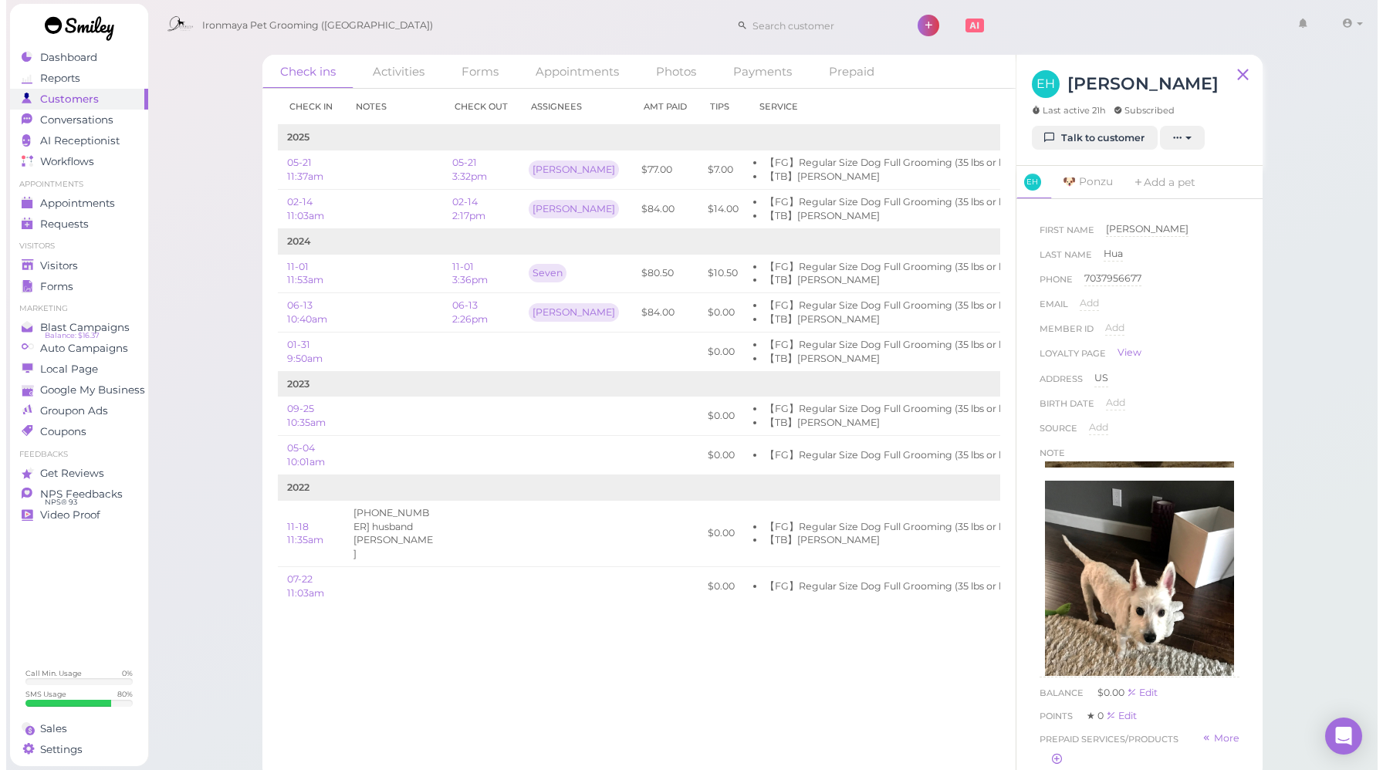
scroll to position [302, 0]
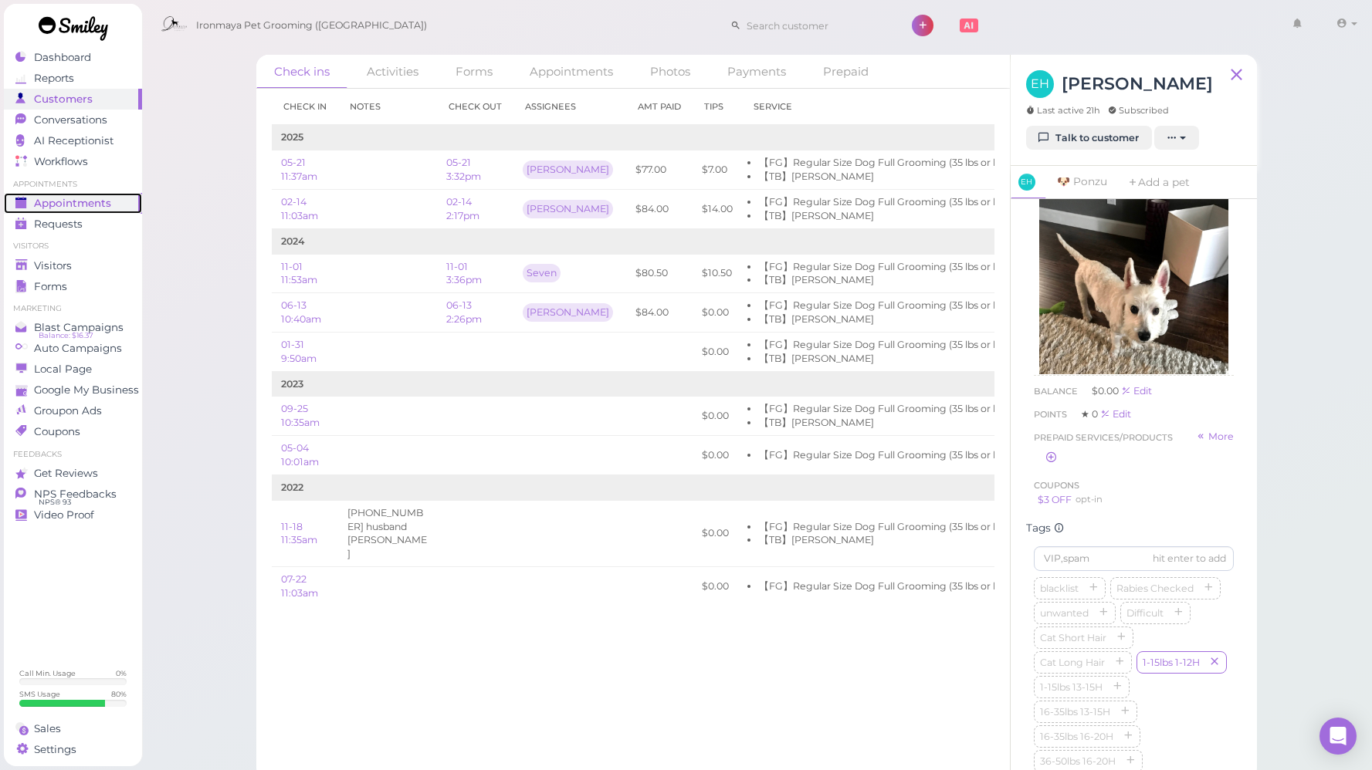
click at [93, 201] on span "Appointments" at bounding box center [72, 203] width 77 height 13
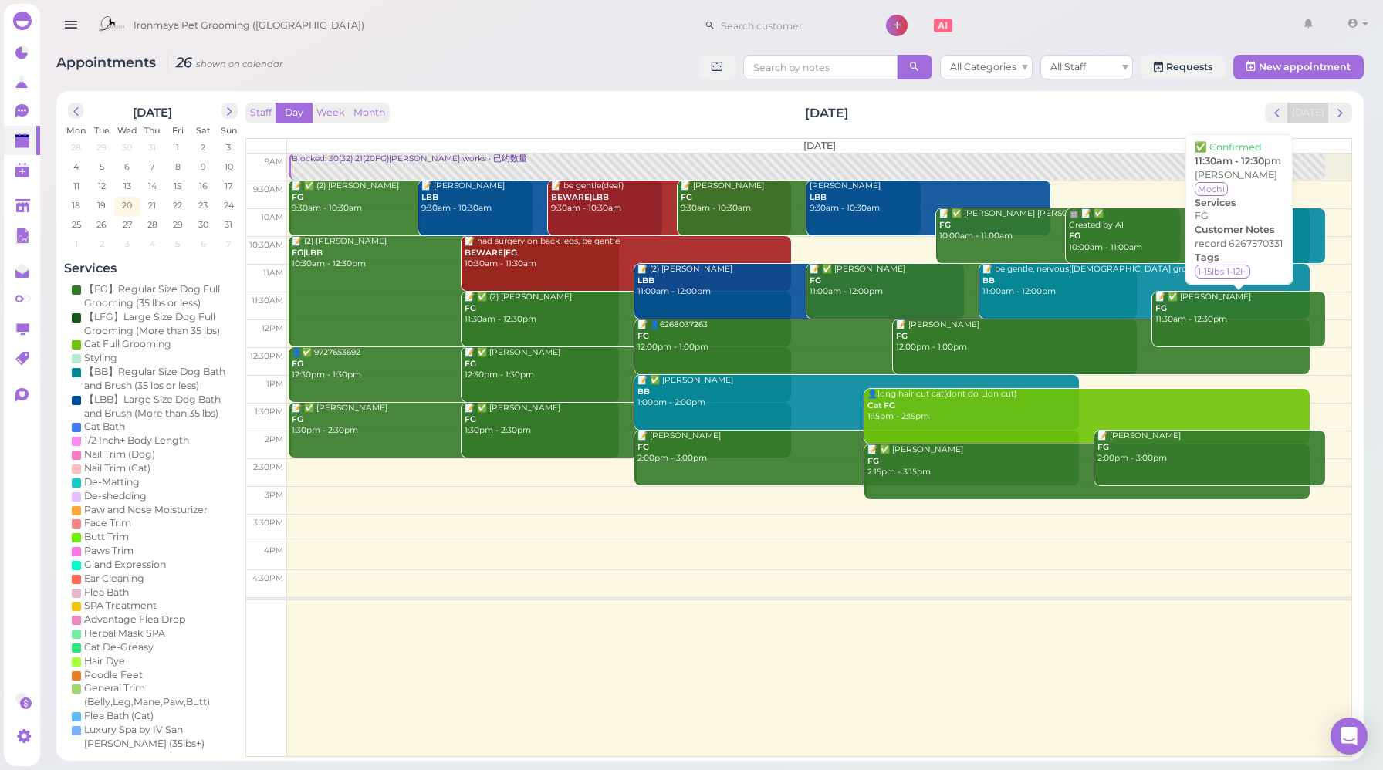
click at [1163, 321] on div "📝 ✅ Jocelyne Liu FG 11:30am - 12:30pm" at bounding box center [1240, 309] width 171 height 34
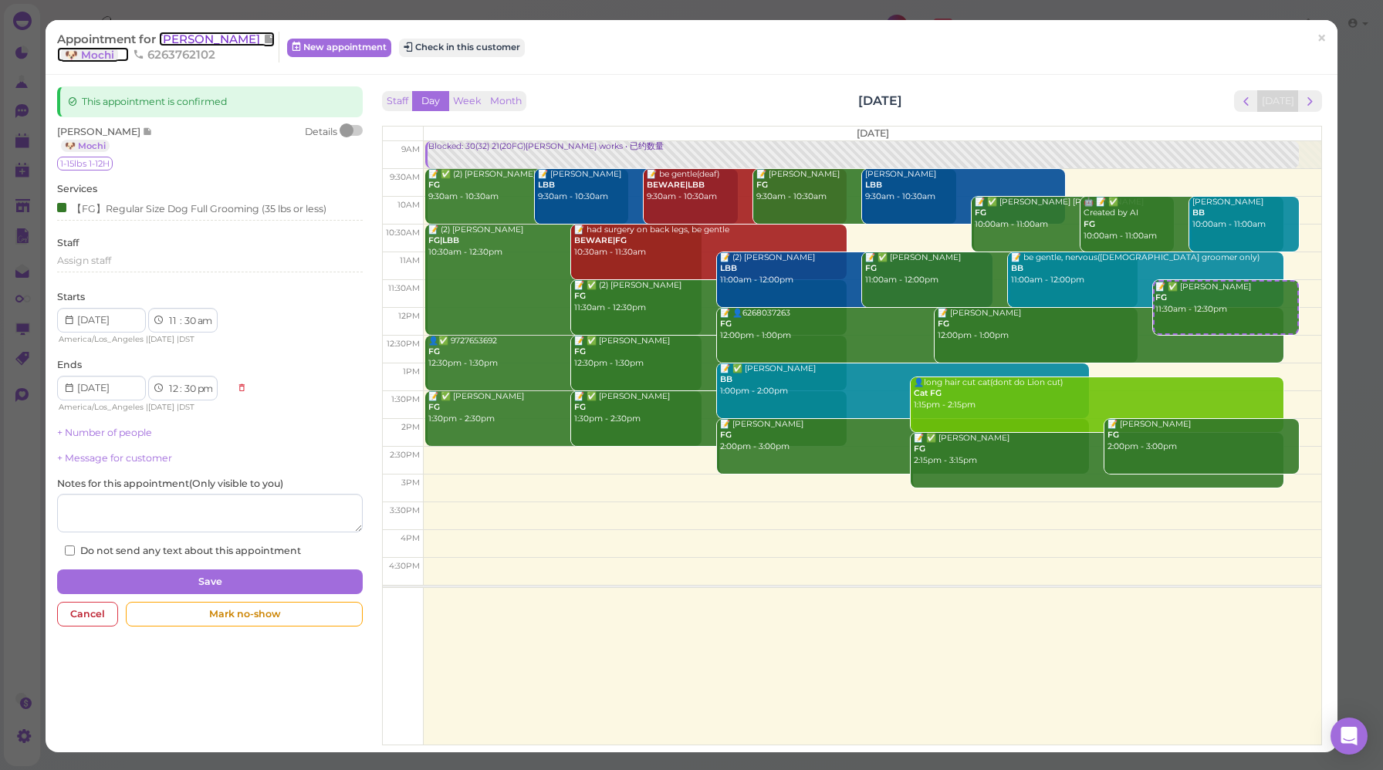
click at [193, 40] on span "Jocelyne Liu" at bounding box center [211, 39] width 104 height 15
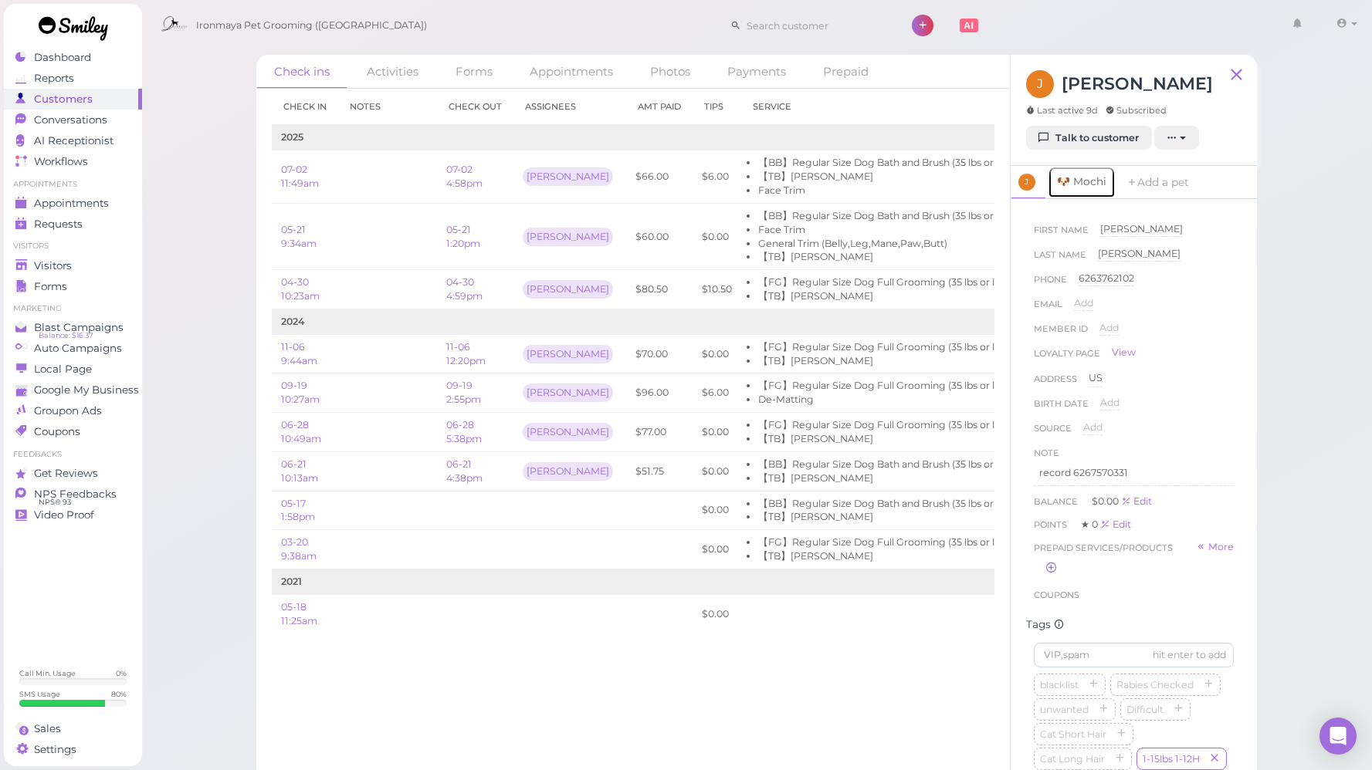
click at [1093, 185] on link "🐶 Mochi" at bounding box center [1082, 182] width 68 height 32
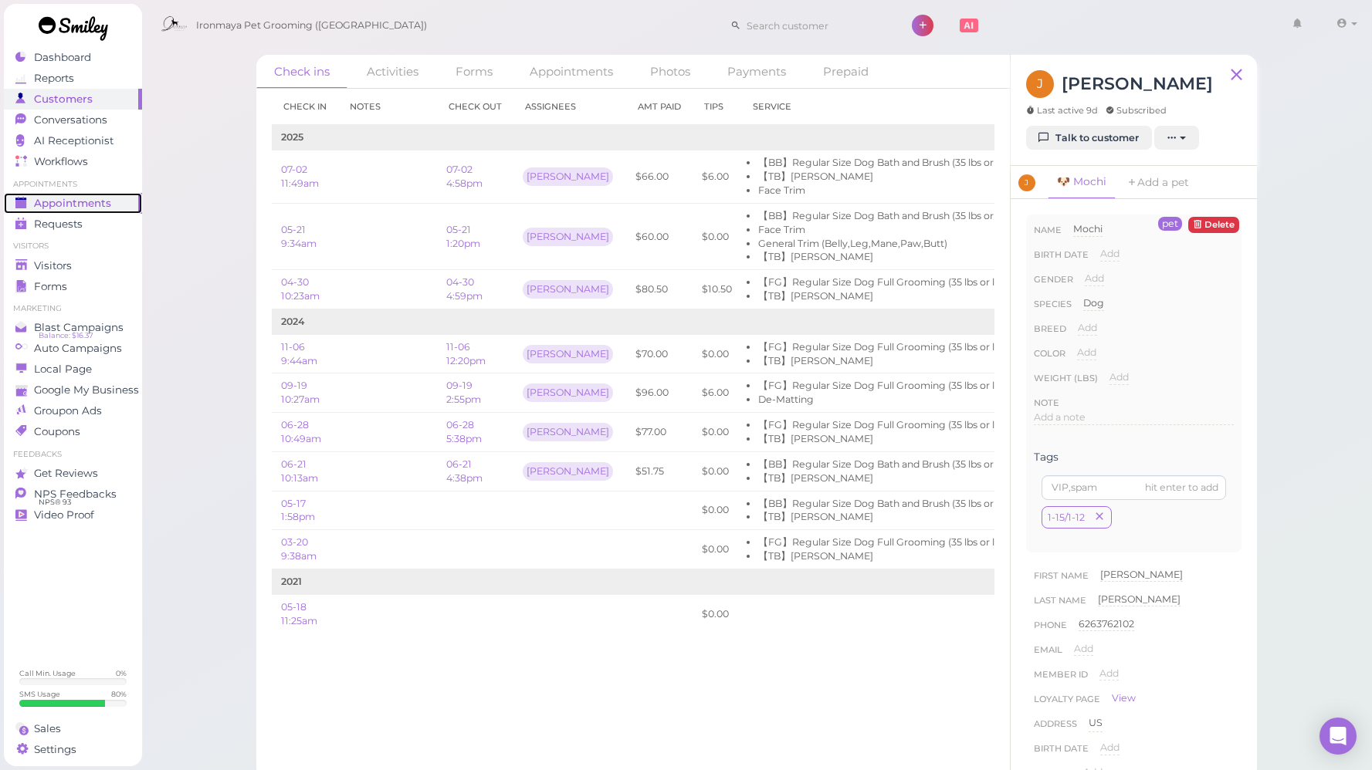
click at [100, 204] on span "Appointments" at bounding box center [72, 203] width 77 height 13
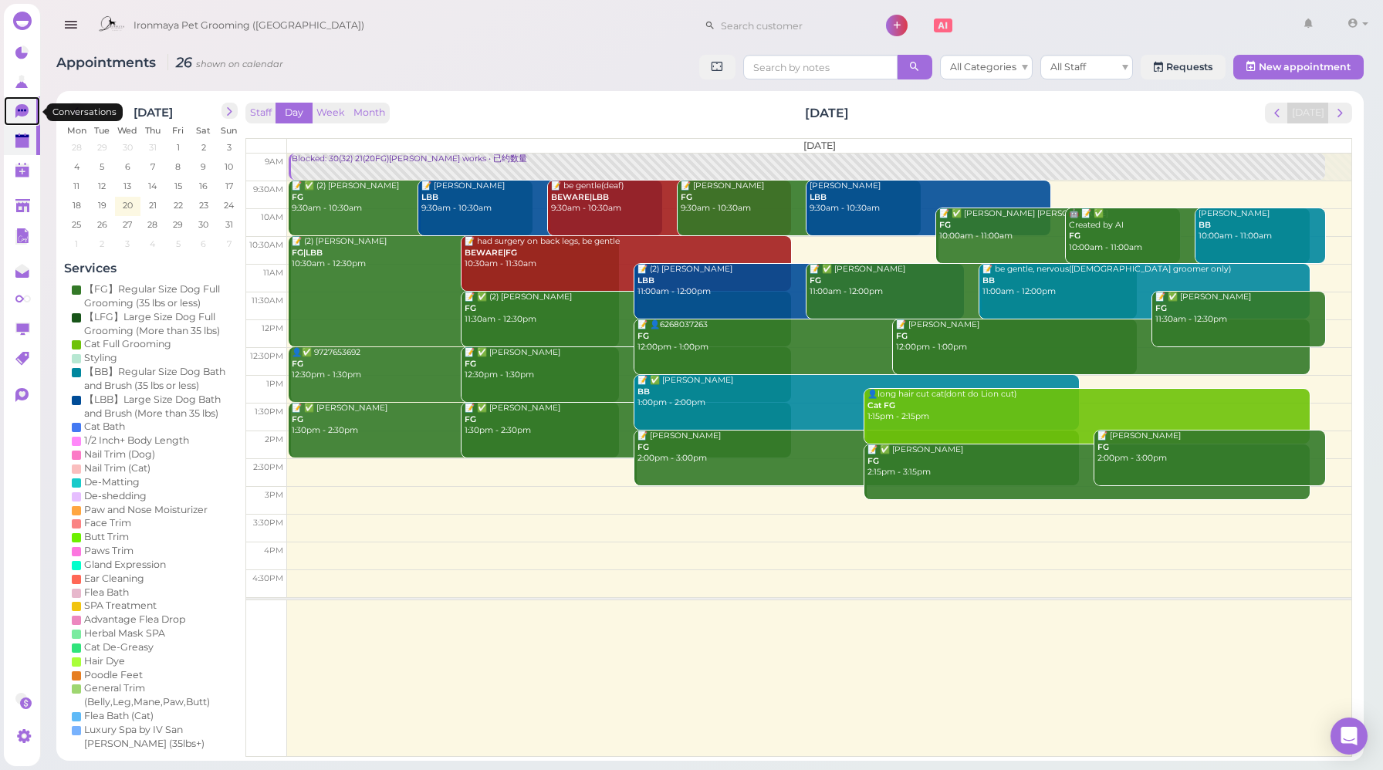
click at [17, 108] on icon at bounding box center [21, 111] width 13 height 14
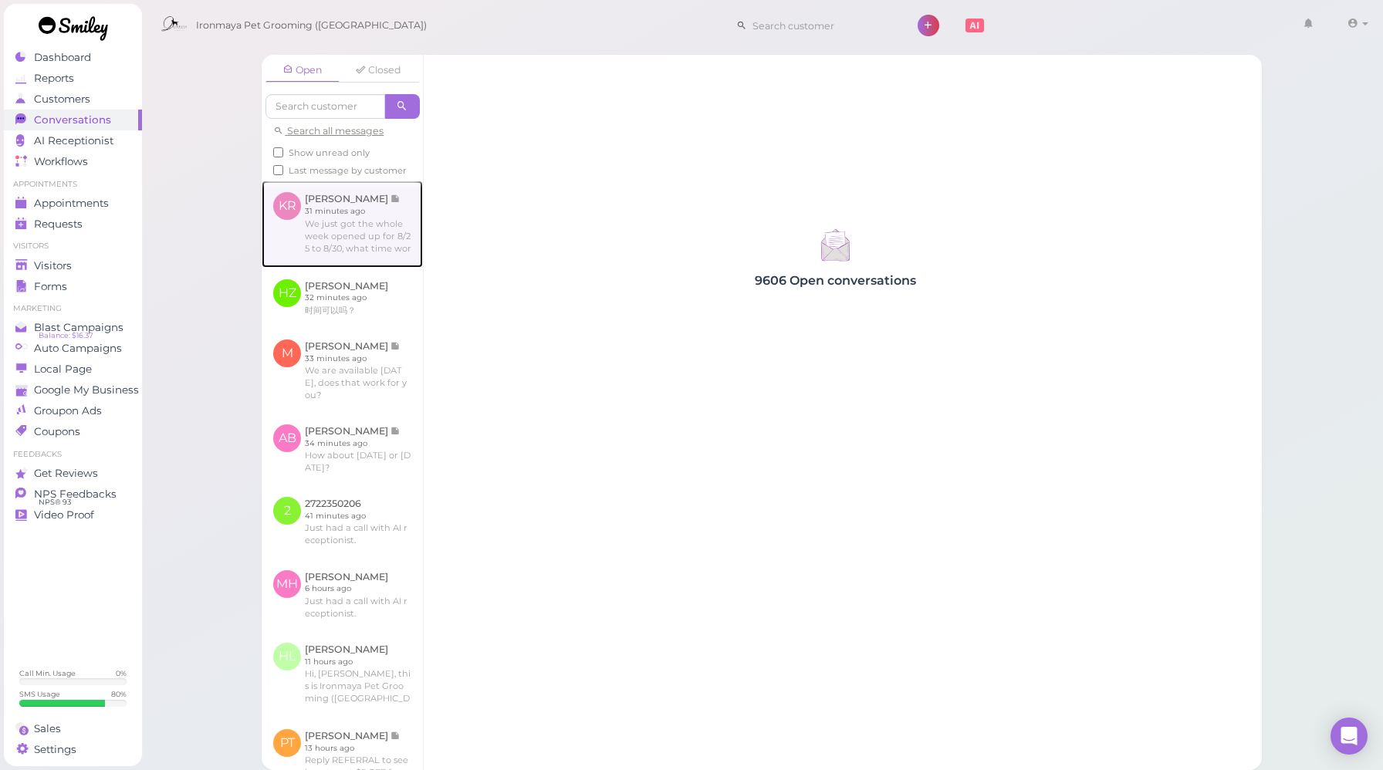
click at [314, 259] on link at bounding box center [342, 224] width 161 height 86
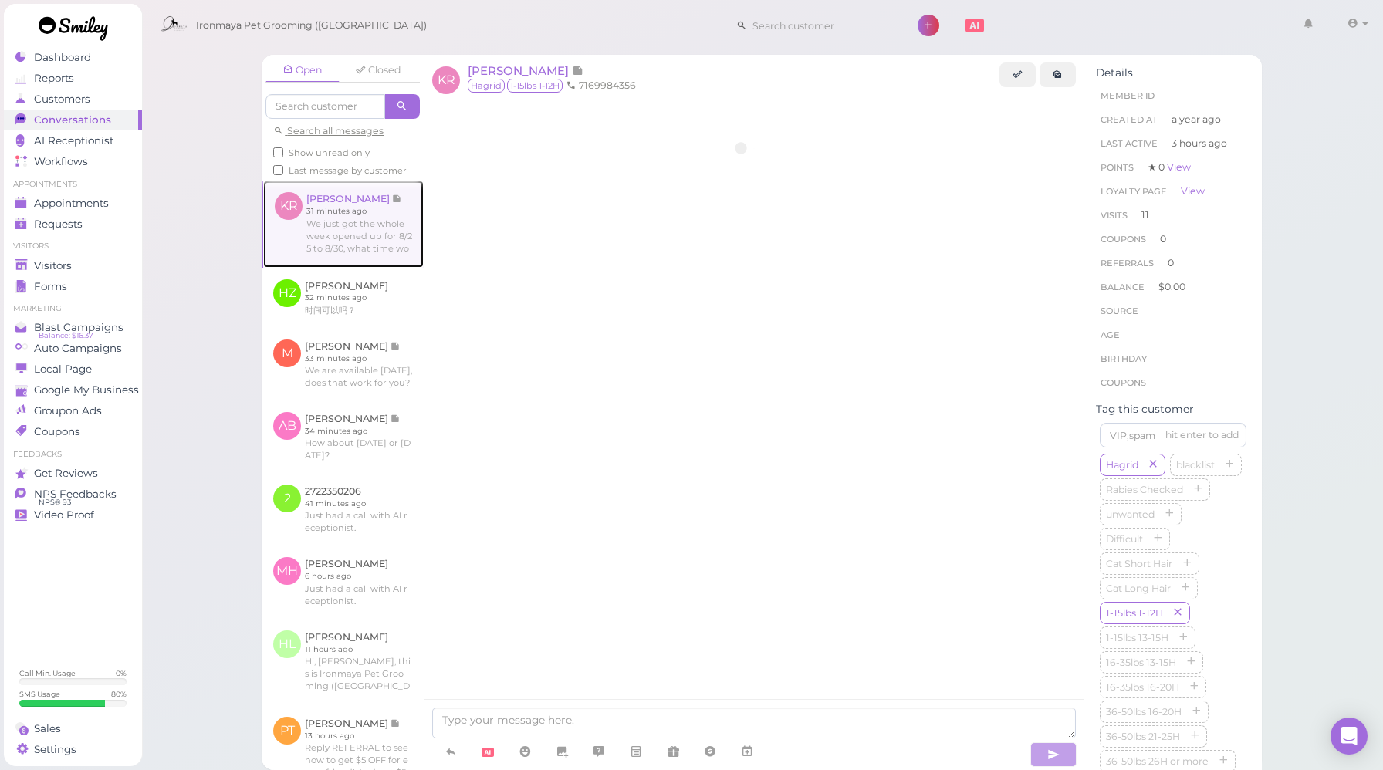
scroll to position [1854, 0]
